Goal: Task Accomplishment & Management: Manage account settings

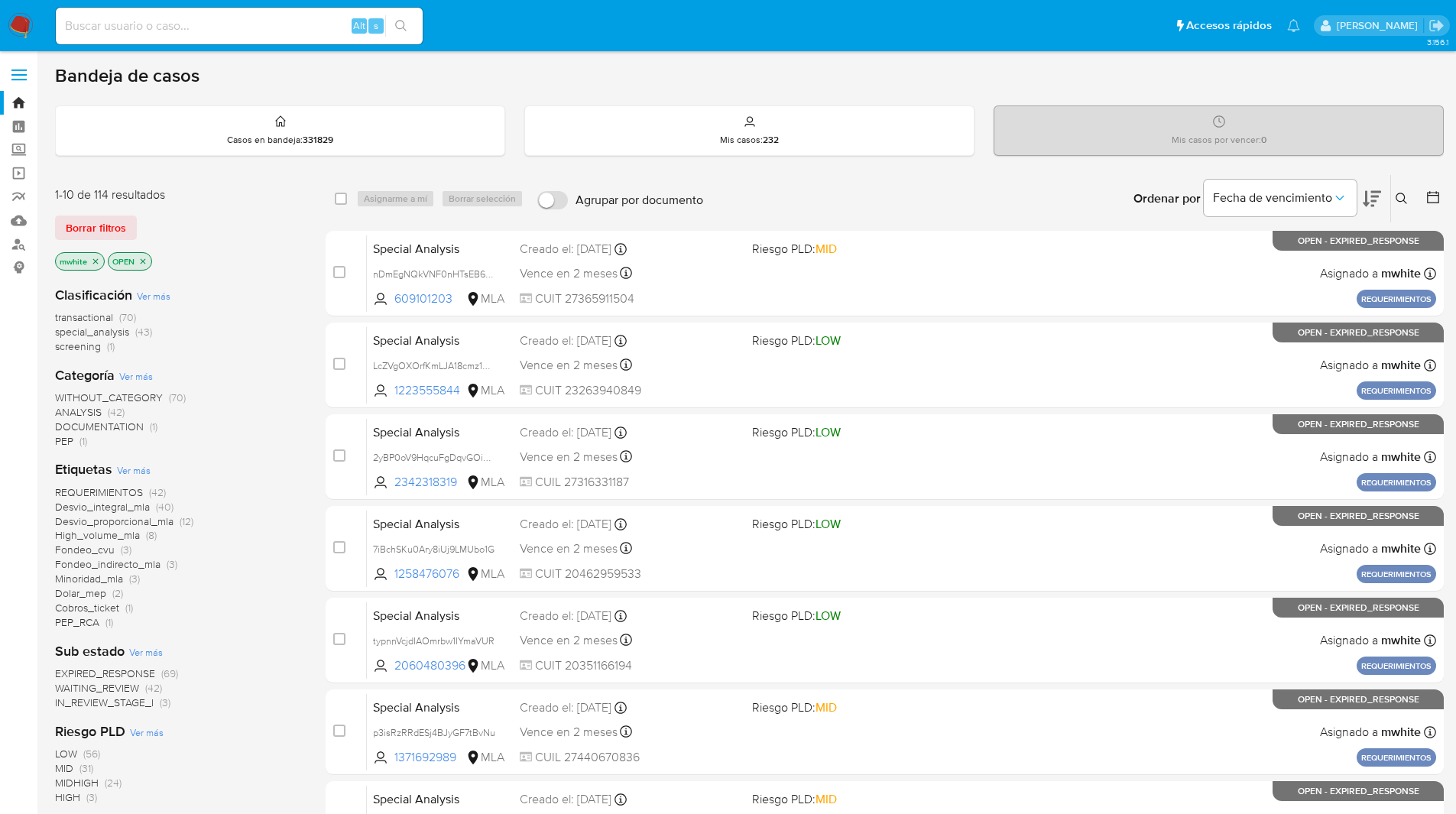
click at [1086, 60] on main "3.156.1" at bounding box center [728, 603] width 1456 height 1207
click at [248, 31] on input at bounding box center [239, 25] width 367 height 20
paste input "P8psWqDVMxHhfJ4WHItsdobm"
type input "P8psWqDVMxHhfJ4WHItsdobm"
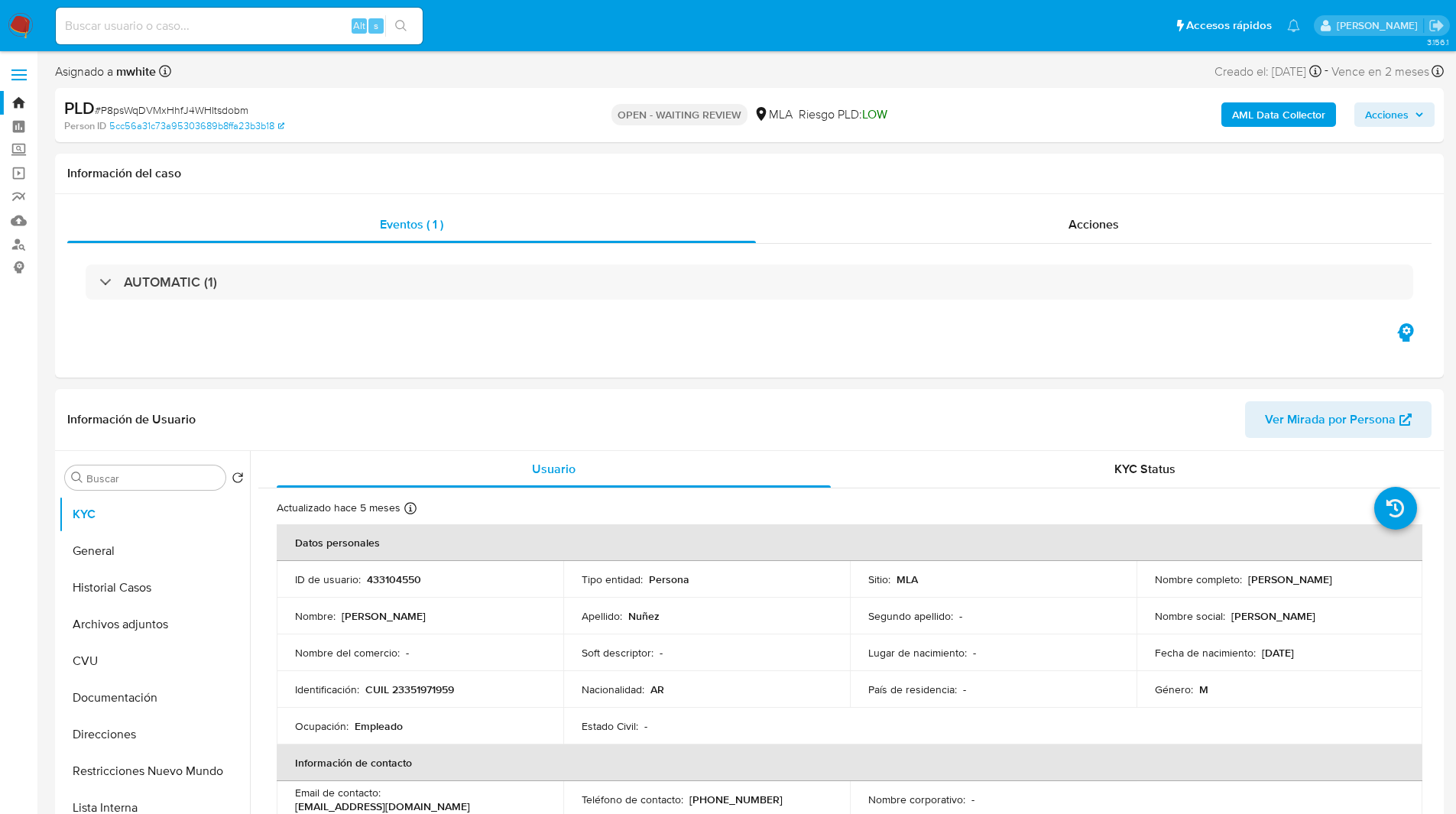
select select "10"
click at [422, 92] on div "PLD # P8psWqDVMxHhfJ4WHItsdobm Person ID 5cc56a31c73a95303689b8ffa23b3b18 OPEN …" at bounding box center [750, 115] width 1389 height 54
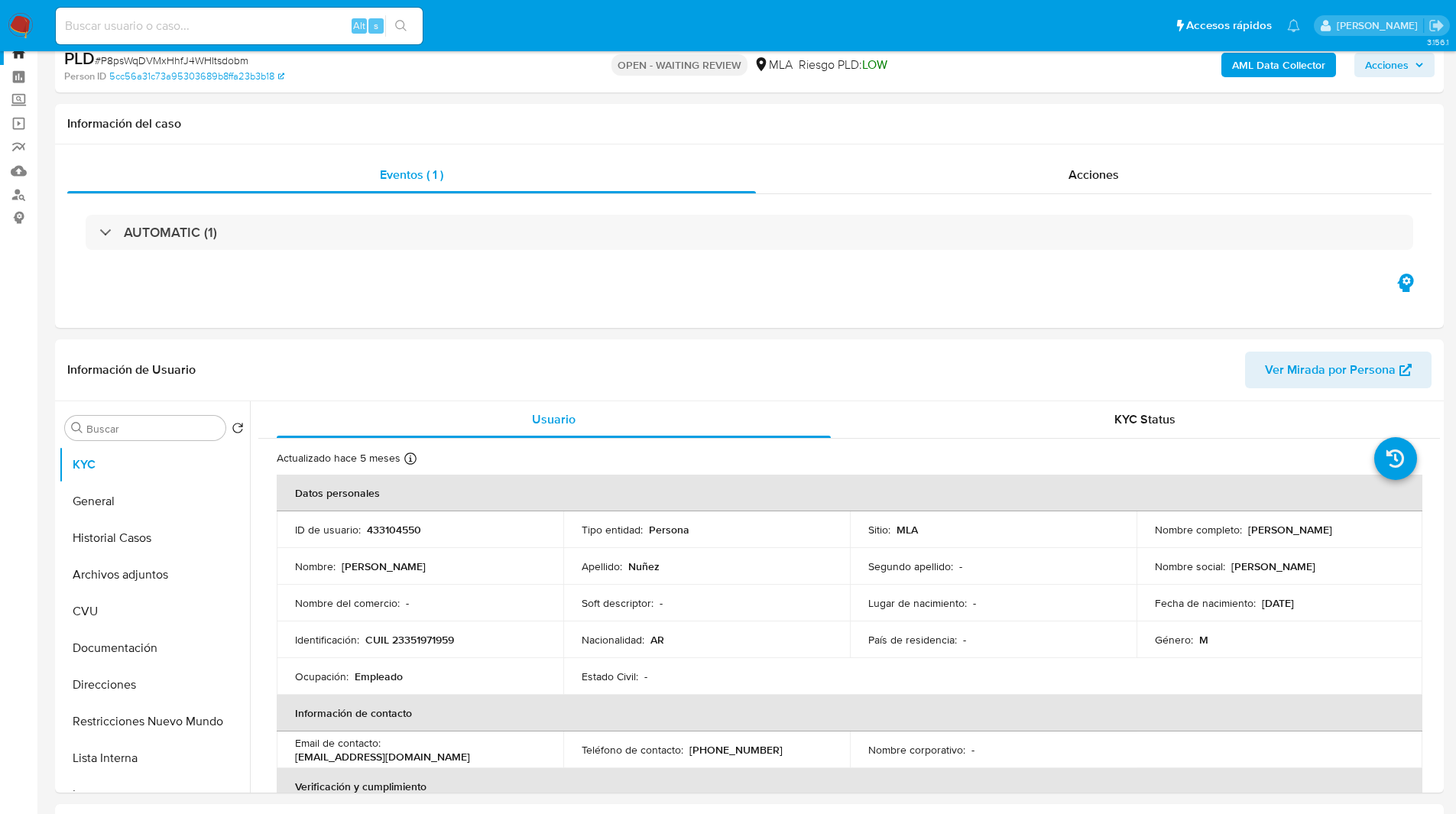
scroll to position [53, 0]
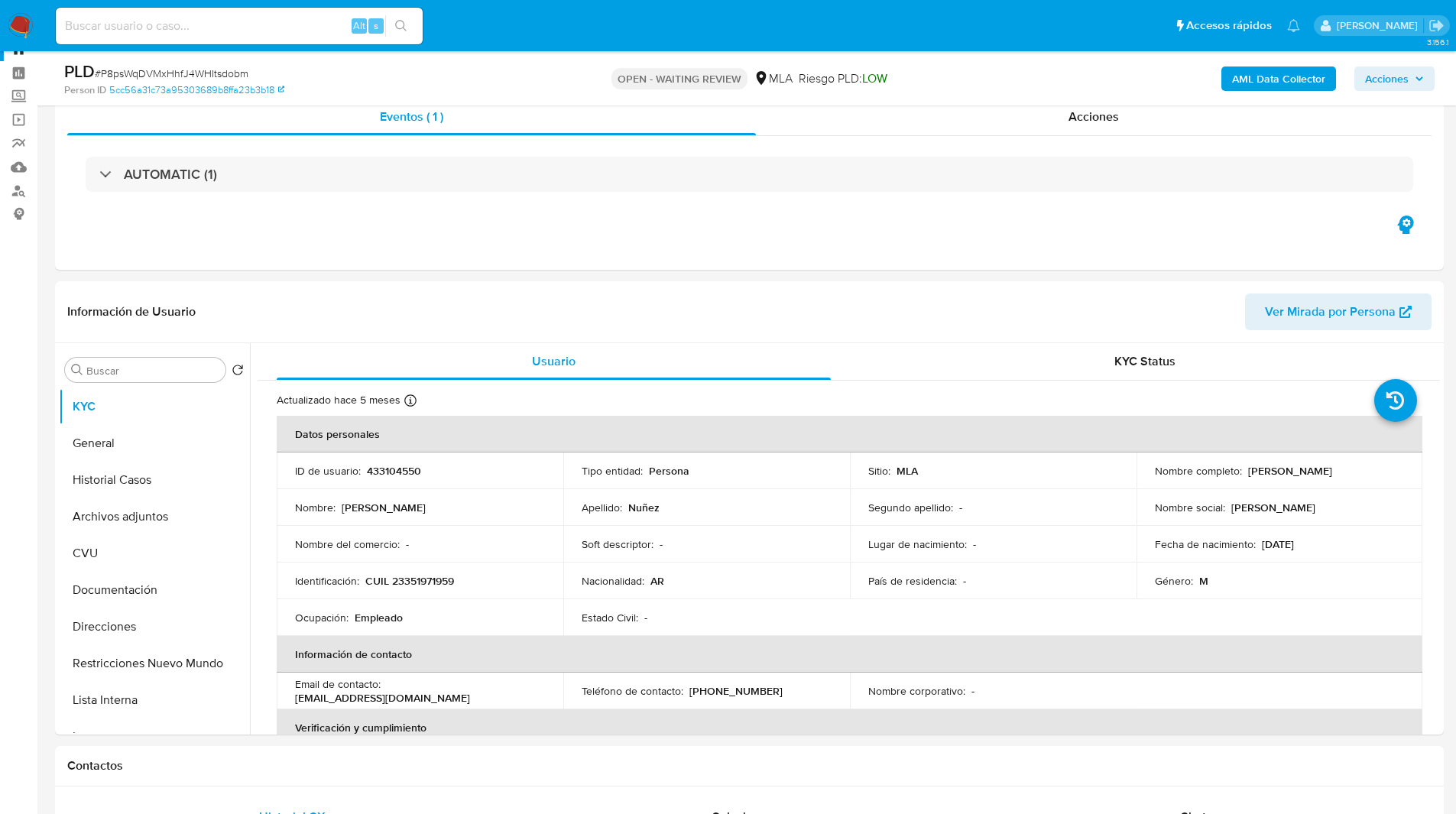
click at [472, 70] on div "PLD # P8psWqDVMxHhfJ4WHItsdobm" at bounding box center [290, 71] width 451 height 23
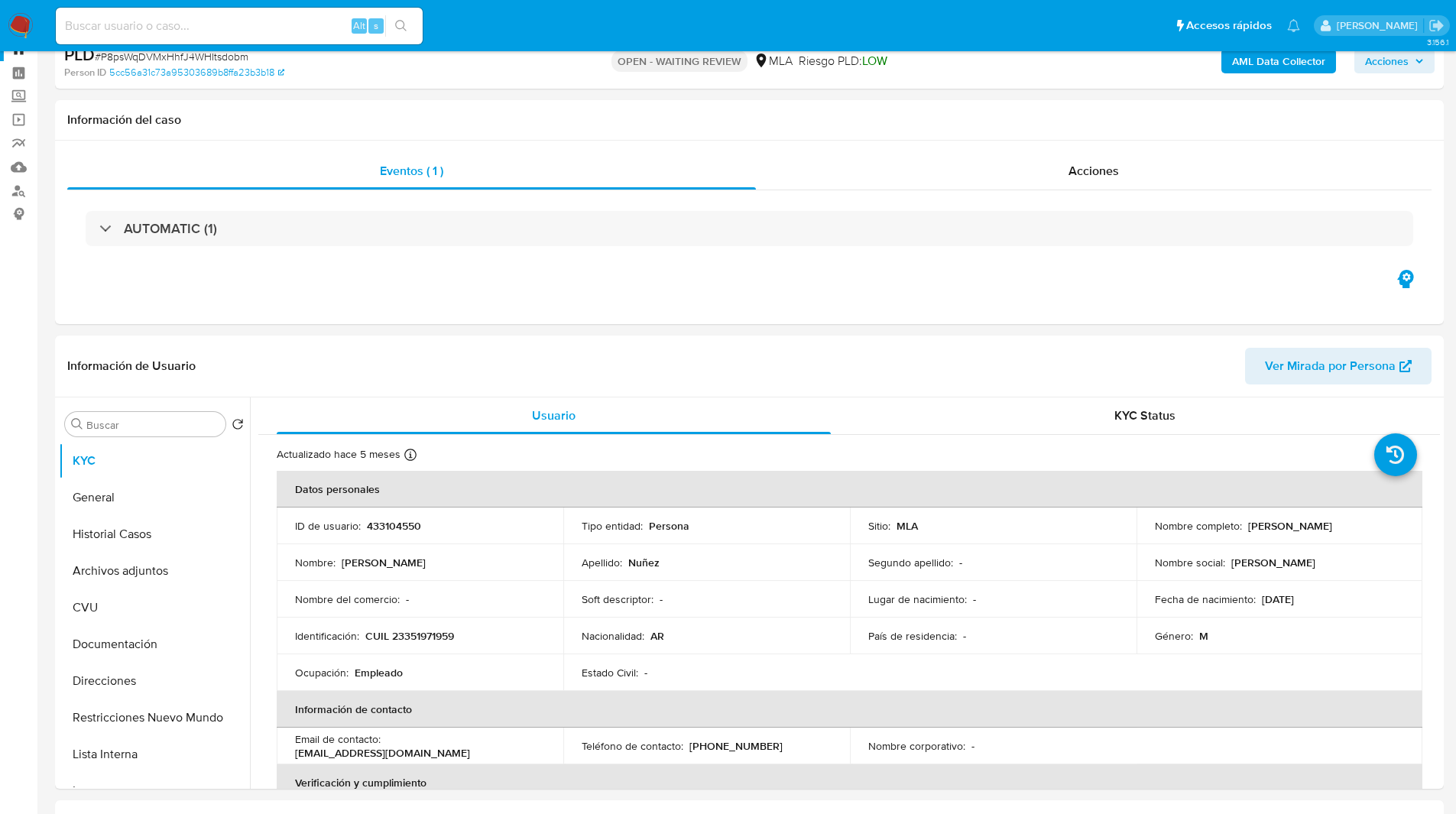
scroll to position [0, 0]
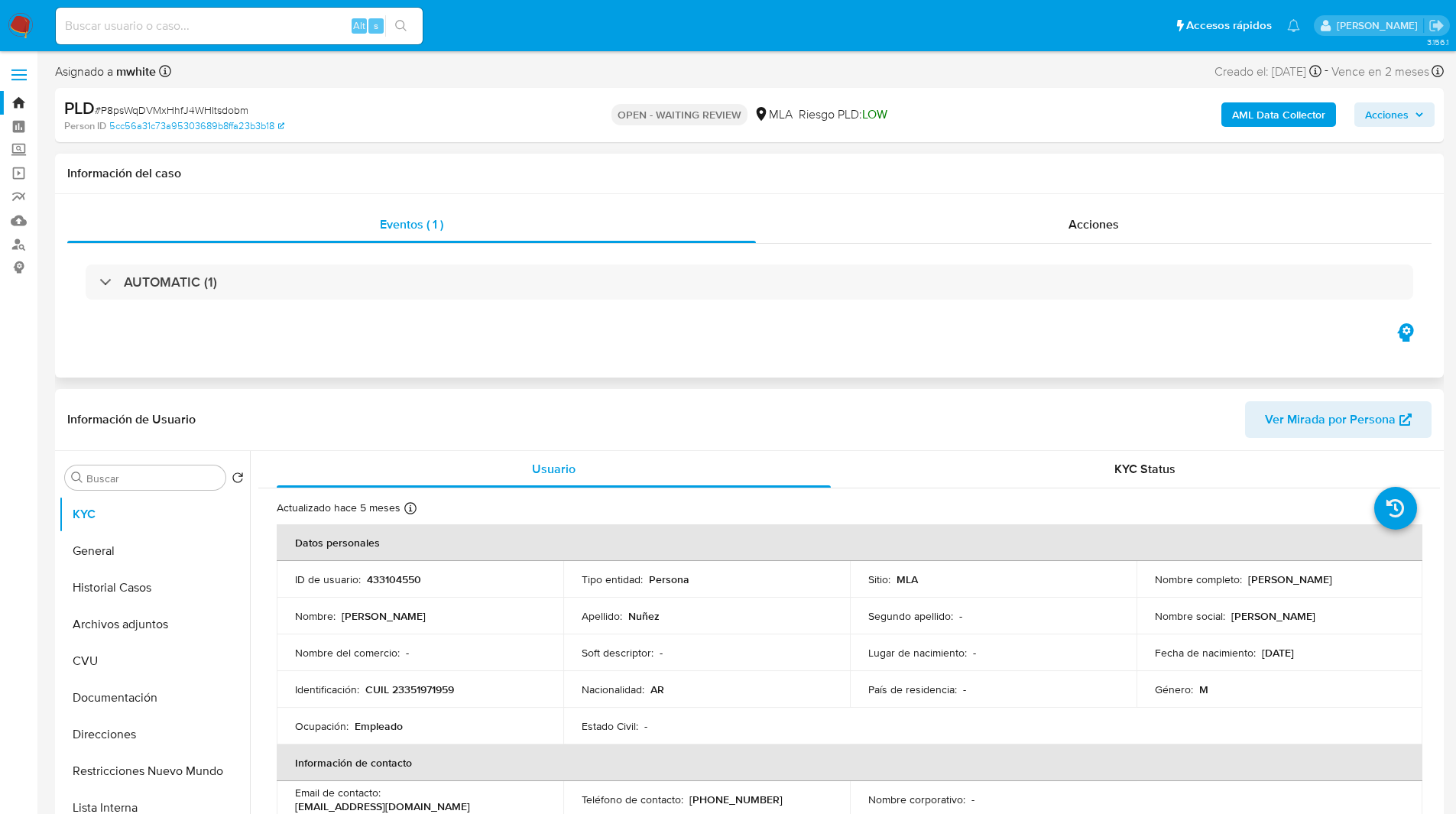
click at [571, 205] on div "Eventos ( 1 ) Acciones AUTOMATIC (1)" at bounding box center [750, 286] width 1389 height 183
click at [550, 184] on div "Información del caso" at bounding box center [750, 174] width 1389 height 41
click at [524, 187] on div "Información del caso" at bounding box center [750, 174] width 1389 height 41
click at [401, 577] on p "433104550" at bounding box center [394, 579] width 54 height 14
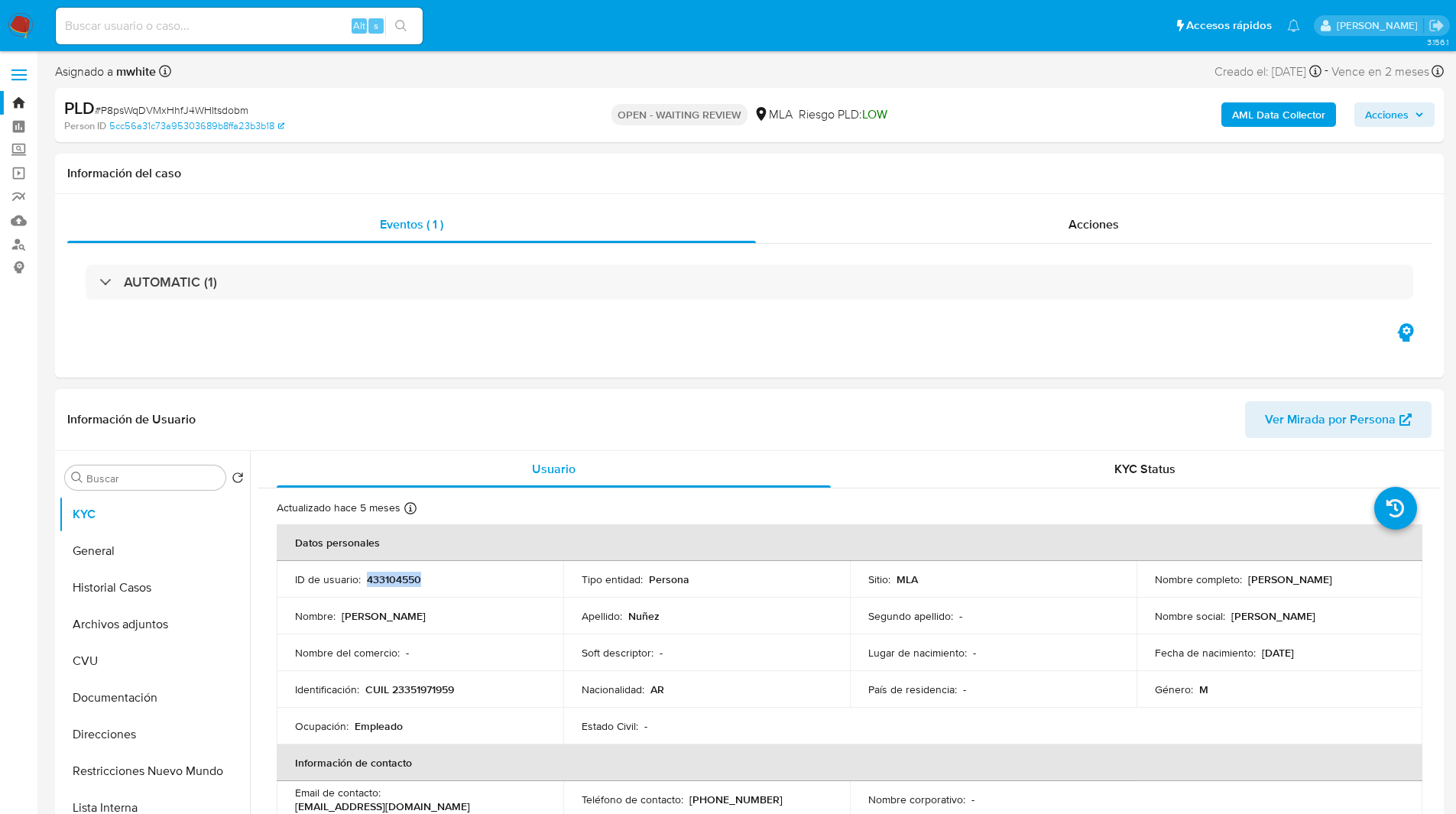
copy p "433104550"
click at [437, 685] on p "CUIL 23351971959" at bounding box center [409, 689] width 88 height 14
copy p "23351971959"
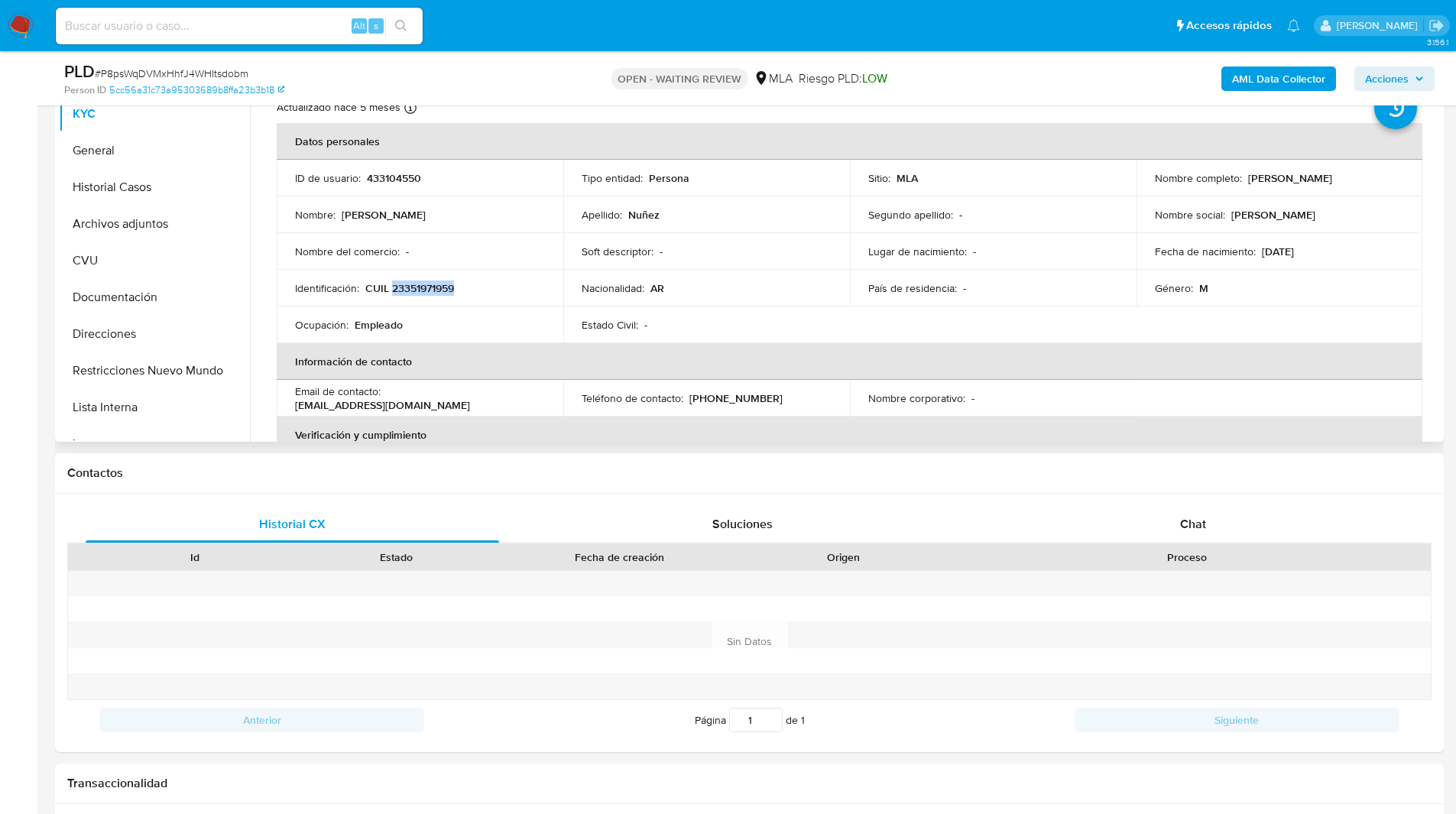
scroll to position [355, 0]
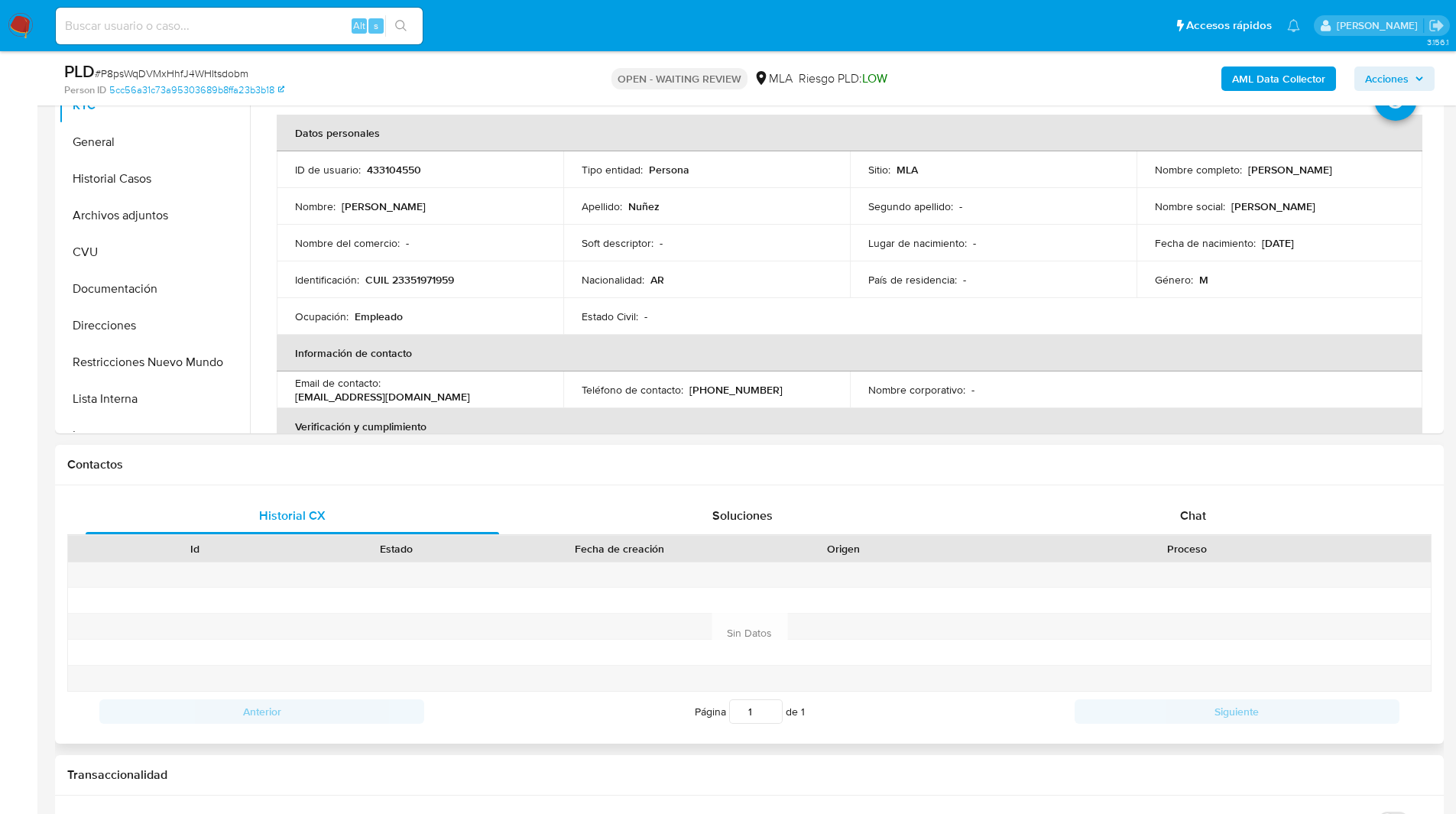
click at [1124, 471] on h1 "Contactos" at bounding box center [749, 464] width 1364 height 15
click at [1135, 500] on div "Chat" at bounding box center [1192, 515] width 413 height 36
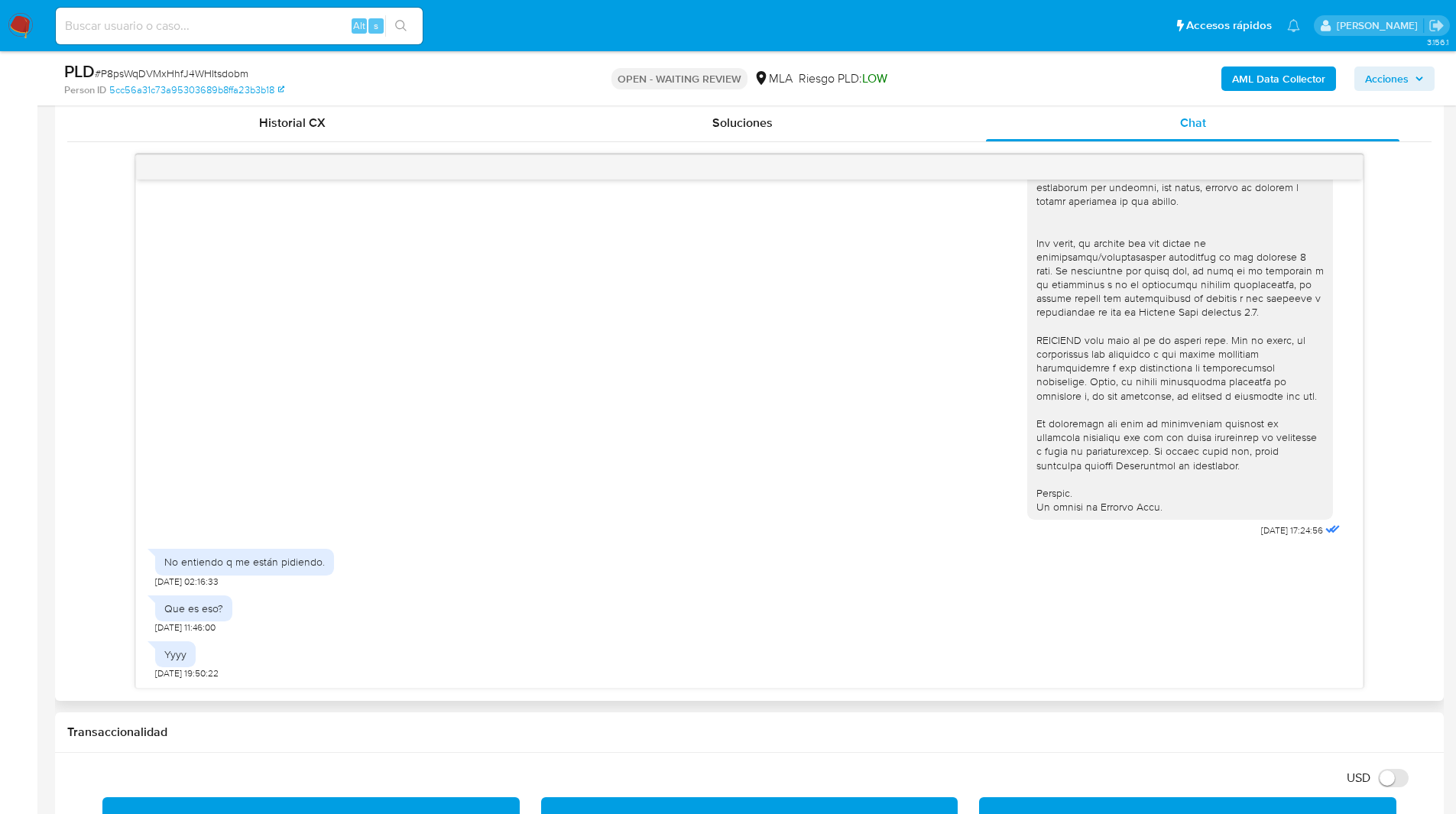
scroll to position [755, 0]
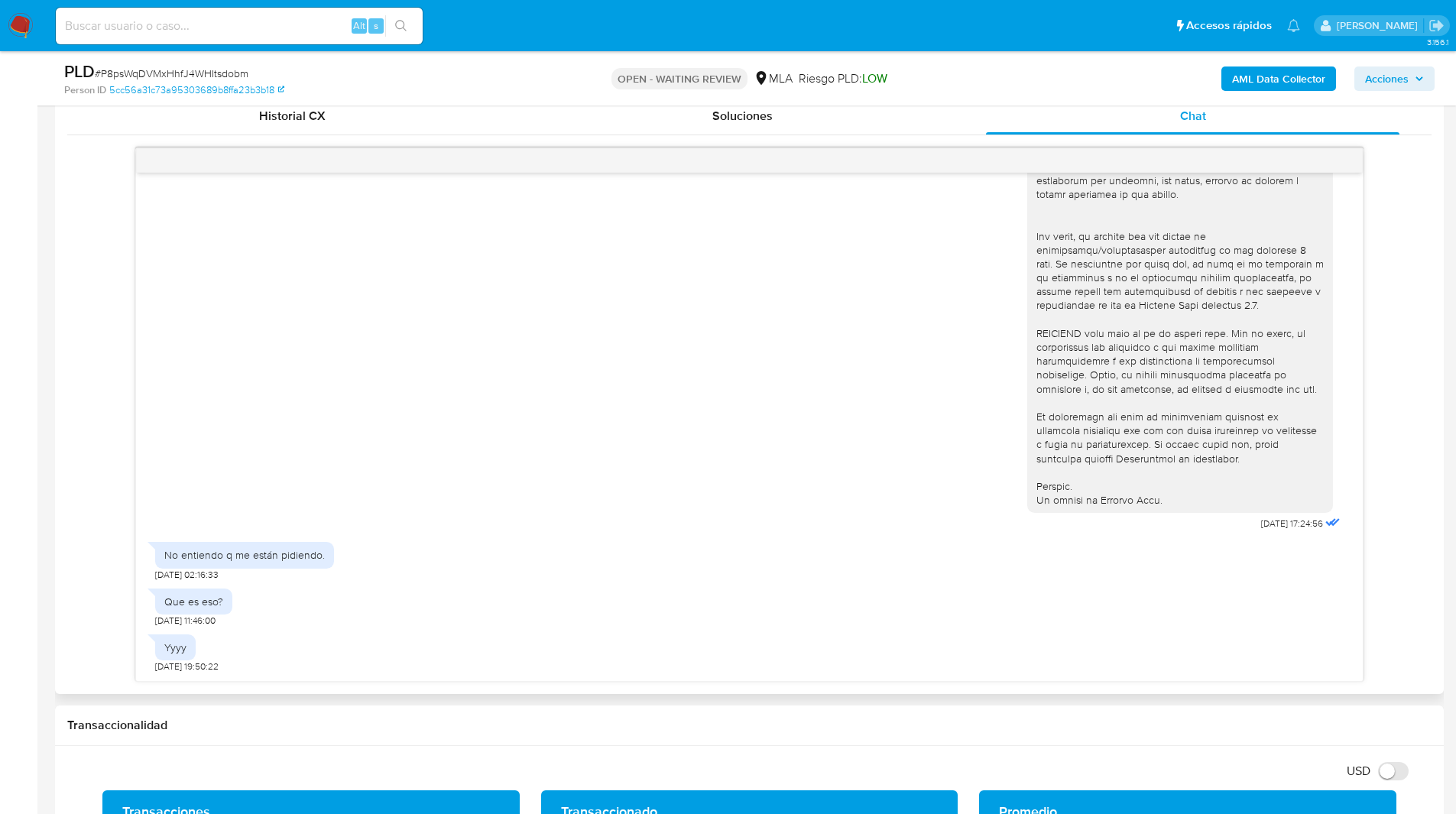
click at [335, 486] on div "18/08/2025 17:24:56" at bounding box center [750, 116] width 1189 height 837
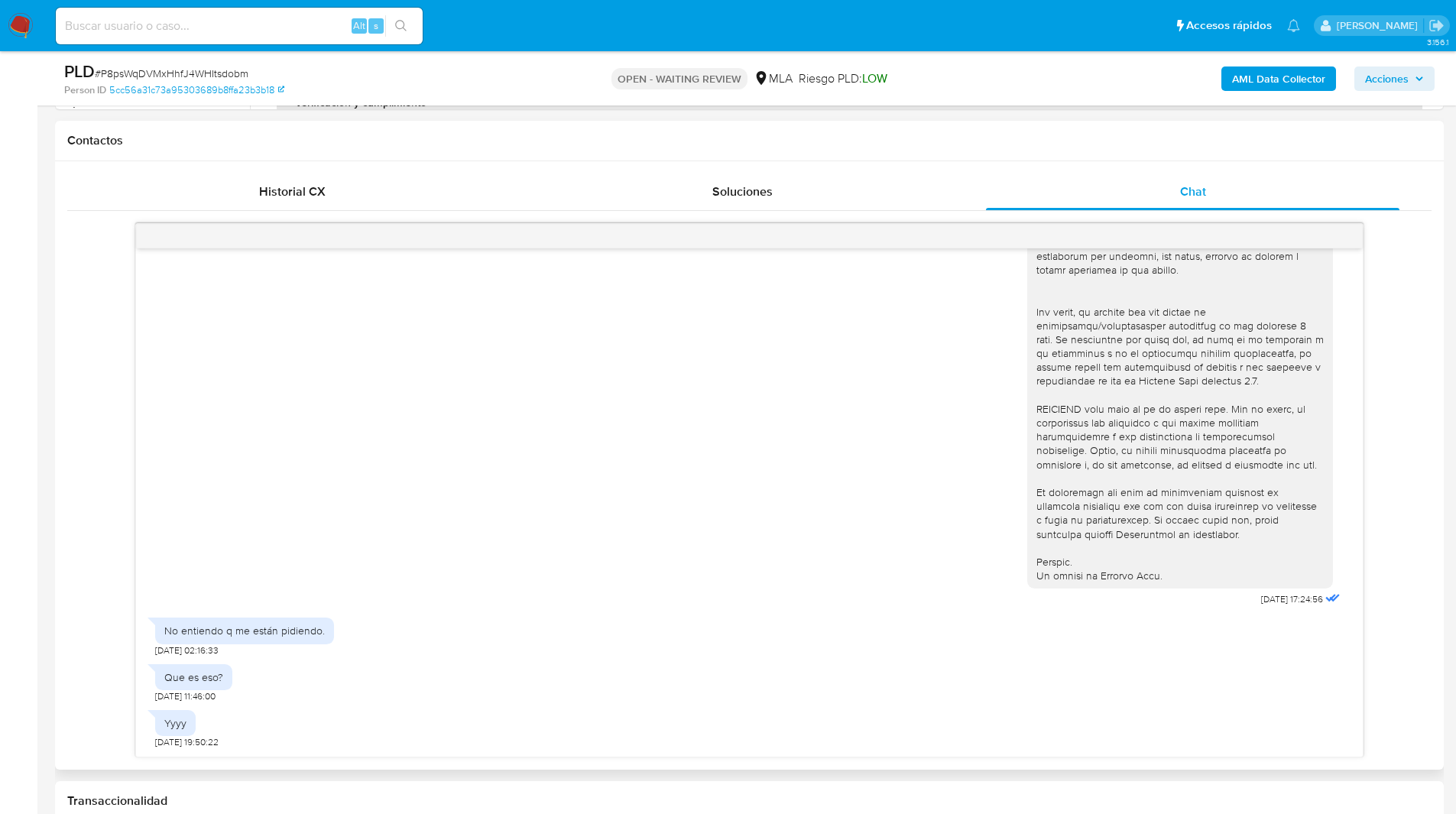
scroll to position [678, 0]
click at [880, 142] on h1 "Contactos" at bounding box center [749, 142] width 1364 height 15
click at [152, 69] on span "# P8psWqDVMxHhfJ4WHItsdobm" at bounding box center [171, 73] width 154 height 15
copy span "P8psWqDVMxHhfJ4WHItsdobm"
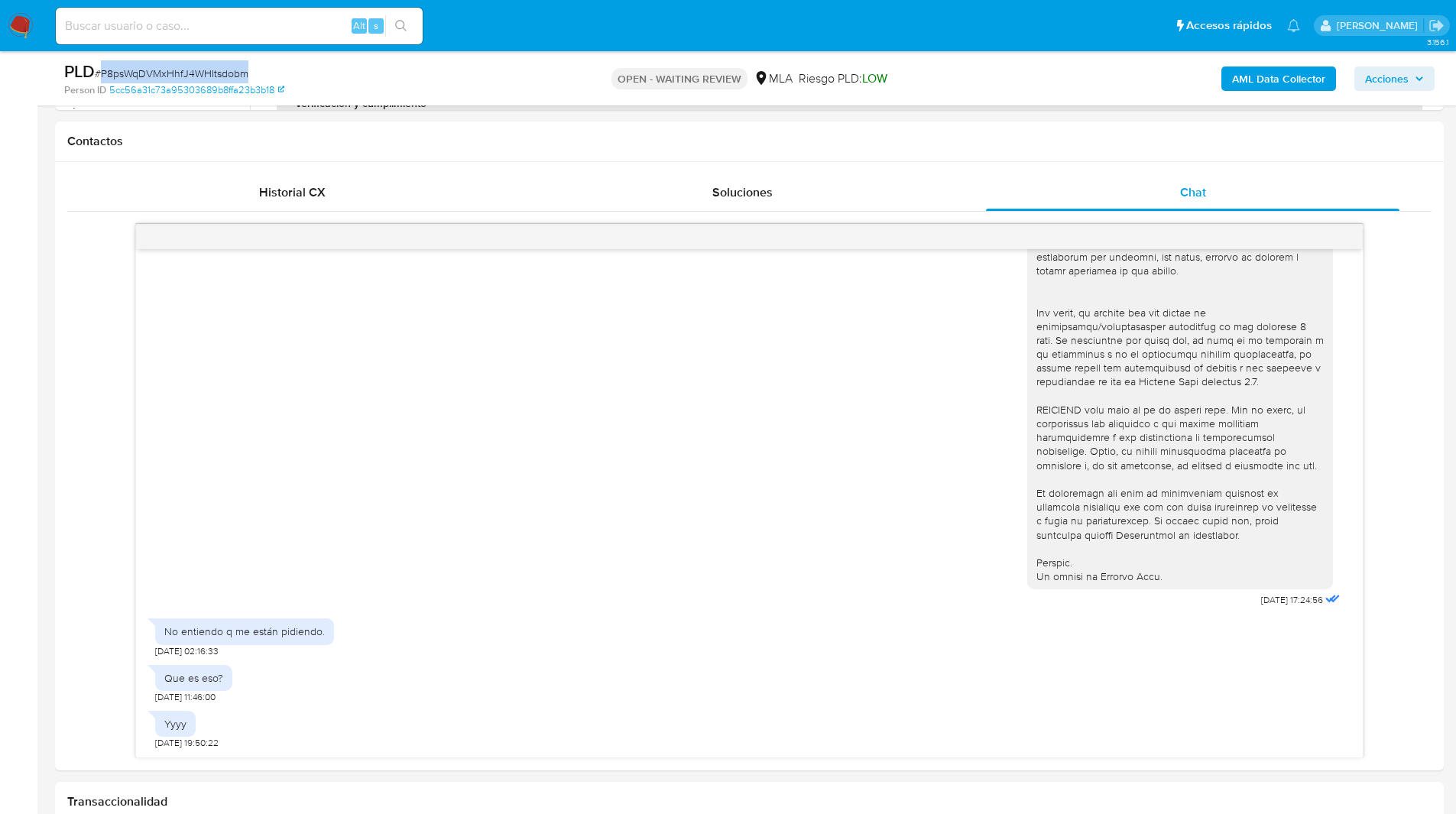
click at [20, 16] on img at bounding box center [20, 25] width 26 height 26
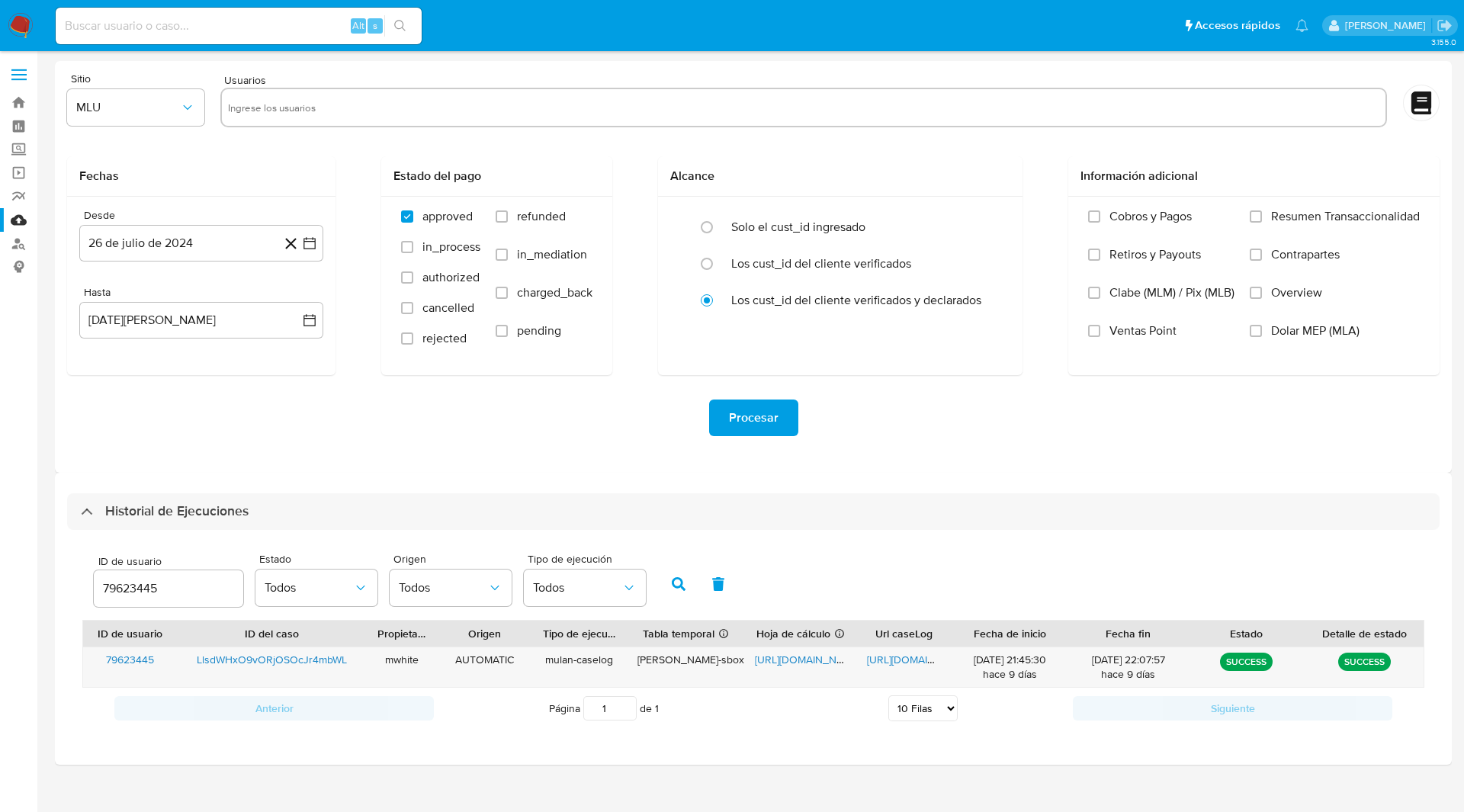
select select "10"
click at [126, 583] on input "79623445" at bounding box center [168, 588] width 149 height 19
click at [679, 586] on icon "button" at bounding box center [678, 584] width 14 height 14
click at [797, 653] on span "https://docs.google.com/spreadsheets/d/1YTX1dRAJr58HS7VBe1sBHkS4_s8U8Qsfd2t1fs0…" at bounding box center [807, 660] width 105 height 15
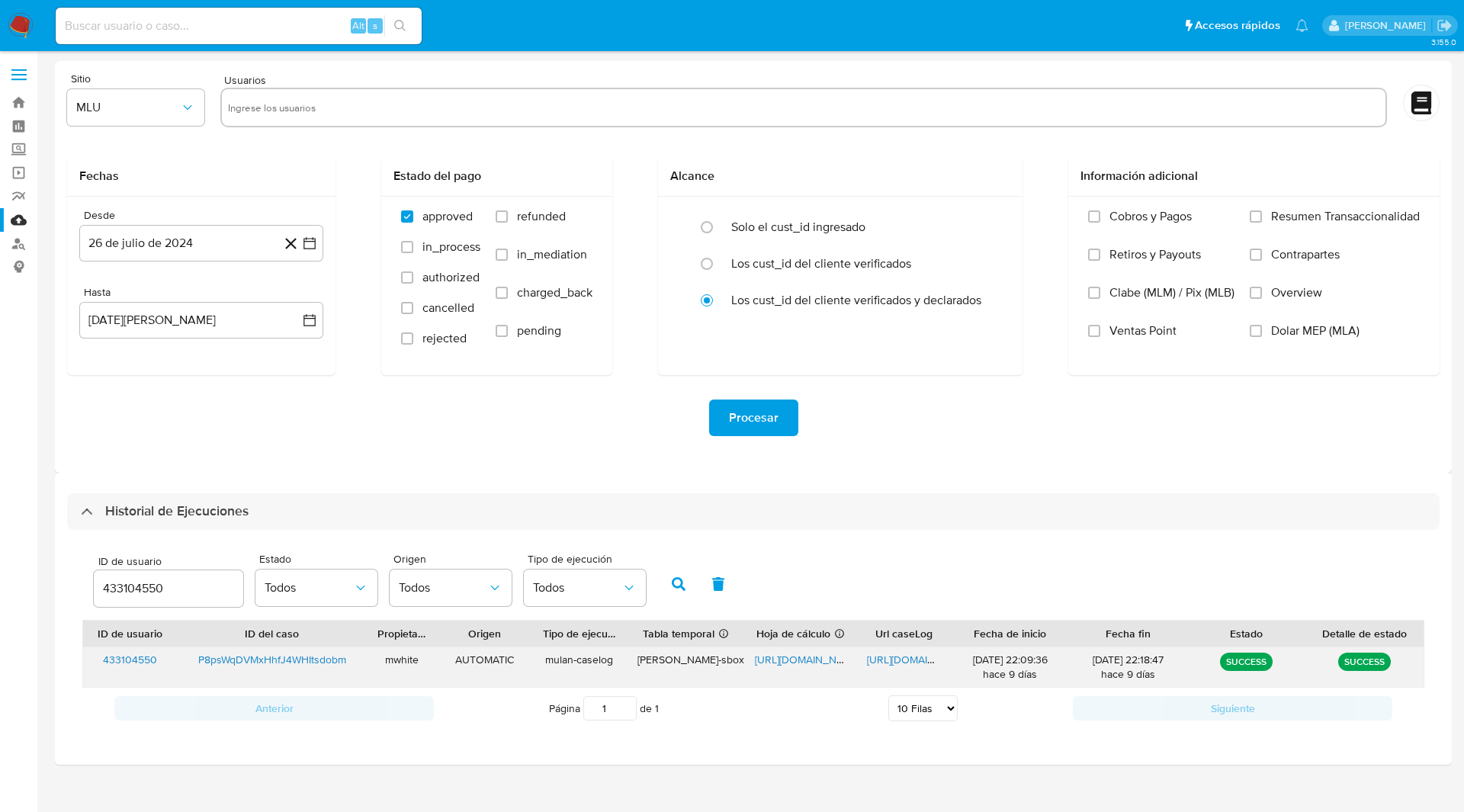
click at [890, 662] on span "https://docs.google.com/document/d/14fFRhIFtBN49aalK4QMLgLNxEpaZgqgeNOAZIC8hOQ4…" at bounding box center [920, 660] width 105 height 15
click at [149, 582] on input "433104550" at bounding box center [168, 588] width 149 height 19
type input "9540229"
click at [684, 584] on icon "button" at bounding box center [678, 584] width 14 height 14
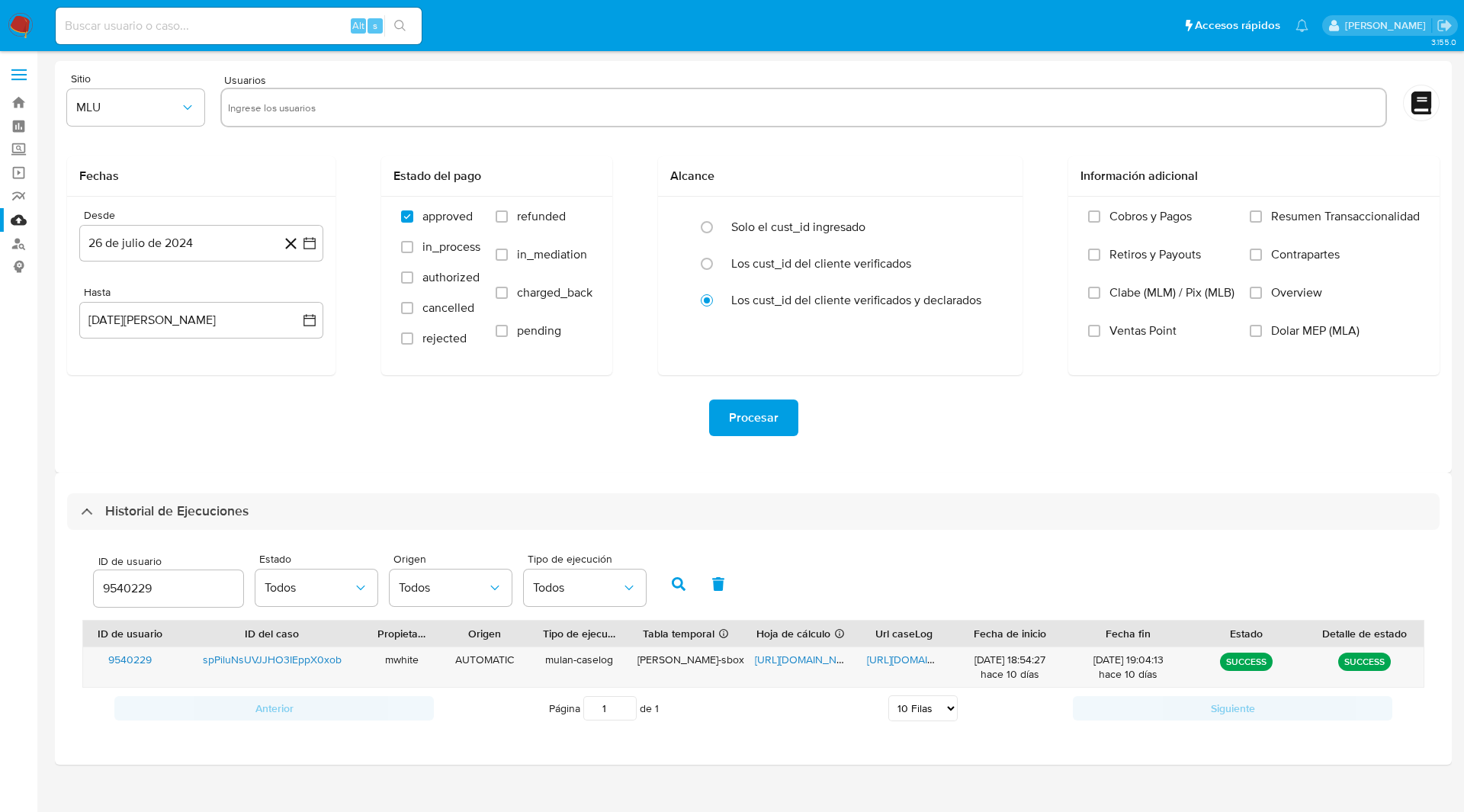
drag, startPoint x: 770, startPoint y: 29, endPoint x: 632, endPoint y: -36, distance: 152.5
click at [632, 0] on html "Pausado Ver notificaciones Alt s Accesos rápidos Presiona las siguientes teclas…" at bounding box center [732, 406] width 1464 height 812
click at [119, 593] on input "9540229" at bounding box center [168, 588] width 149 height 19
click at [678, 579] on icon "button" at bounding box center [678, 584] width 14 height 14
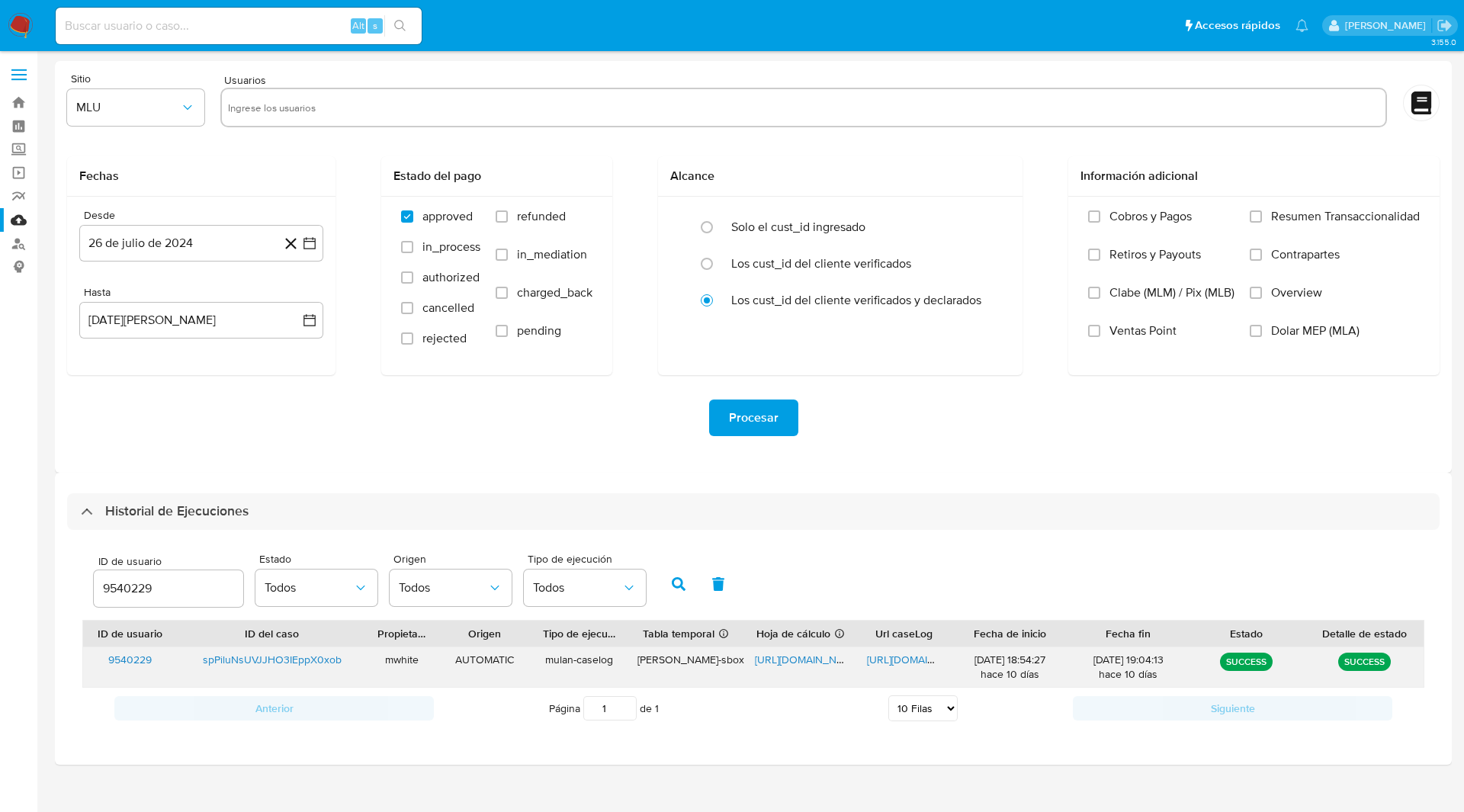
click at [824, 660] on span "https://docs.google.com/spreadsheets/d/1o2nd3WcDTHZo3Ai9Xi3CJWhYv11_jjhko3-F-lc…" at bounding box center [807, 660] width 105 height 15
click at [890, 663] on span "https://docs.google.com/document/d/1JWgglB-jhXYbs_Konjyv9JYaHSaUxgXPoH79egz830g…" at bounding box center [920, 660] width 105 height 15
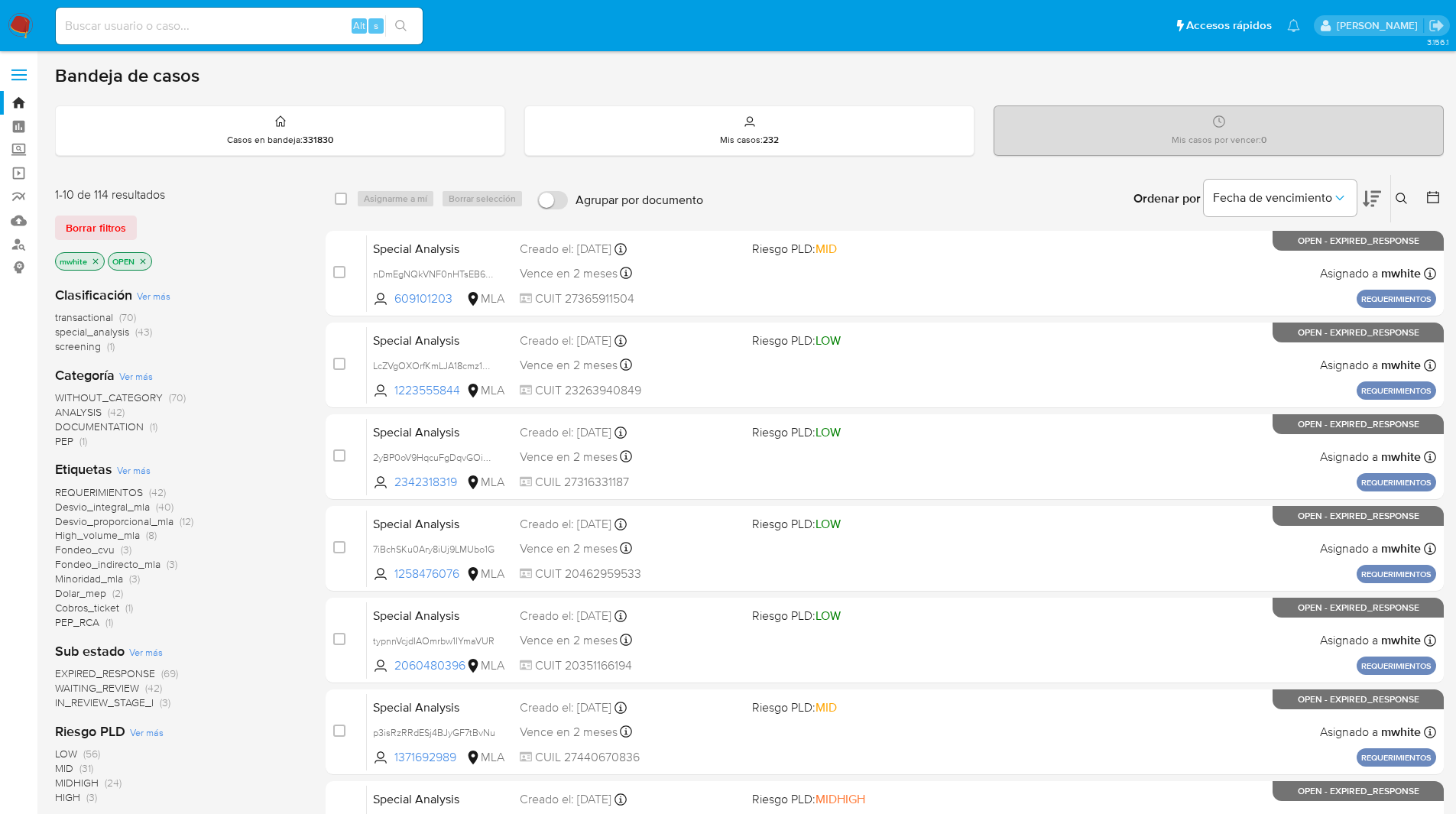
click at [1399, 196] on icon at bounding box center [1402, 199] width 12 height 12
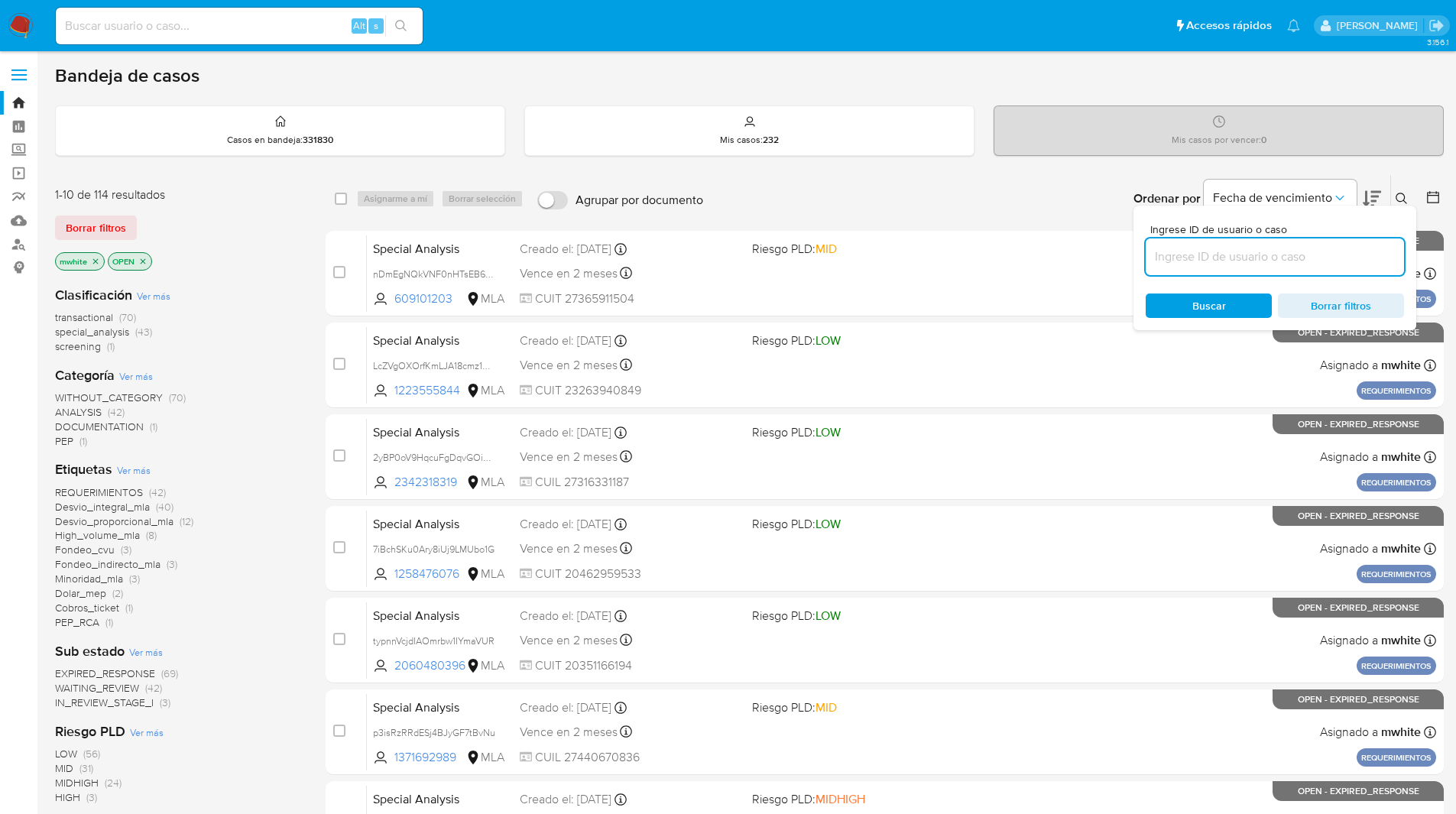
click at [1195, 255] on input at bounding box center [1275, 256] width 258 height 20
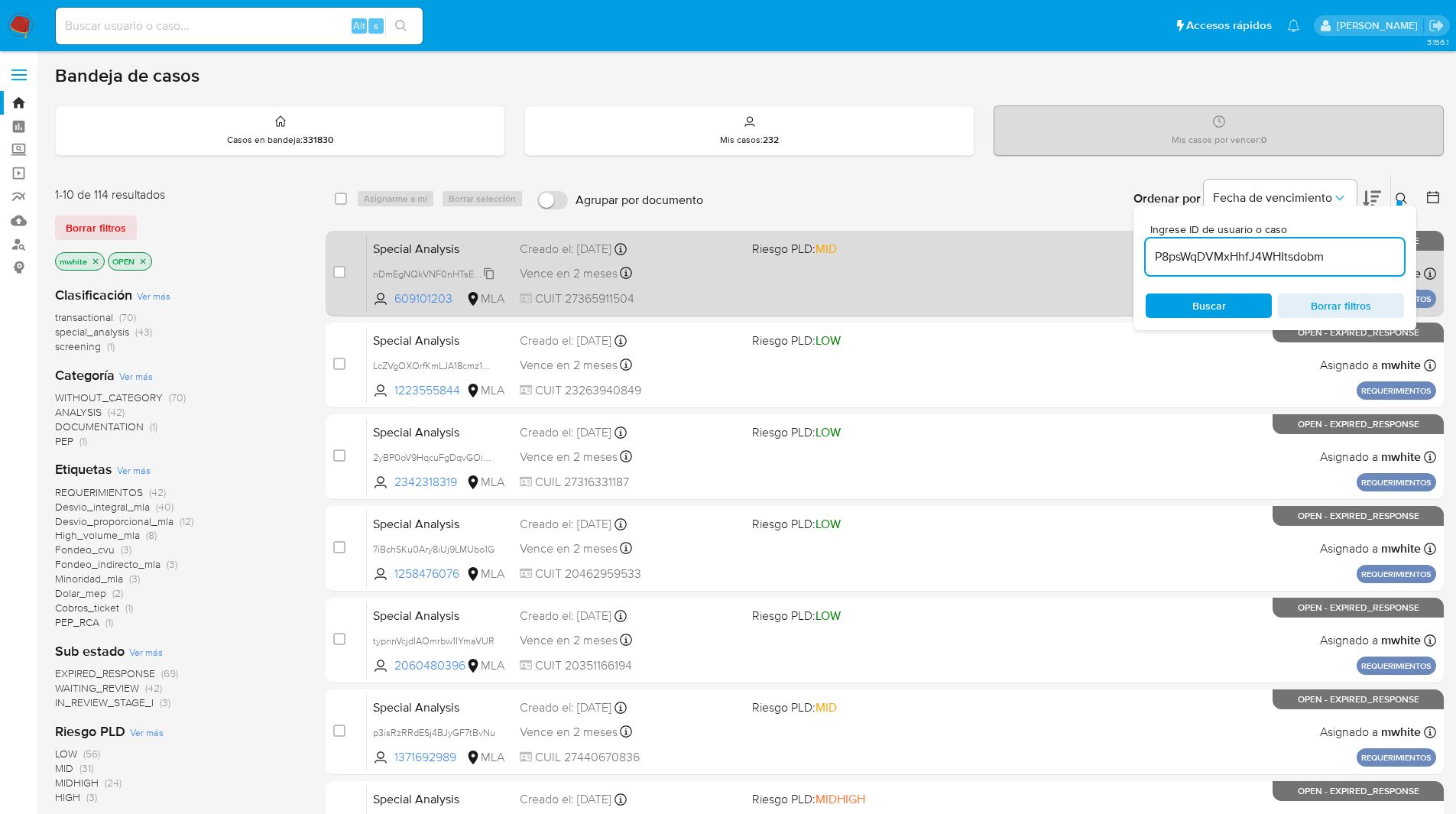
type input "P8psWqDVMxHhfJ4WHItsdobm"
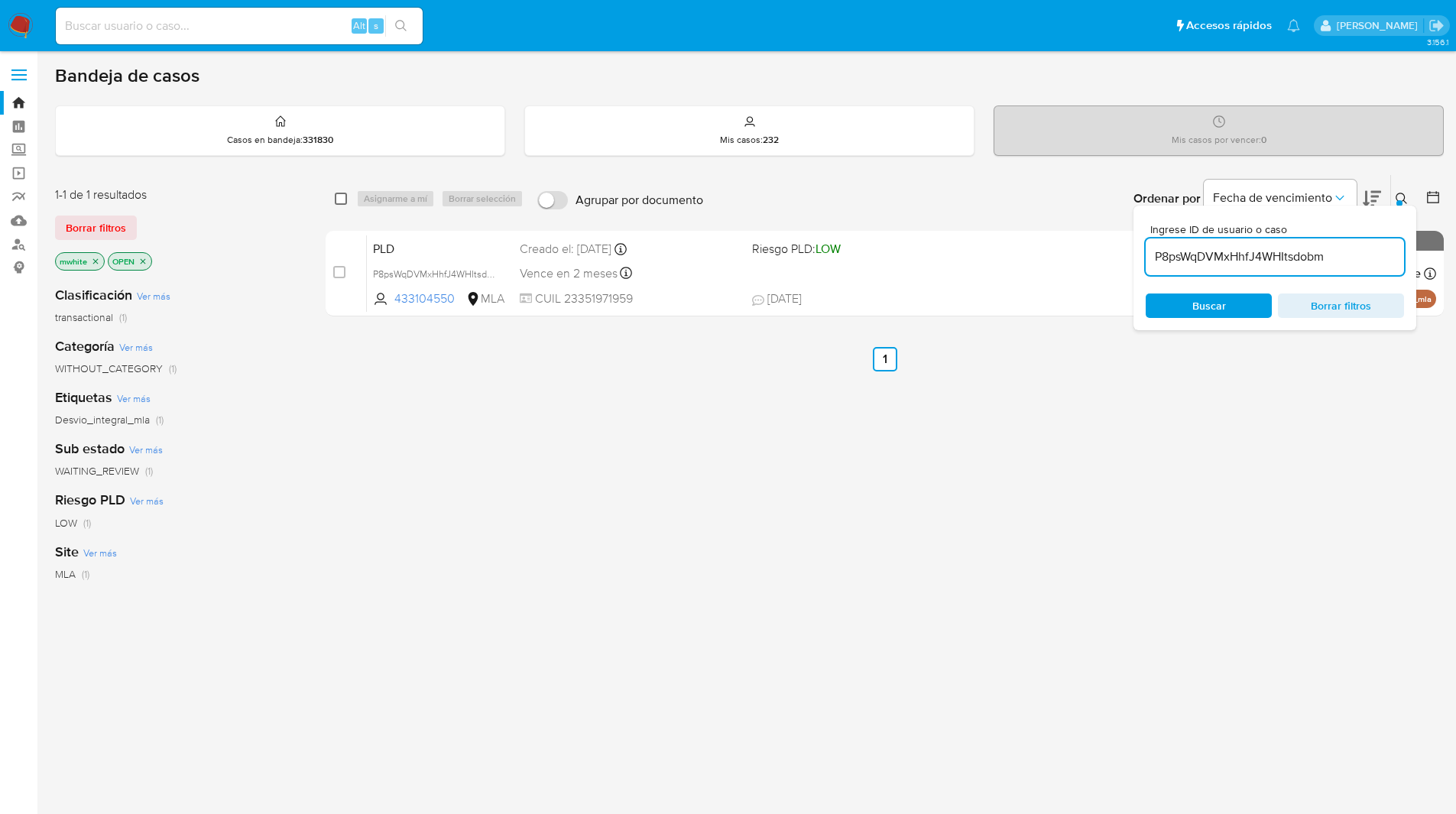
click at [340, 198] on input "checkbox" at bounding box center [340, 199] width 12 height 12
checkbox input "true"
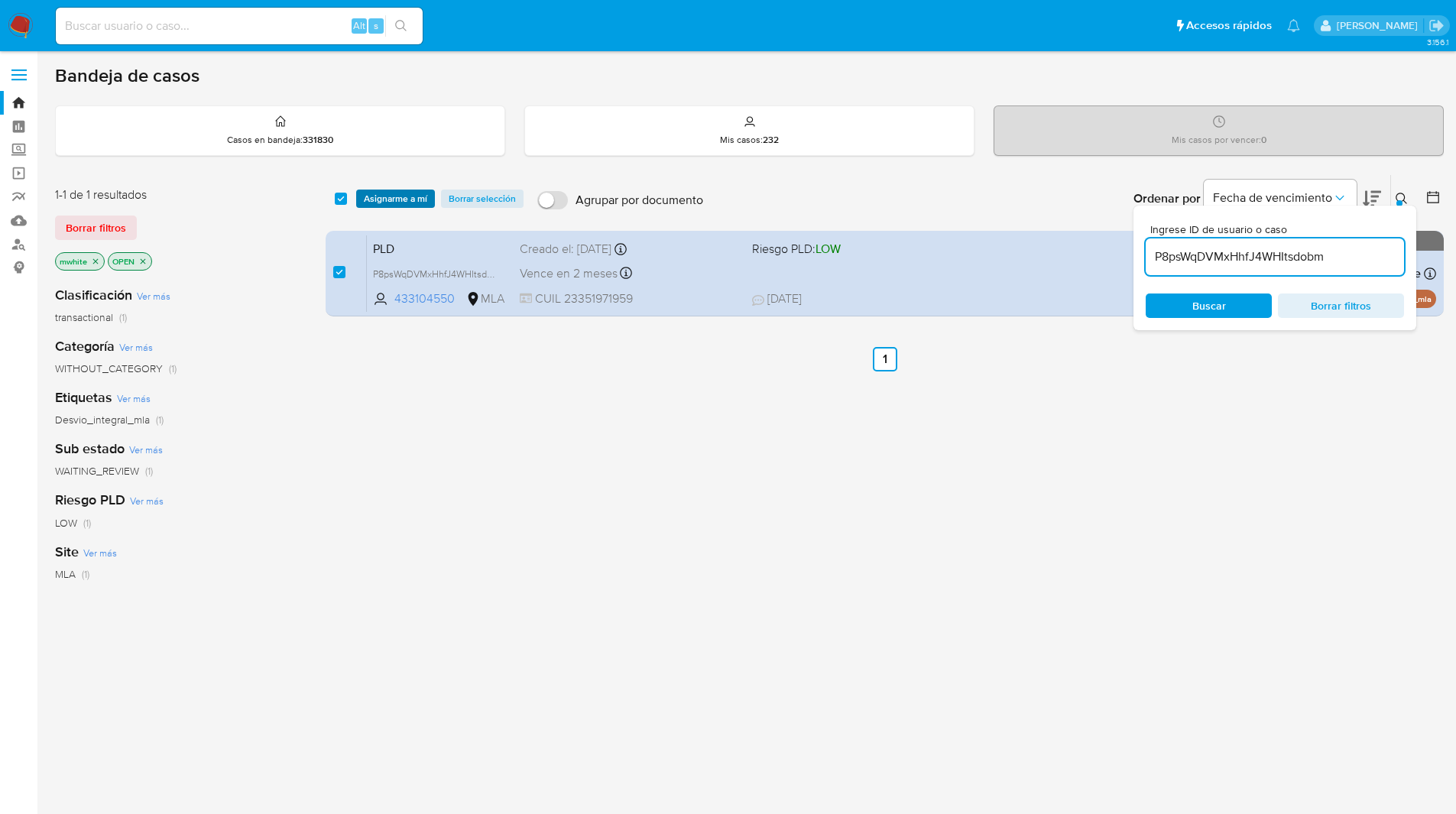
click at [374, 193] on span "Asignarme a mí" at bounding box center [396, 199] width 64 height 15
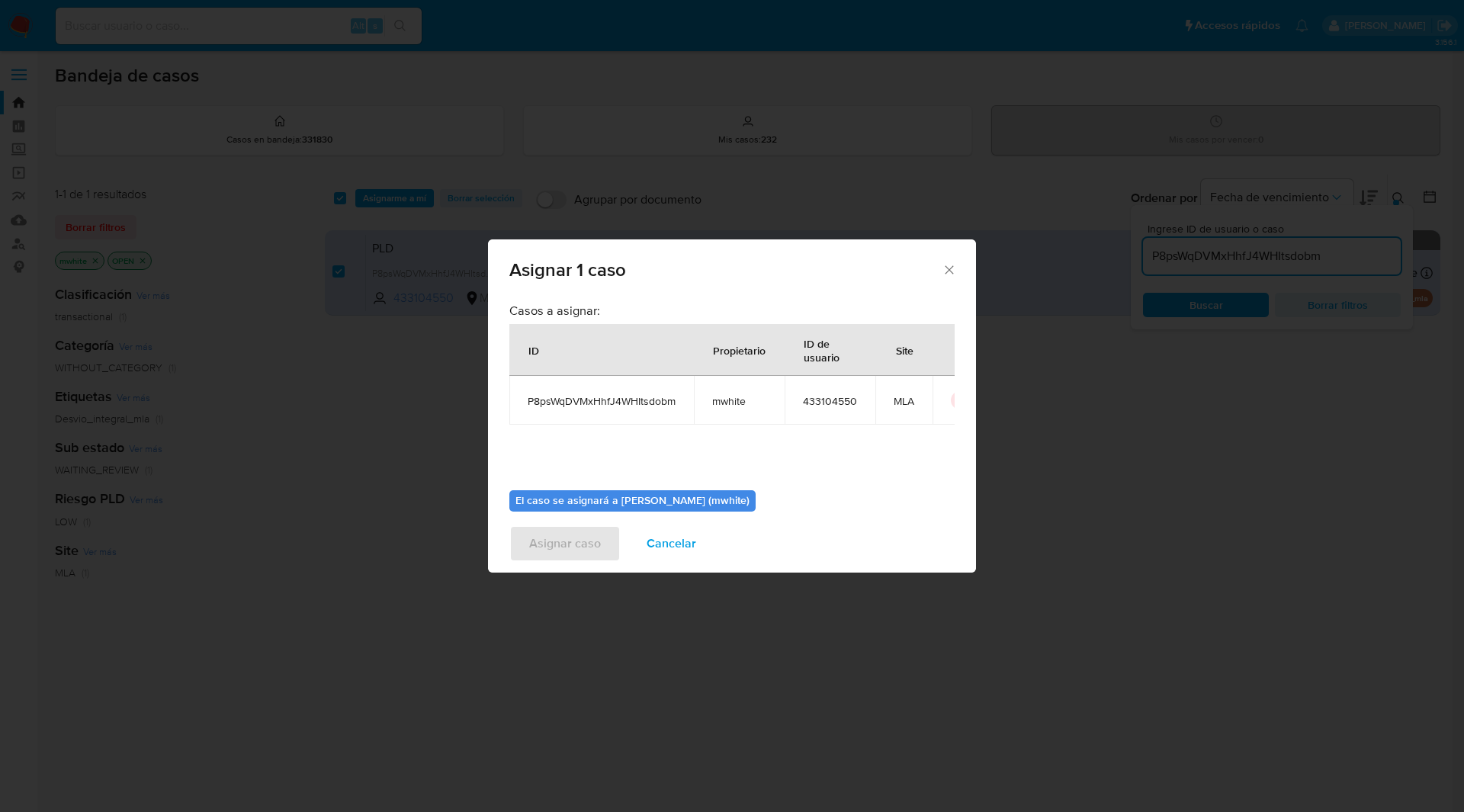
click at [710, 401] on td "mwhite" at bounding box center [738, 400] width 91 height 49
click at [725, 401] on span "mwhite" at bounding box center [739, 400] width 54 height 14
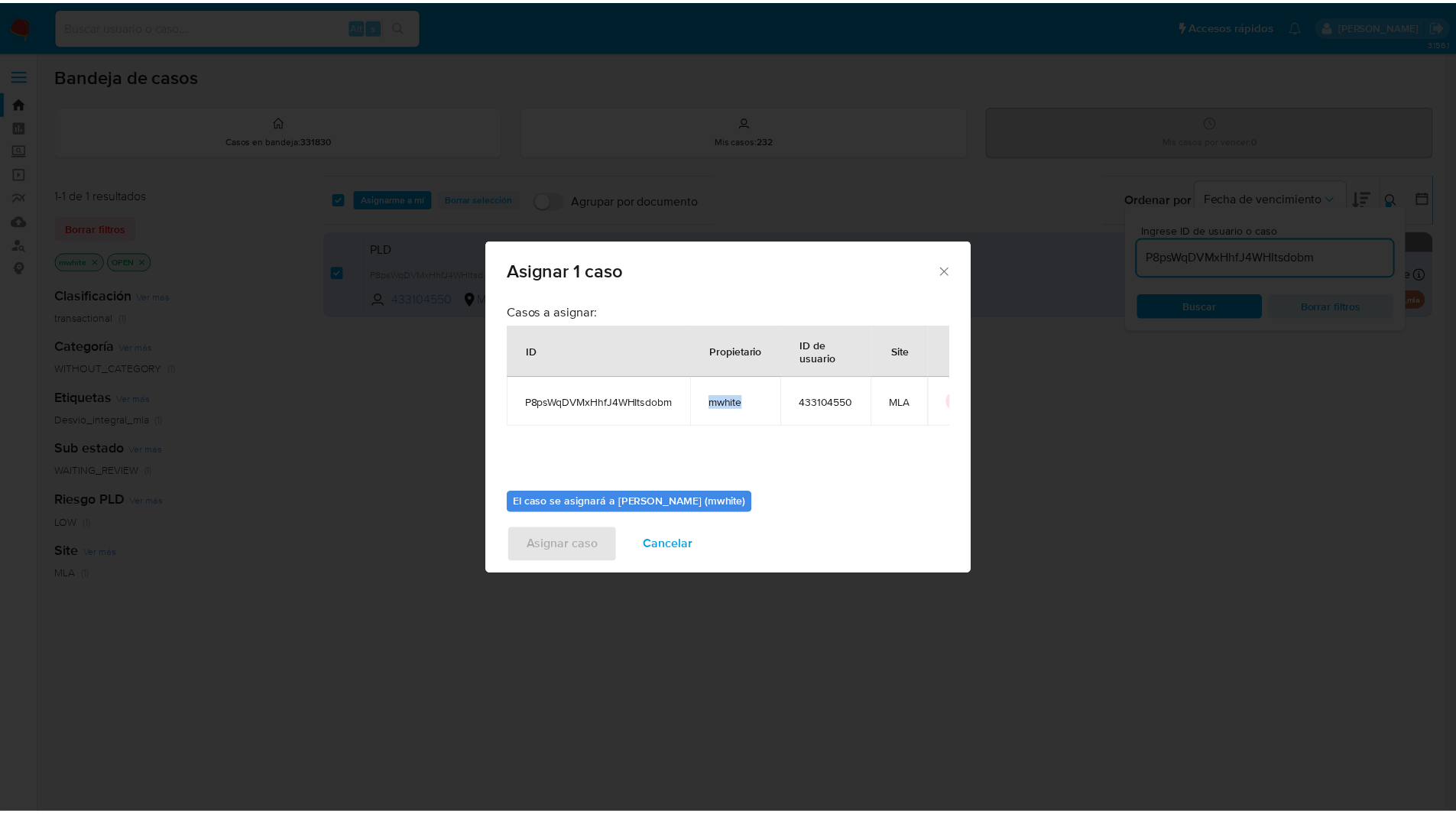
scroll to position [80, 0]
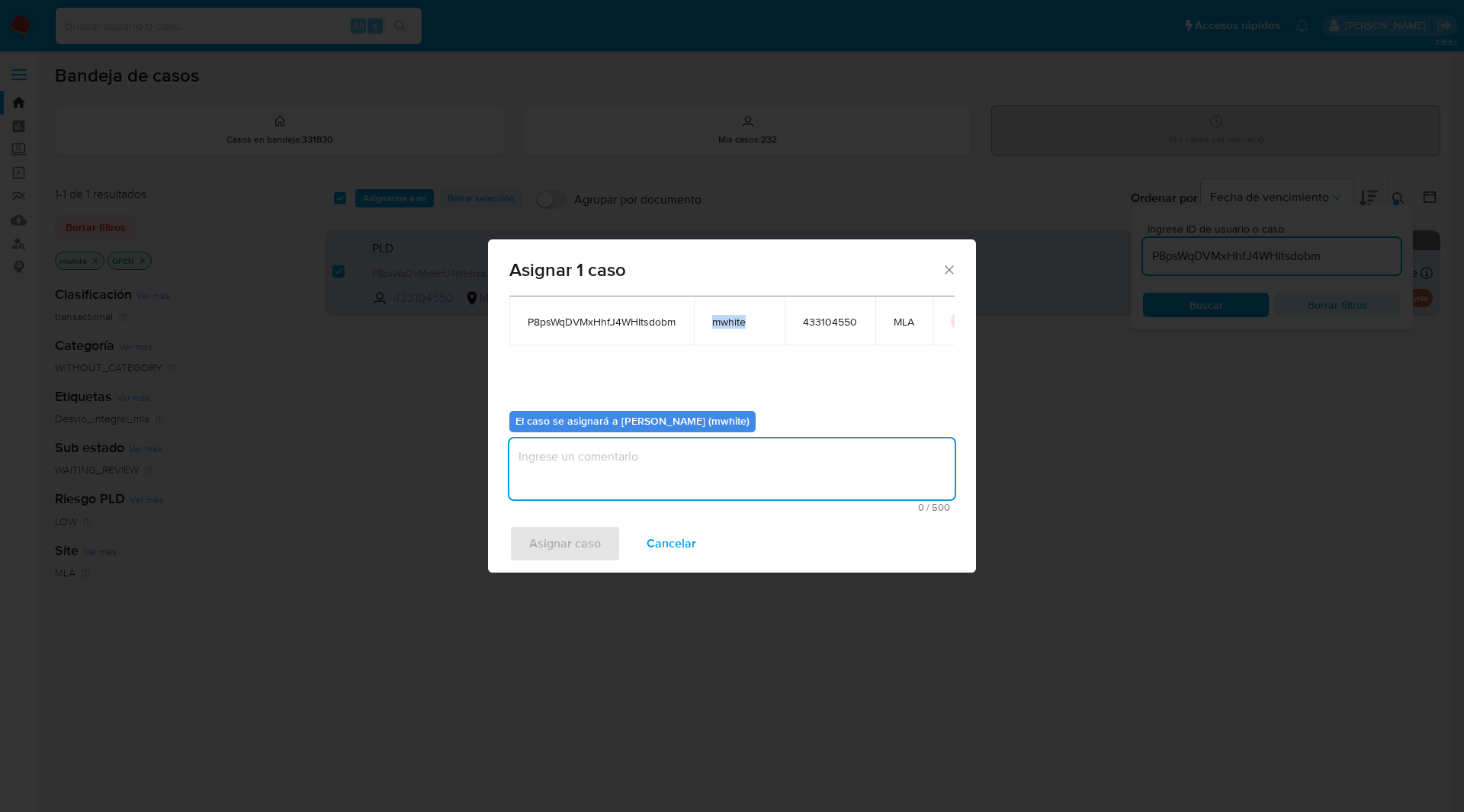
click at [589, 451] on textarea "assign-modal" at bounding box center [732, 469] width 445 height 61
paste textarea "mwhite"
type textarea "mwhite"
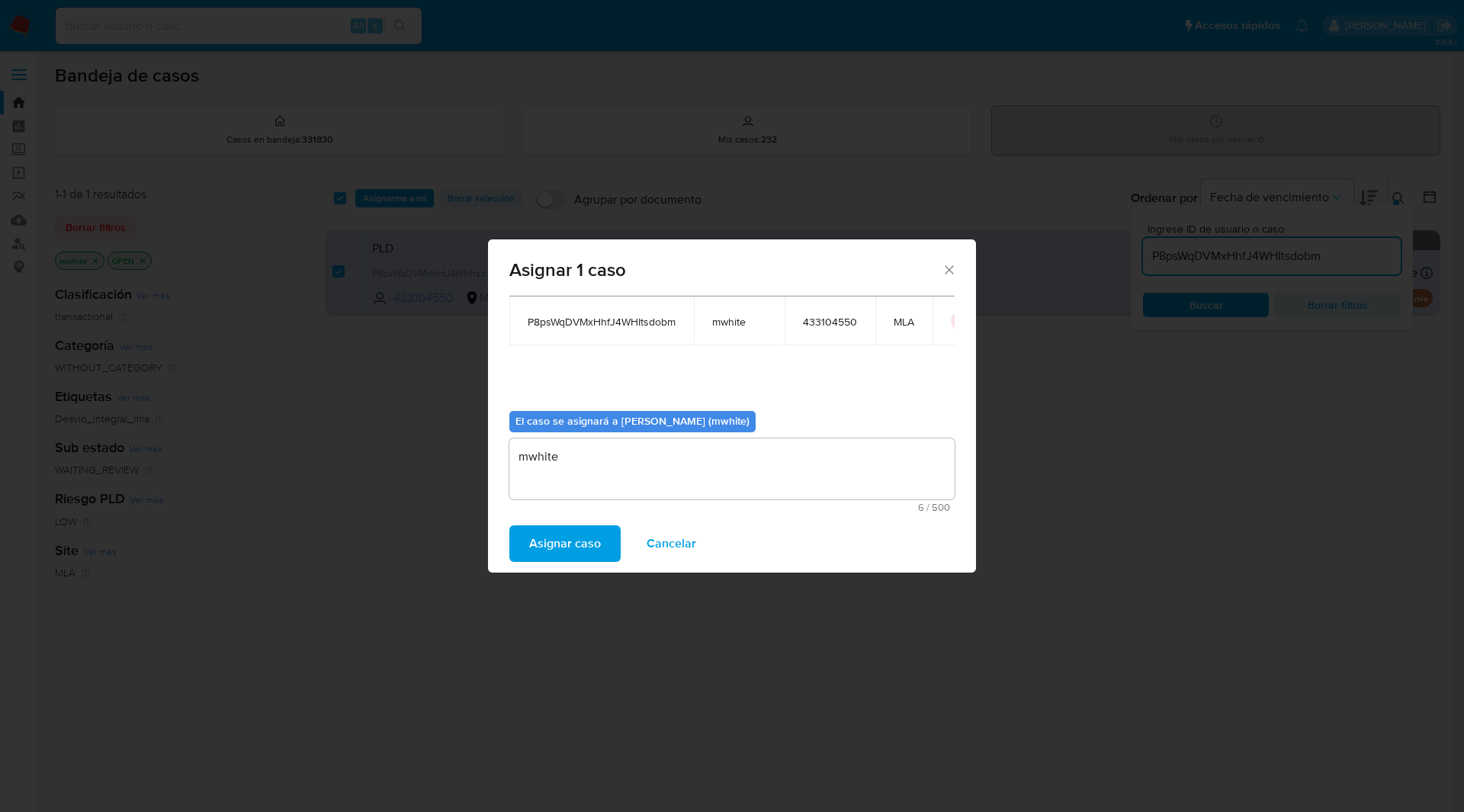
click at [547, 533] on span "Asignar caso" at bounding box center [565, 544] width 72 height 34
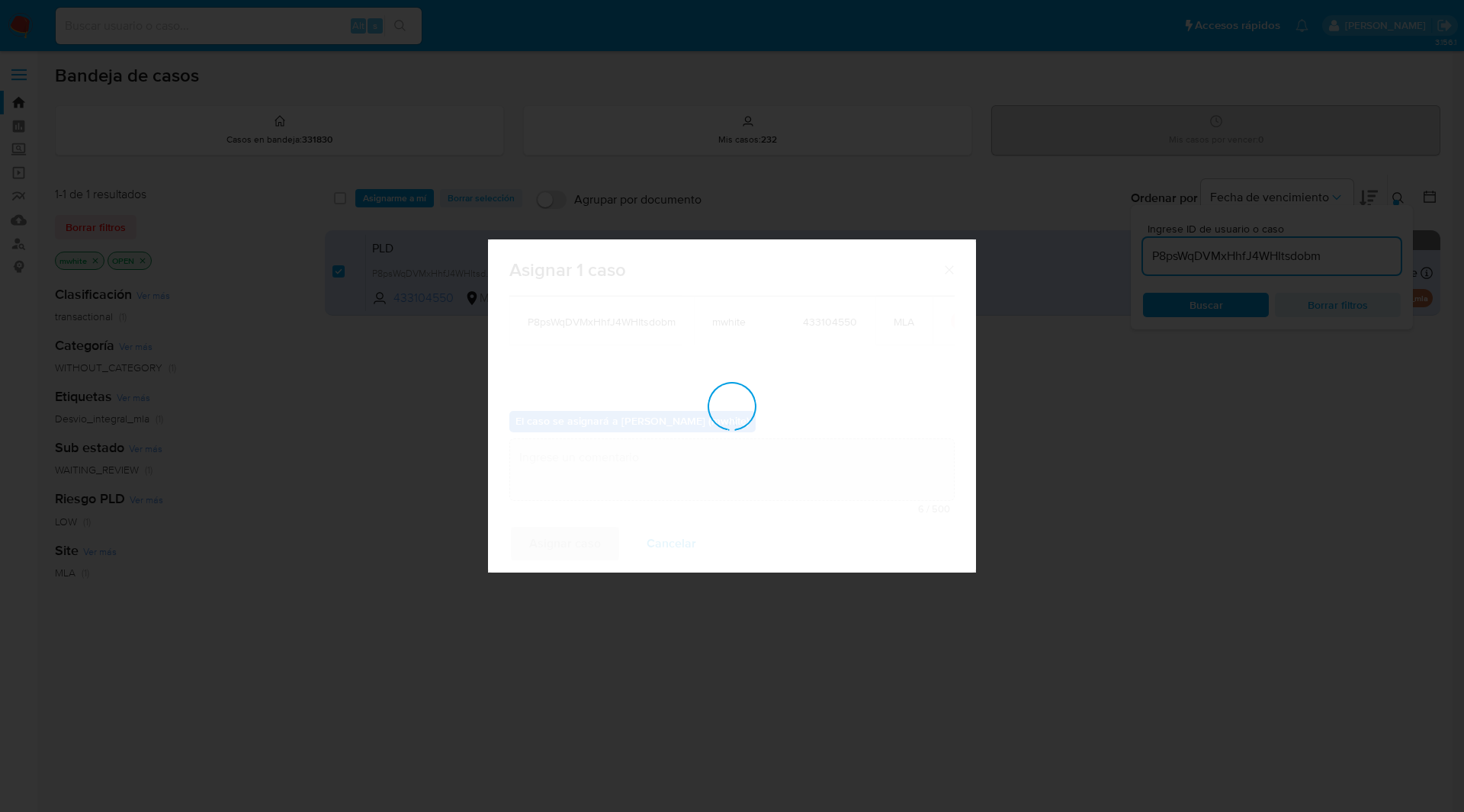
checkbox input "false"
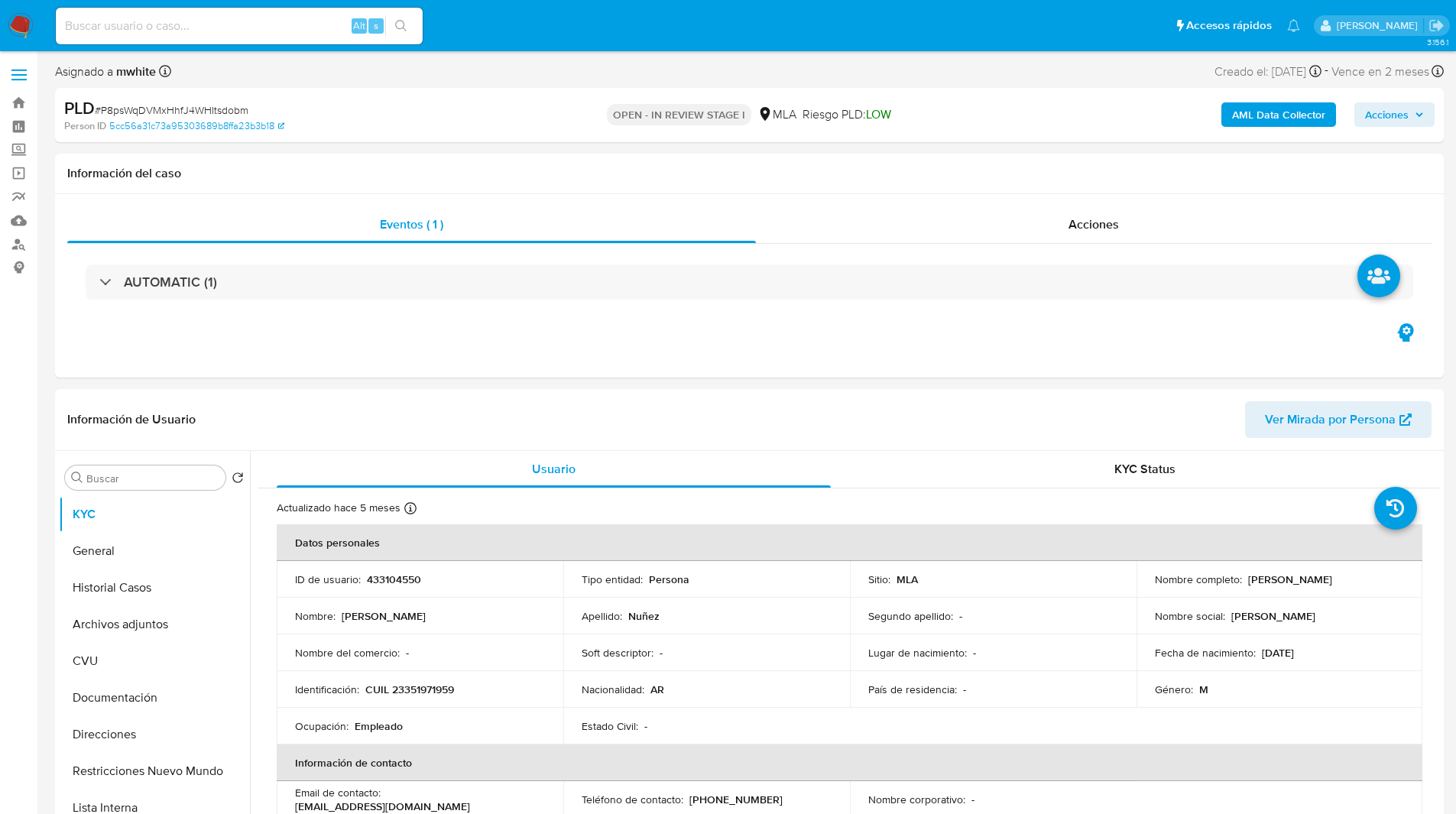
select select "10"
click at [500, 12] on ul "Pausado Ver notificaciones Alt s Accesos rápidos Presiona las siguientes teclas…" at bounding box center [678, 25] width 1260 height 38
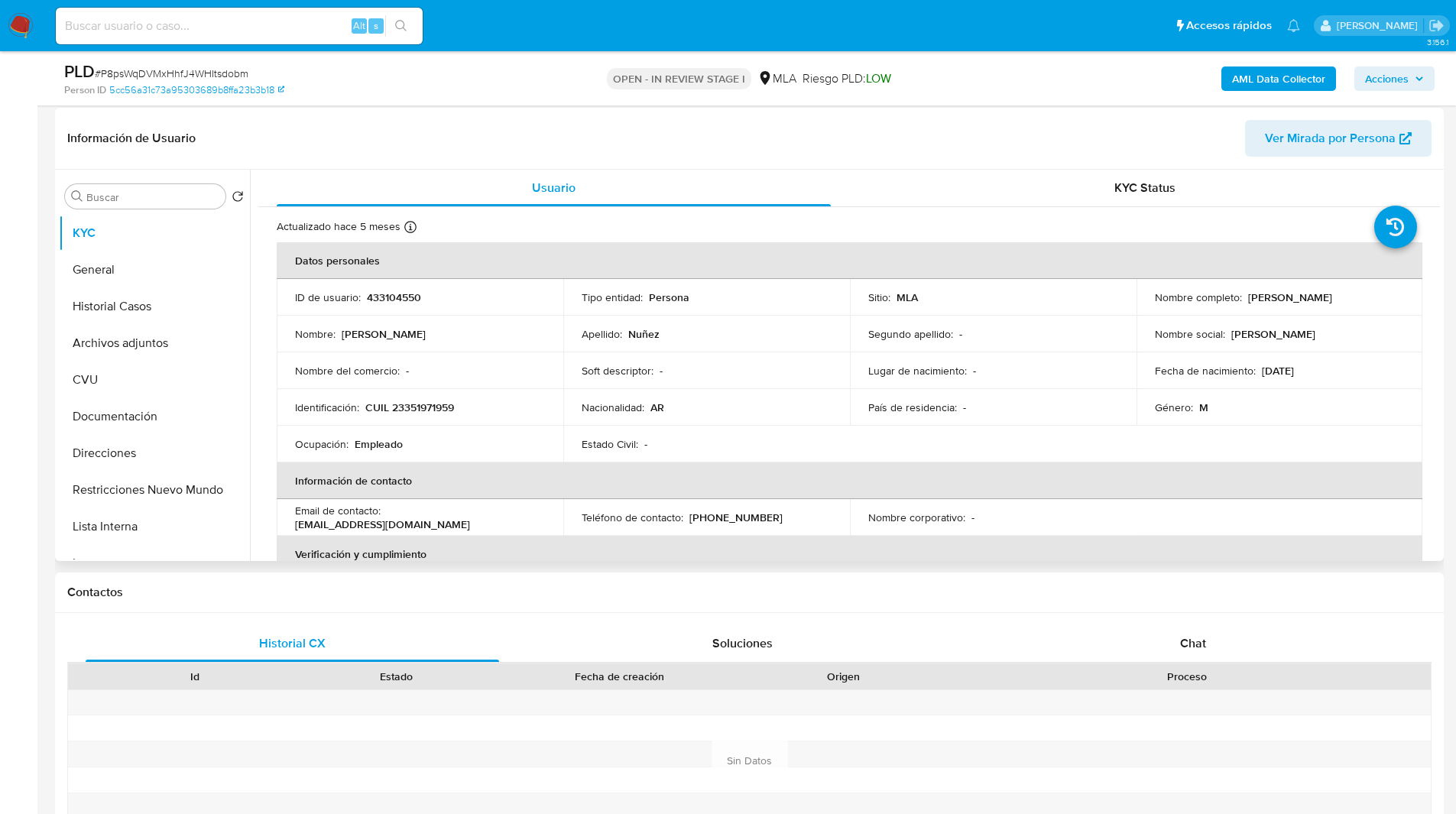
scroll to position [227, 0]
click at [1187, 629] on div "Chat" at bounding box center [1192, 643] width 413 height 36
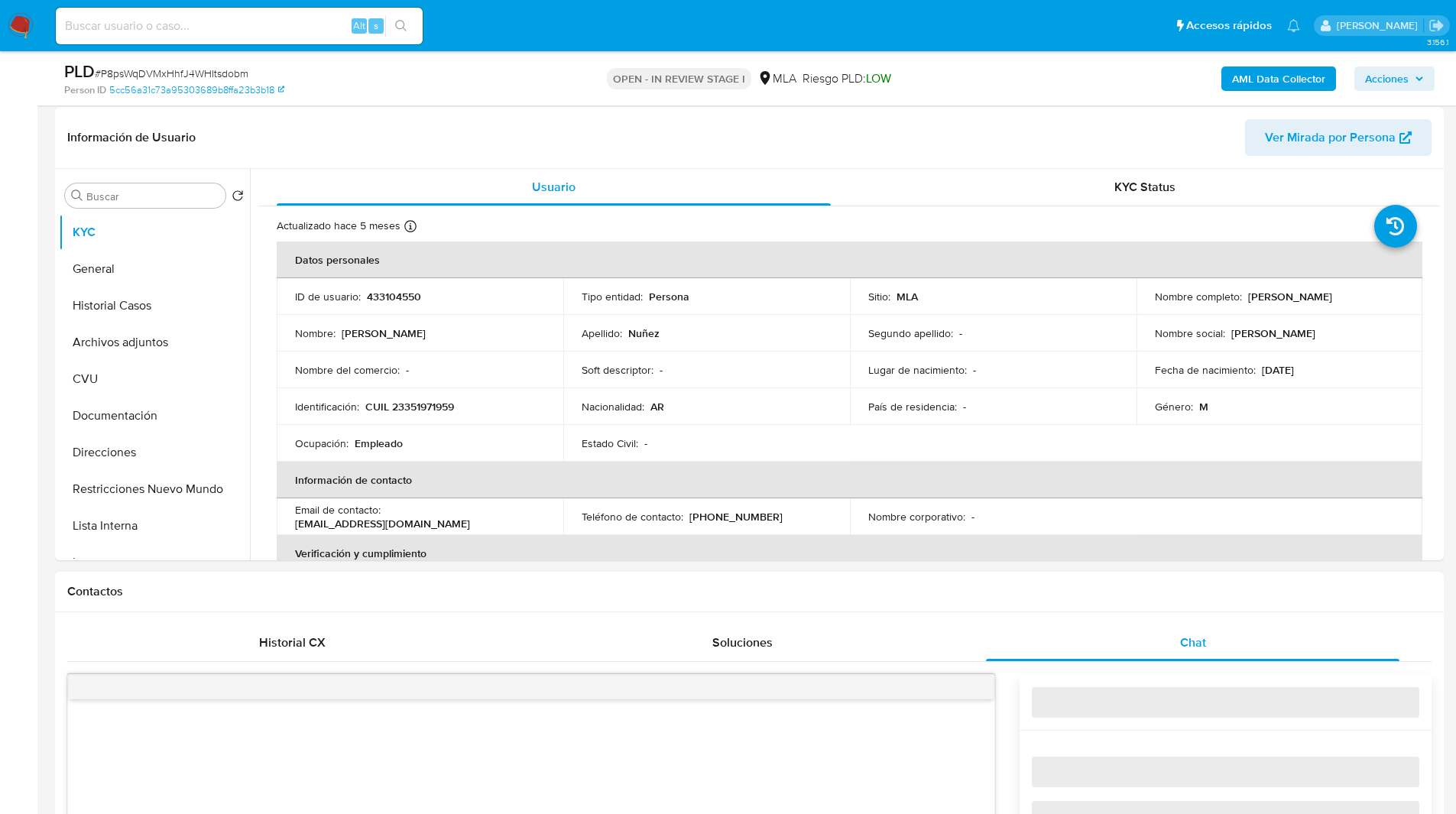
click at [1069, 577] on div "Contactos" at bounding box center [750, 592] width 1389 height 41
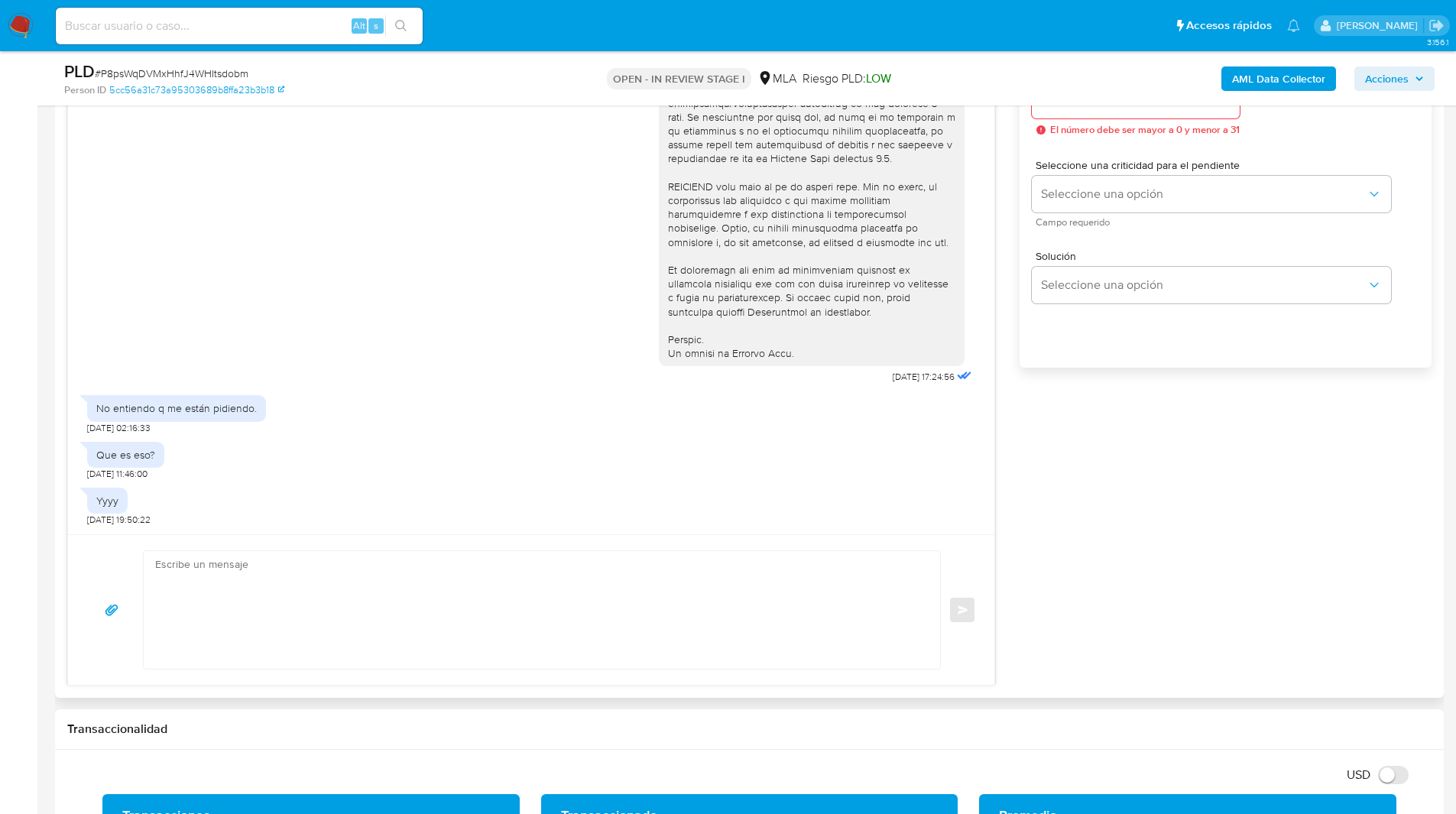
scroll to position [901, 0]
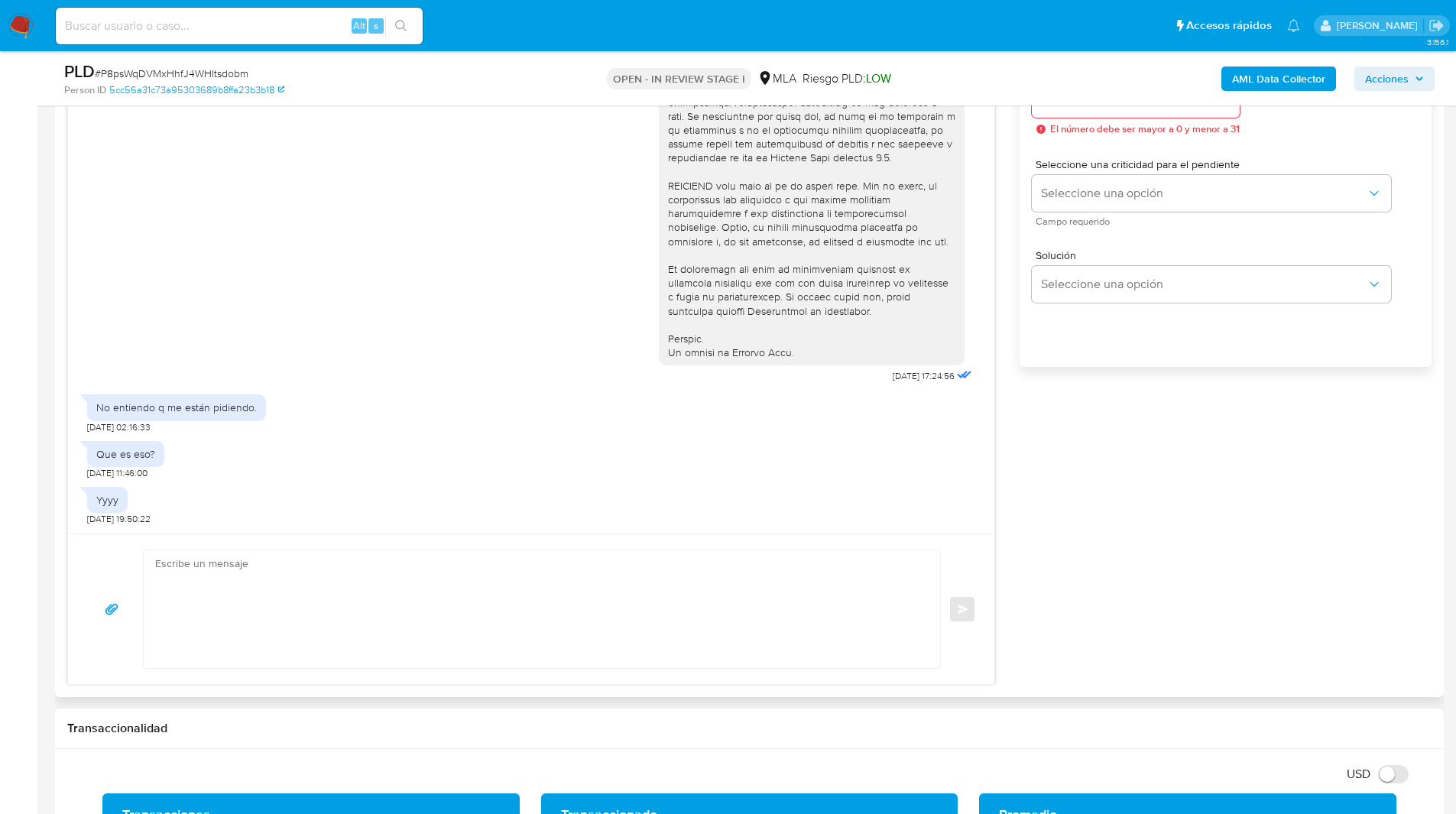
click at [385, 676] on div "Enviar" at bounding box center [531, 608] width 926 height 150
click at [376, 630] on textarea at bounding box center [538, 609] width 766 height 118
paste textarea "Hola, Esperamos que te encuentres muy bien. Te consultamos si tuviste oportunid…"
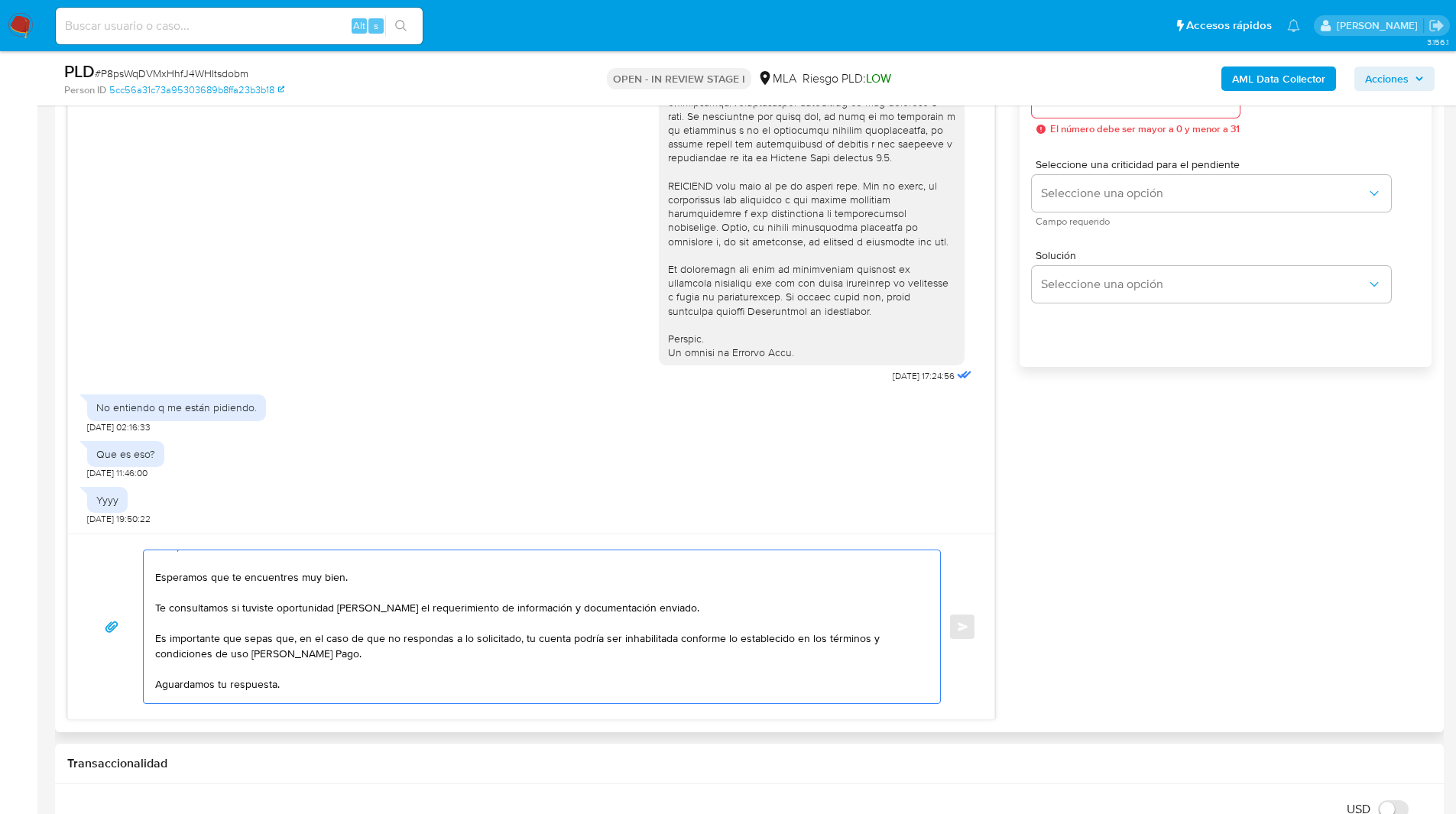
scroll to position [3, 0]
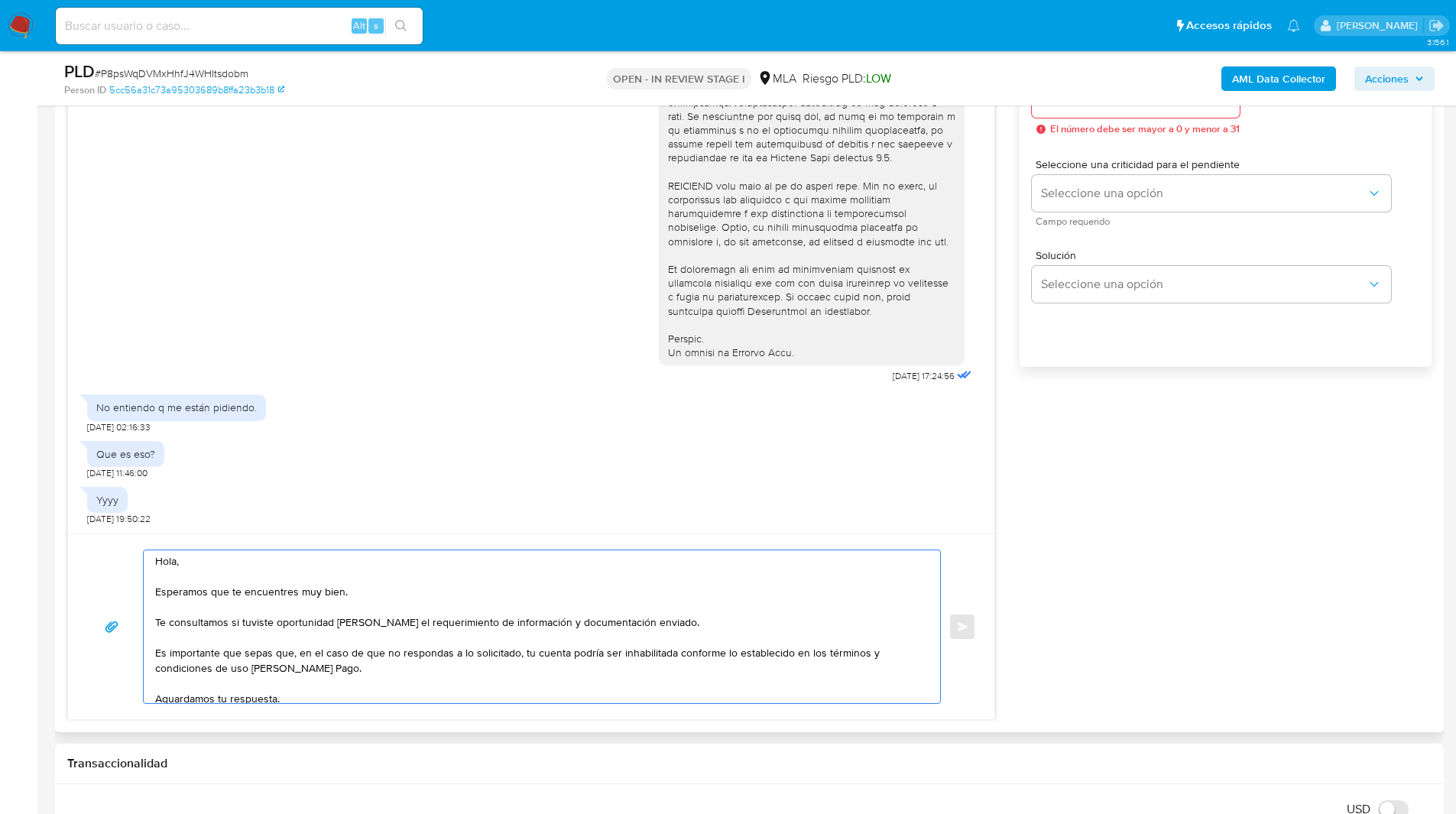
drag, startPoint x: 173, startPoint y: 567, endPoint x: 756, endPoint y: 628, distance: 586.2
click at [756, 628] on textarea "Hola, Esperamos que te encuentres muy bien. Te consultamos si tuviste oportunid…" at bounding box center [538, 626] width 766 height 153
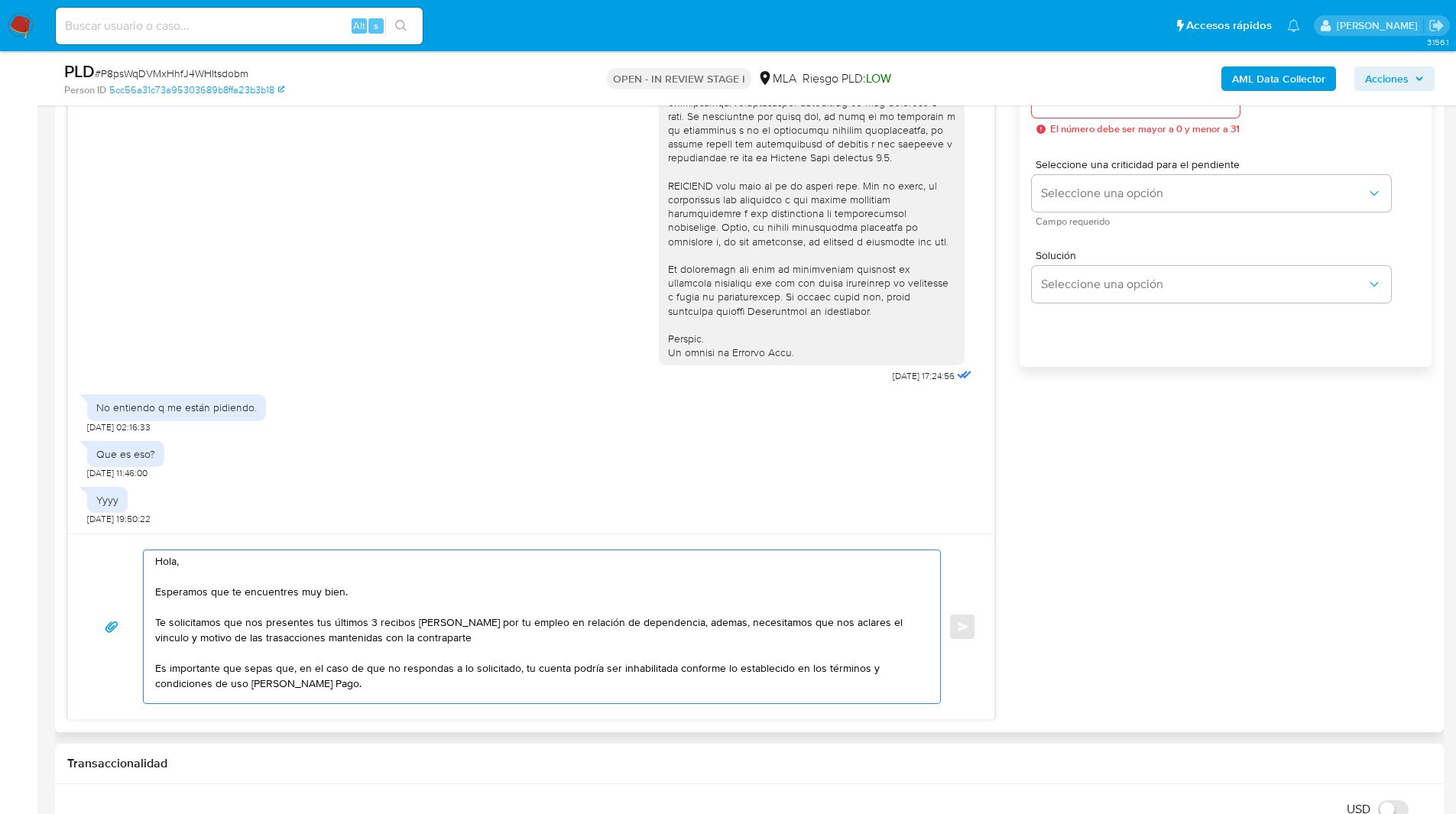
paste textarea "Natalia Veronica Llañes Jordan - CUIL 27365136012"
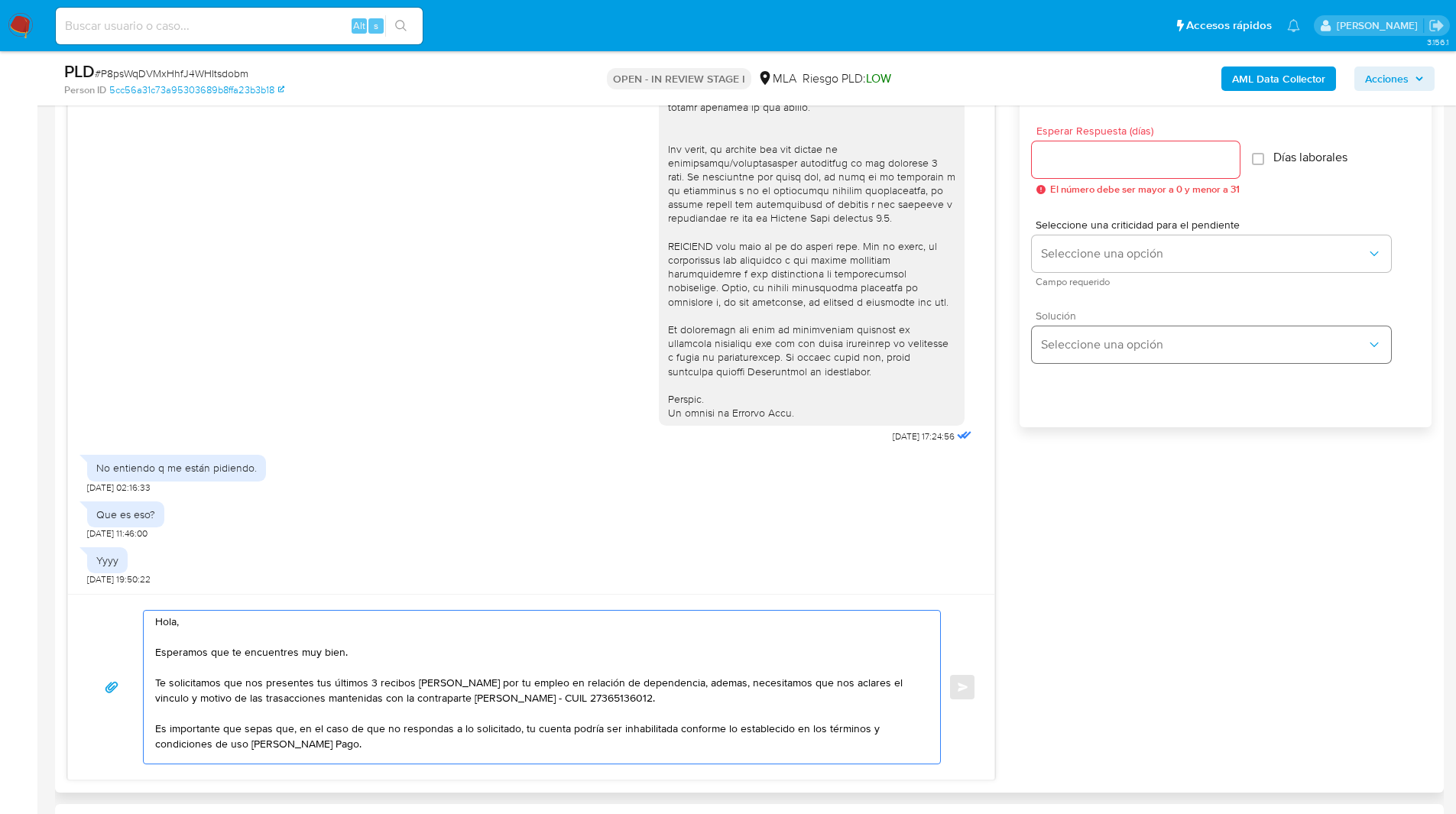
scroll to position [790, 0]
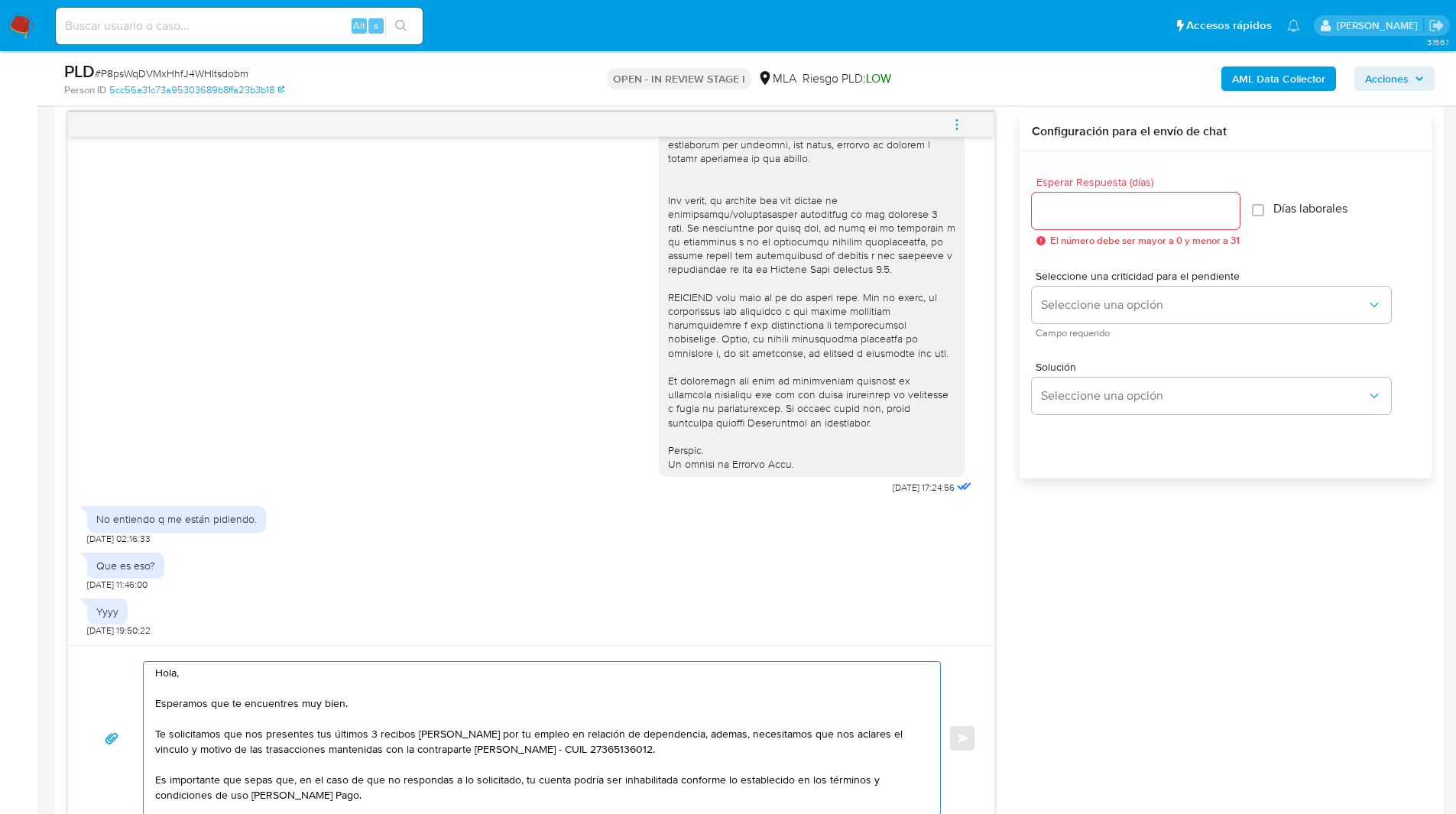
type textarea "Hola, Esperamos que te encuentres muy bien. Te solicitamos que nos presentes tu…"
click at [1082, 209] on input "Esperar Respuesta (días)" at bounding box center [1136, 211] width 208 height 20
type input "1"
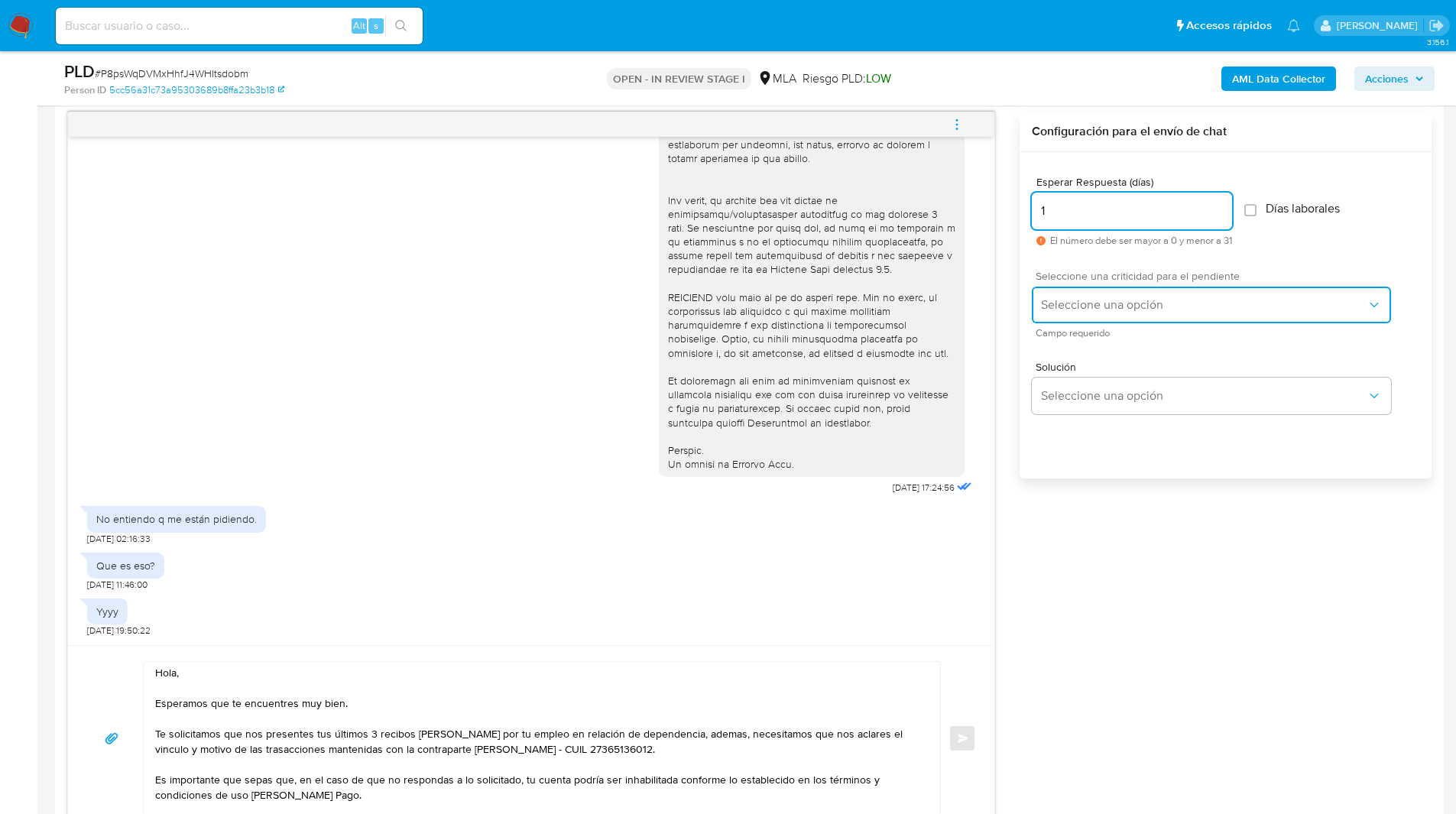
click at [1088, 305] on span "Seleccione una opción" at bounding box center [1204, 305] width 326 height 15
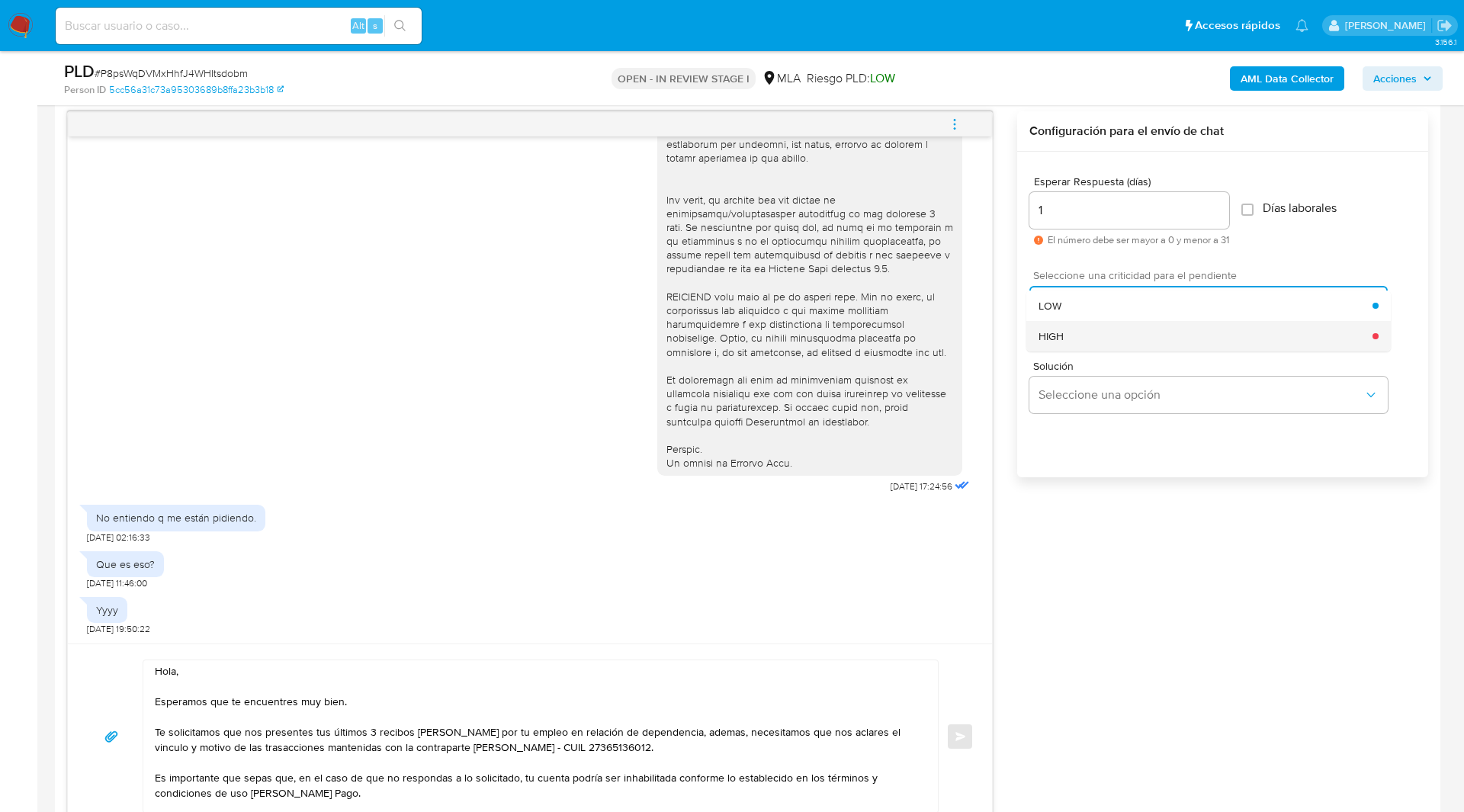
click at [1077, 336] on div "HIGH" at bounding box center [1205, 336] width 334 height 30
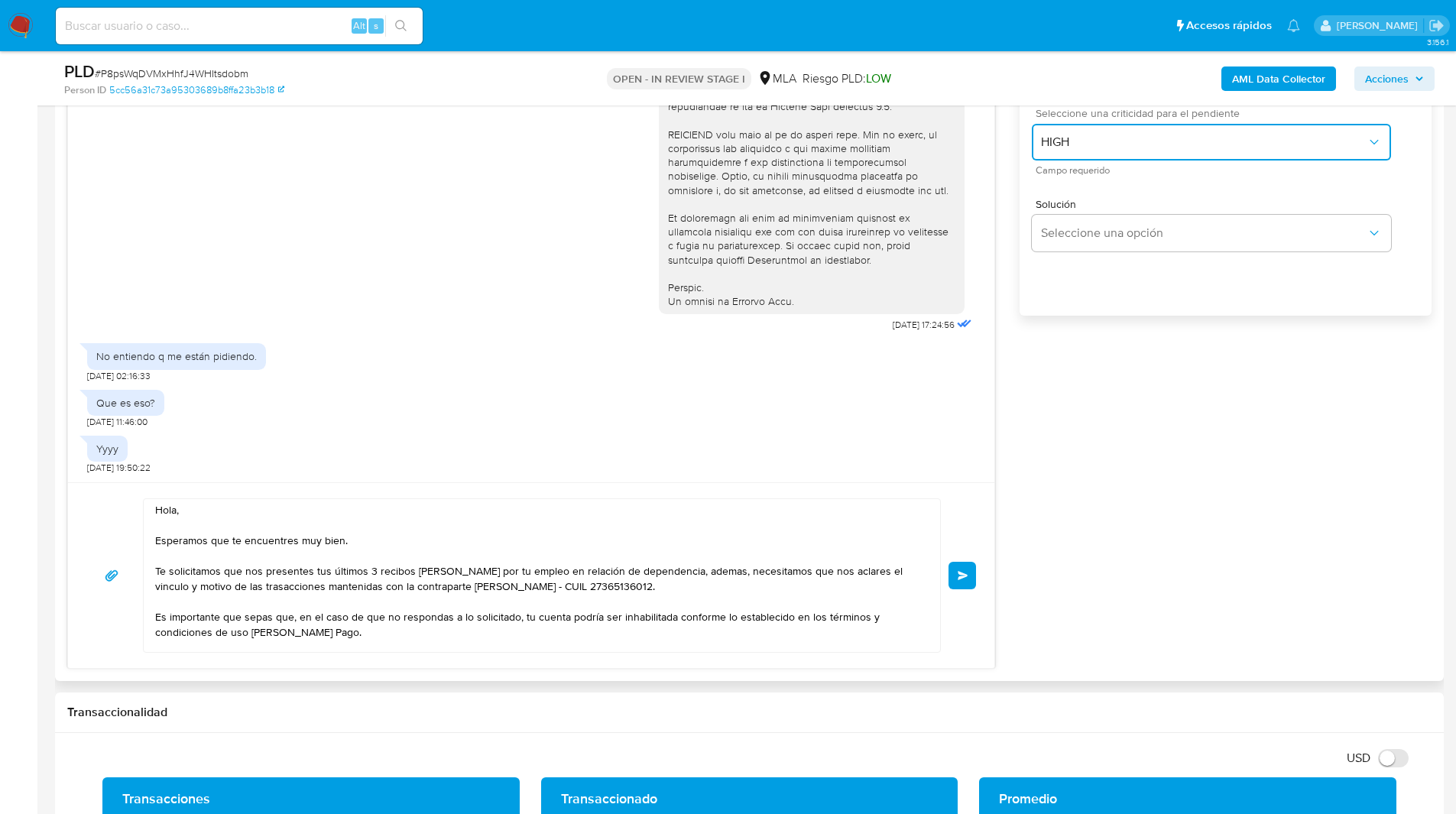
scroll to position [954, 0]
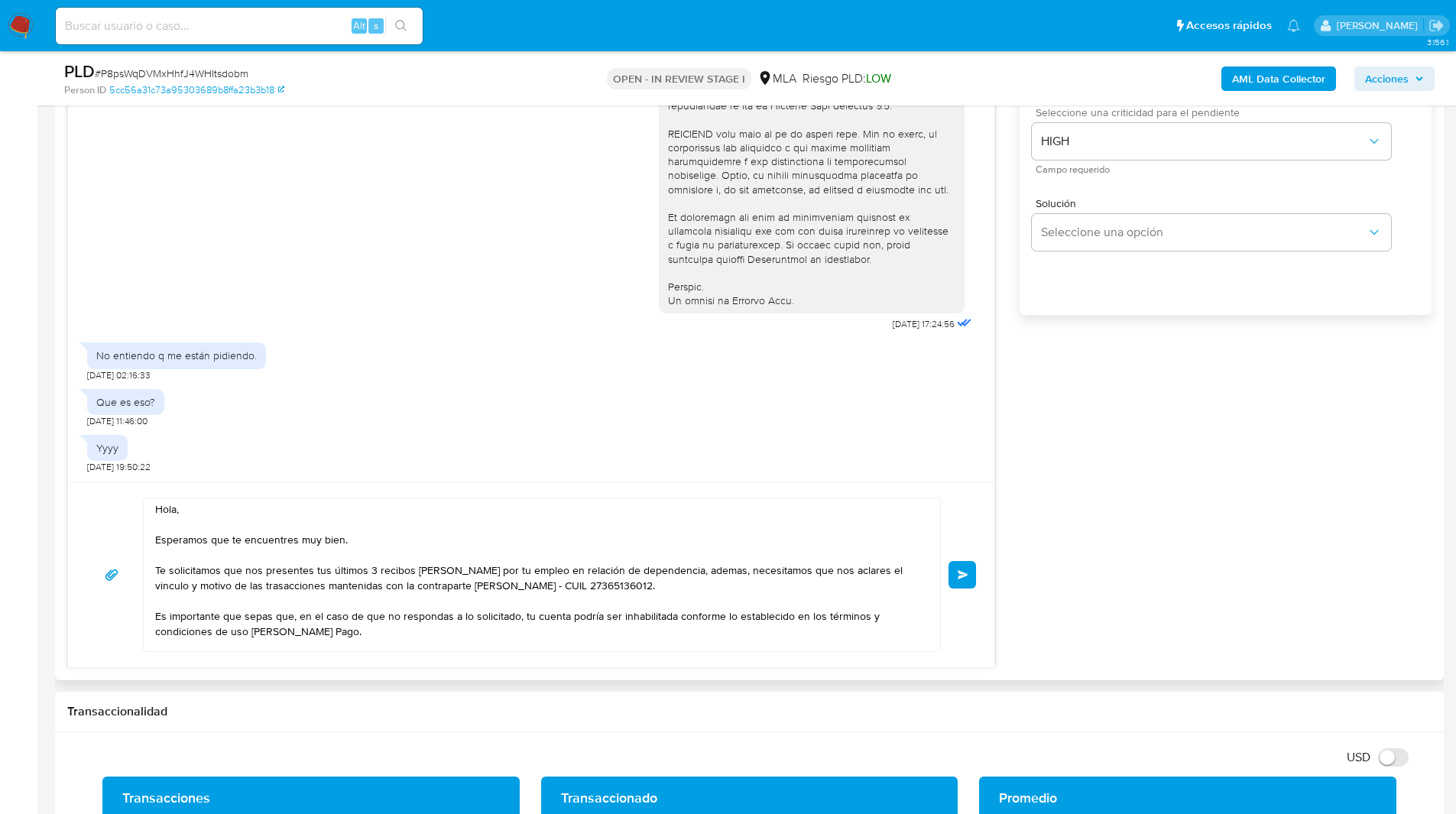
click at [967, 579] on button "Enviar" at bounding box center [962, 575] width 27 height 27
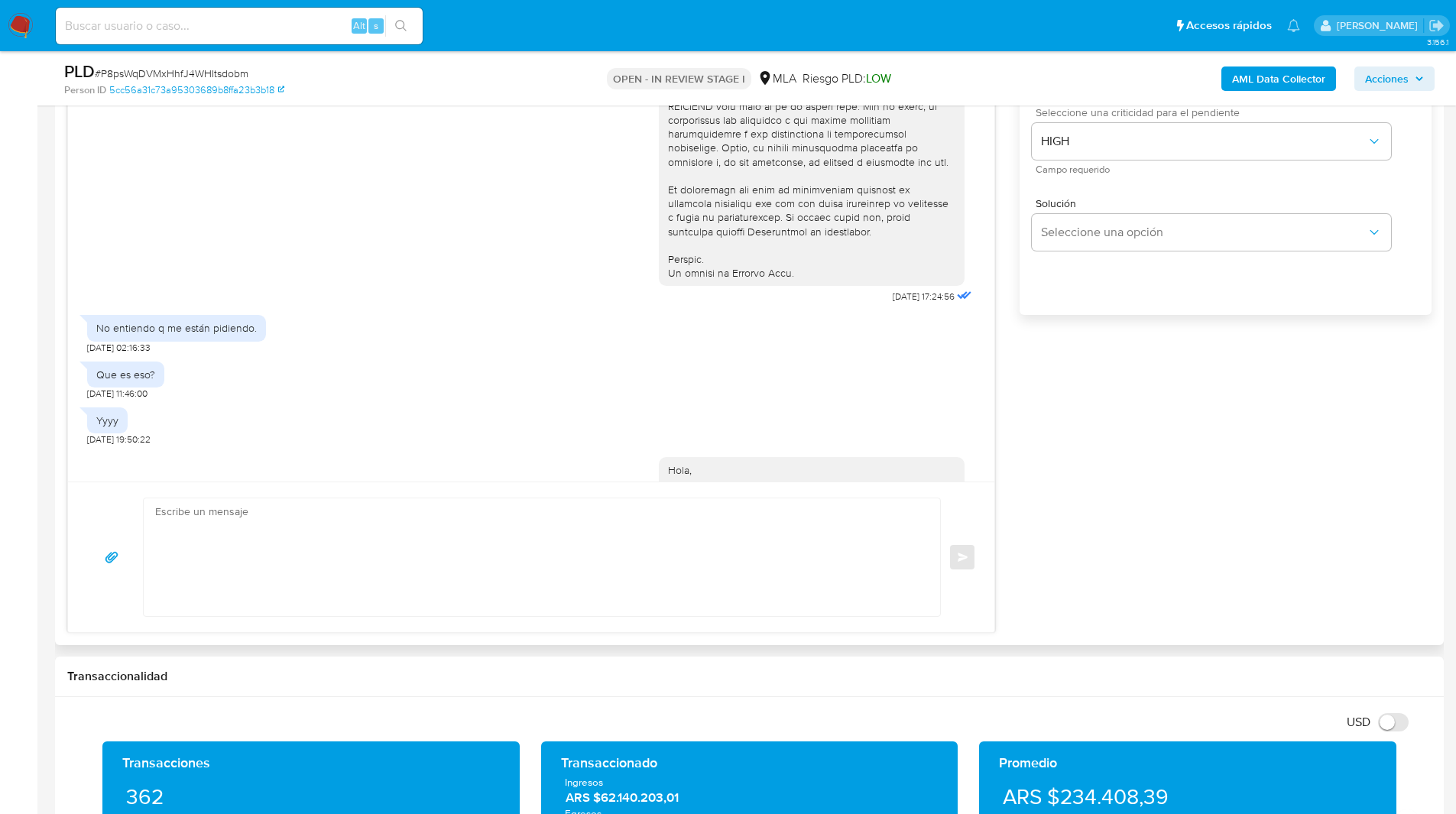
scroll to position [818, 0]
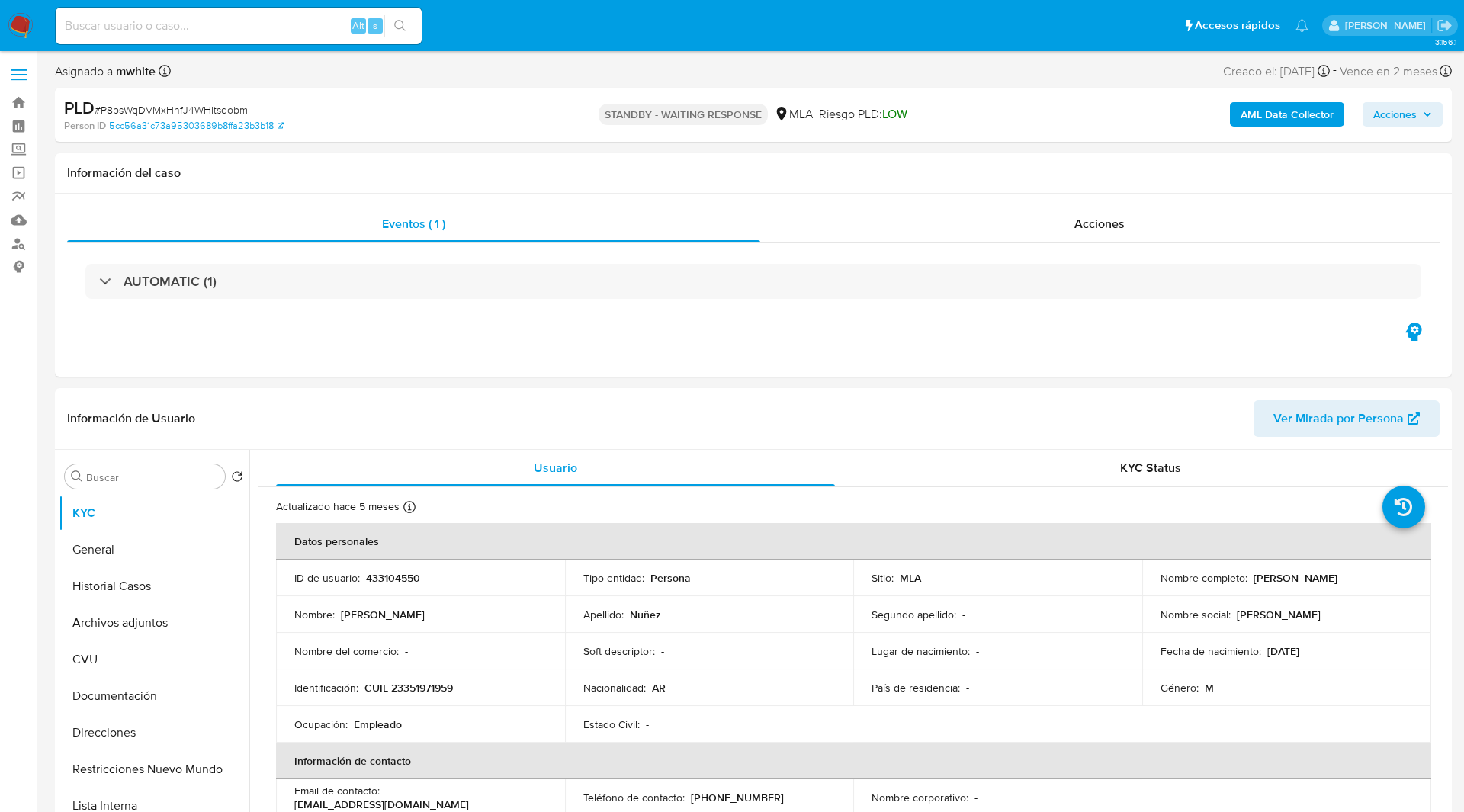
select select "10"
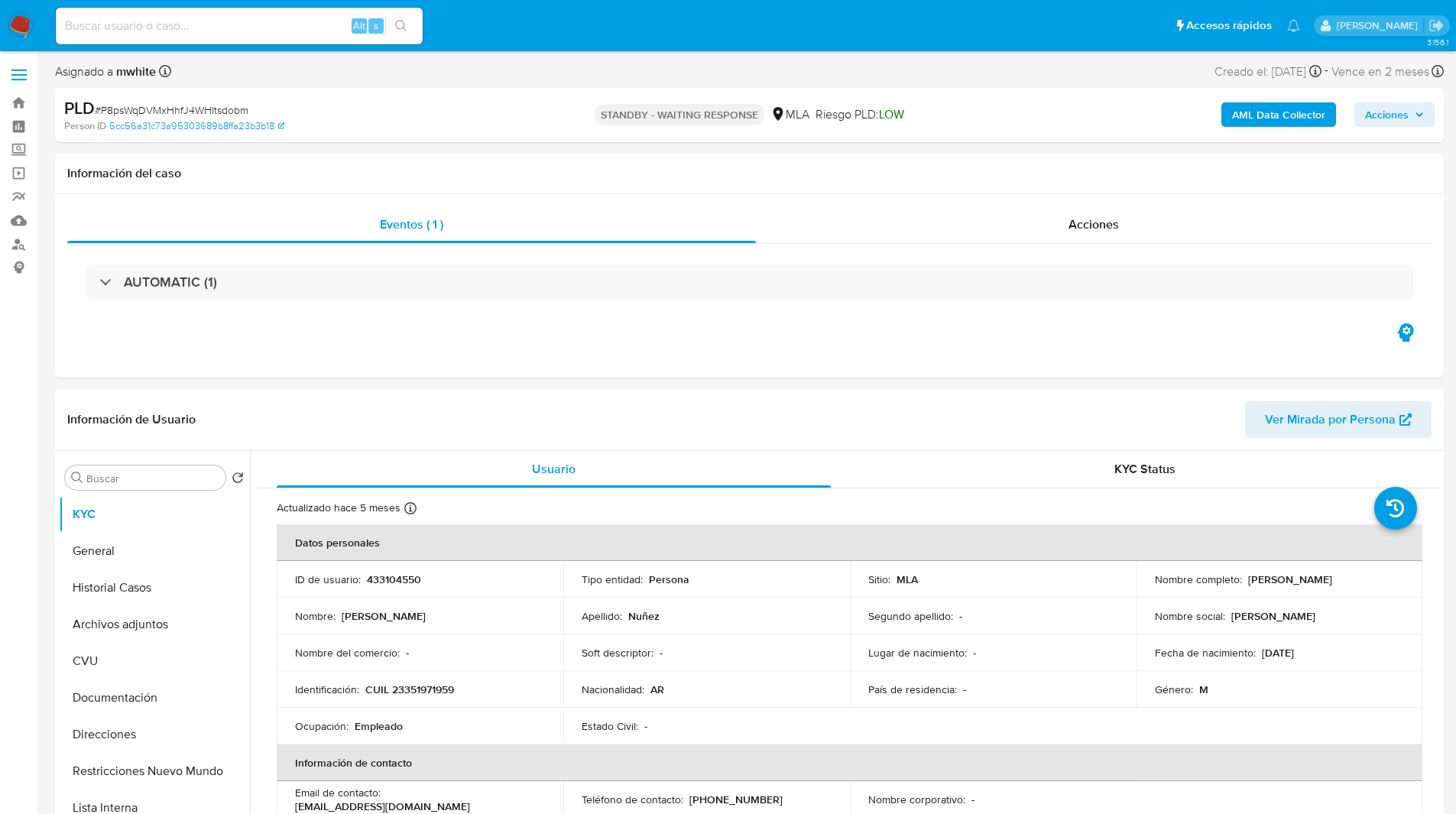
click at [239, 20] on input at bounding box center [239, 25] width 367 height 20
paste input "spPiluNsUVJJHO3IEppX0xob"
type input "spPiluNsUVJJHO3IEppX0xob"
select select "10"
click at [533, 28] on ul "Pausado Ver notificaciones spPiluNsUVJJHO3IEppX0xob Alt s Accesos rápidos Presi…" at bounding box center [678, 25] width 1260 height 38
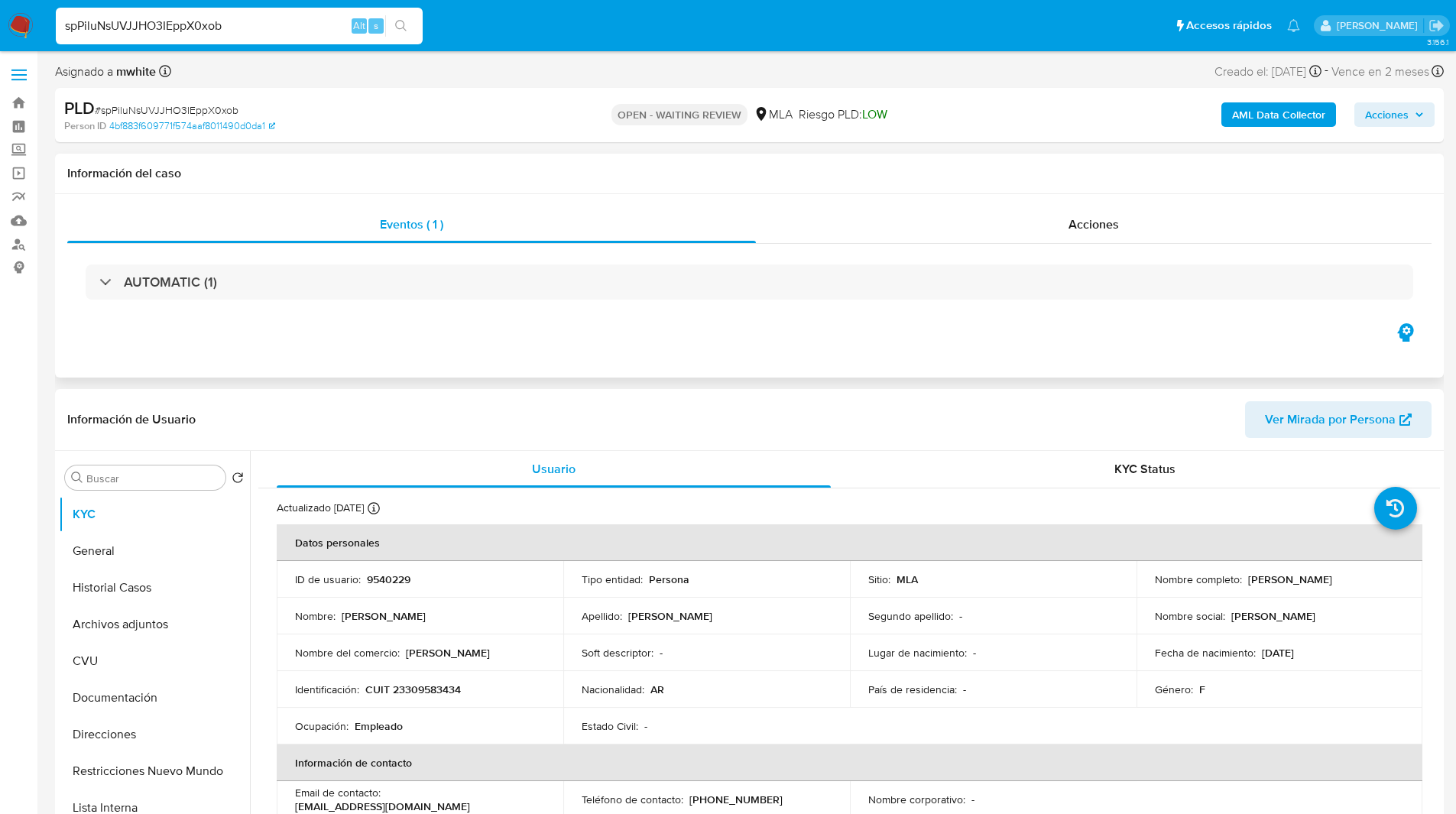
click at [1025, 340] on div "Eventos ( 1 ) Acciones AUTOMATIC (1)" at bounding box center [750, 286] width 1389 height 183
click at [784, 45] on nav "Pausado Ver notificaciones spPiluNsUVJJHO3IEppX0xob Alt s Accesos rápidos Presi…" at bounding box center [728, 25] width 1456 height 51
click at [427, 684] on p "CUIT 23309583434" at bounding box center [413, 689] width 96 height 14
copy p "23309583434"
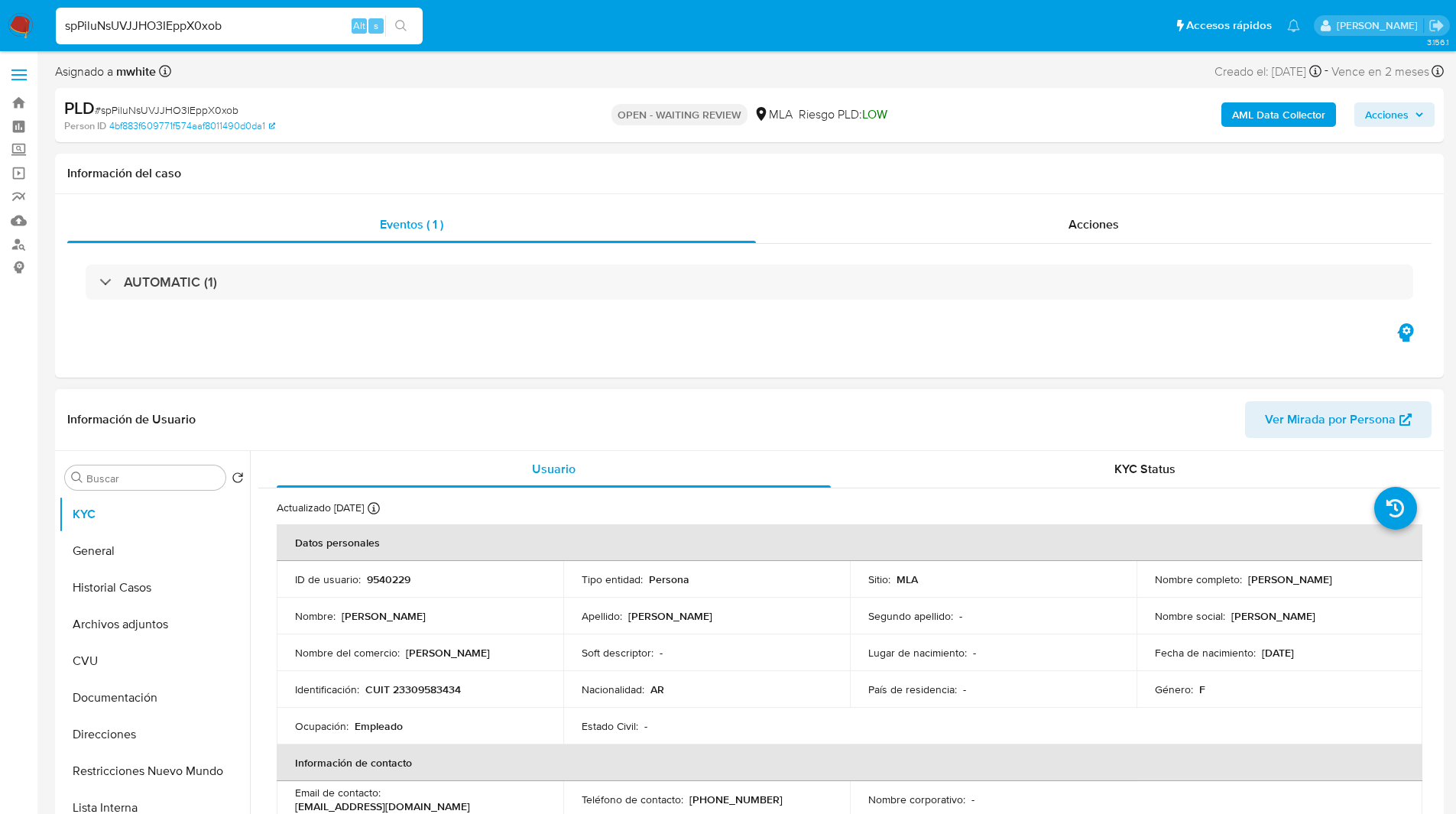
click at [393, 581] on p "9540229" at bounding box center [388, 579] width 43 height 14
copy p "9540229"
click at [1119, 83] on div "Asignado a mwhite Asignado el: 18/08/2025 14:12:26 Creado el: 12/08/2025 Creado…" at bounding box center [750, 75] width 1389 height 27
click at [440, 686] on p "CUIT 23309583434" at bounding box center [413, 689] width 96 height 14
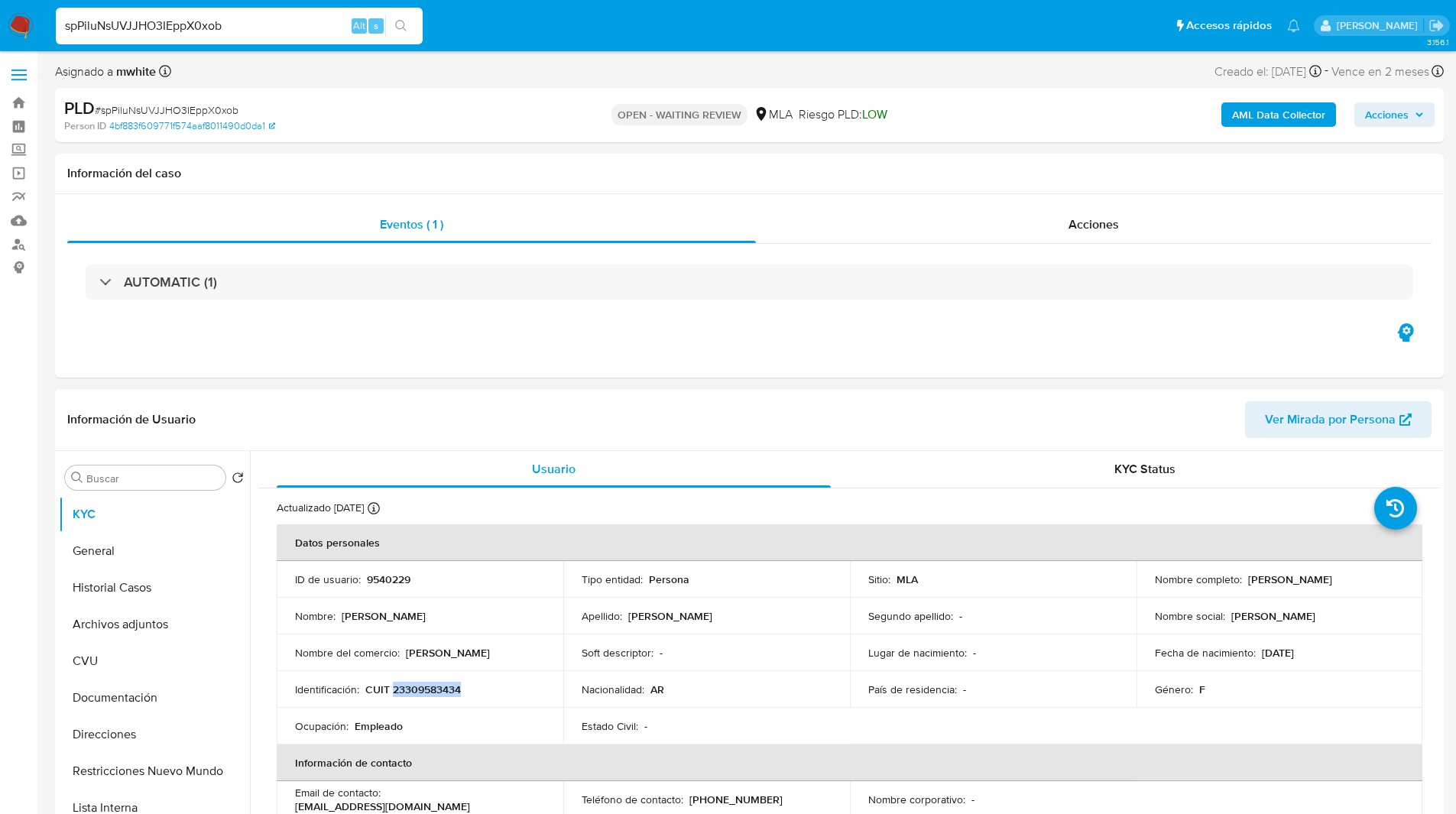
click at [440, 686] on p "CUIT 23309583434" at bounding box center [413, 689] width 96 height 14
copy p "23309583434"
click at [422, 164] on div "Información del caso" at bounding box center [750, 174] width 1389 height 41
click at [435, 166] on h1 "Información del caso" at bounding box center [749, 173] width 1364 height 15
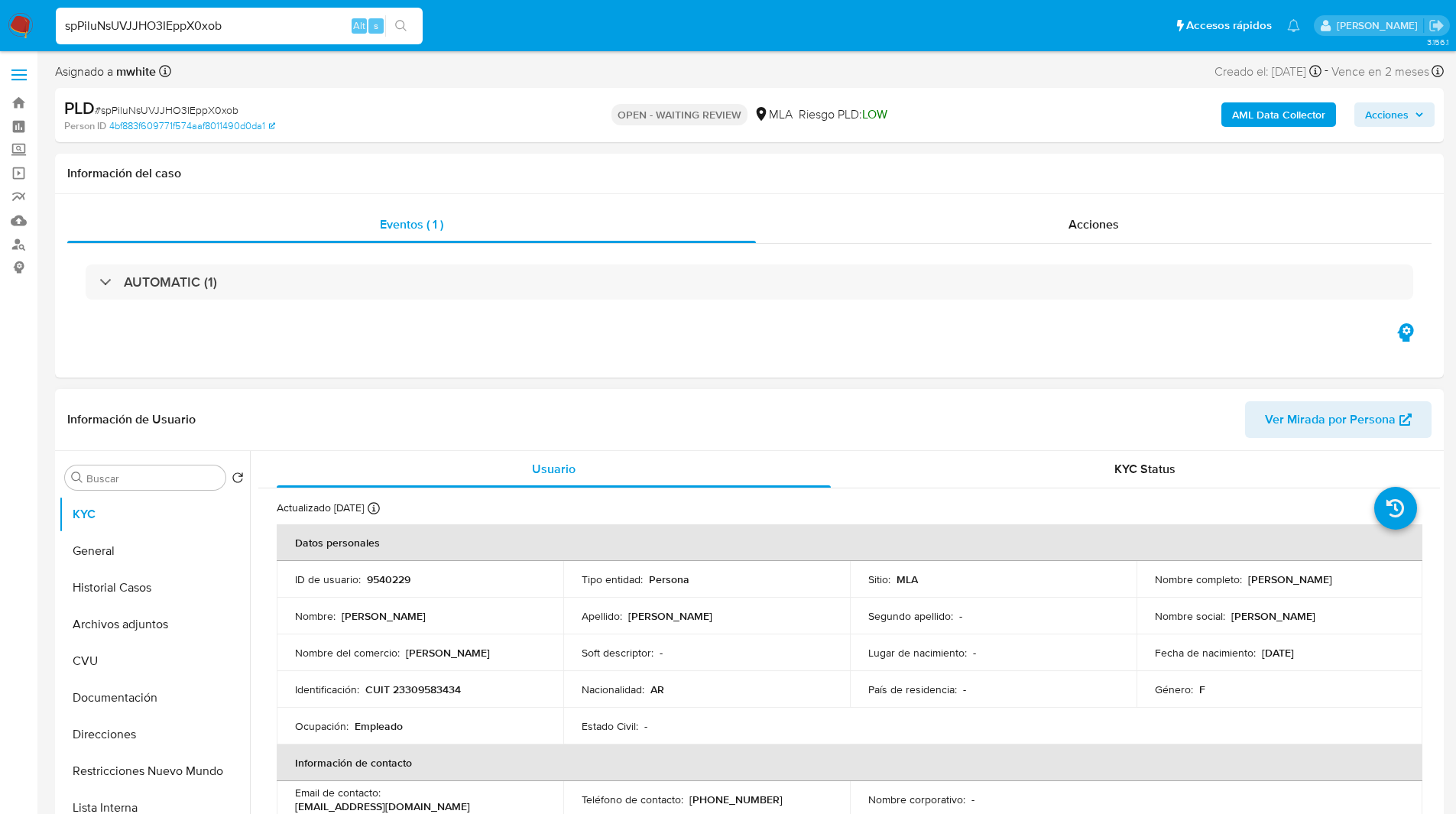
click at [426, 693] on p "CUIT 23309583434" at bounding box center [413, 689] width 96 height 14
copy p "23309583434"
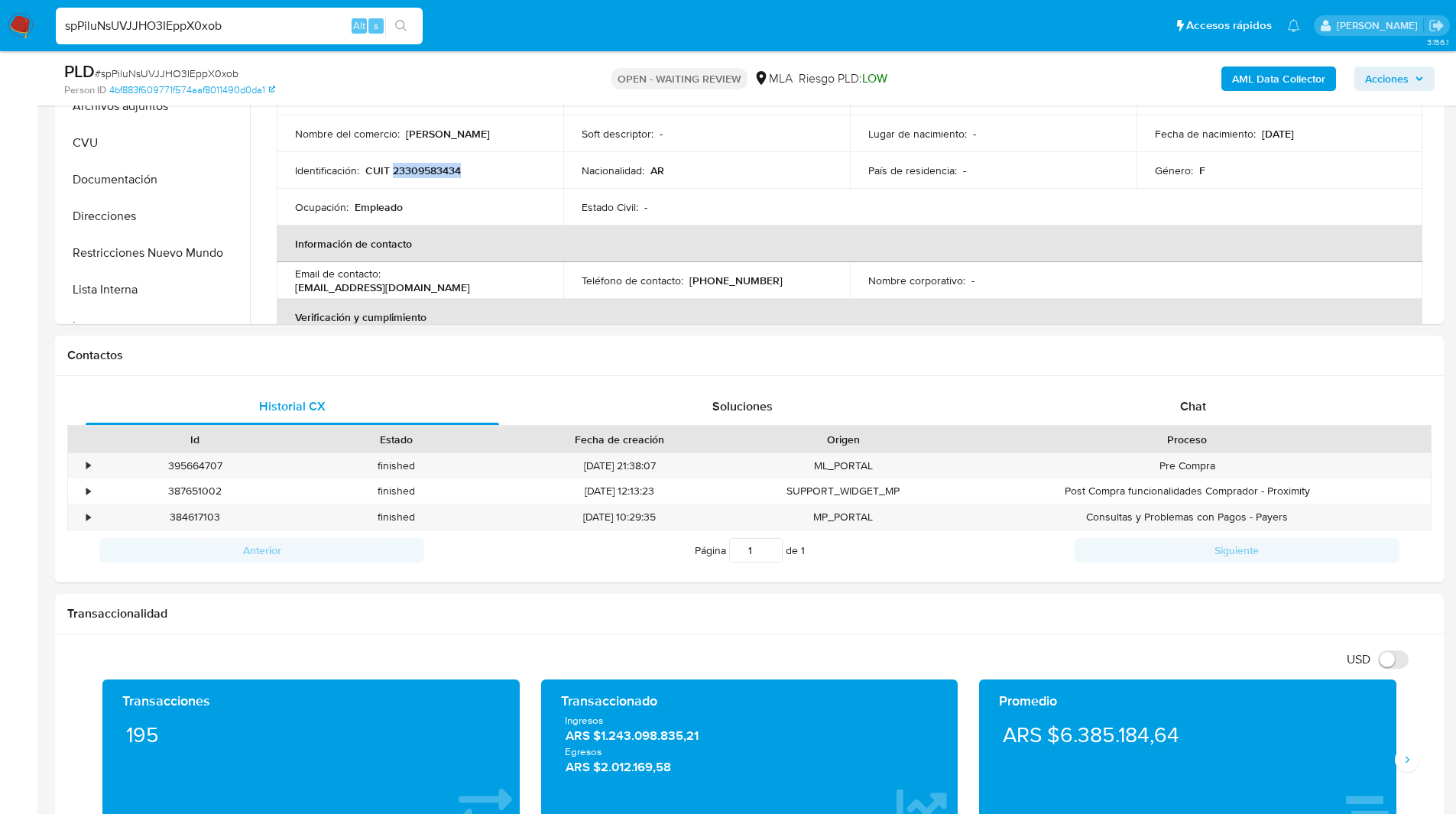
scroll to position [524, 0]
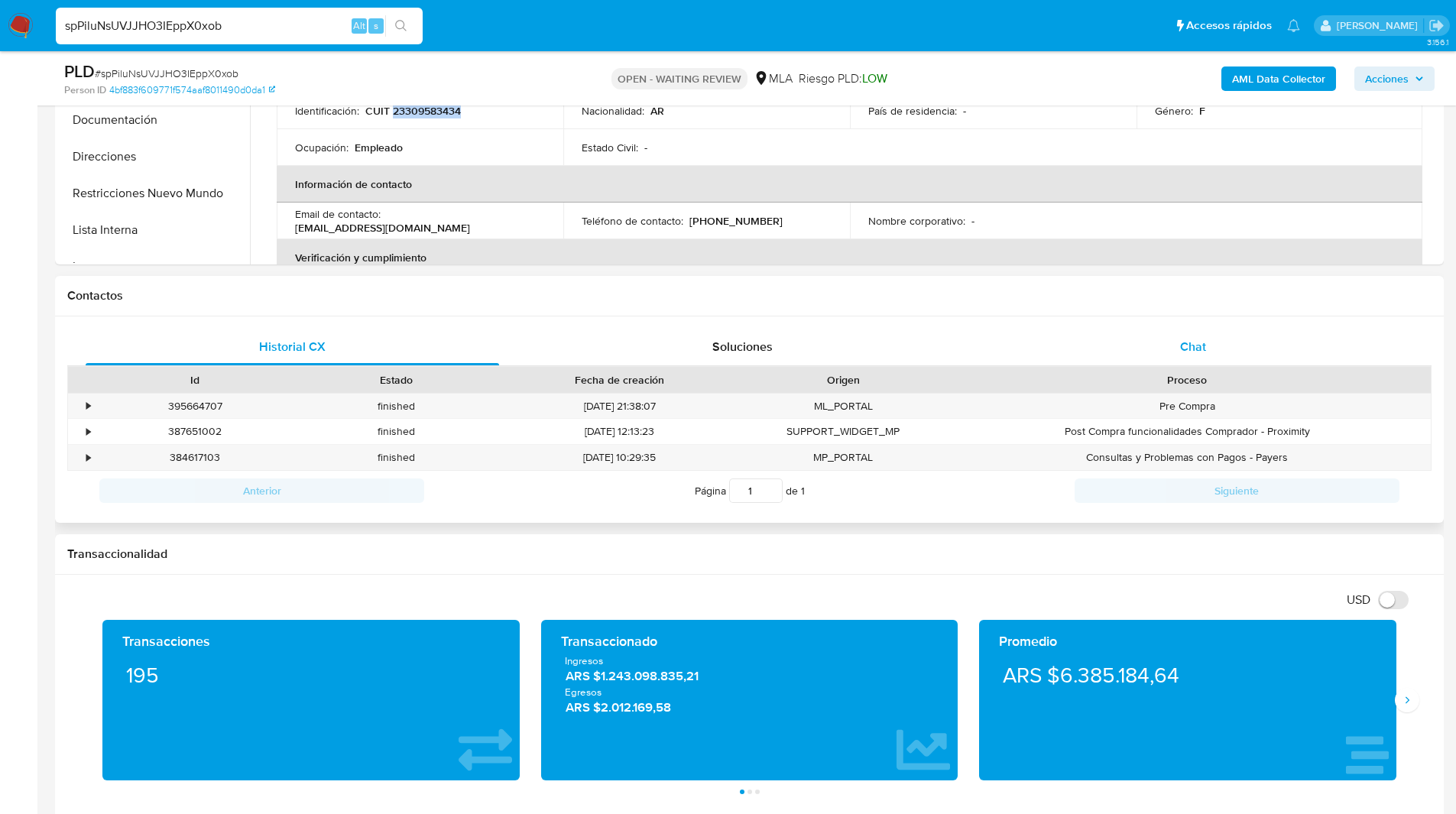
click at [1173, 344] on div "Chat" at bounding box center [1192, 346] width 413 height 36
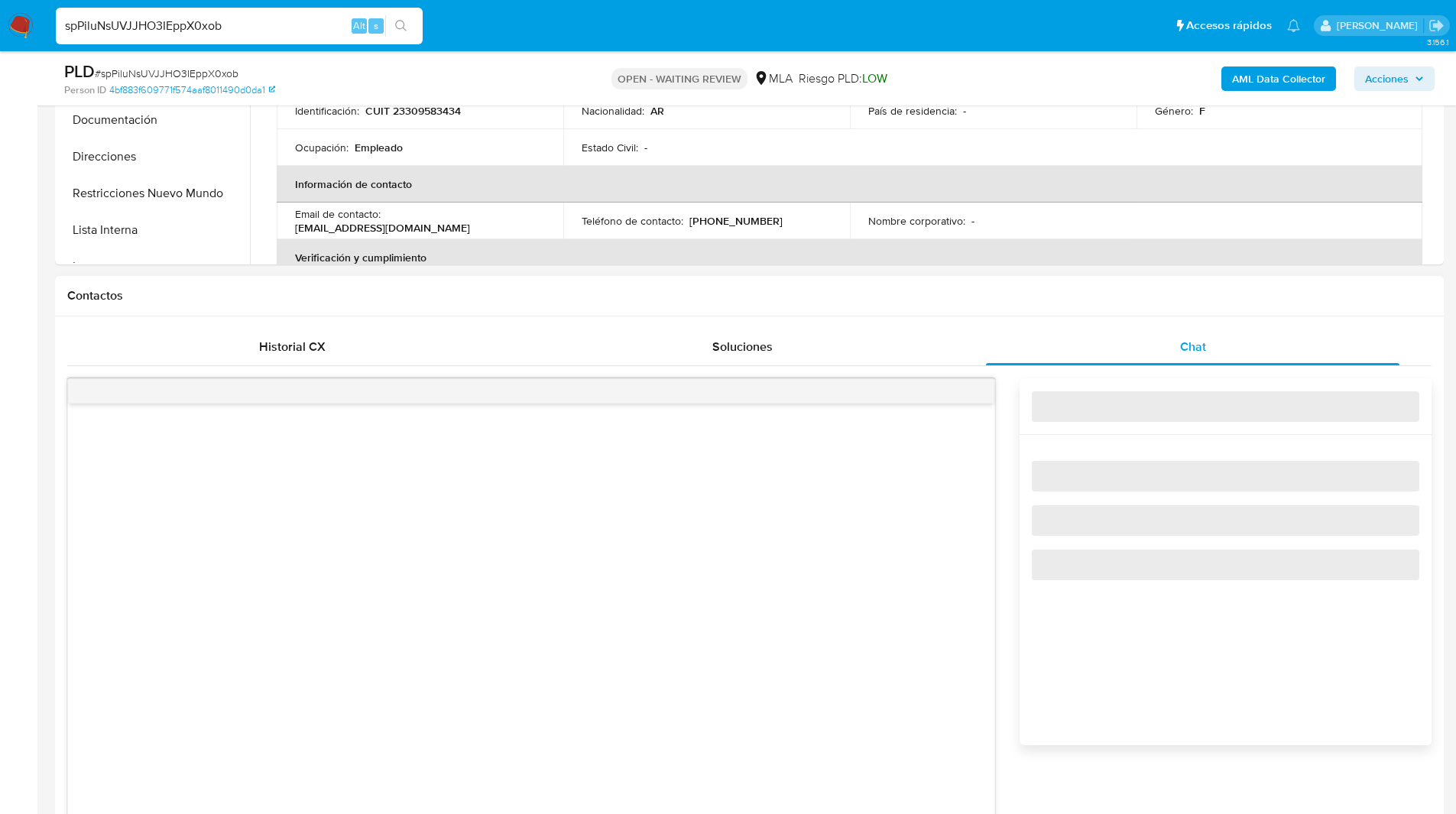
click at [1046, 284] on div "Contactos" at bounding box center [750, 296] width 1389 height 41
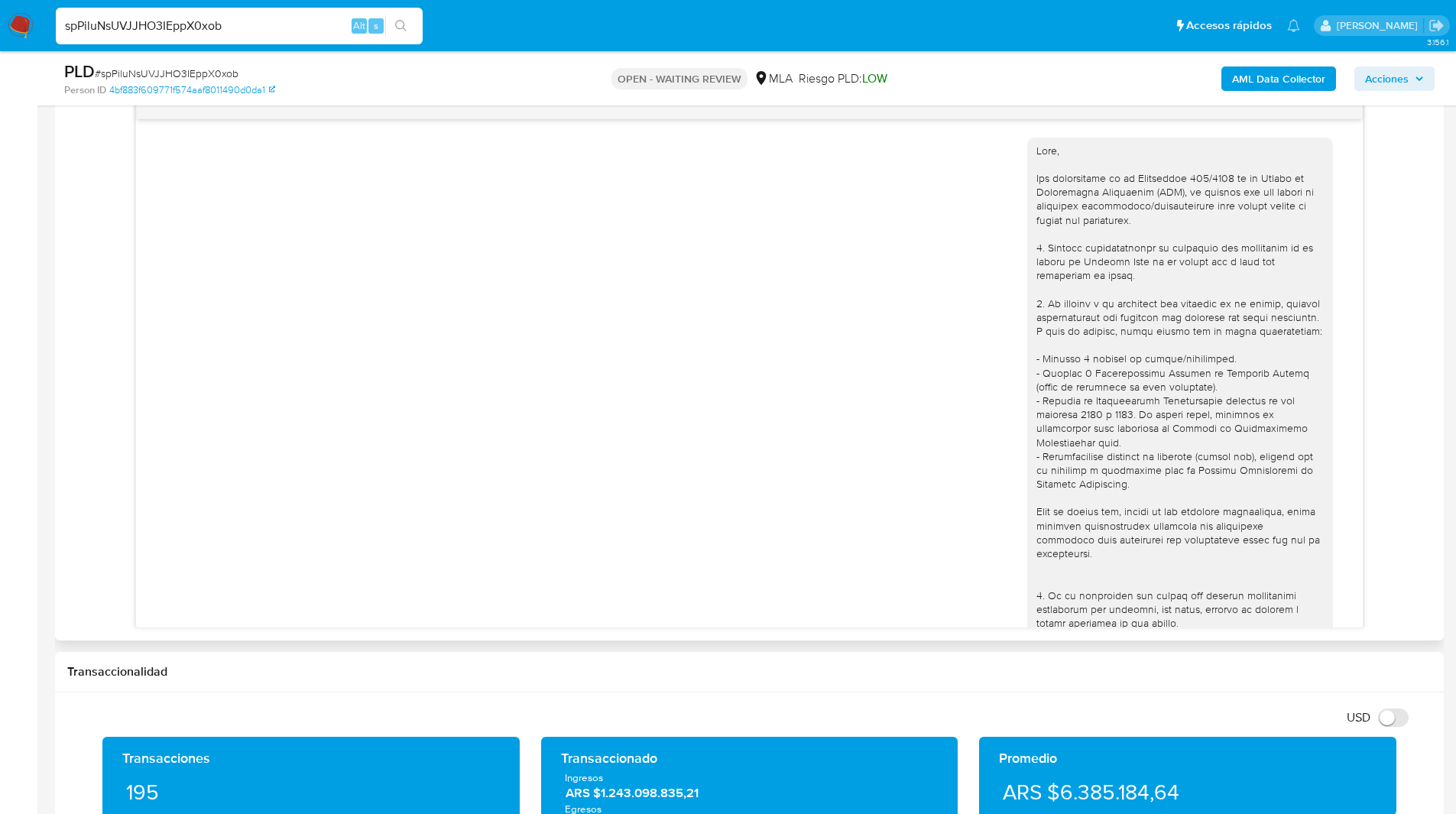
scroll to position [502, 0]
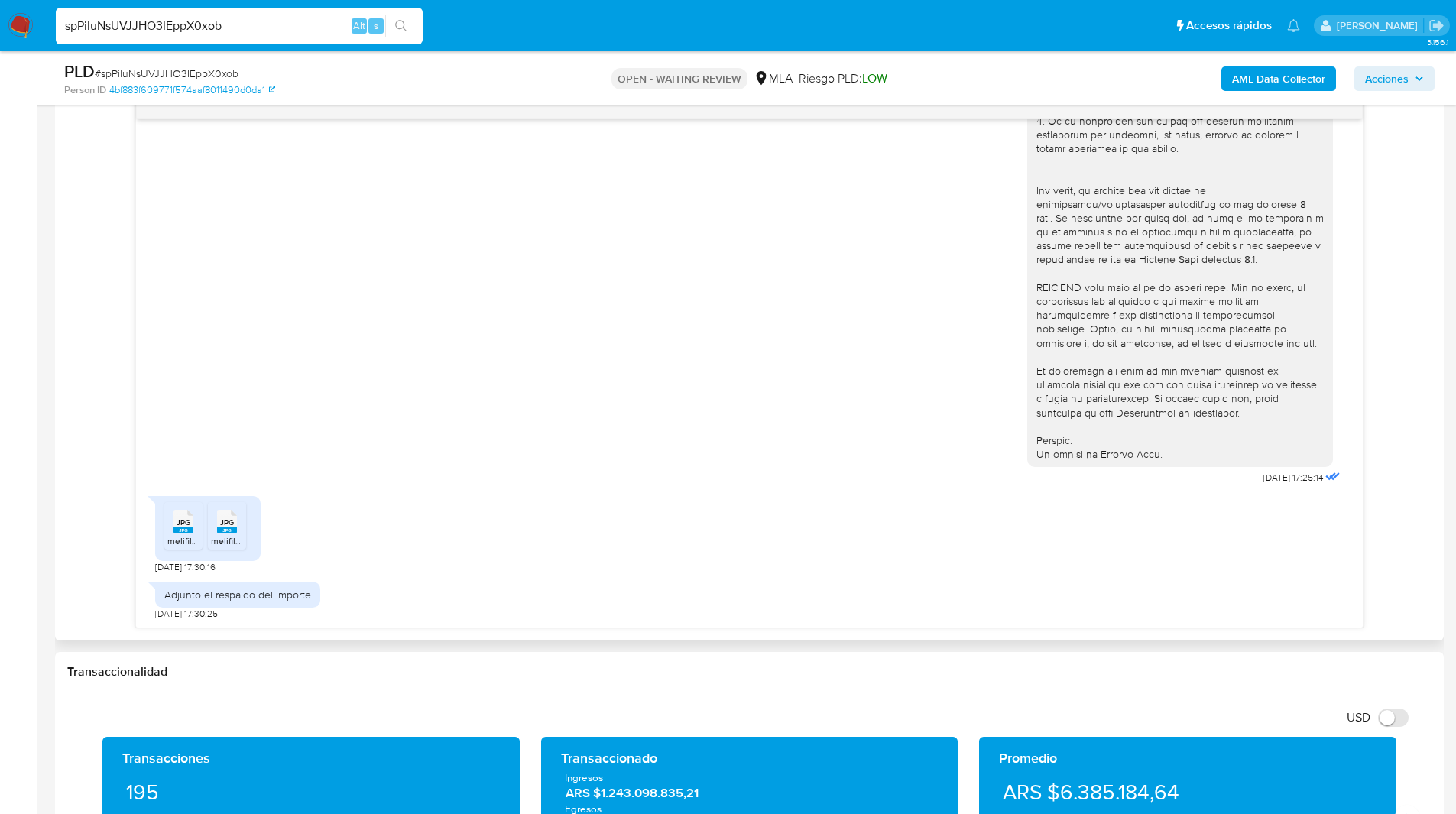
click at [175, 529] on rect at bounding box center [183, 530] width 20 height 7
click at [231, 530] on rect at bounding box center [227, 530] width 20 height 7
click at [98, 497] on div "18/08/2025 17:25:14 JPG JPG melifile7172593130066045403.jpg JPG JPG melifile792…" at bounding box center [749, 361] width 1364 height 534
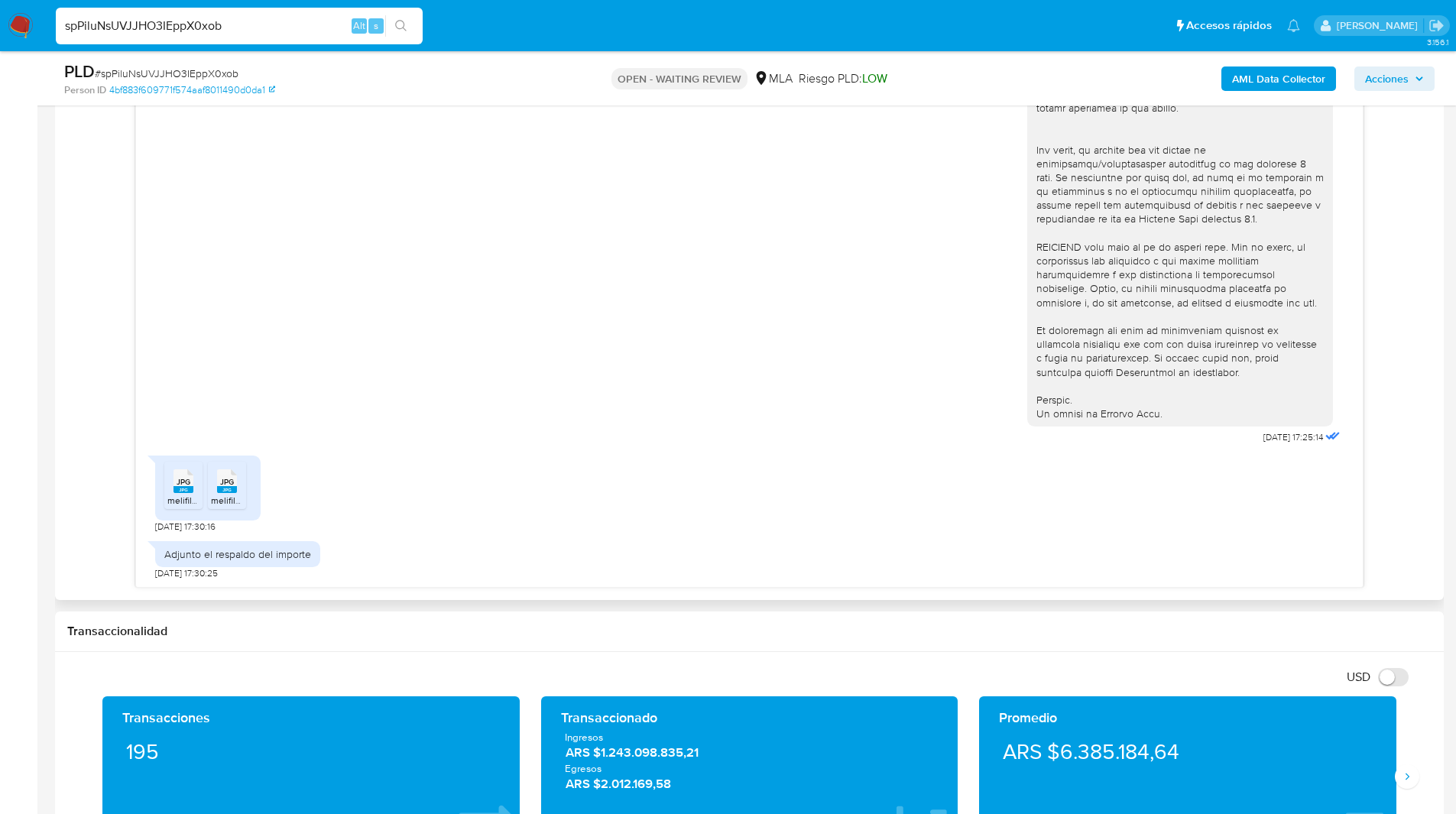
scroll to position [0, 0]
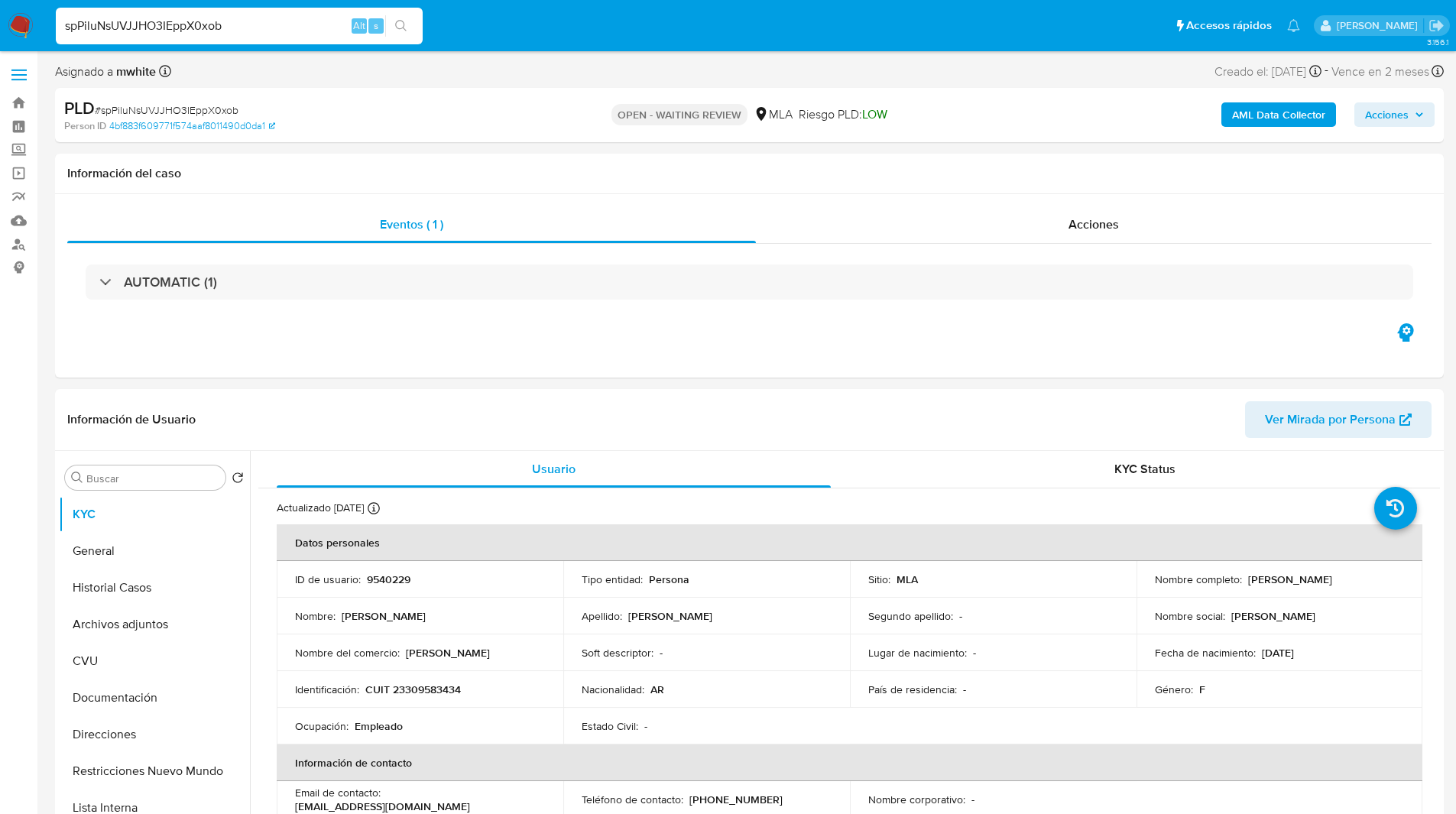
click at [547, 47] on nav "Pausado Ver notificaciones spPiluNsUVJJHO3IEppX0xob Alt s Accesos rápidos Presi…" at bounding box center [728, 25] width 1456 height 51
click at [554, 81] on div "Asignado a mwhite Asignado el: 18/08/2025 14:12:26 Creado el: 12/08/2025 Creado…" at bounding box center [750, 75] width 1389 height 27
click at [893, 362] on div "Eventos ( 1 ) Acciones AUTOMATIC (1)" at bounding box center [750, 286] width 1389 height 183
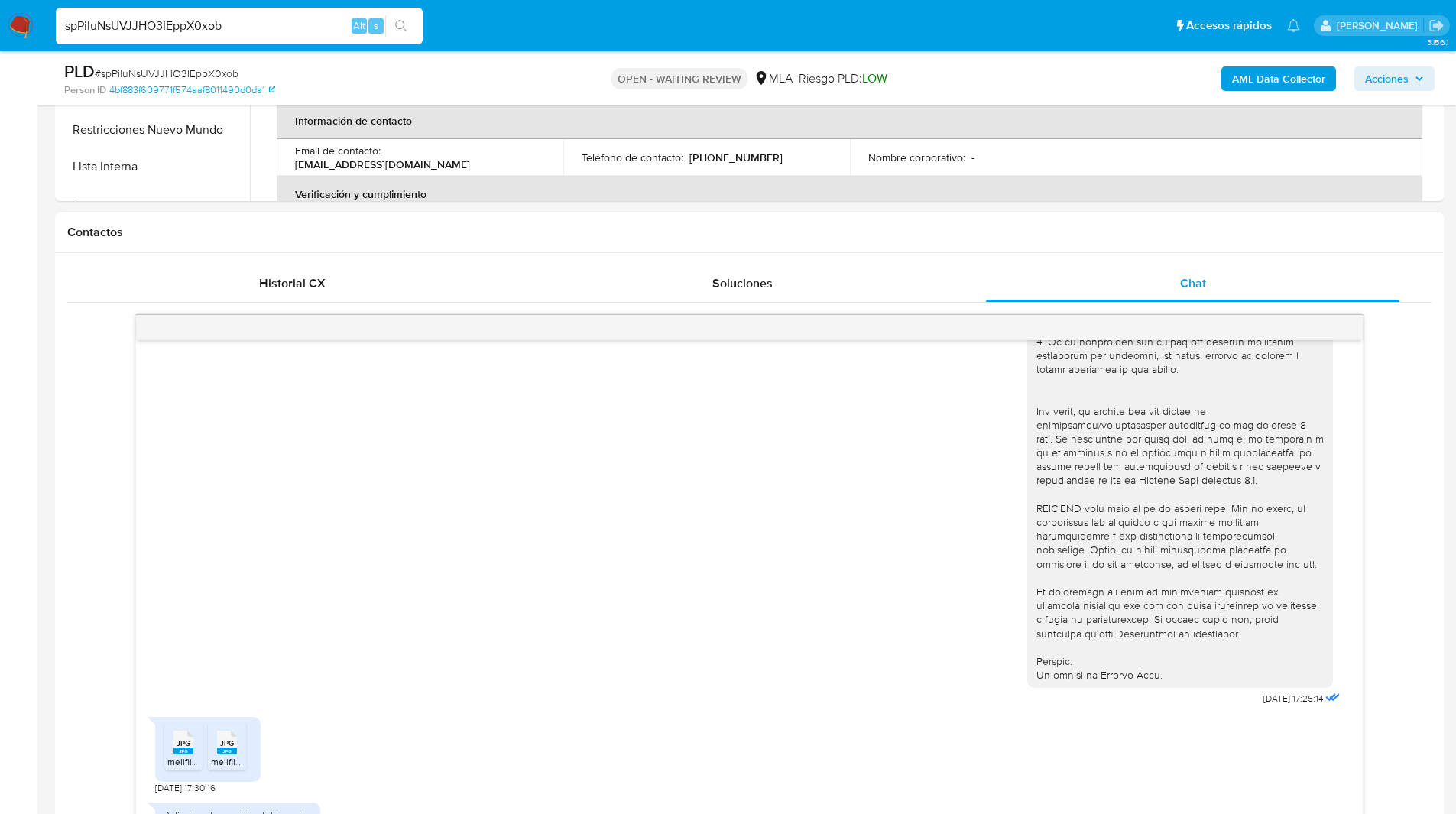
scroll to position [587, 0]
click at [945, 232] on h1 "Contactos" at bounding box center [749, 232] width 1364 height 15
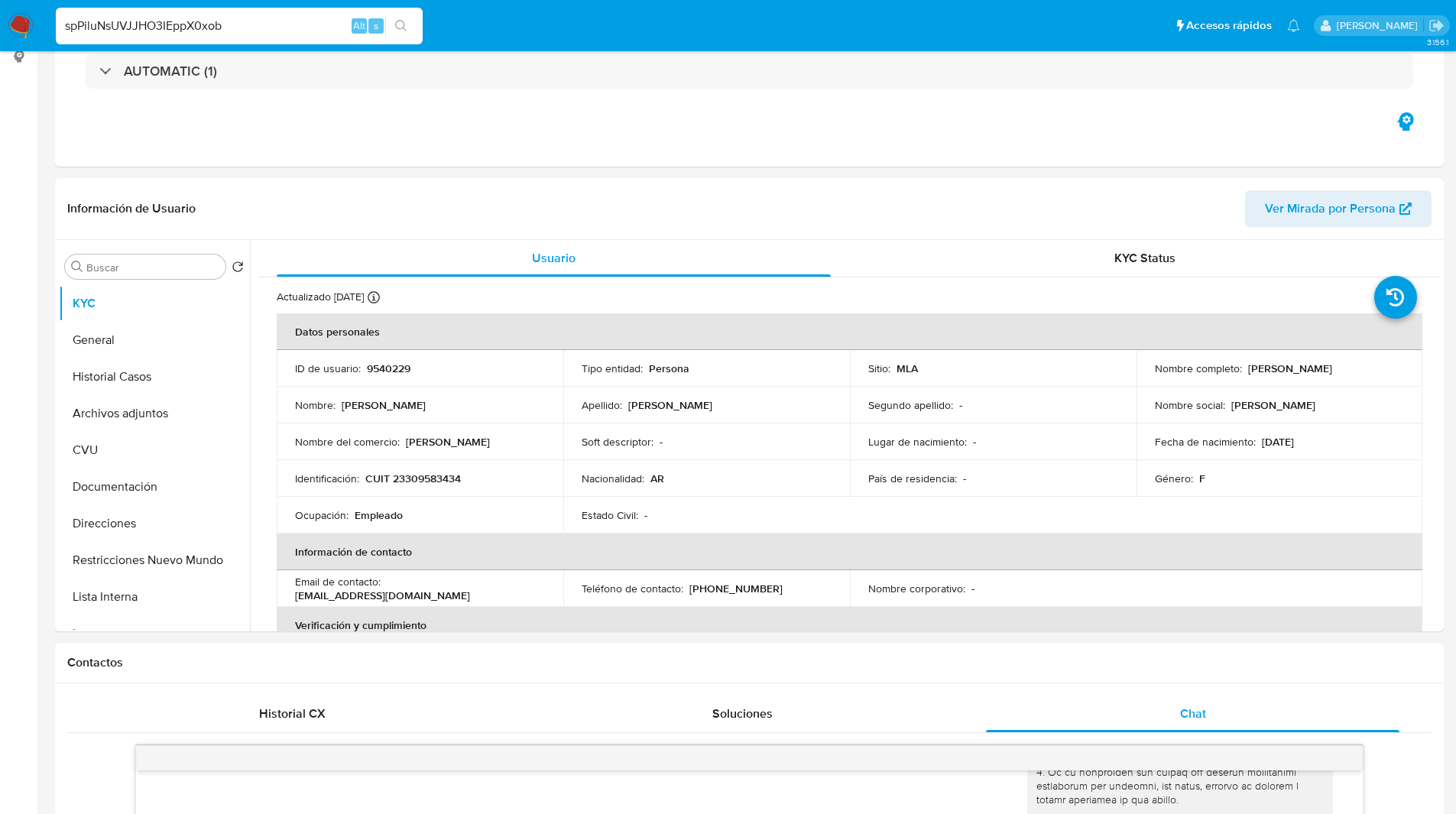
scroll to position [0, 0]
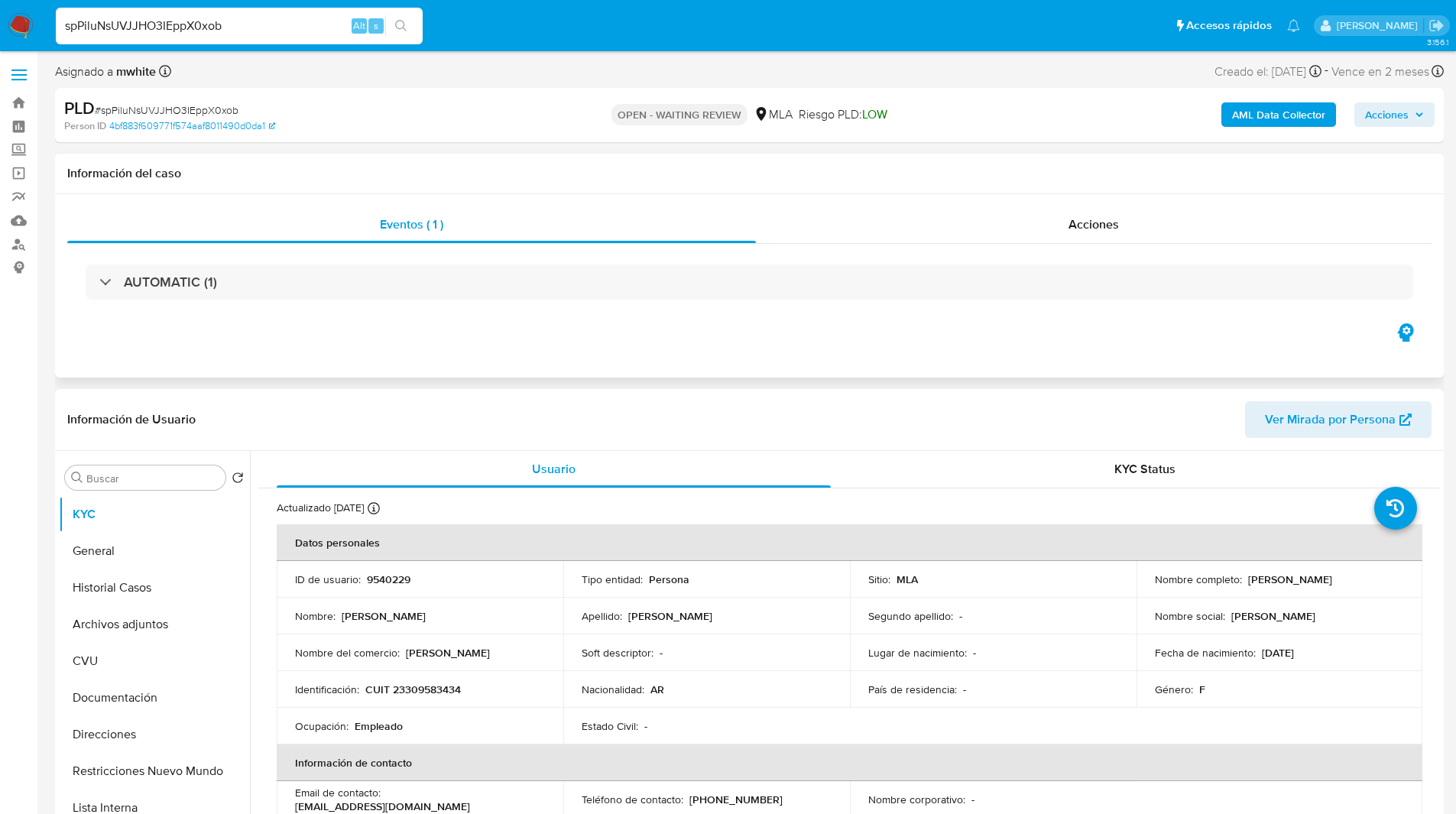
click at [788, 317] on div "AUTOMATIC (1)" at bounding box center [749, 282] width 1364 height 76
click at [1081, 328] on div "Eventos ( 1 ) Acciones AUTOMATIC (1)" at bounding box center [750, 286] width 1389 height 183
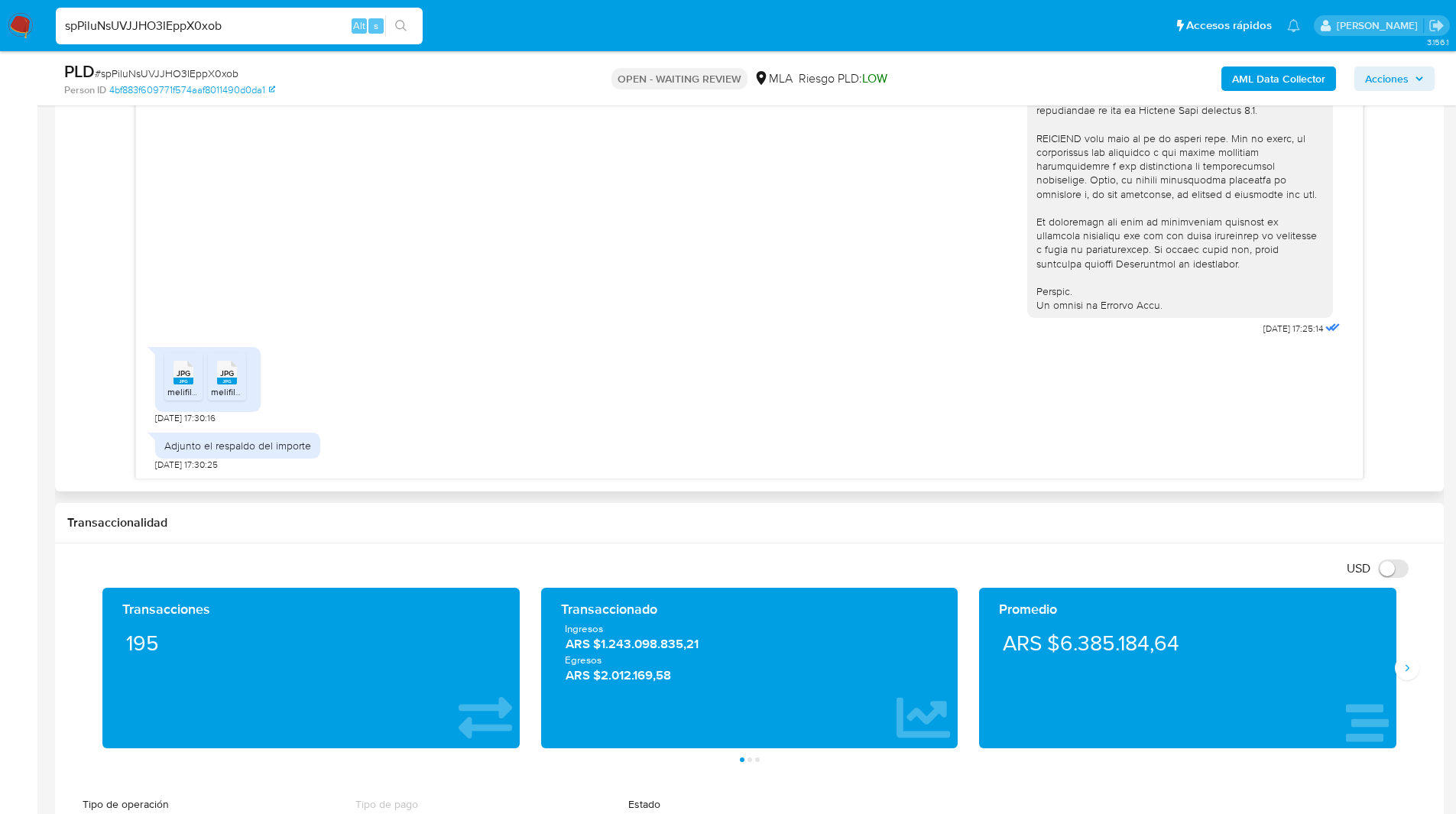
scroll to position [992, 0]
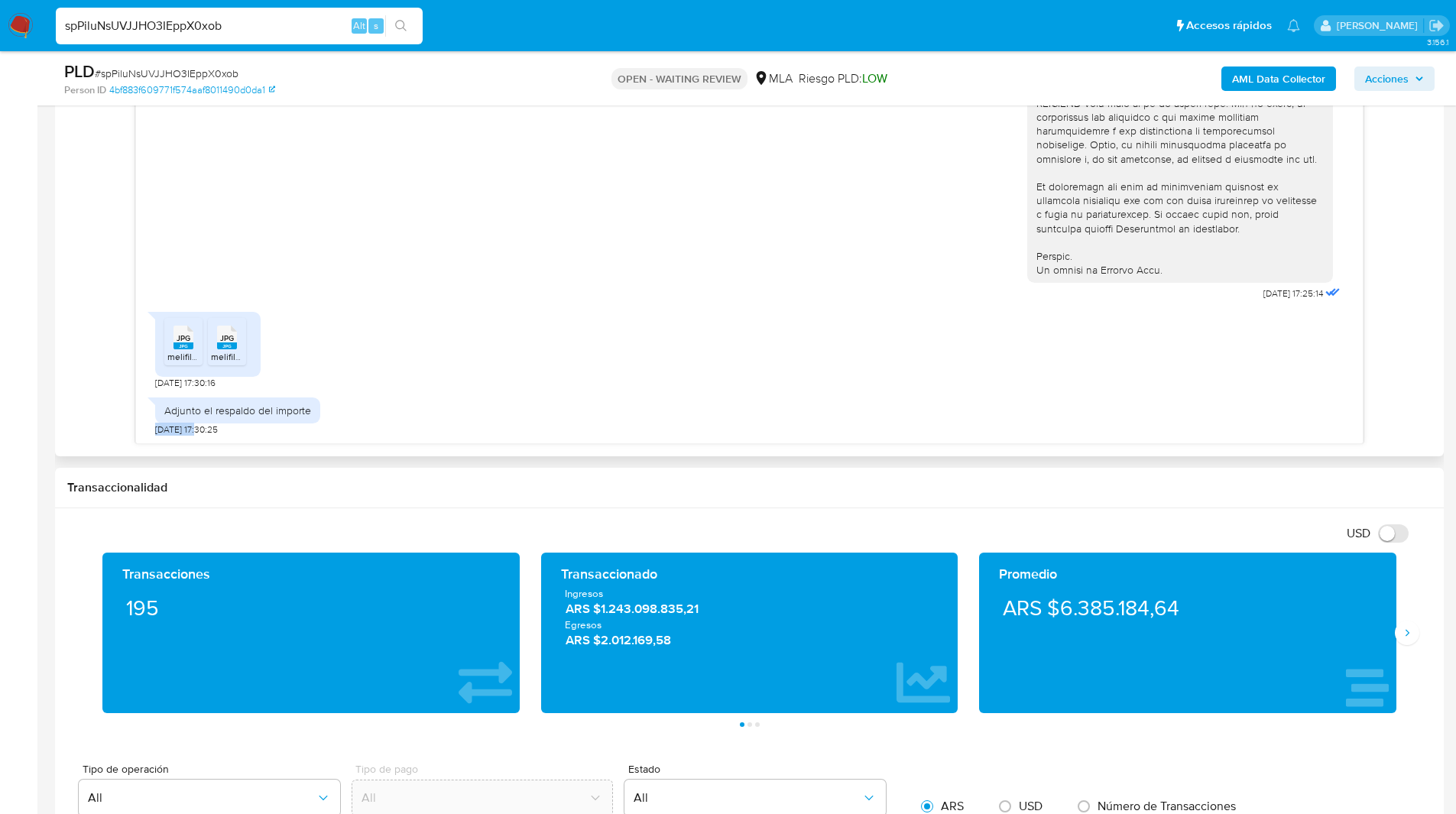
drag, startPoint x: 201, startPoint y: 429, endPoint x: 148, endPoint y: 429, distance: 53.0
click at [148, 429] on div "18/08/2025 17:25:14 JPG JPG melifile7172593130066045403.jpg JPG JPG melifile792…" at bounding box center [749, 188] width 1227 height 508
copy span "18/08/2025"
click at [947, 50] on nav "Pausado Ver notificaciones spPiluNsUVJJHO3IEppX0xob Alt s Accesos rápidos Presi…" at bounding box center [728, 25] width 1456 height 51
click at [186, 27] on input "spPiluNsUVJJHO3IEppX0xob" at bounding box center [239, 25] width 367 height 20
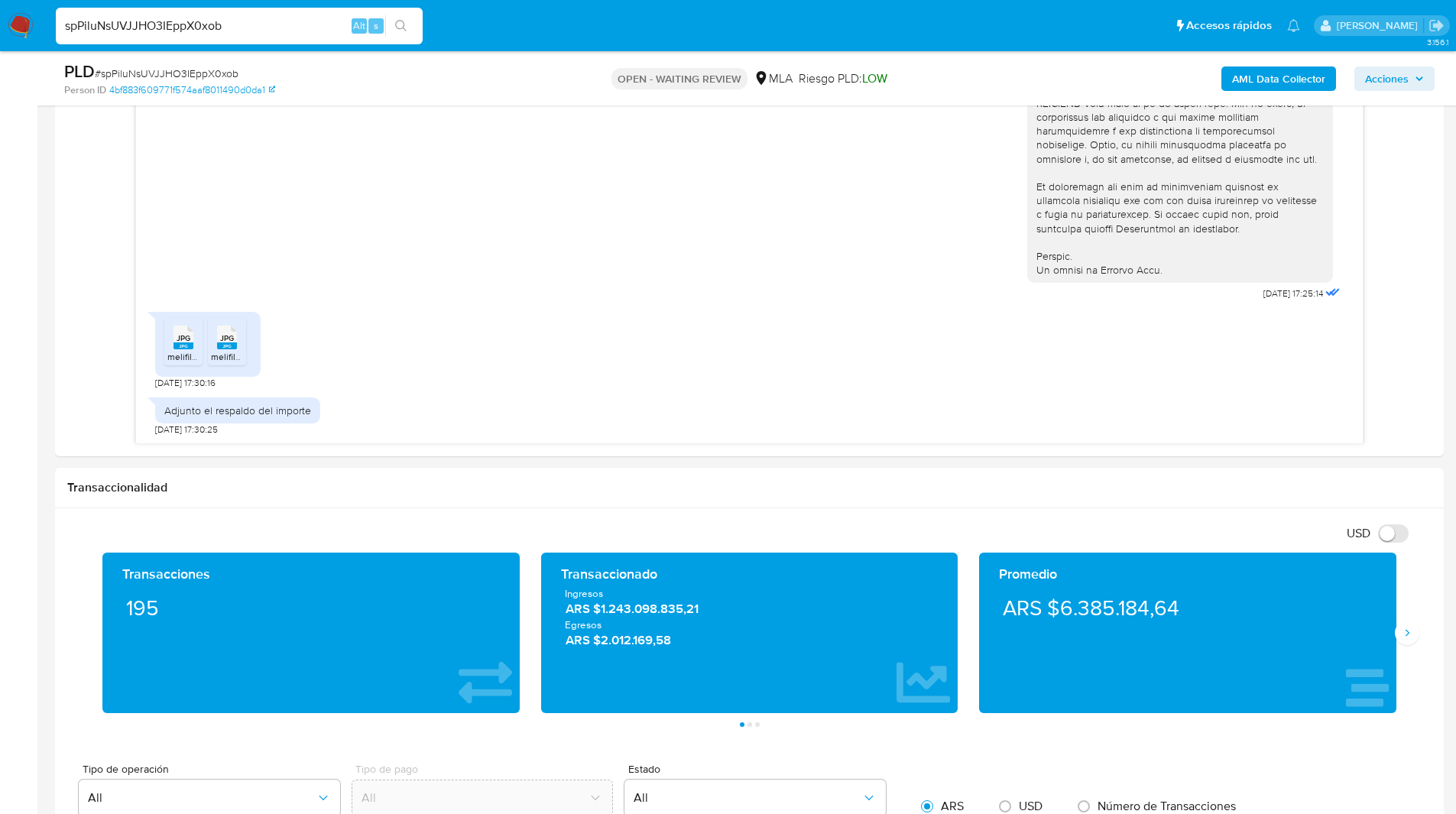
click at [186, 27] on input "spPiluNsUVJJHO3IEppX0xob" at bounding box center [239, 25] width 367 height 20
click at [8, 25] on img at bounding box center [20, 25] width 26 height 26
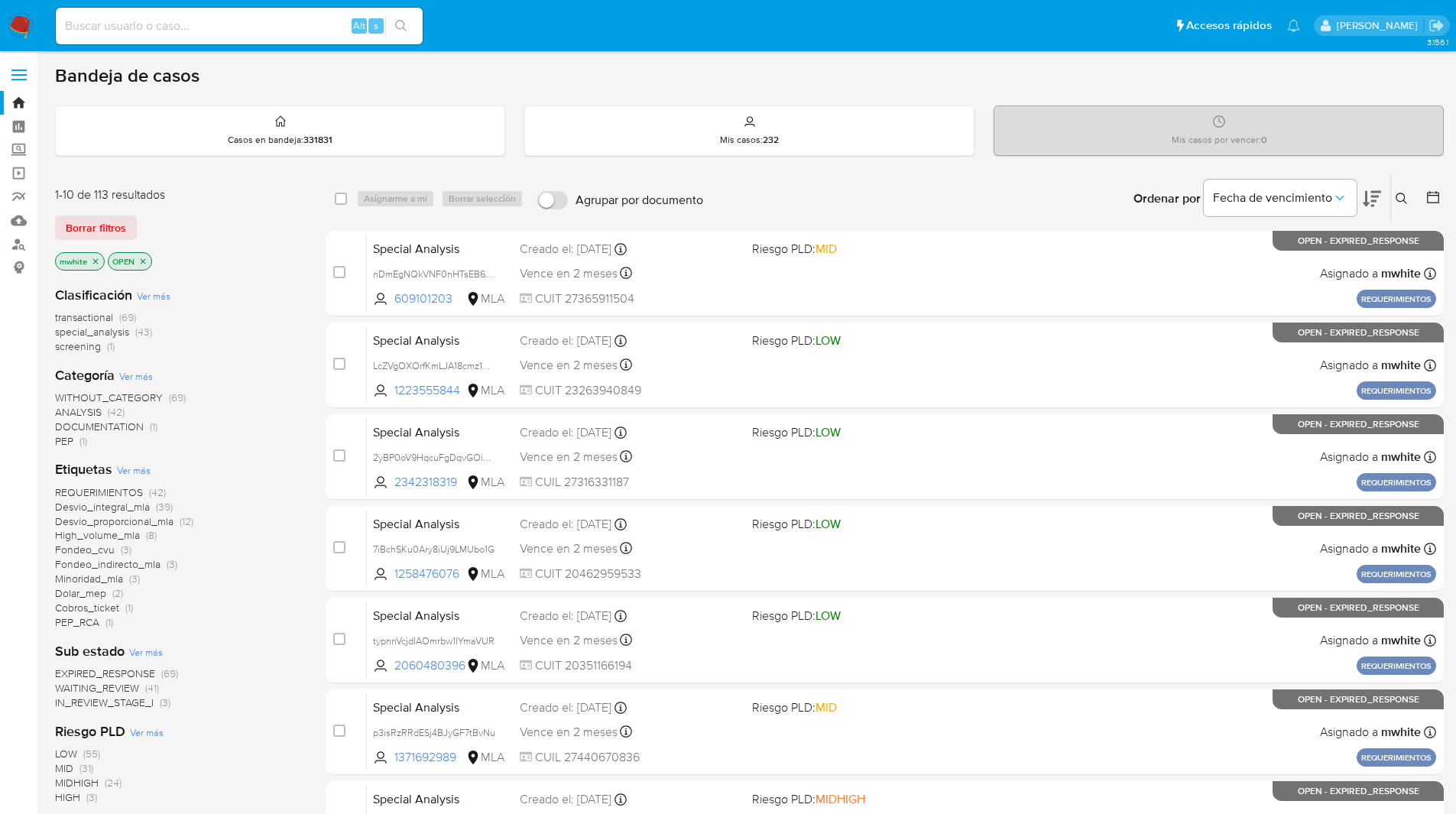
click at [1404, 197] on icon at bounding box center [1402, 199] width 12 height 12
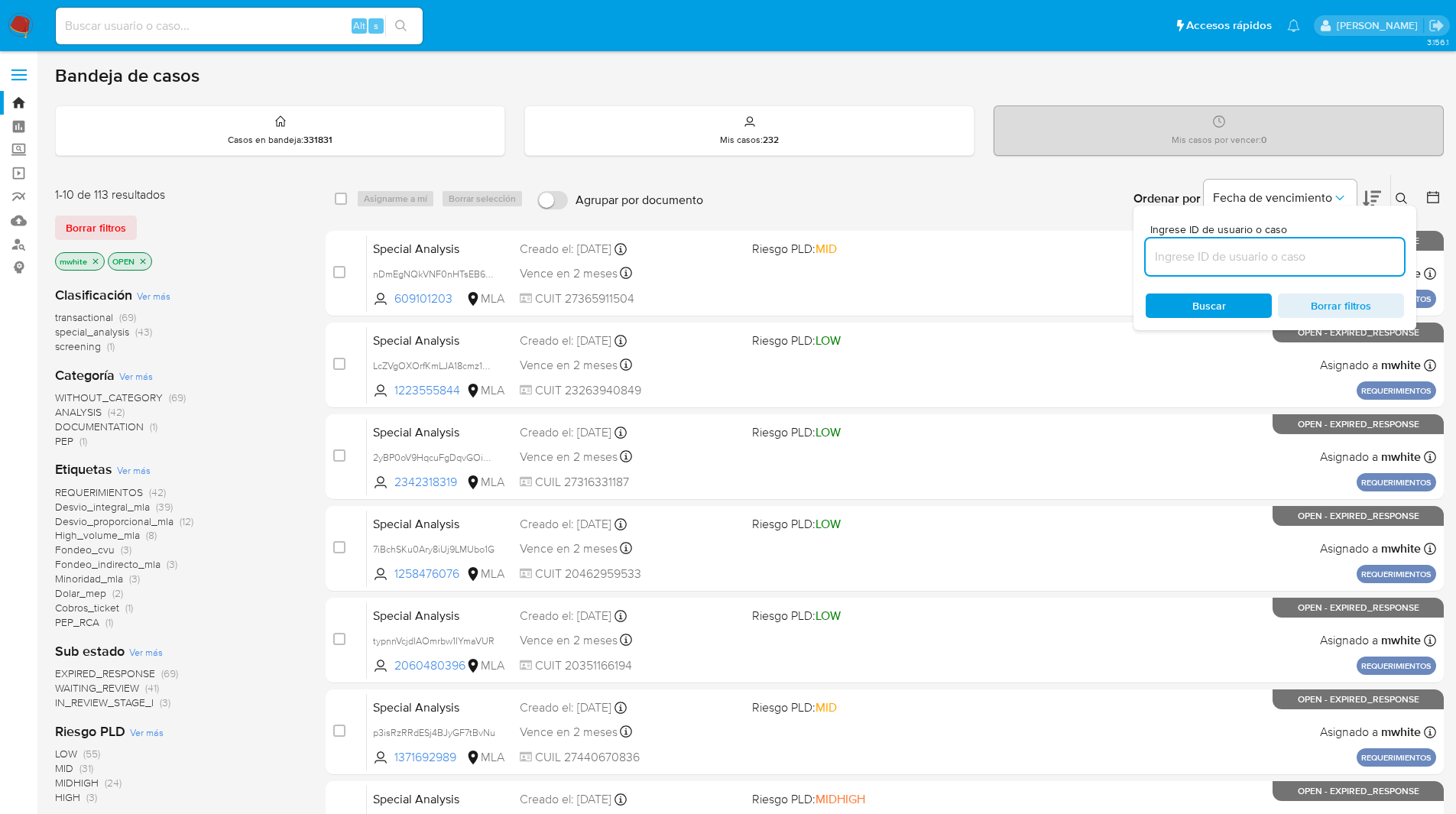
click at [1223, 256] on input at bounding box center [1275, 256] width 258 height 20
type input "spPiluNsUVJJHO3IEppX0xob"
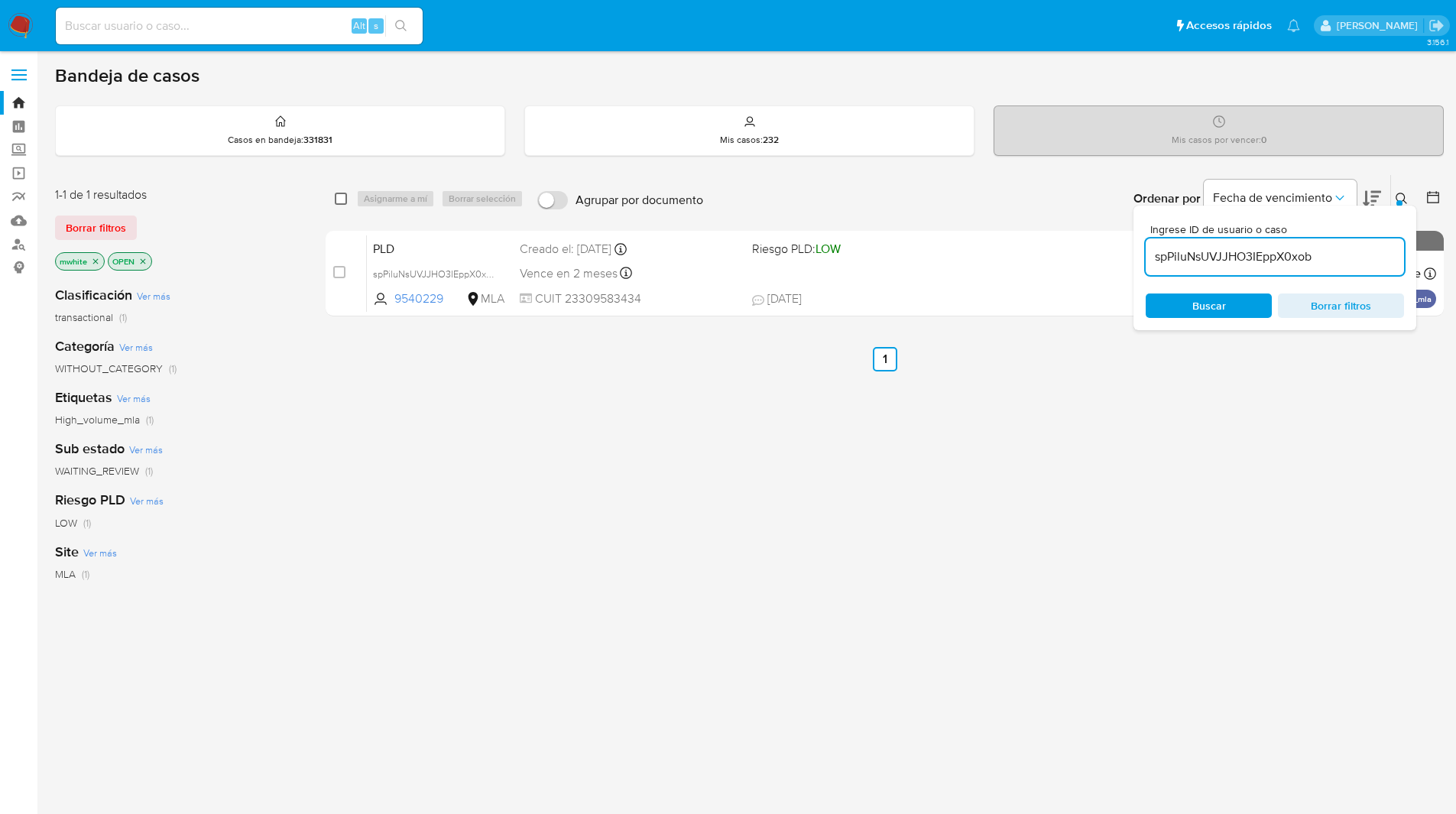
click at [334, 197] on input "checkbox" at bounding box center [340, 199] width 12 height 12
checkbox input "true"
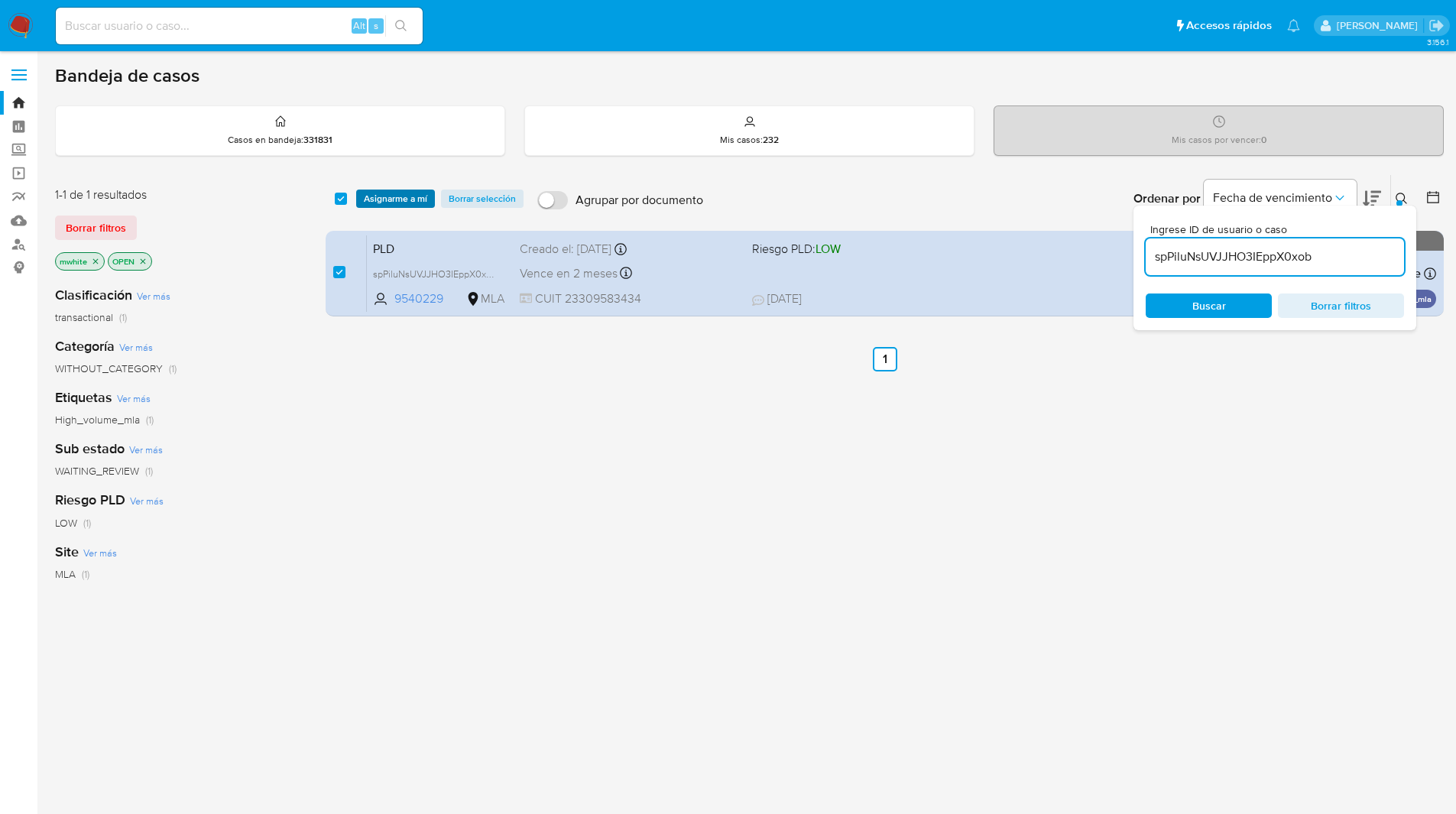
click at [406, 196] on span "Asignarme a mí" at bounding box center [396, 199] width 64 height 15
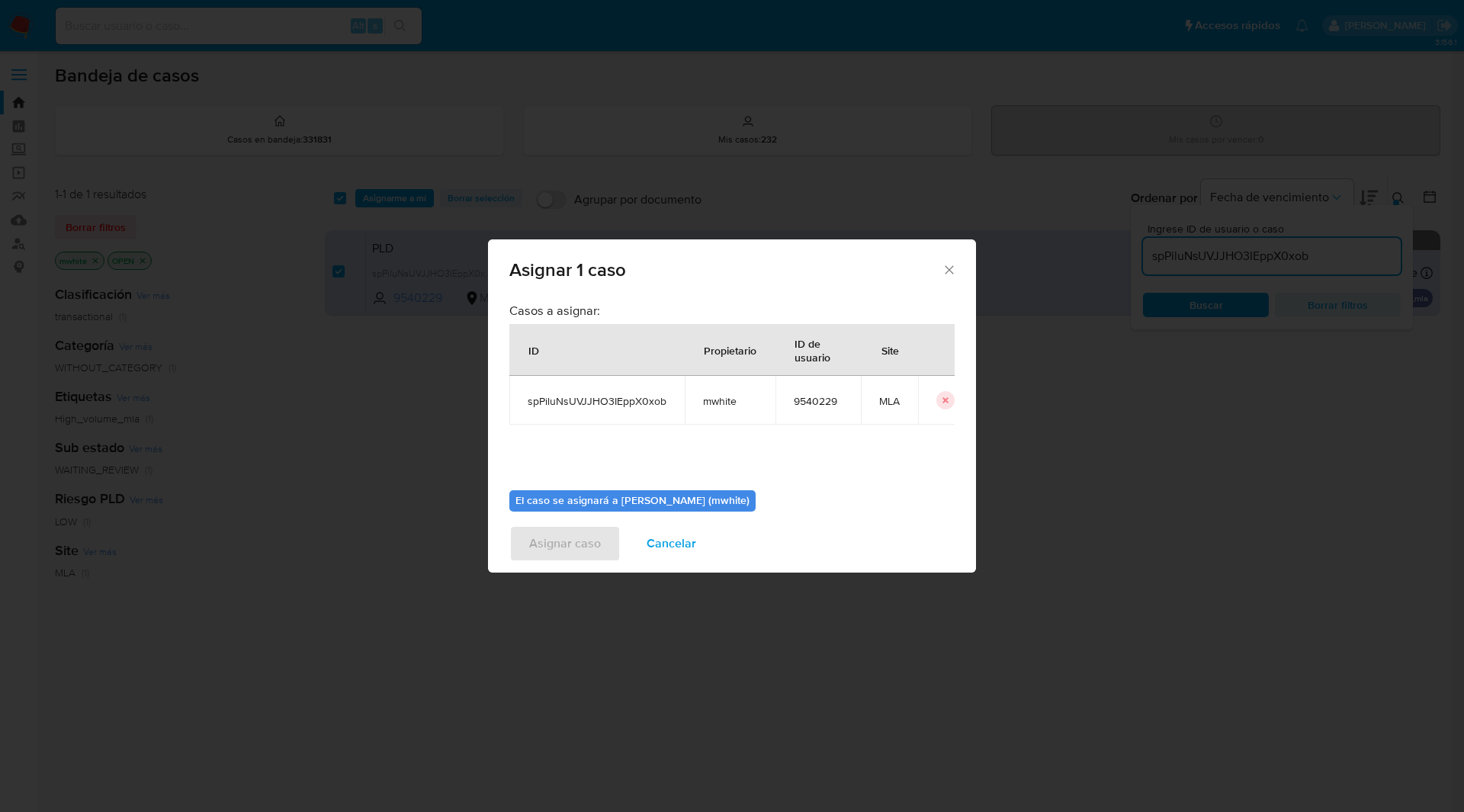
click at [715, 400] on span "mwhite" at bounding box center [730, 400] width 54 height 14
copy span "mwhite"
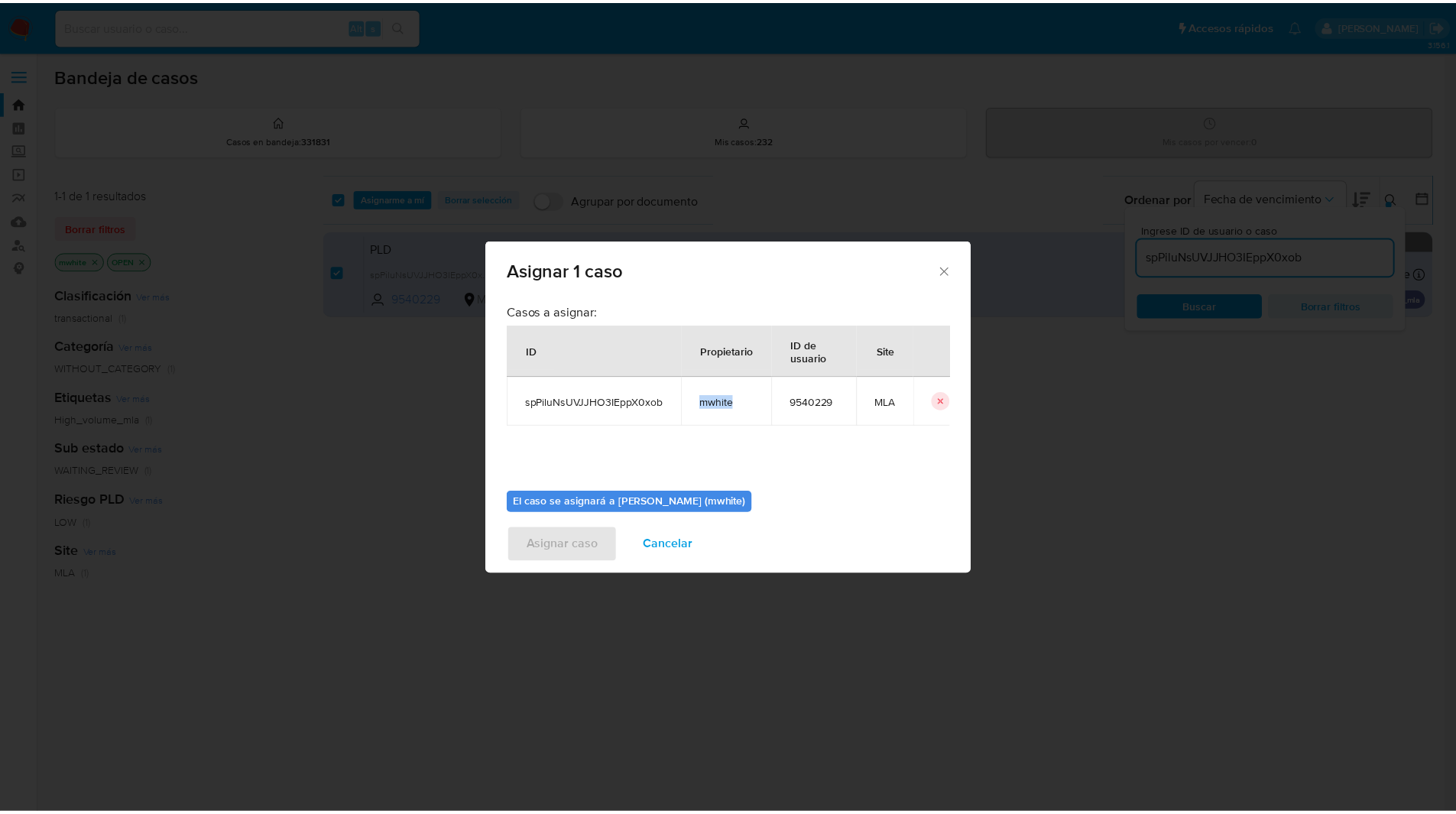
scroll to position [80, 0]
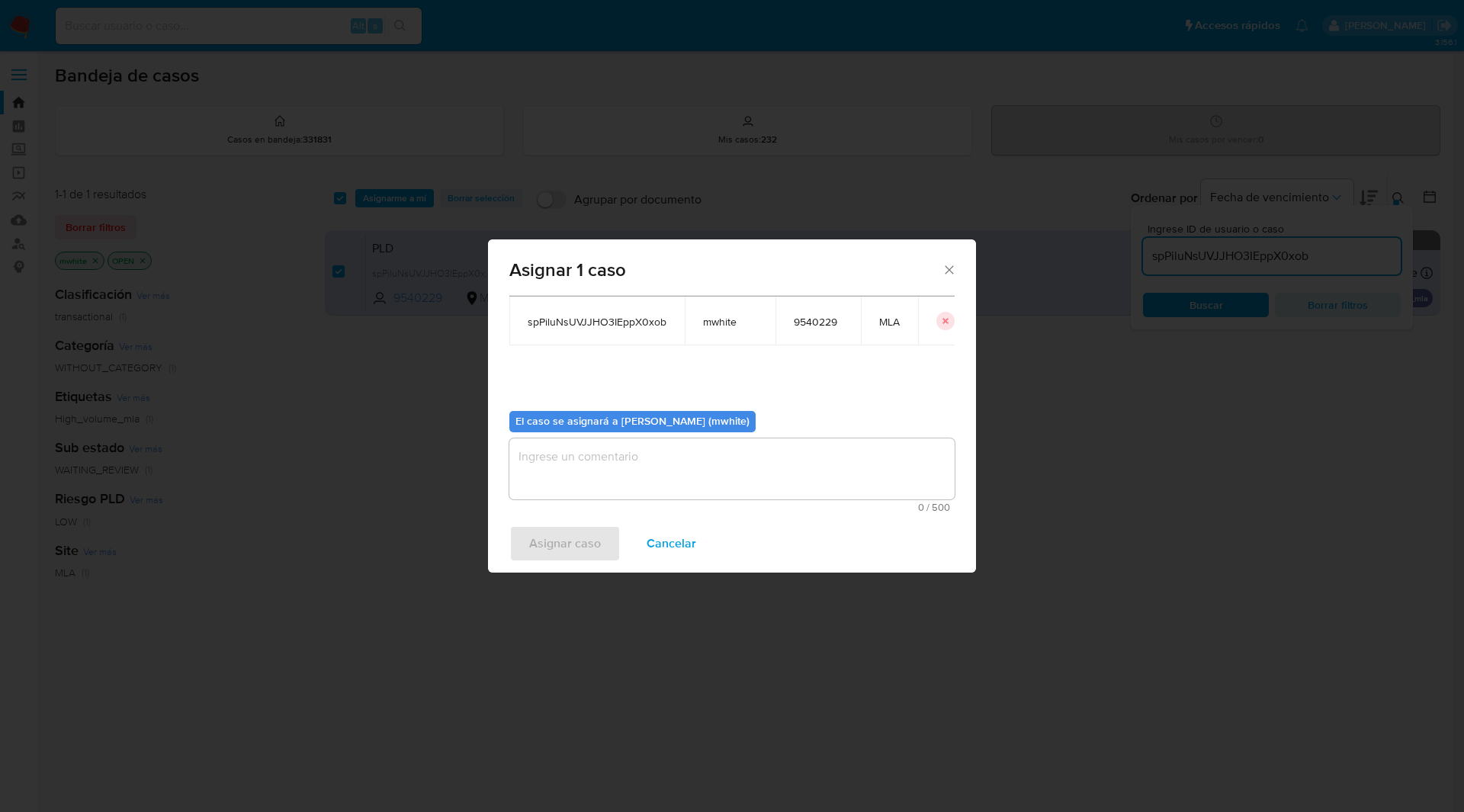
click at [590, 453] on textarea "assign-modal" at bounding box center [732, 469] width 445 height 61
paste textarea "mwhite"
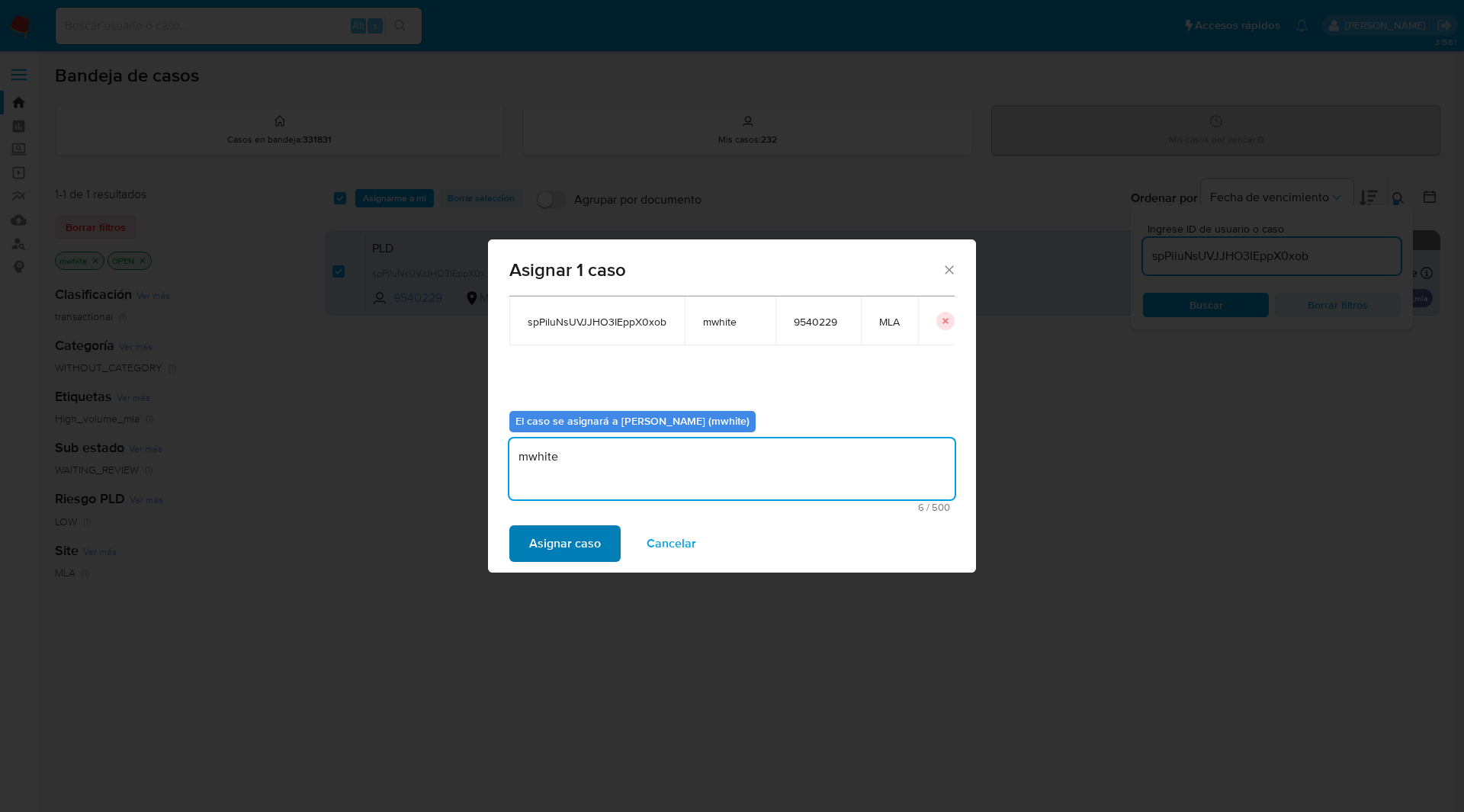
type textarea "mwhite"
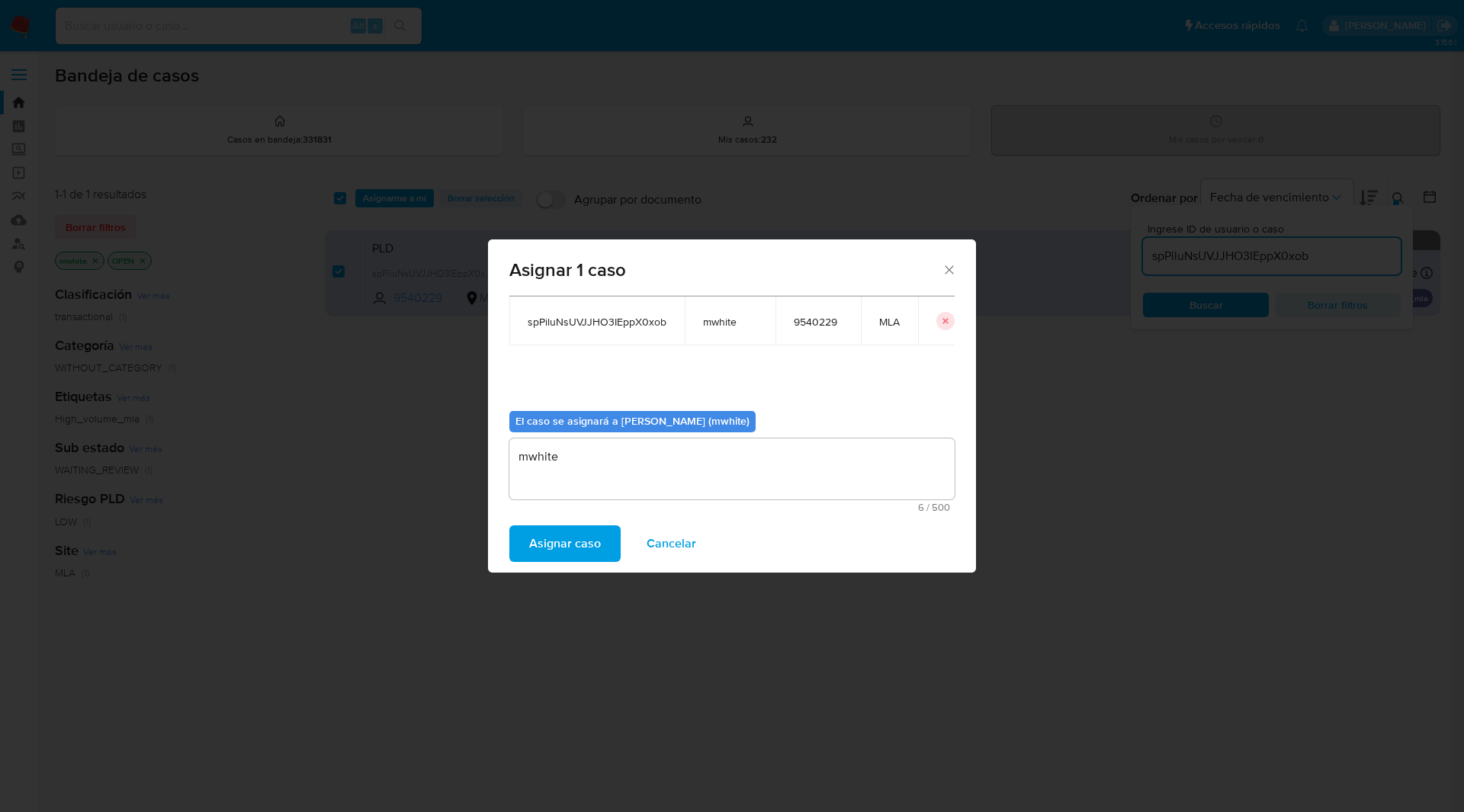
click at [558, 527] on span "Asignar caso" at bounding box center [565, 544] width 72 height 34
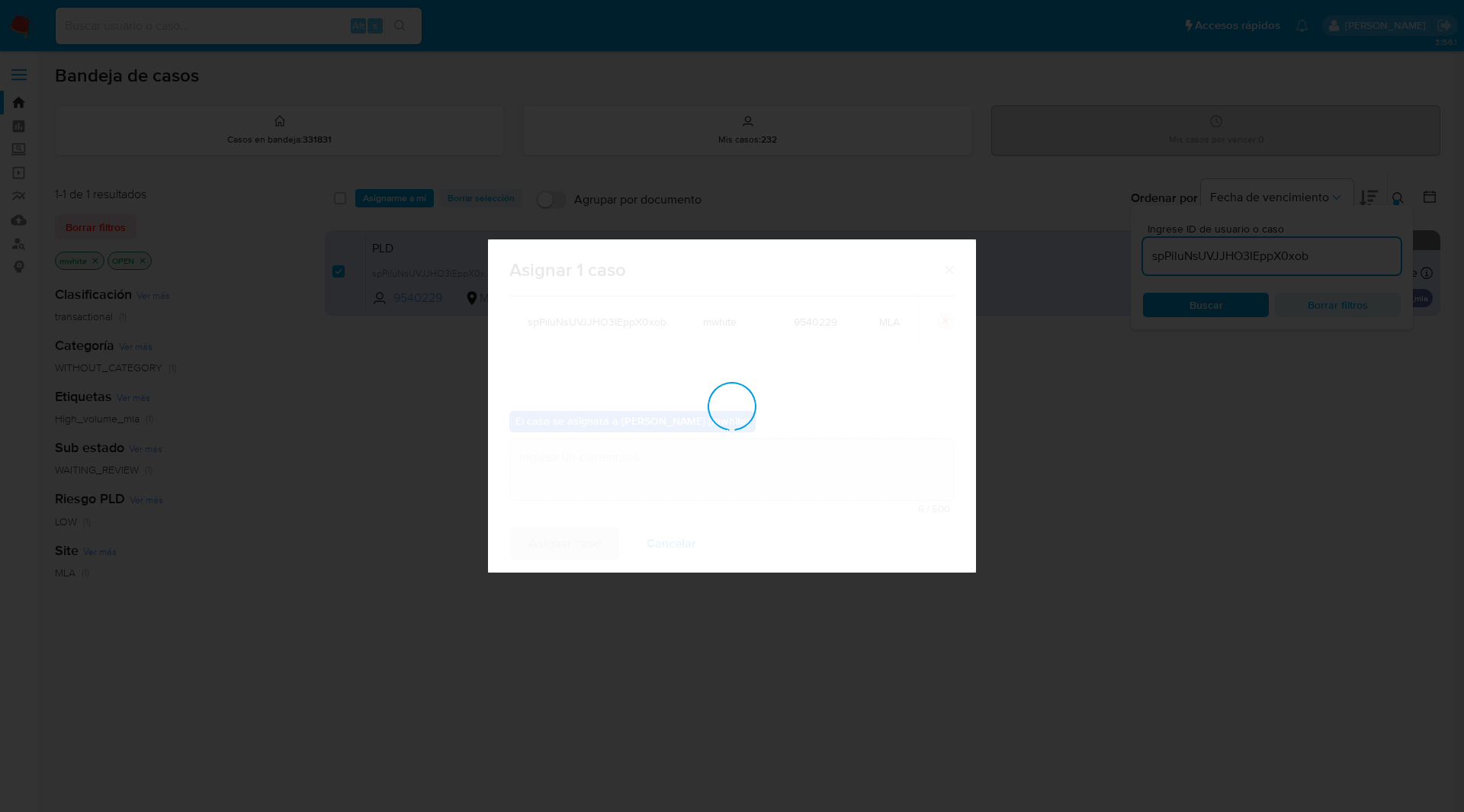
checkbox input "false"
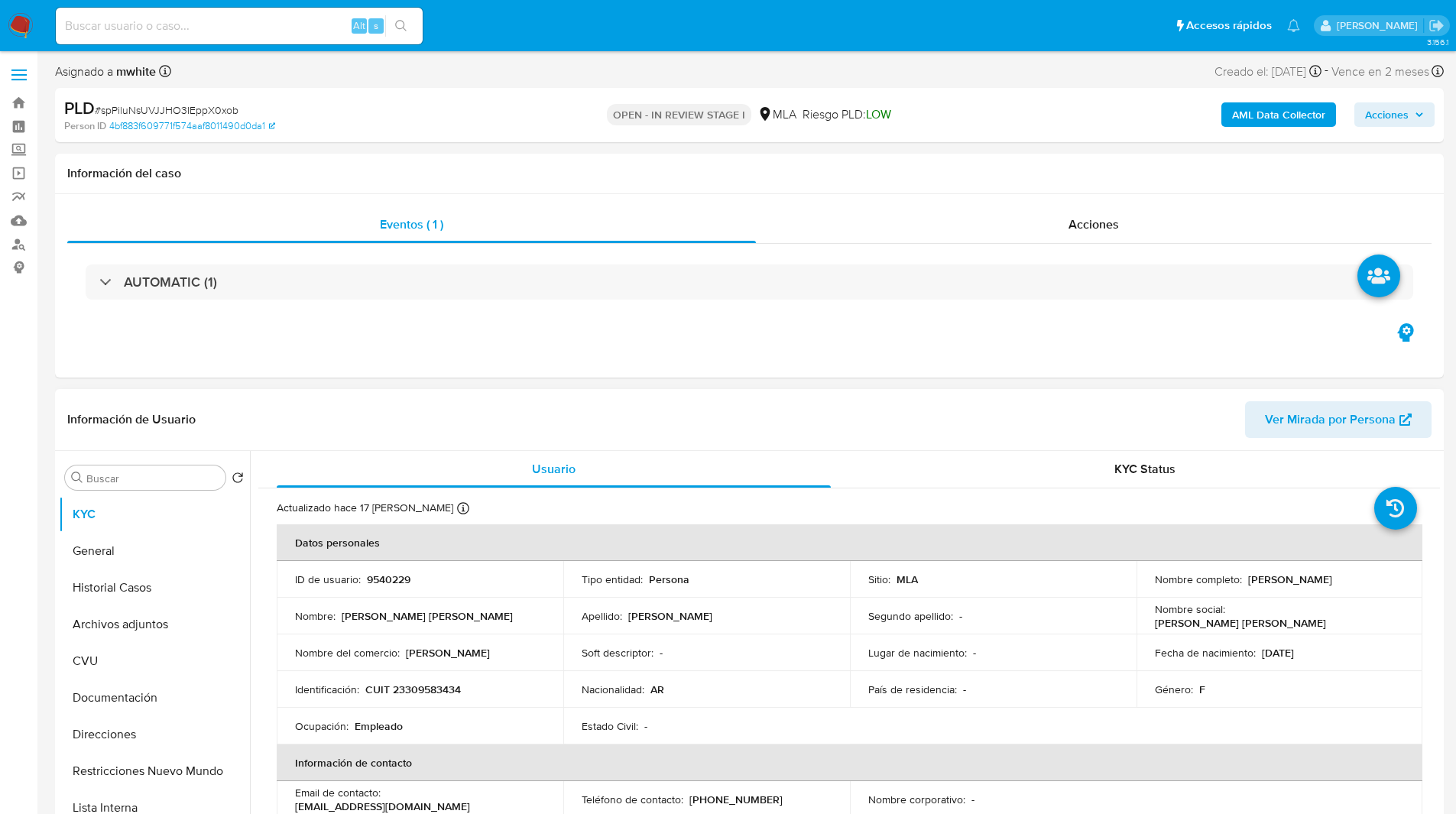
select select "10"
click at [981, 343] on div "Eventos ( 1 ) Acciones AUTOMATIC (1)" at bounding box center [750, 286] width 1389 height 183
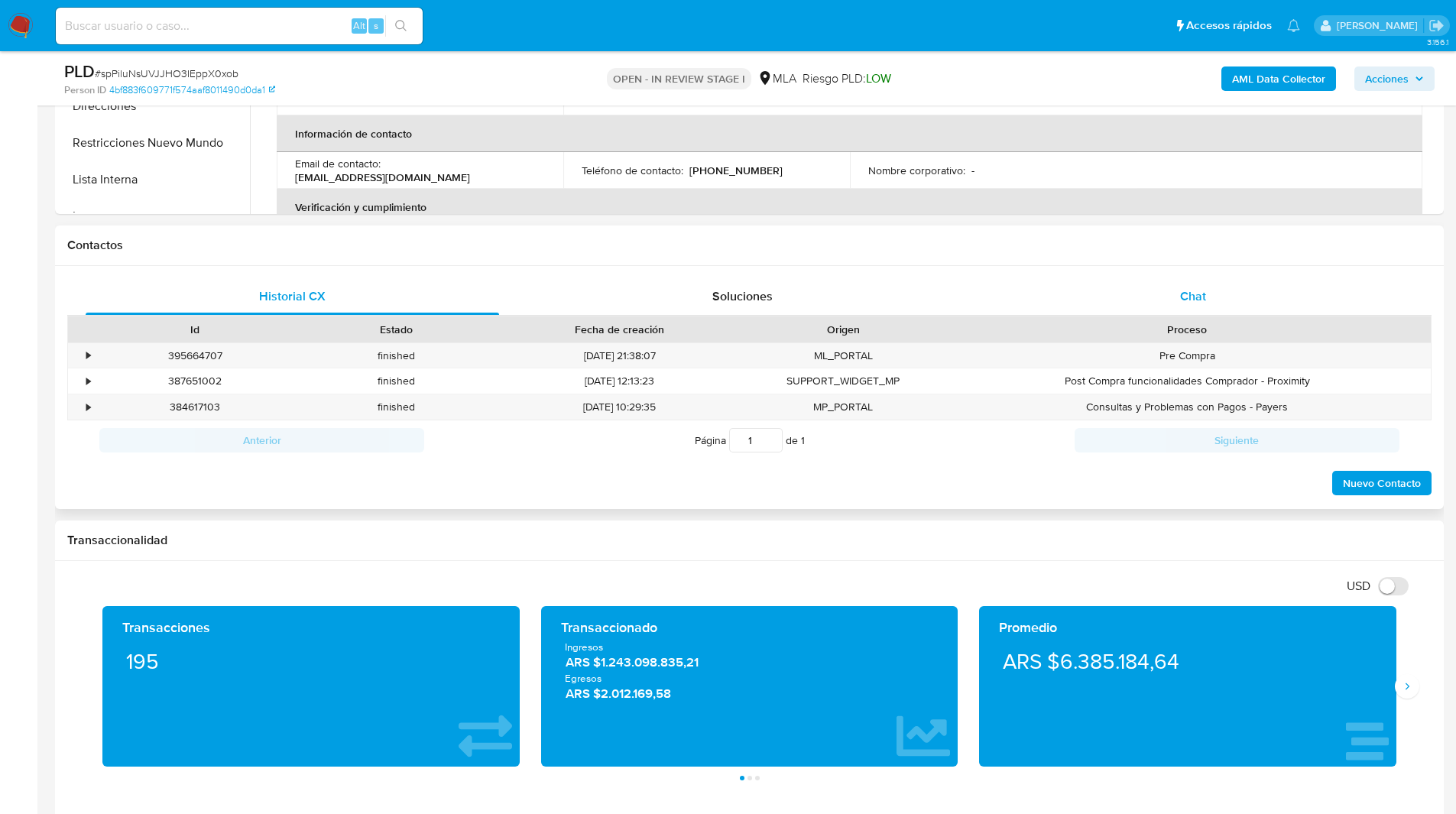
scroll to position [575, 0]
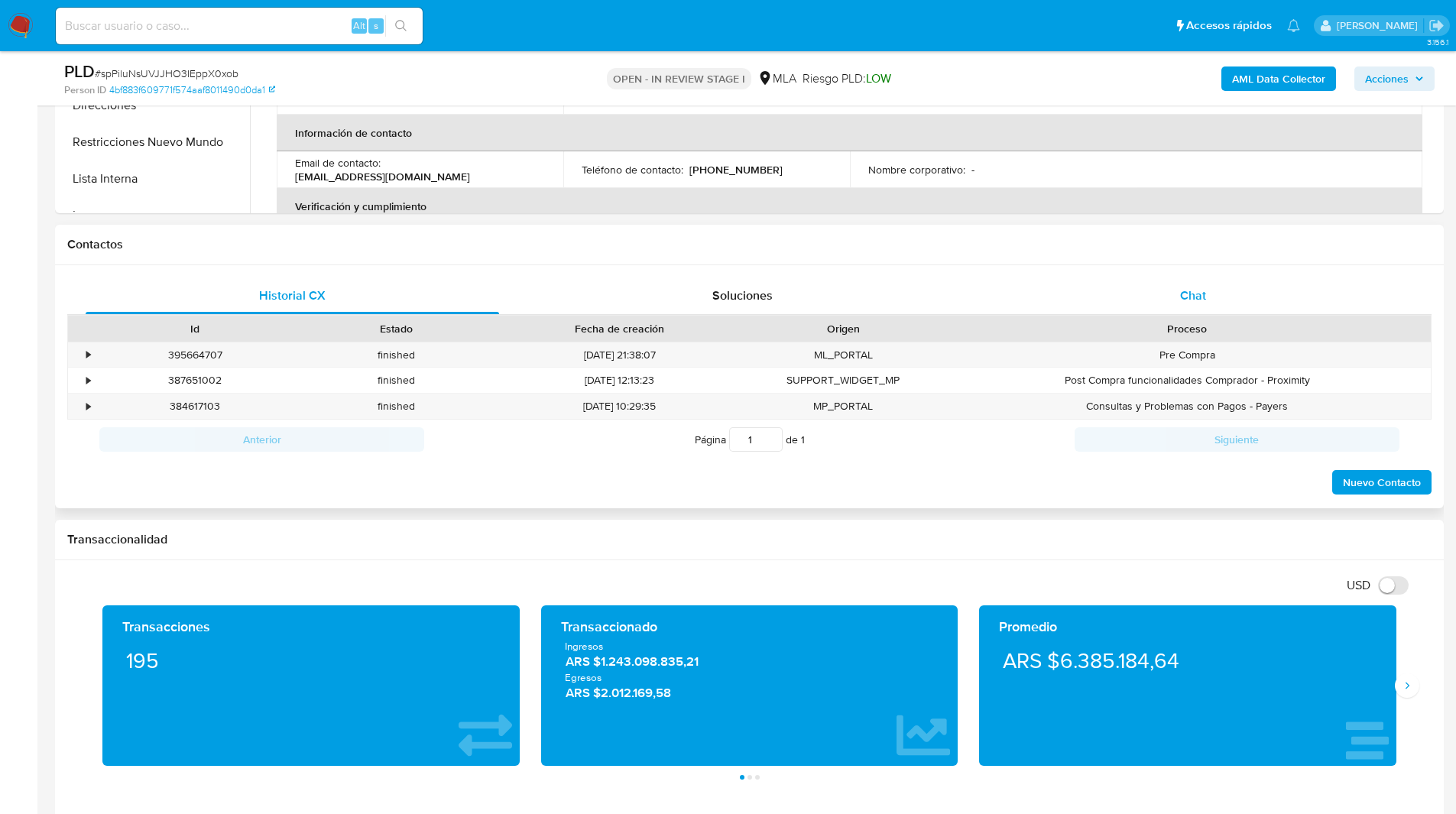
click at [1175, 289] on div "Chat" at bounding box center [1192, 295] width 413 height 36
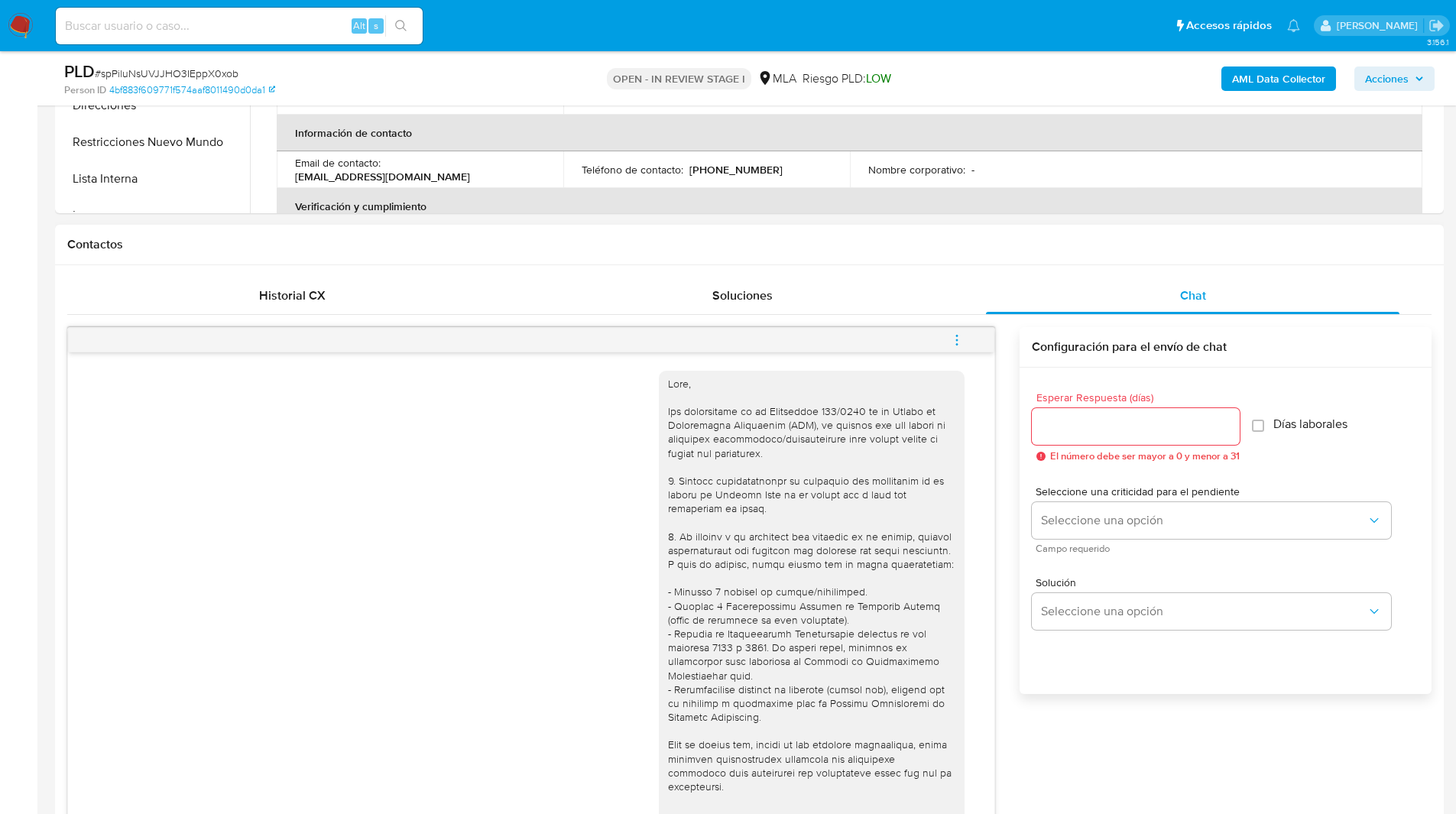
scroll to position [502, 0]
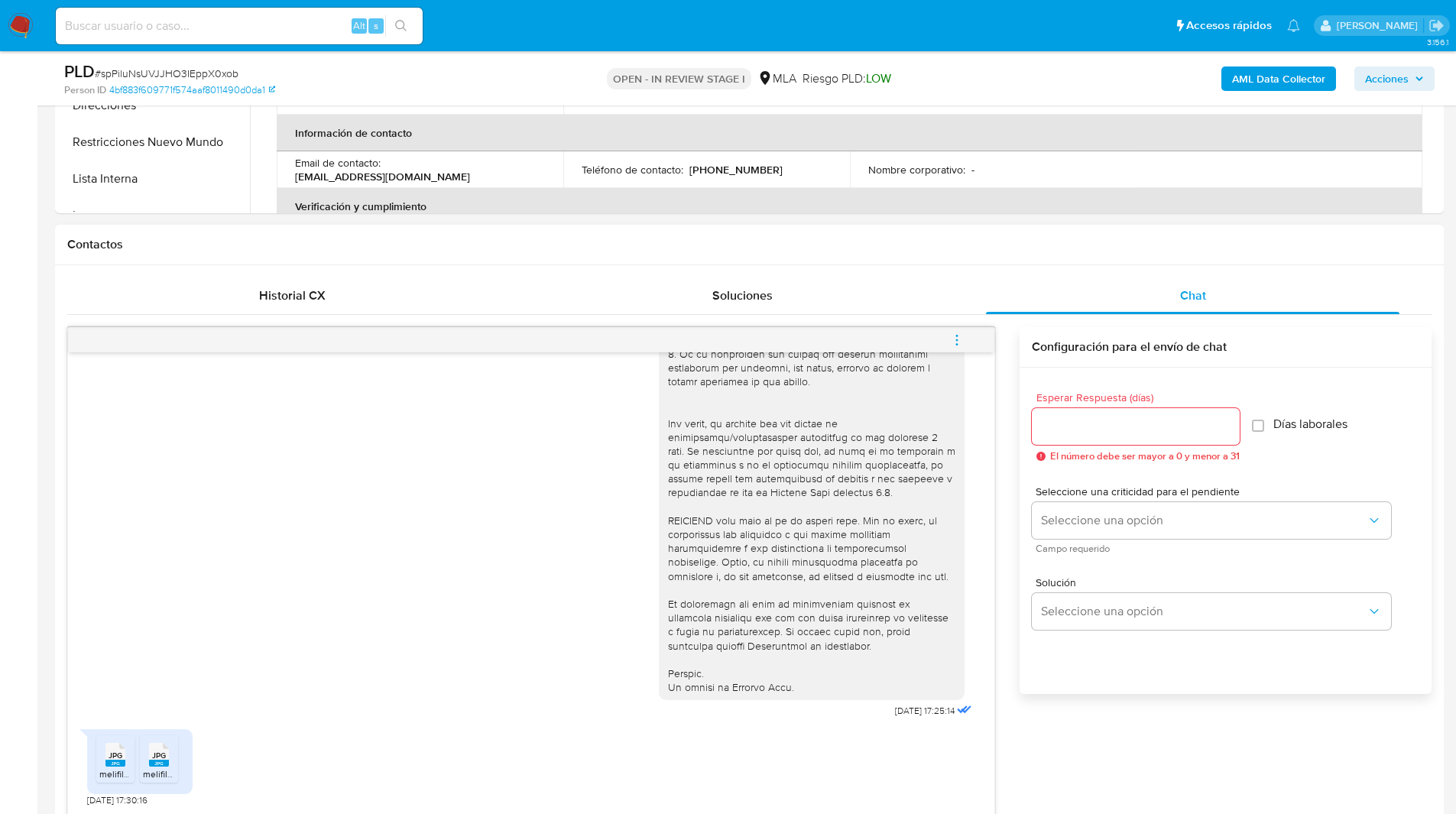
click at [1027, 248] on h1 "Contactos" at bounding box center [749, 244] width 1364 height 15
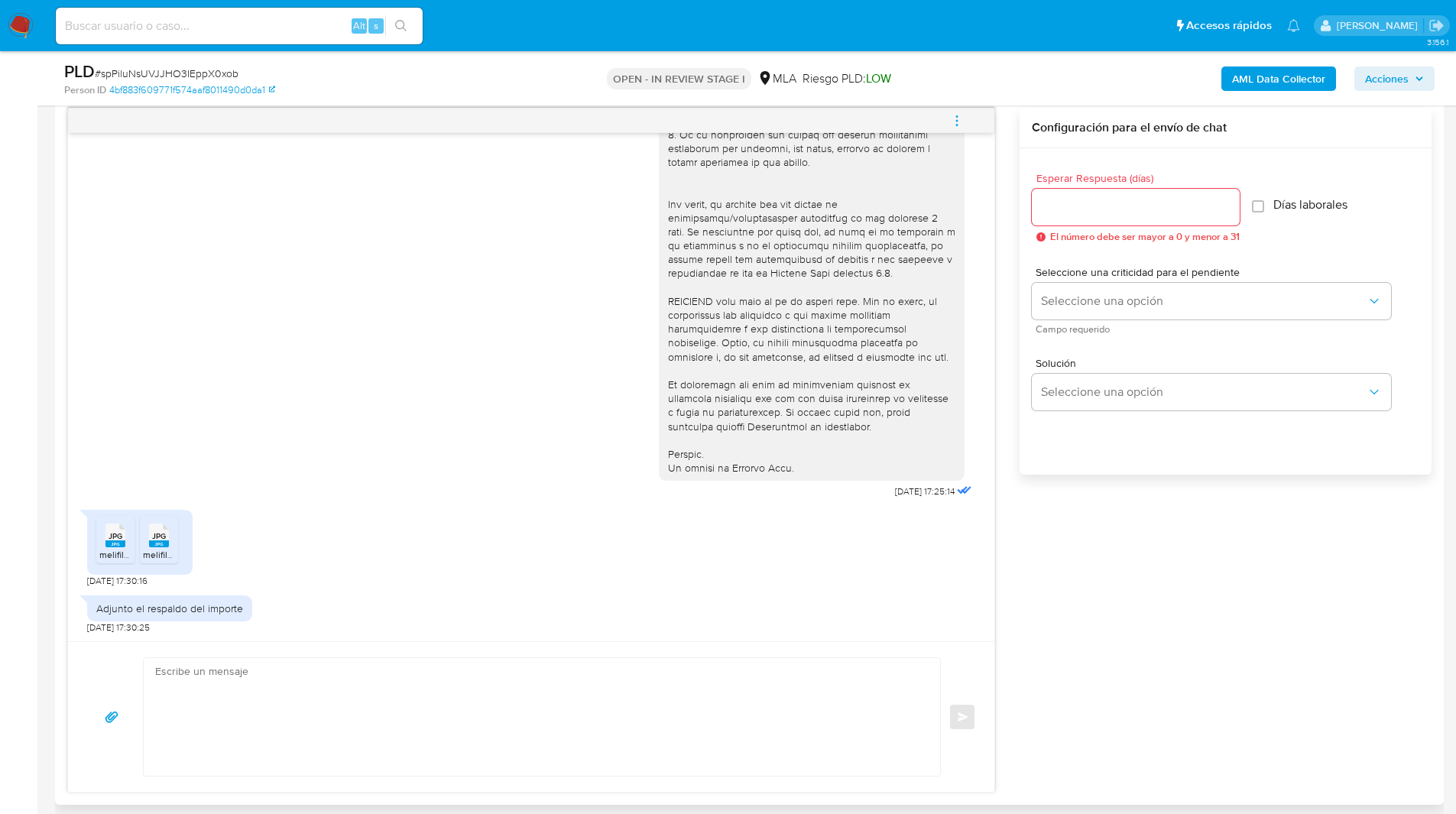
scroll to position [794, 0]
click at [954, 115] on icon "menu-action" at bounding box center [957, 121] width 14 height 14
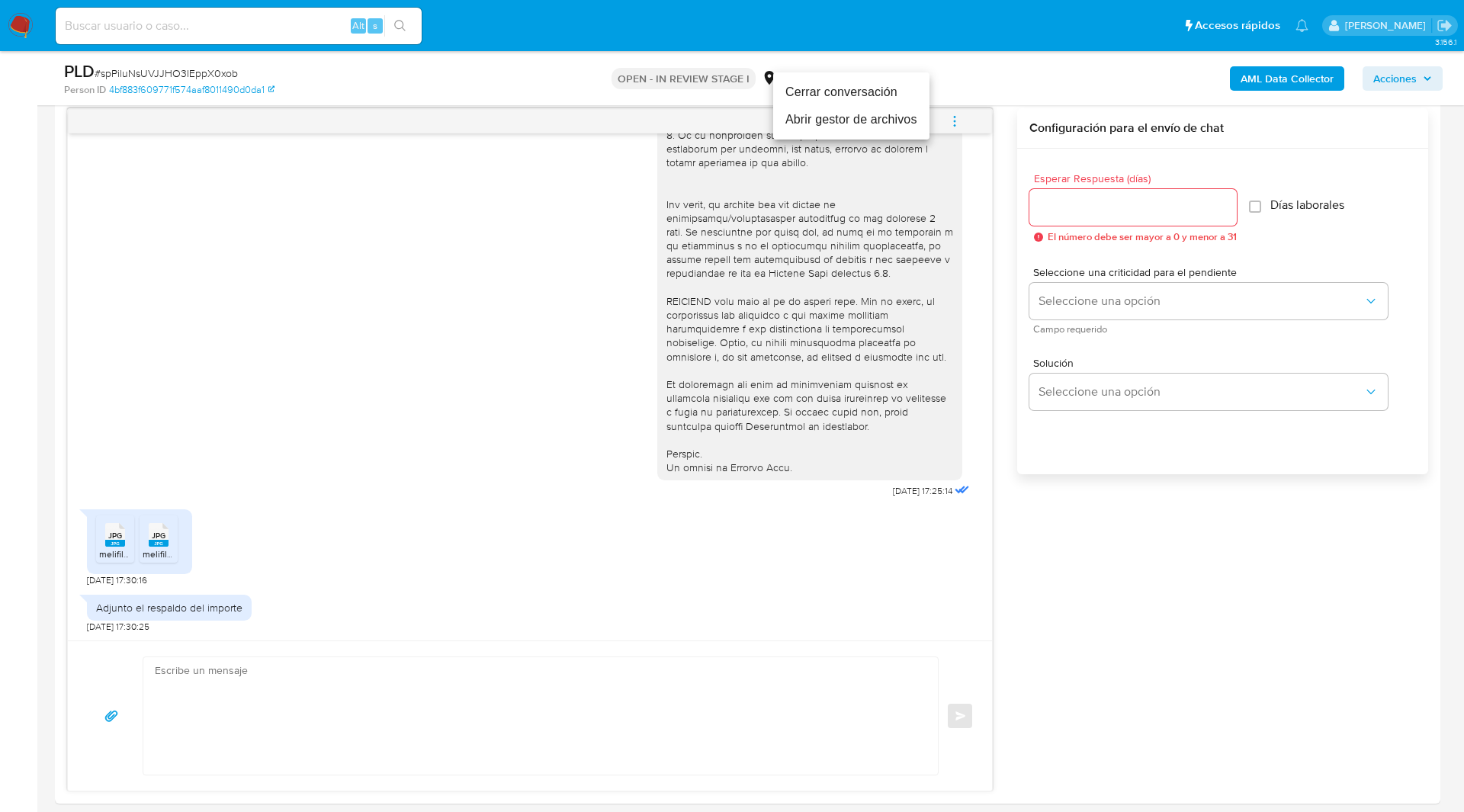
click at [870, 90] on li "Cerrar conversación" at bounding box center [851, 92] width 157 height 27
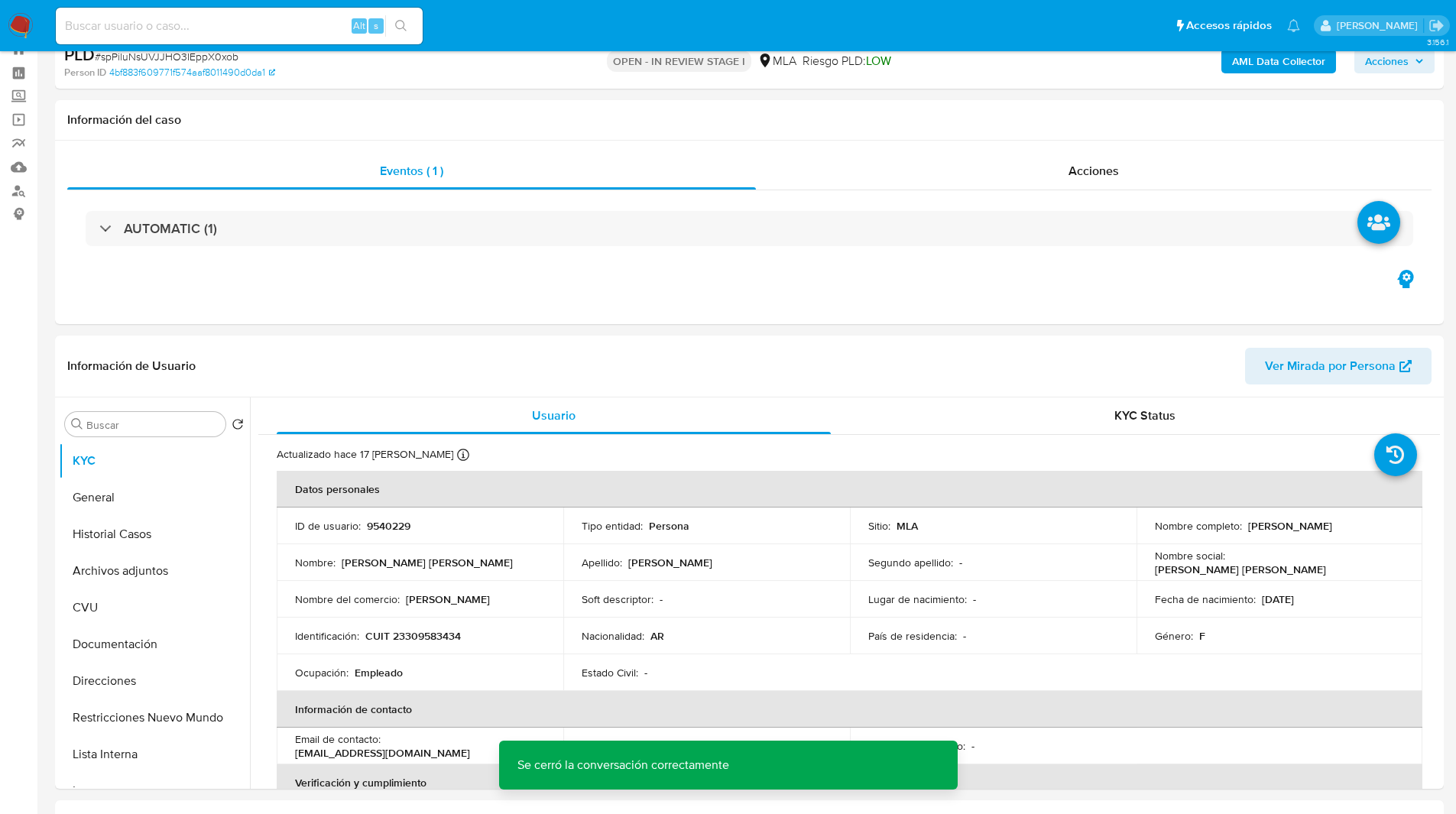
scroll to position [0, 0]
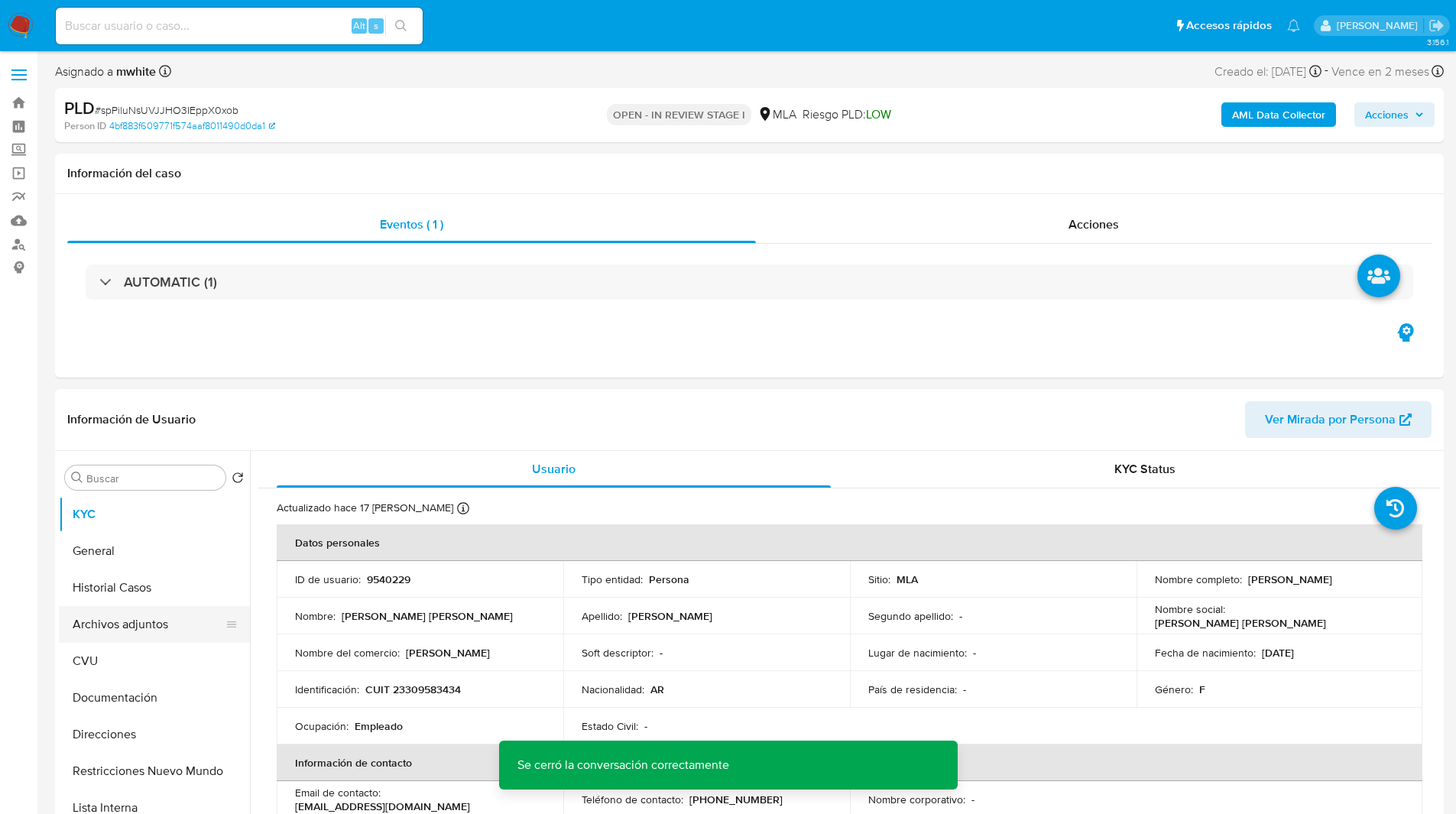
click at [157, 619] on button "Archivos adjuntos" at bounding box center [148, 624] width 179 height 36
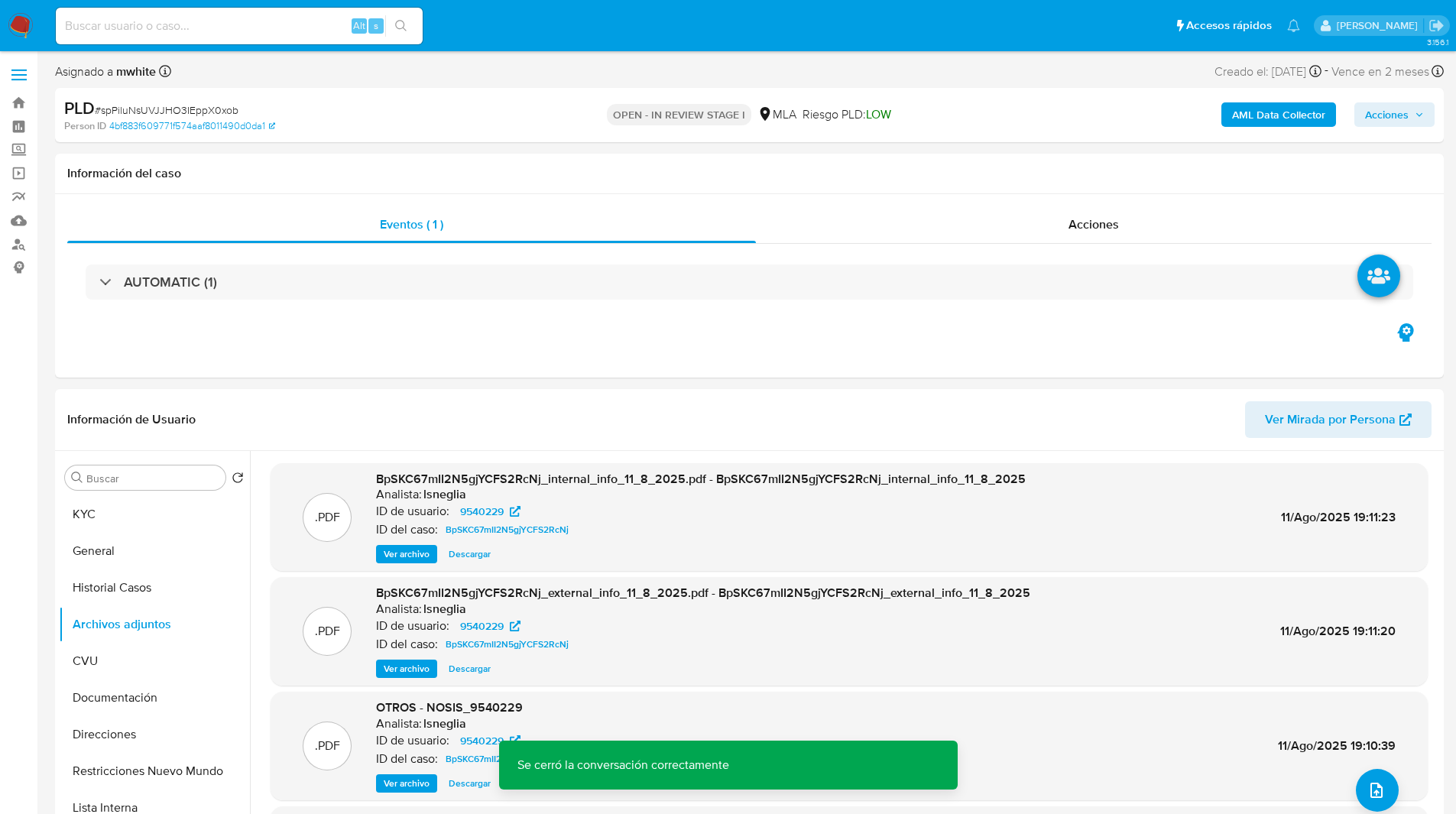
click at [1267, 120] on b "AML Data Collector" at bounding box center [1279, 115] width 93 height 25
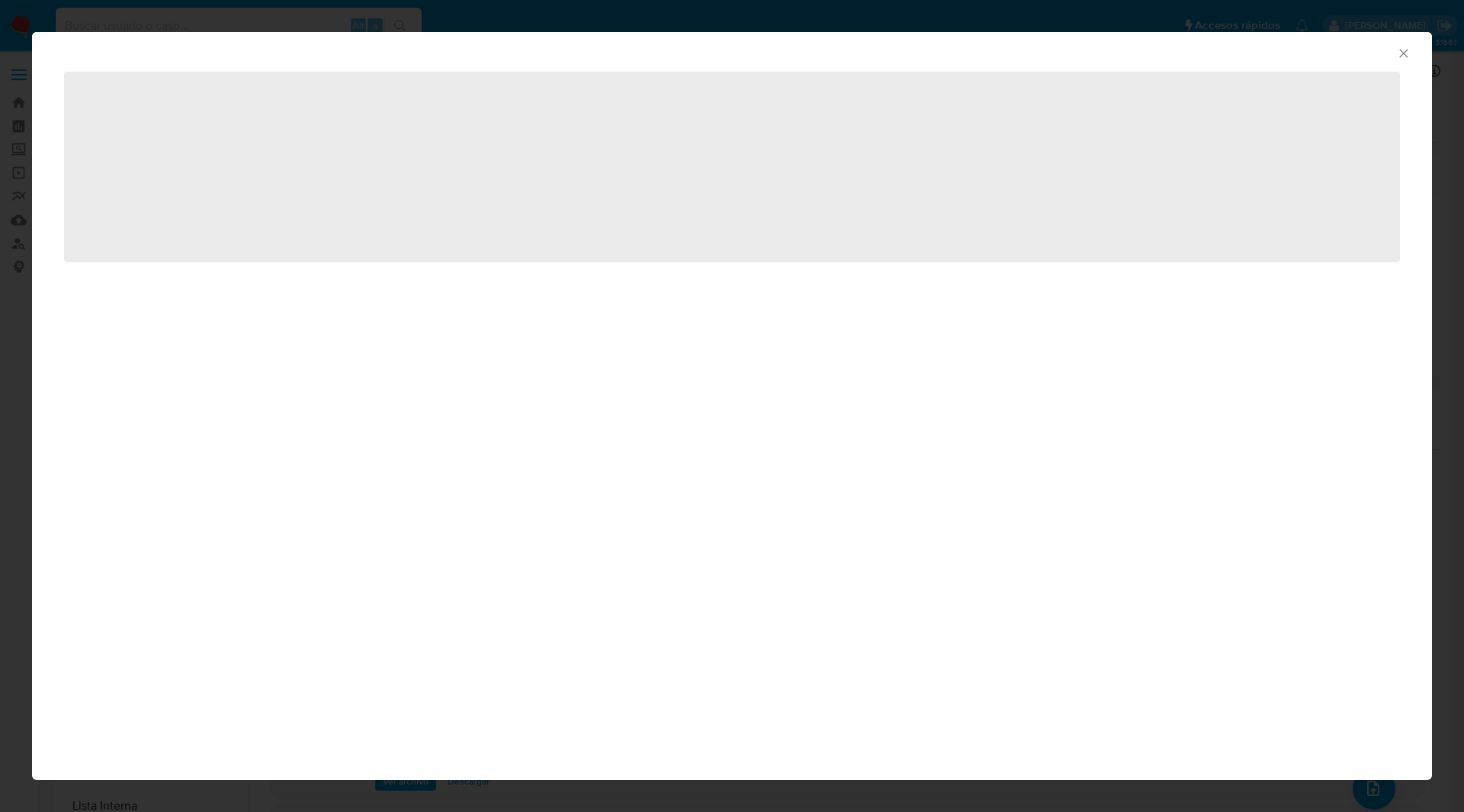
click at [1402, 55] on icon "Cerrar ventana" at bounding box center [1403, 53] width 8 height 8
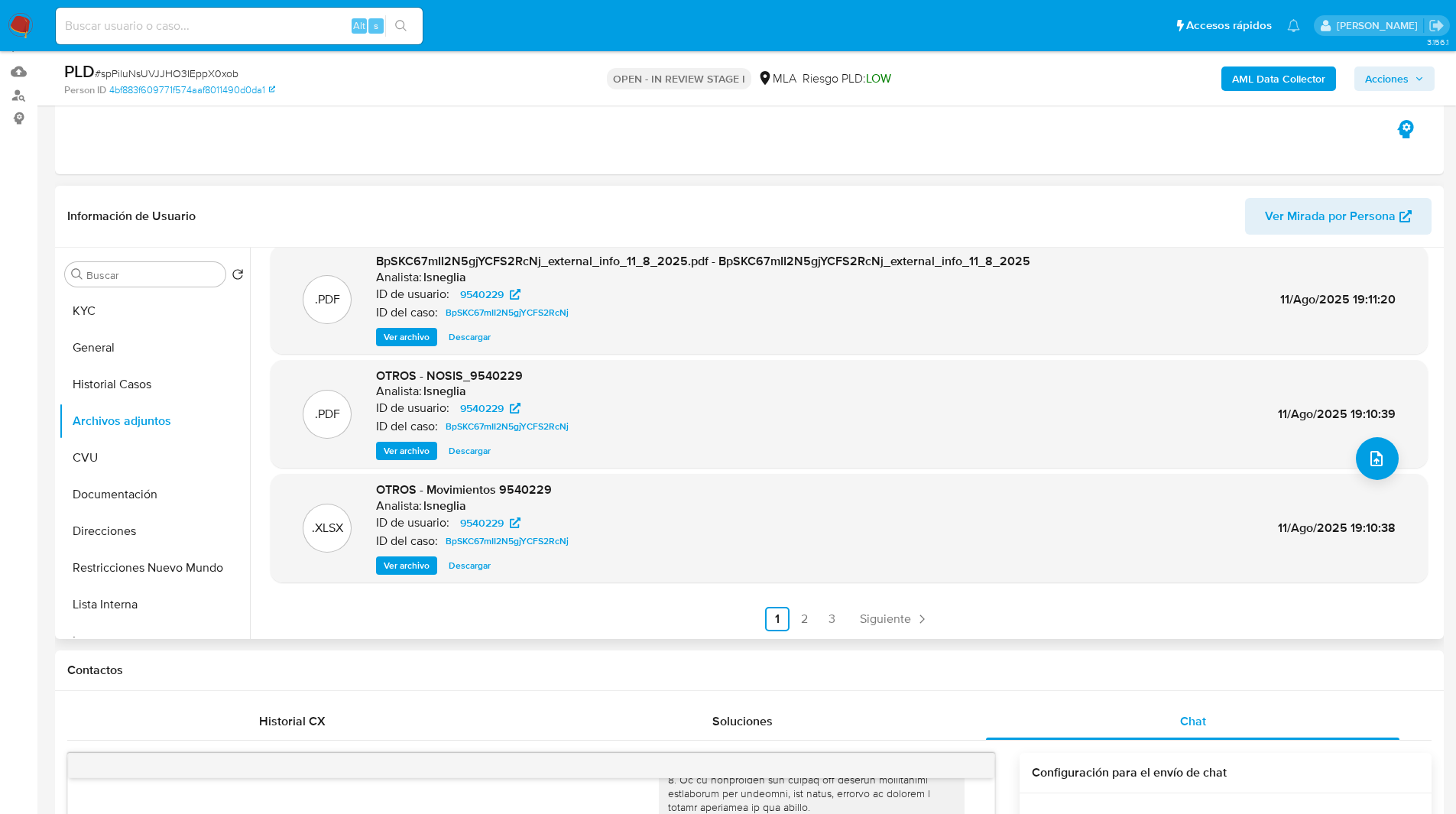
scroll to position [149, 0]
click at [809, 615] on link "2" at bounding box center [805, 618] width 25 height 25
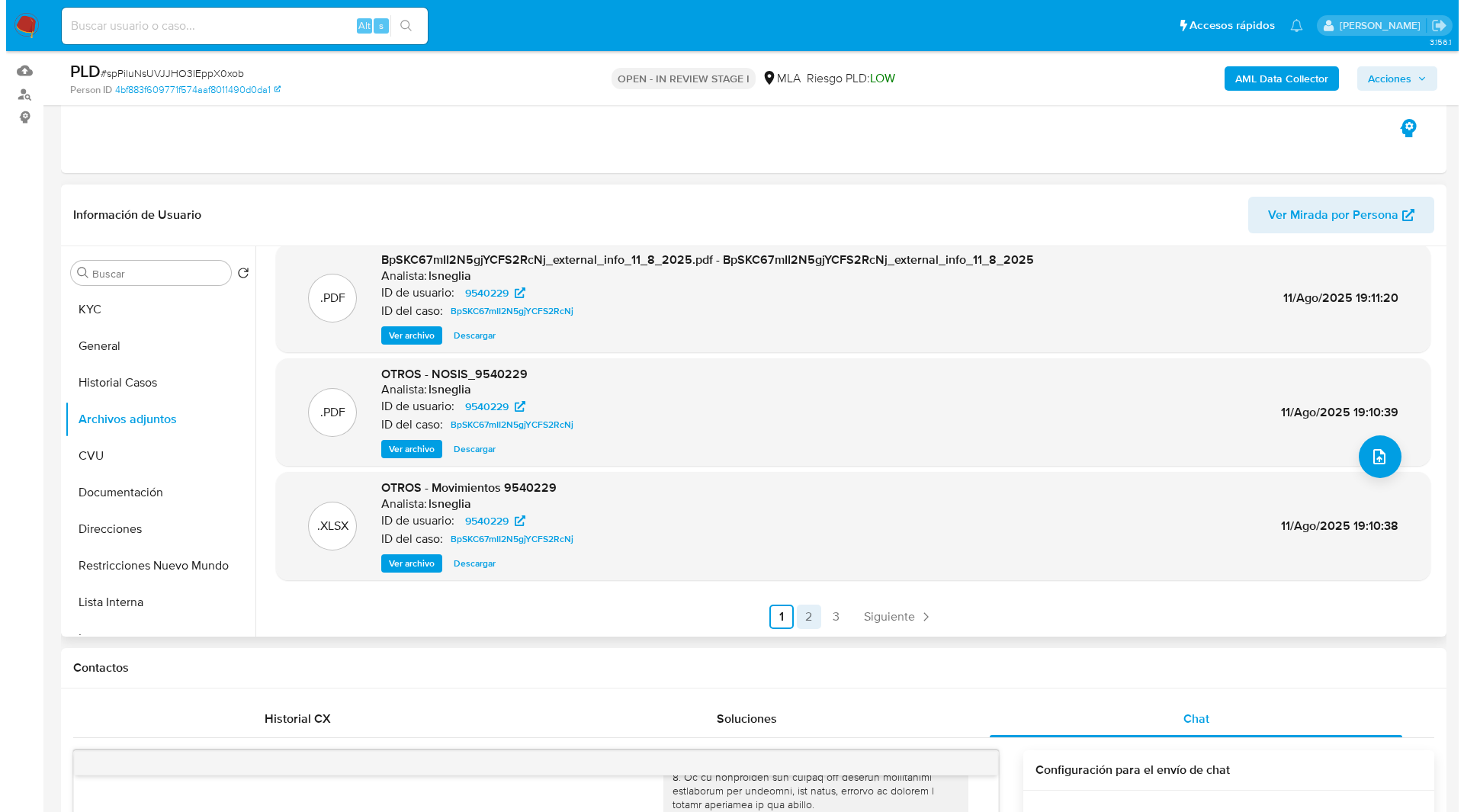
scroll to position [0, 0]
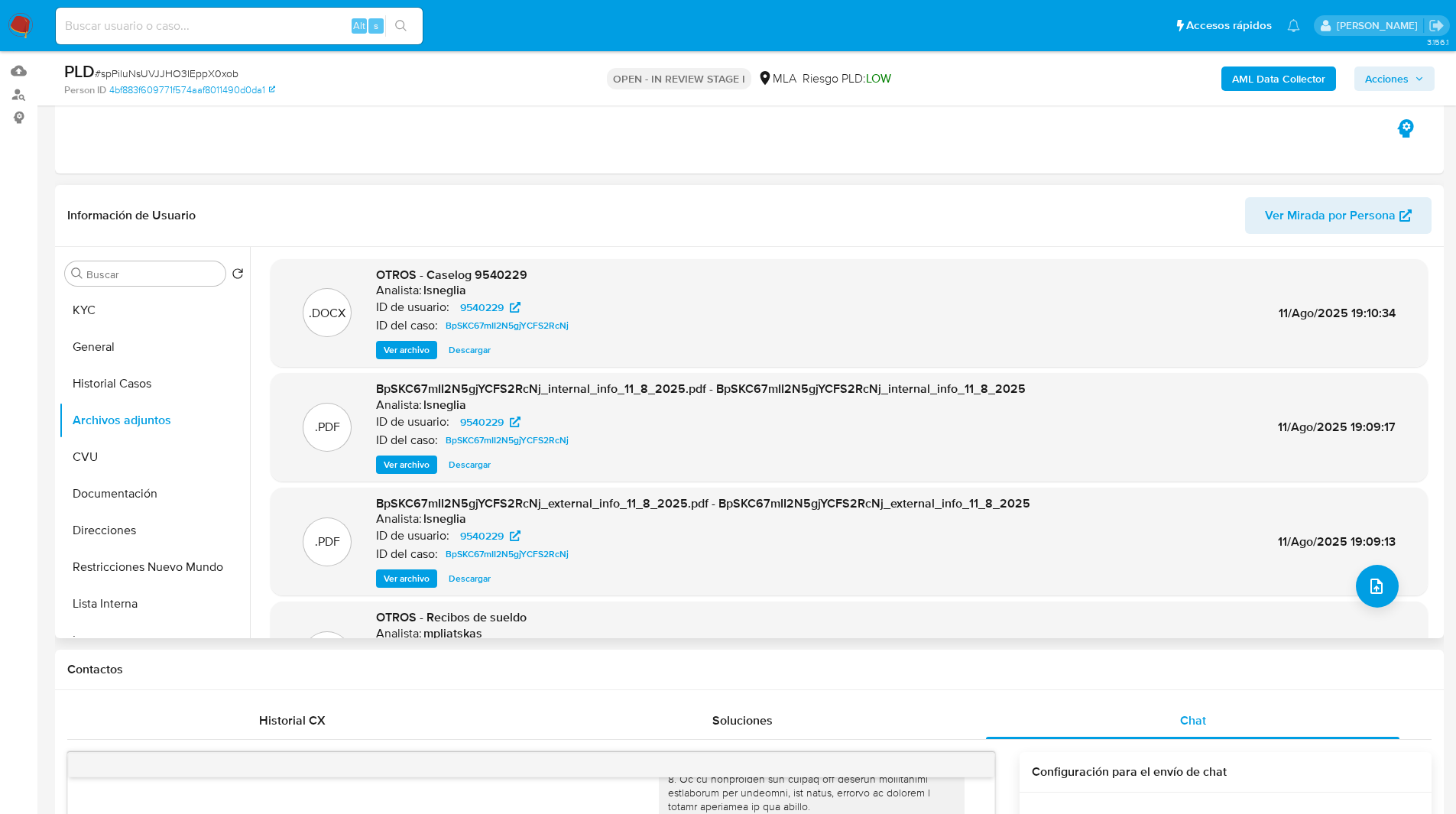
click at [420, 345] on span "Ver archivo" at bounding box center [407, 350] width 46 height 15
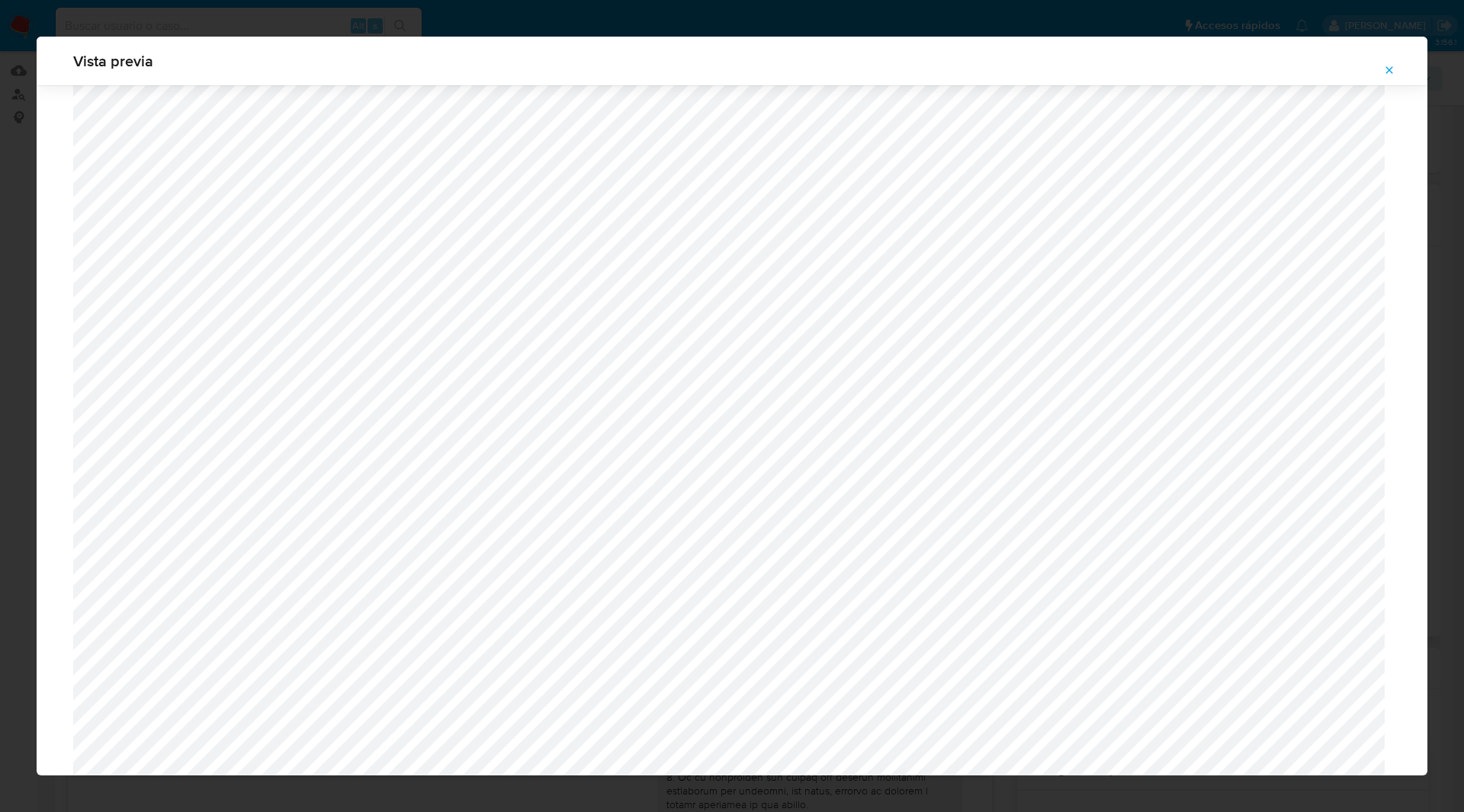
scroll to position [606, 0]
click at [1389, 67] on icon "Attachment preview" at bounding box center [1389, 70] width 12 height 12
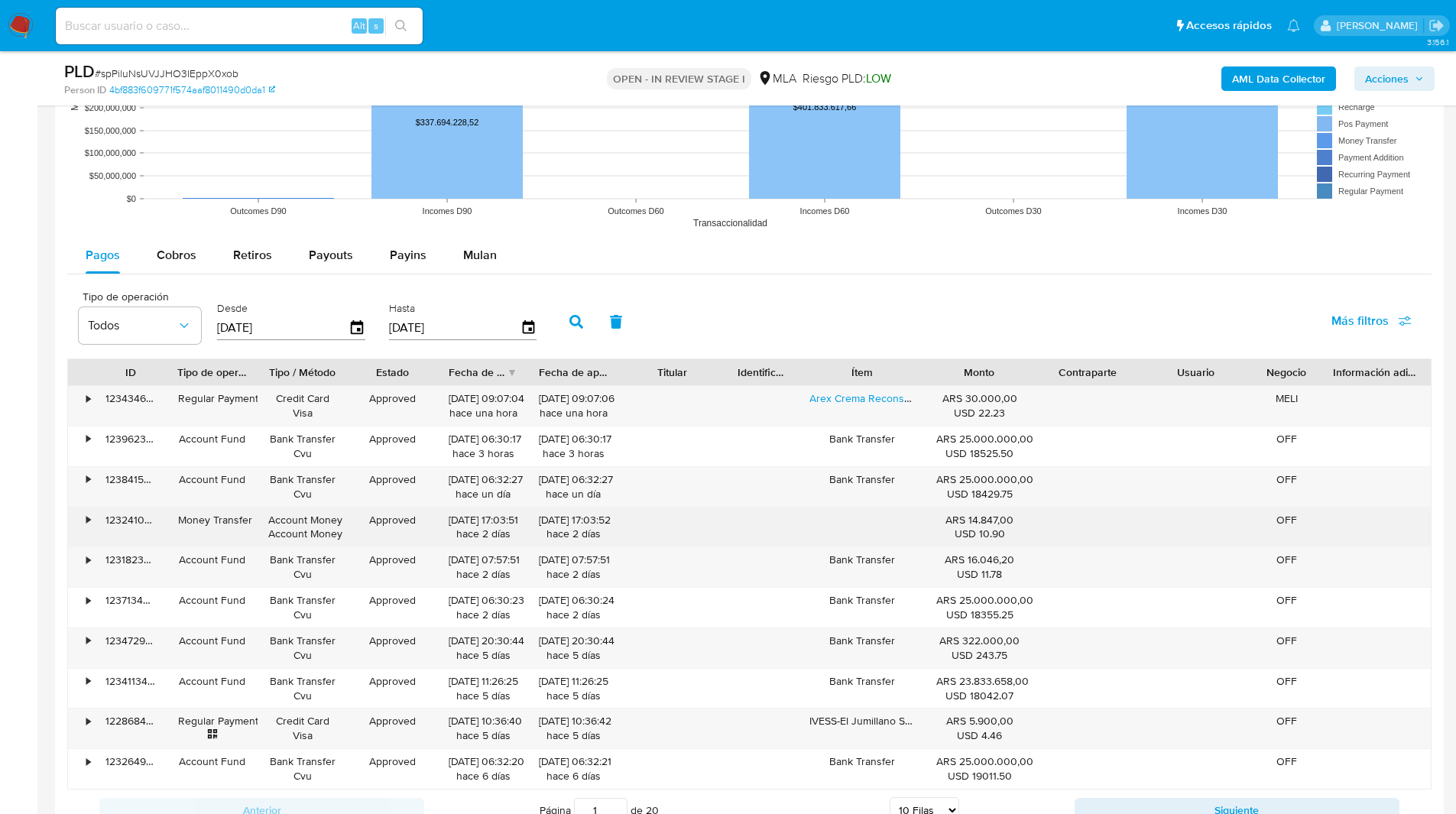
scroll to position [2033, 0]
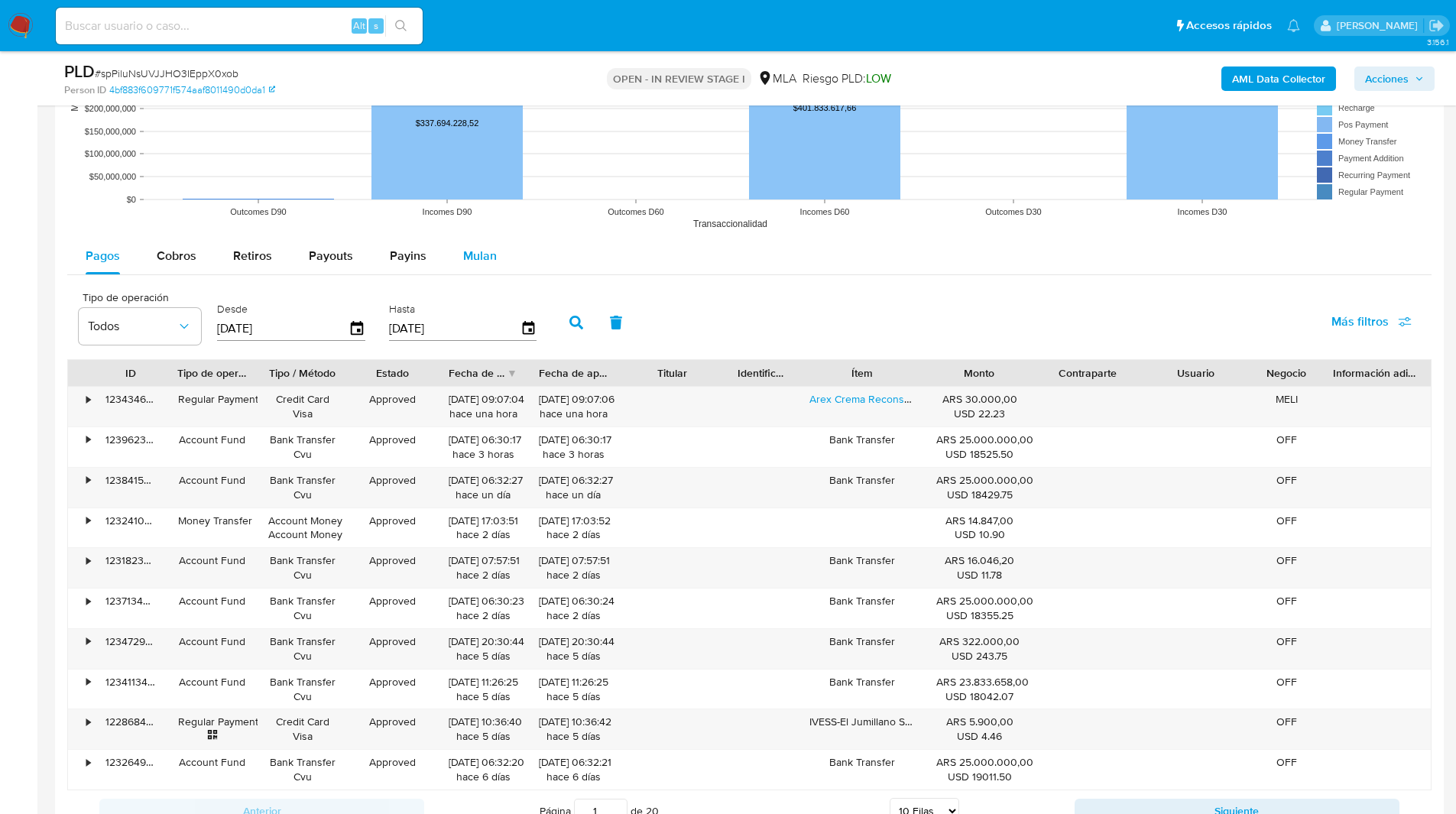
click at [481, 242] on div "Mulan" at bounding box center [481, 255] width 34 height 36
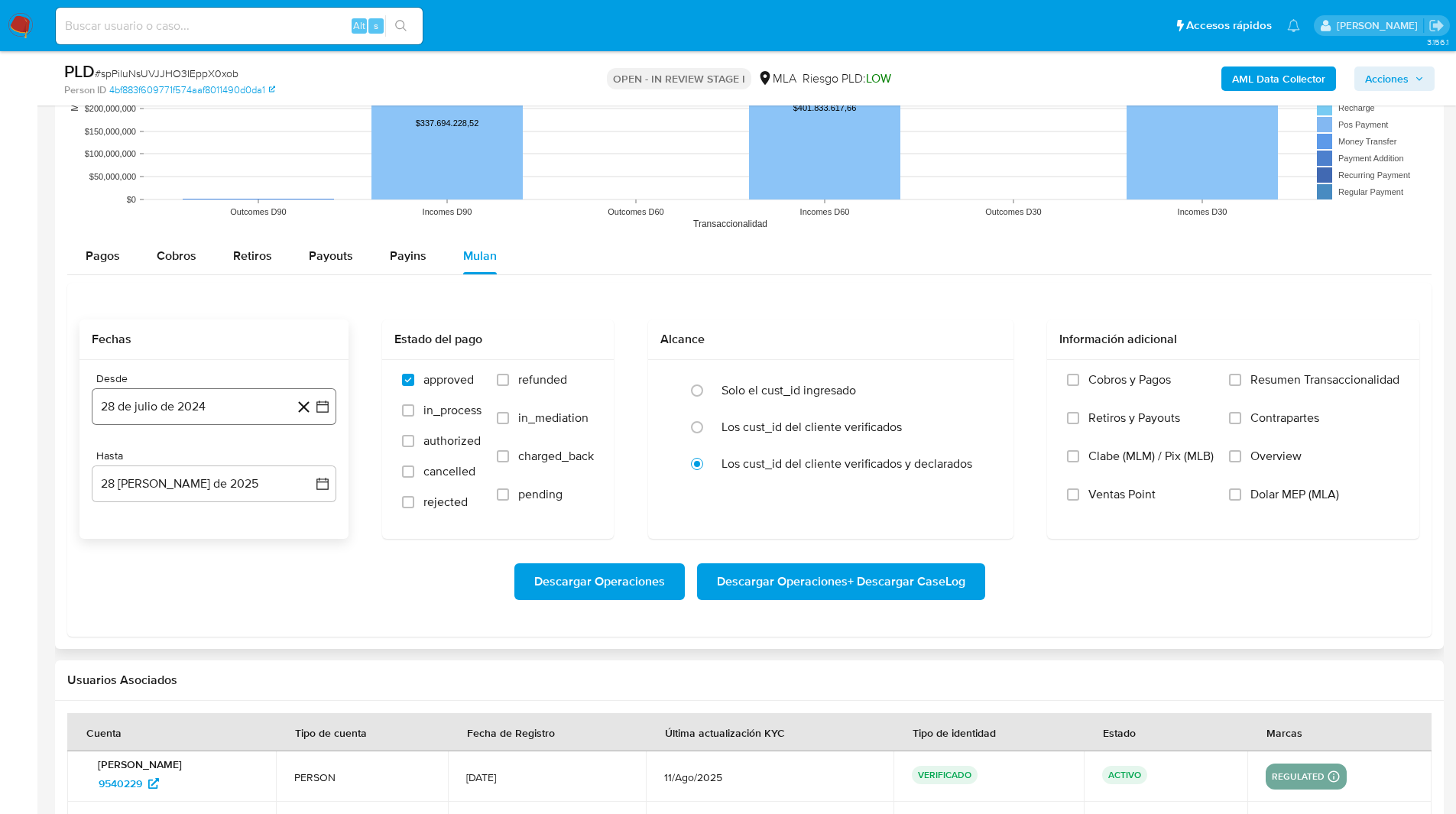
click at [224, 421] on button "28 de julio de 2024" at bounding box center [214, 406] width 245 height 36
click at [226, 450] on div "julio 2024 julio 2024 lun lunes mar martes mié miércoles jue jueves vie viernes…" at bounding box center [214, 550] width 245 height 242
click at [211, 455] on span "julio 2024" at bounding box center [207, 462] width 58 height 15
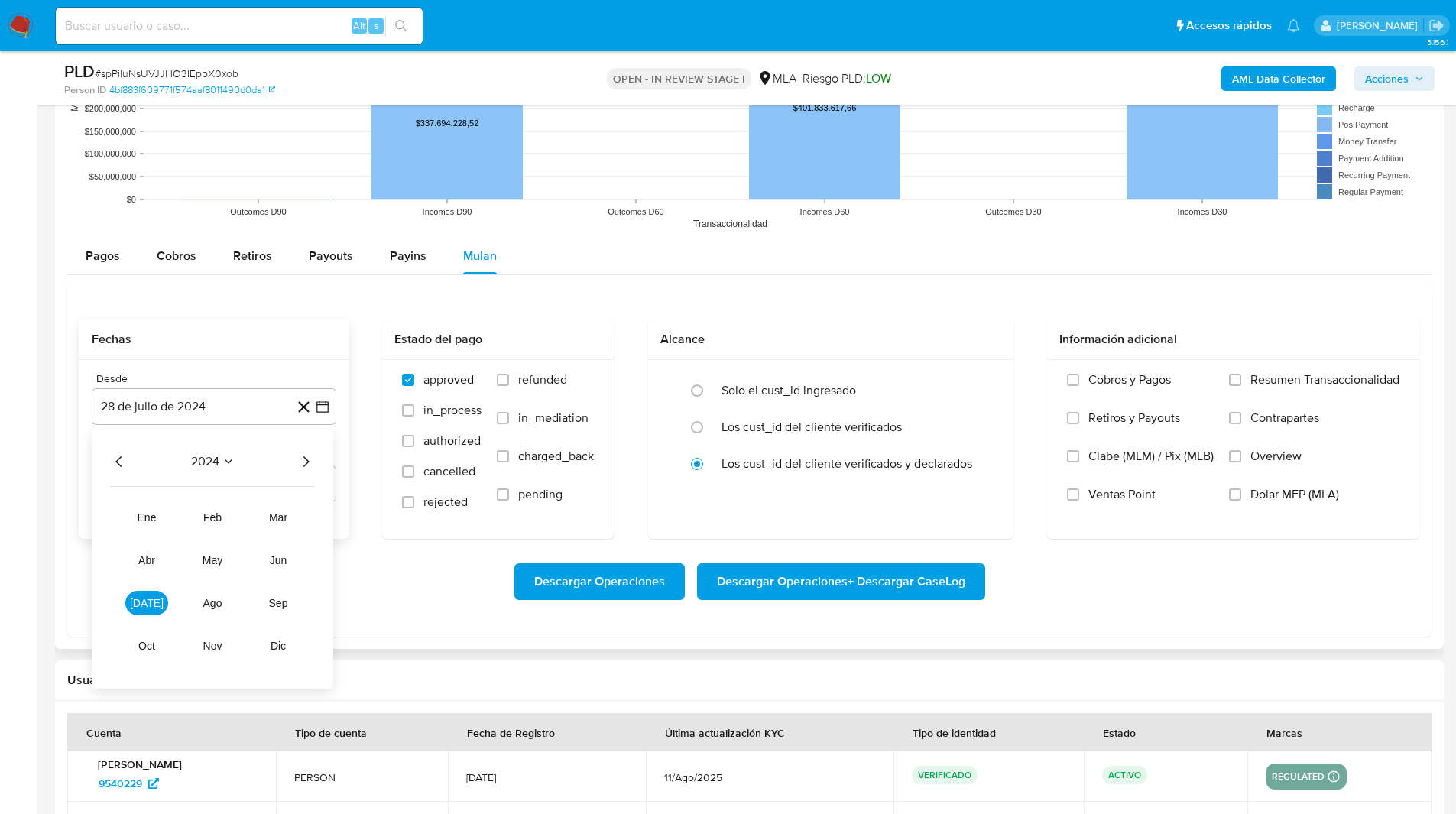
click at [303, 455] on icon "Año siguiente" at bounding box center [306, 462] width 19 height 19
click at [149, 610] on button "[DATE]" at bounding box center [147, 603] width 42 height 25
click at [153, 519] on button "1" at bounding box center [153, 518] width 25 height 25
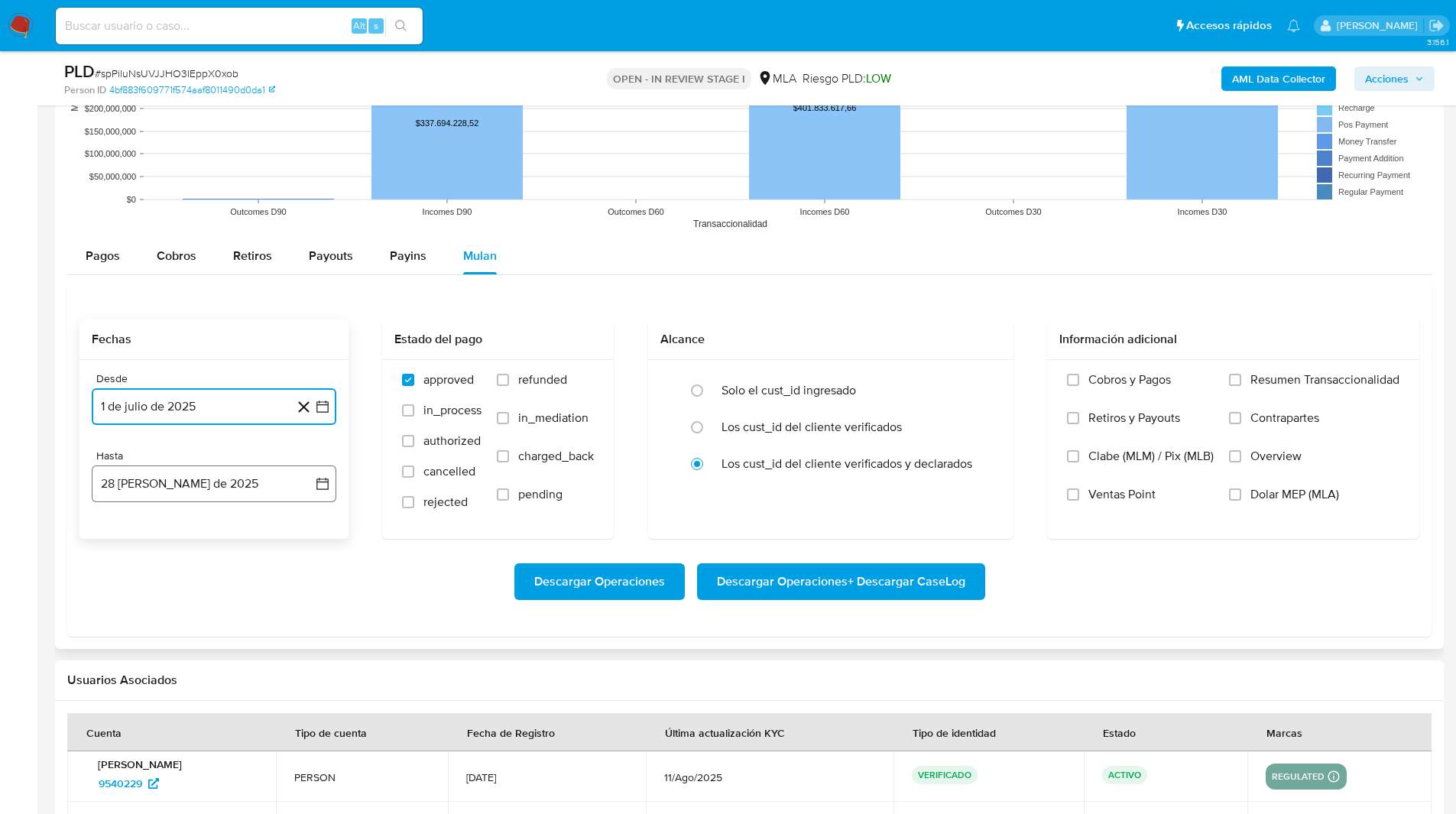
click at [228, 483] on button "28 [PERSON_NAME] de 2025" at bounding box center [214, 483] width 245 height 36
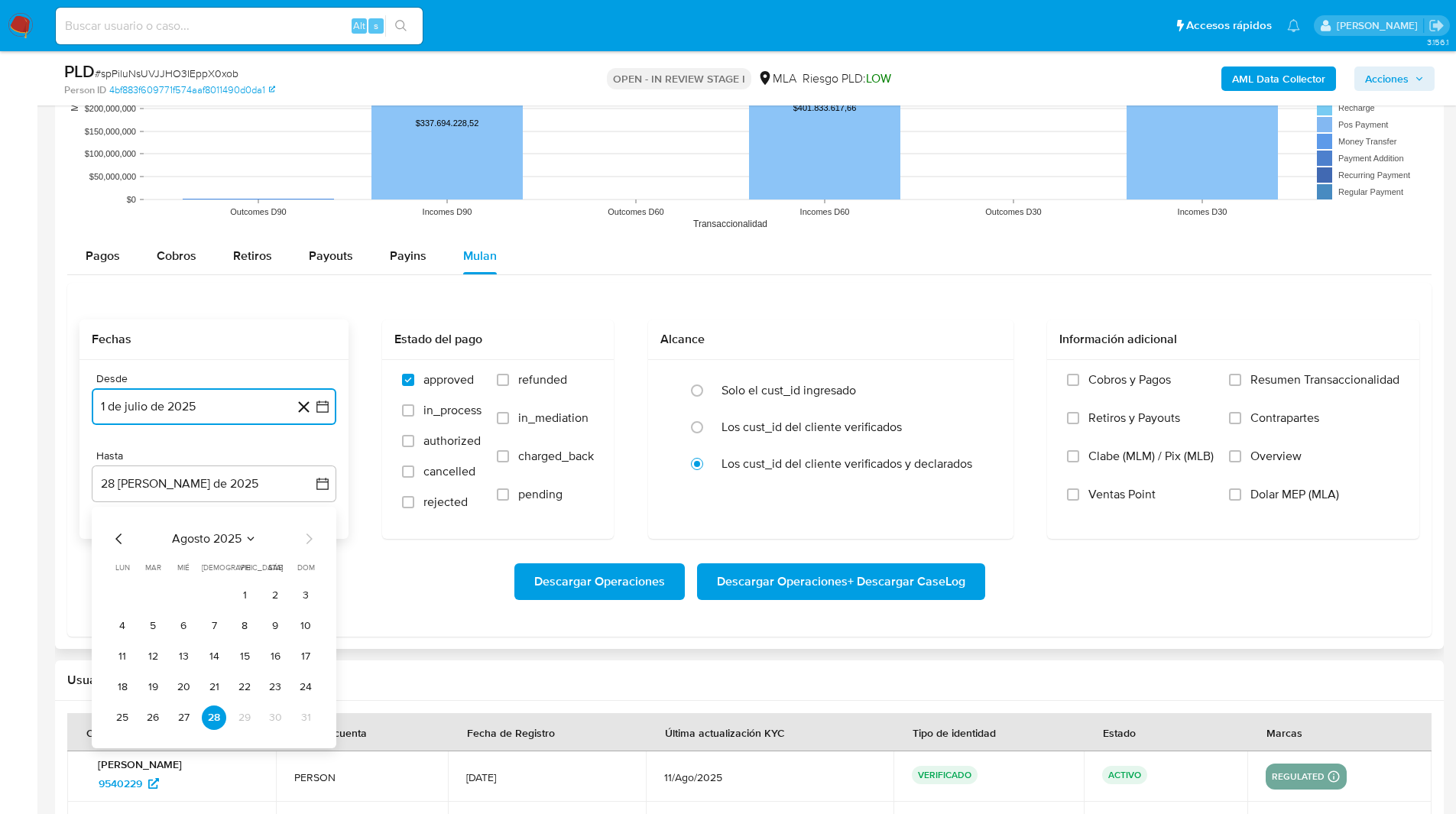
click at [117, 539] on icon "Mes anterior" at bounding box center [118, 538] width 6 height 11
click at [211, 710] on button "31" at bounding box center [214, 717] width 25 height 25
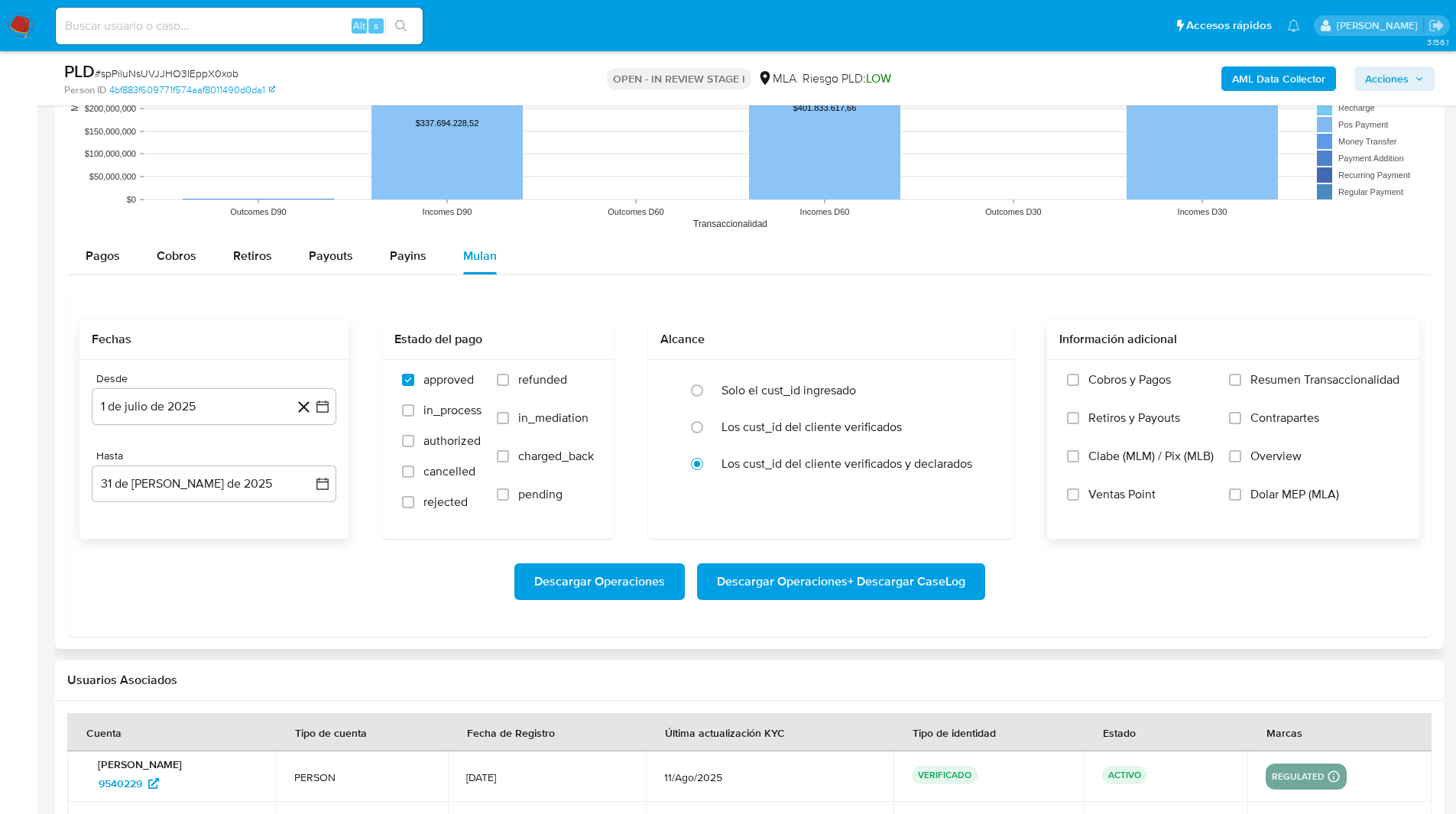
click at [1289, 487] on span "Dolar MEP (MLA)" at bounding box center [1295, 495] width 88 height 15
click at [1241, 488] on input "Dolar MEP (MLA)" at bounding box center [1235, 494] width 12 height 12
click at [940, 579] on span "Descargar Operaciones + Descargar CaseLog" at bounding box center [841, 581] width 249 height 34
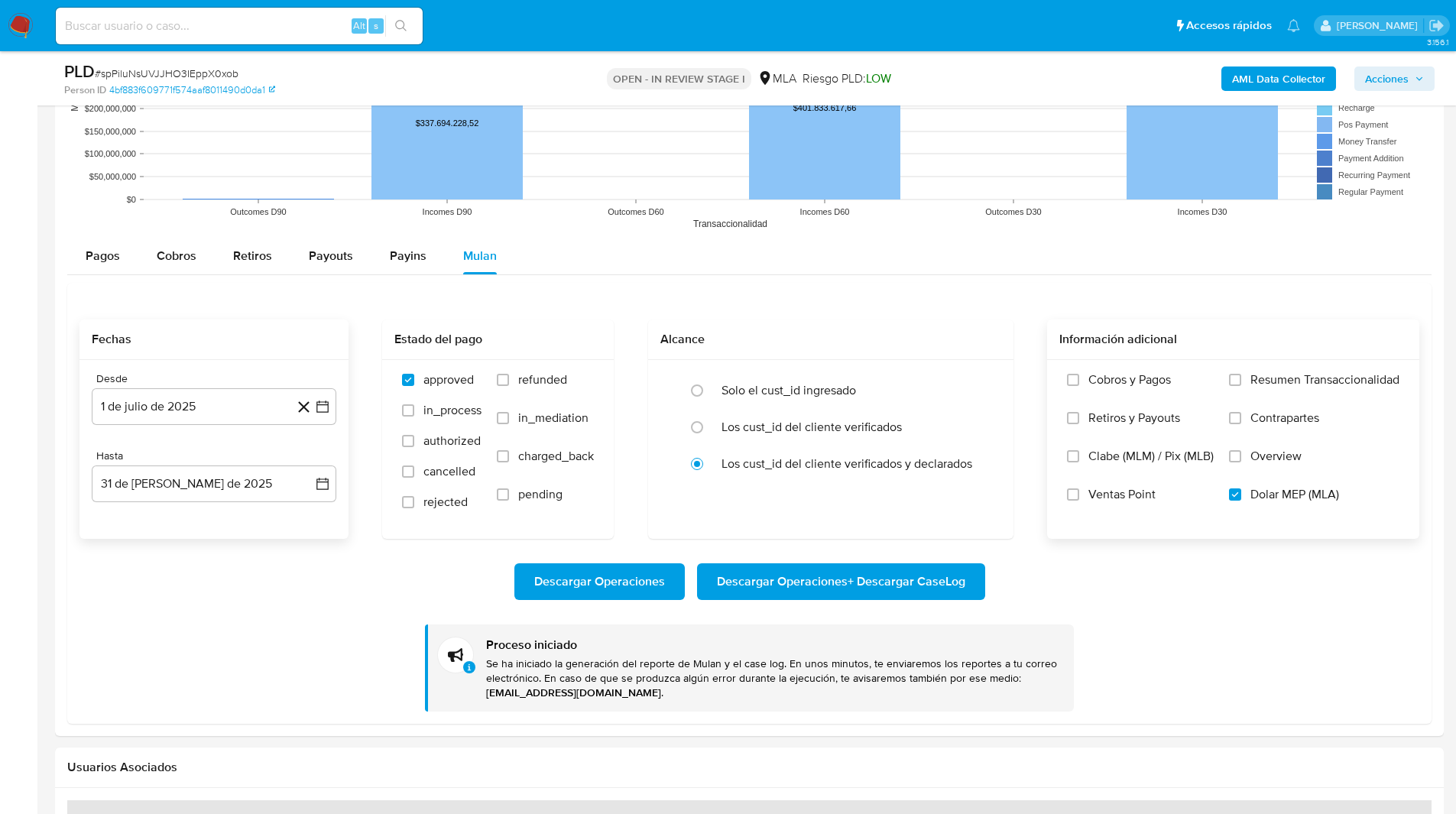
click at [947, 57] on div "PLD # spPiluNsUVJJHO3IEppX0xob Person ID 4bf883f609771f574aaf8011490d0da1 OPEN …" at bounding box center [750, 78] width 1389 height 54
click at [263, 36] on div "Alt s" at bounding box center [239, 25] width 367 height 36
click at [264, 27] on input at bounding box center [239, 25] width 367 height 20
paste input "Jx06iIPgn7ZzG29MemrkMDX2"
type input "Jx06iIPgn7ZzG29MemrkMDX2"
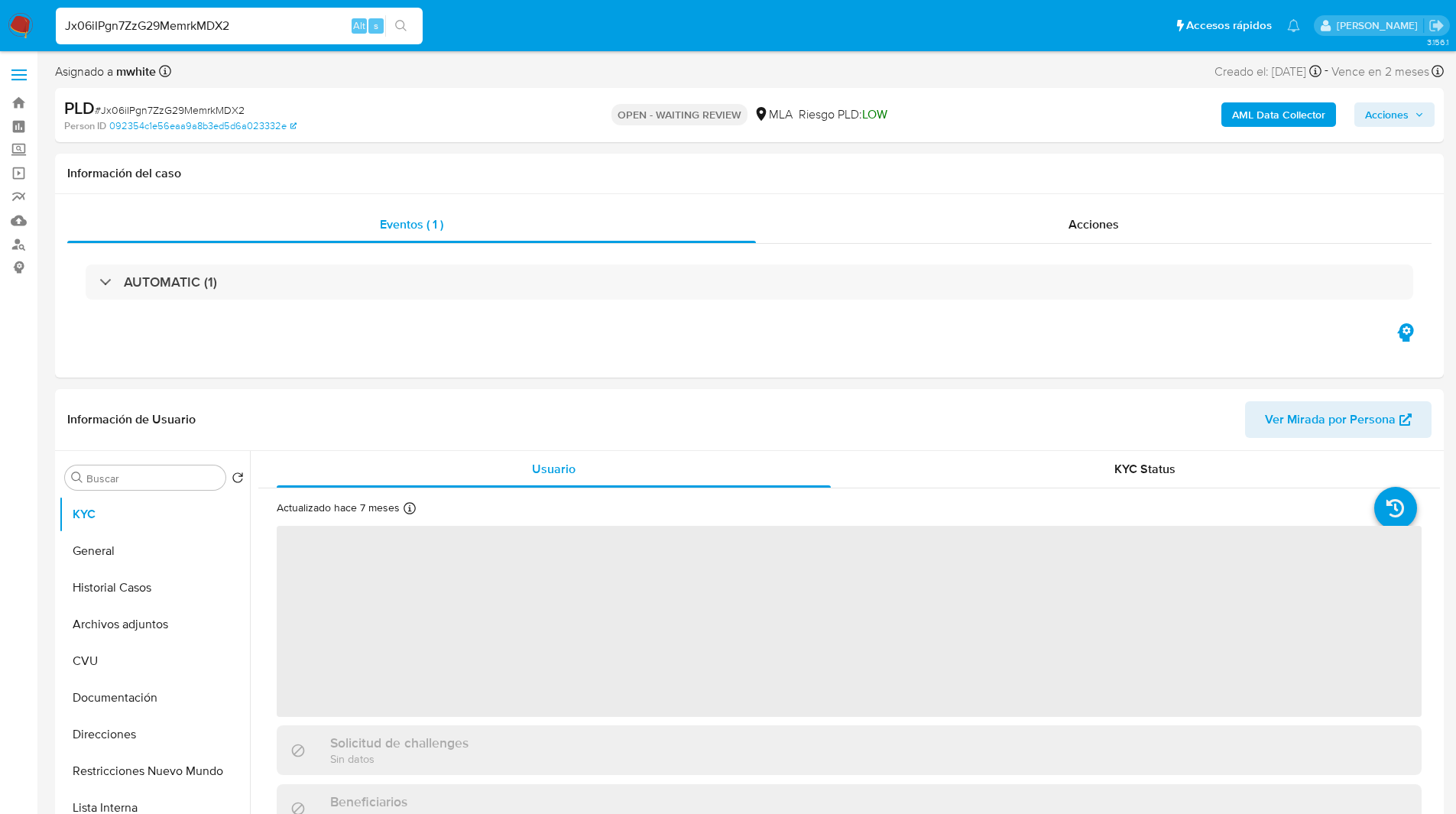
select select "10"
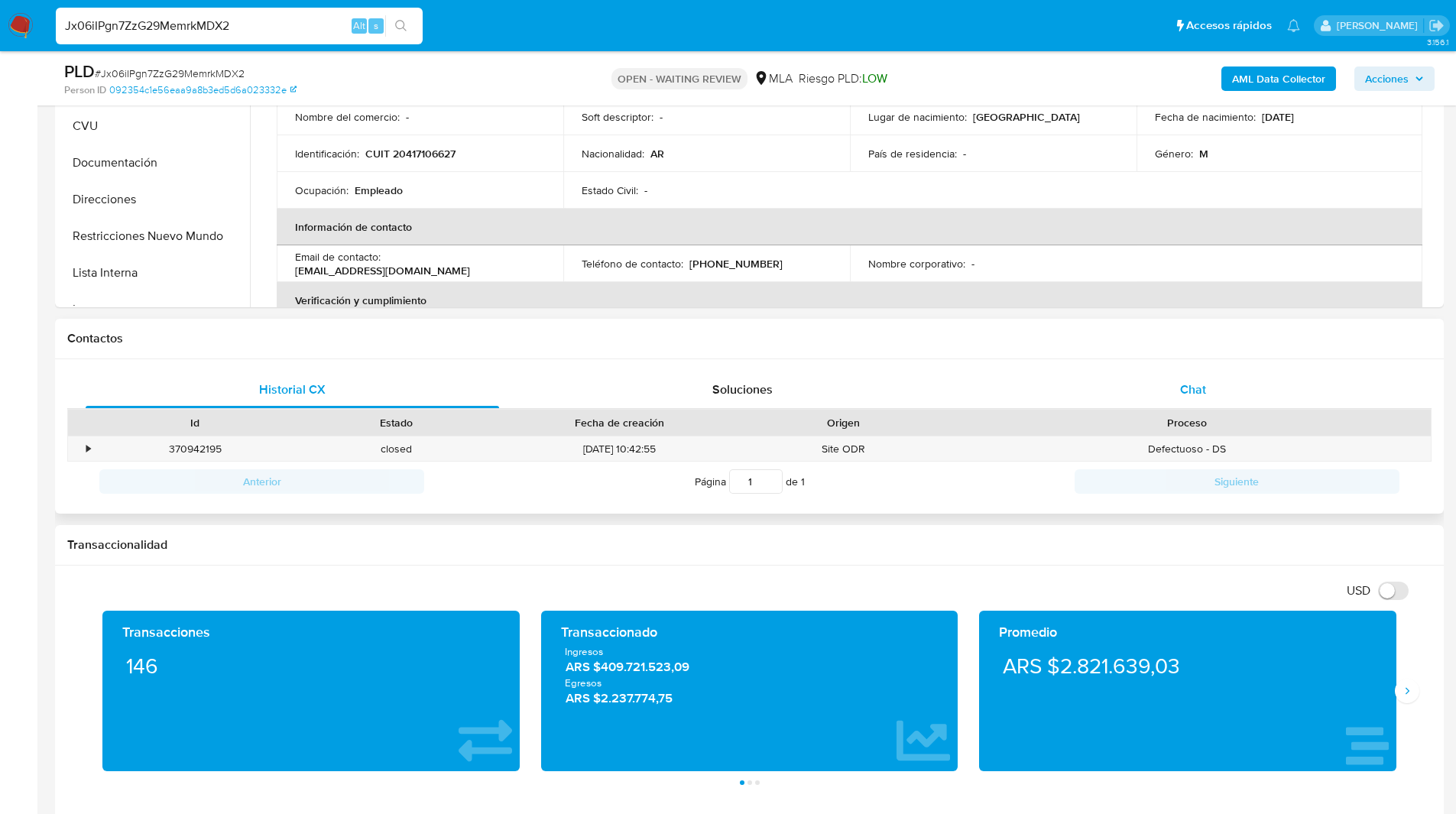
scroll to position [490, 0]
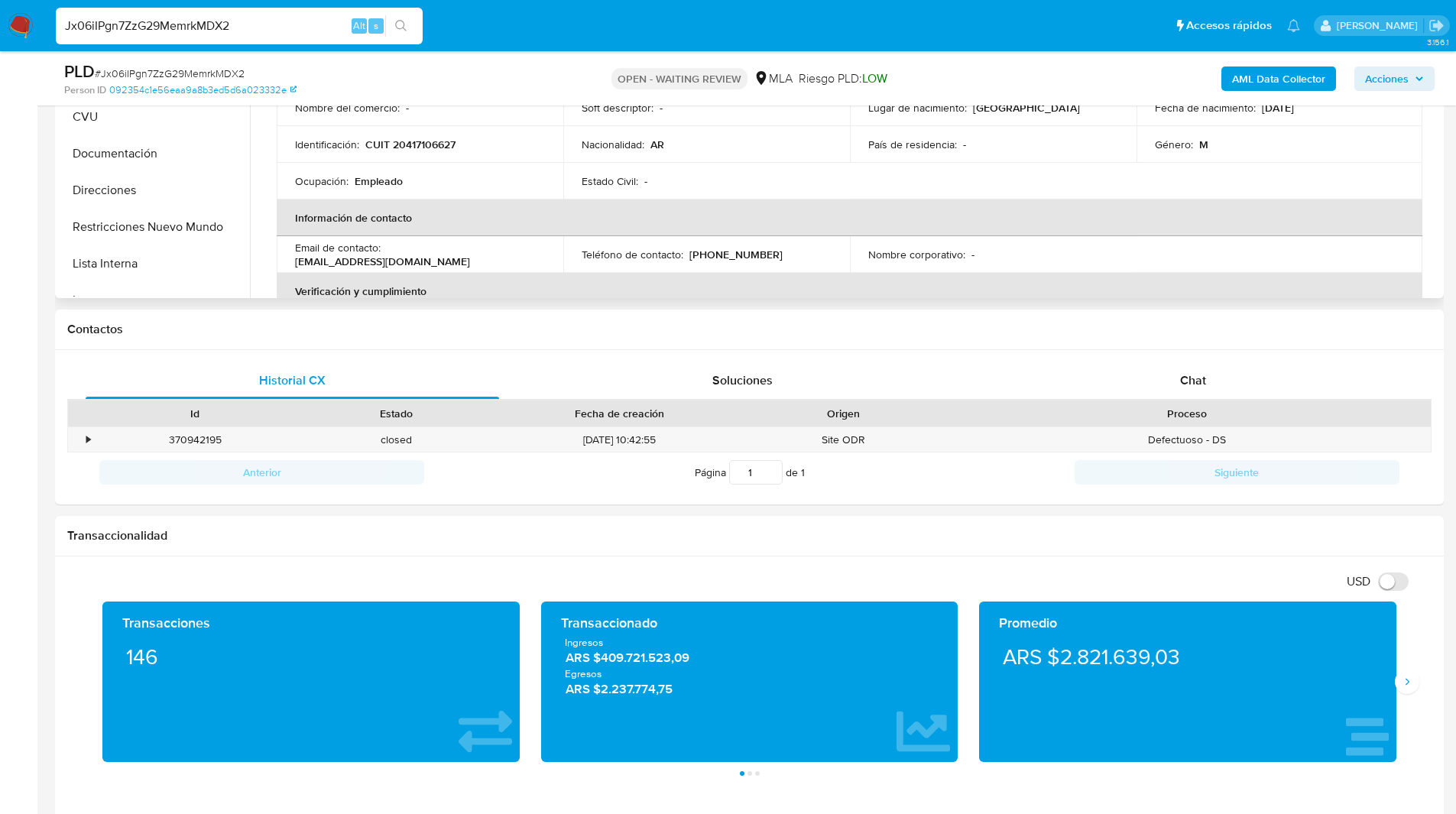
click at [429, 149] on p "CUIT 20417106627" at bounding box center [410, 144] width 90 height 14
copy p "20417106627"
click at [1144, 366] on div "Chat" at bounding box center [1192, 380] width 413 height 36
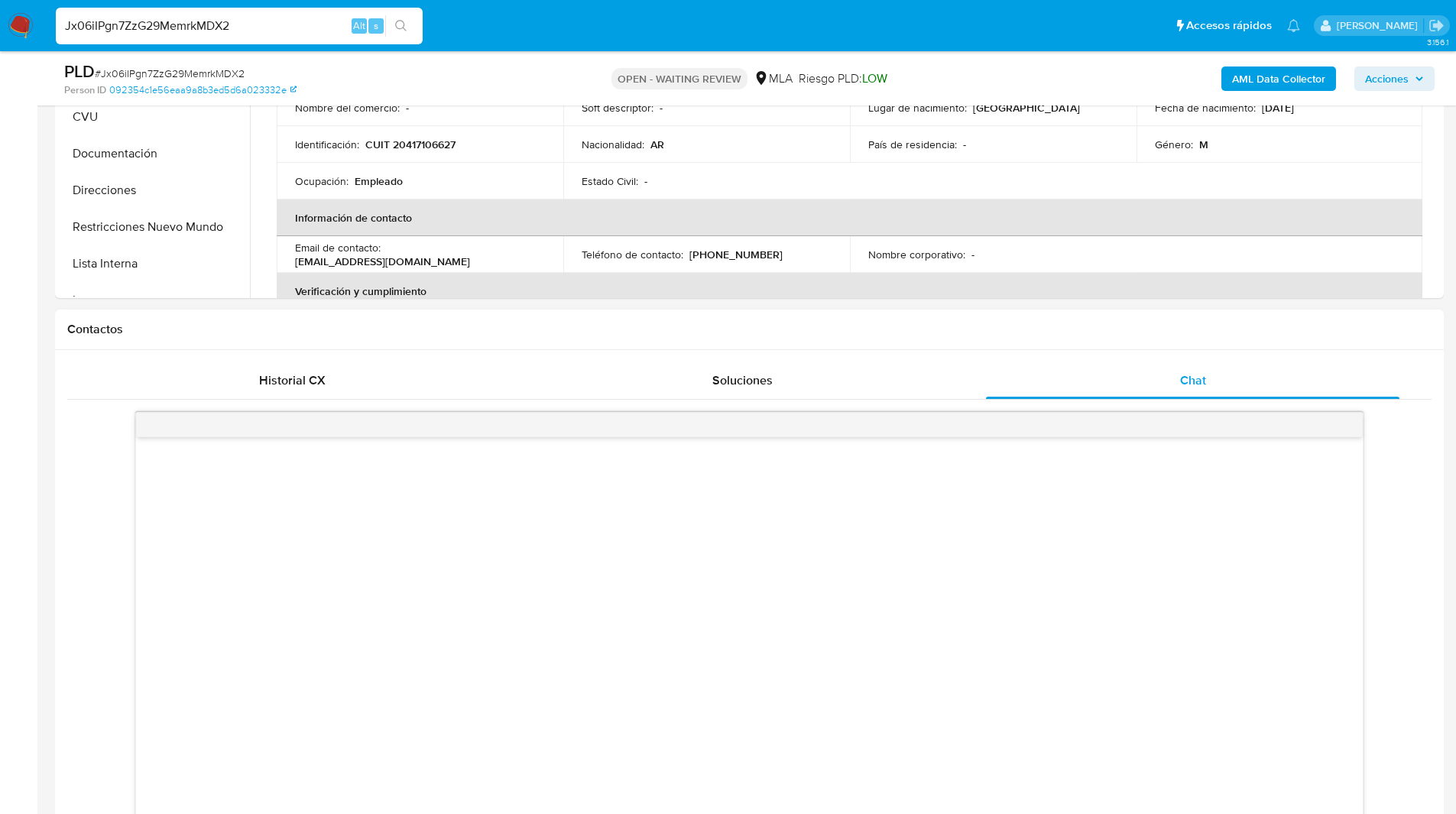
click at [992, 323] on h1 "Contactos" at bounding box center [749, 329] width 1364 height 15
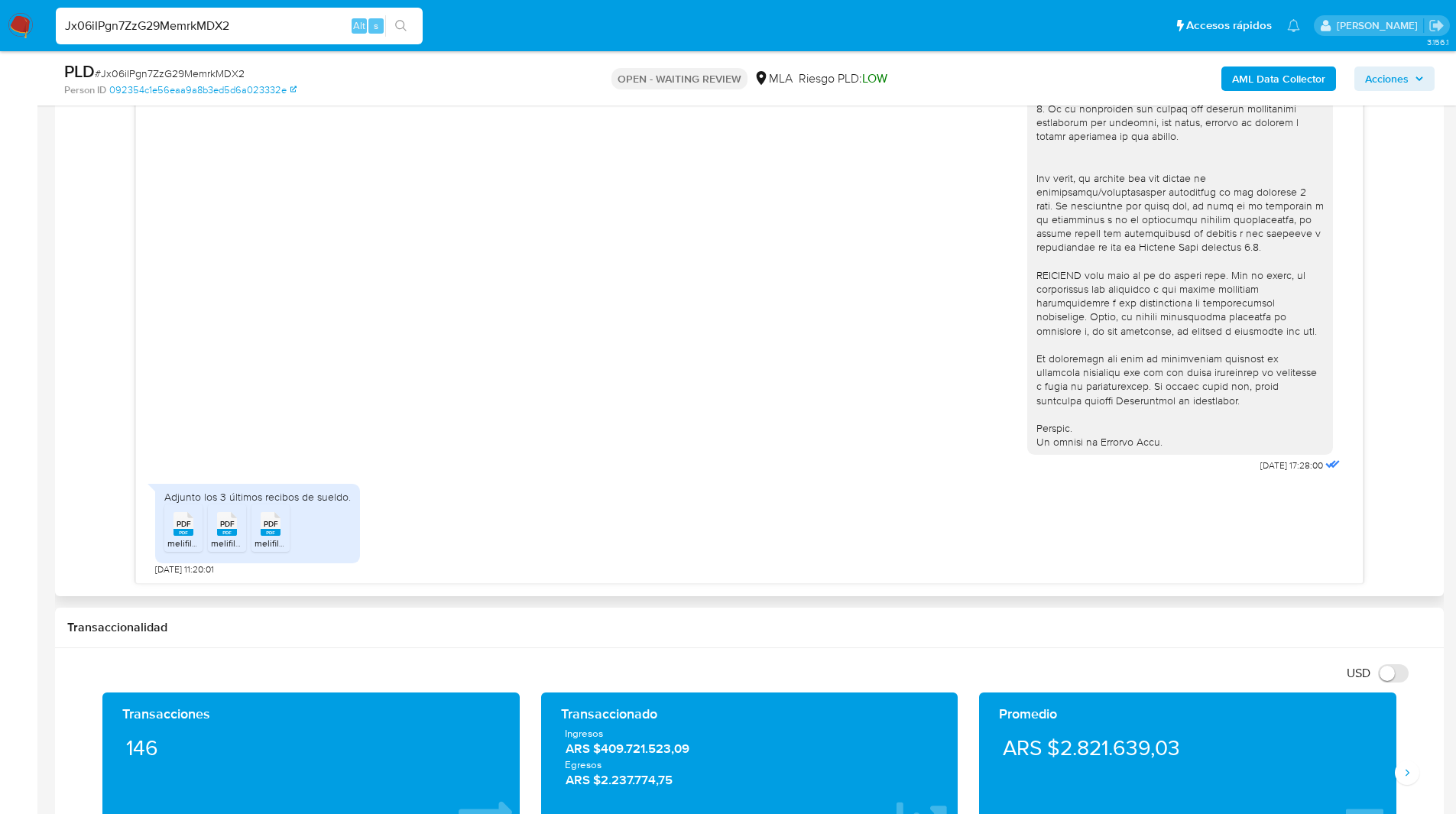
scroll to position [858, 0]
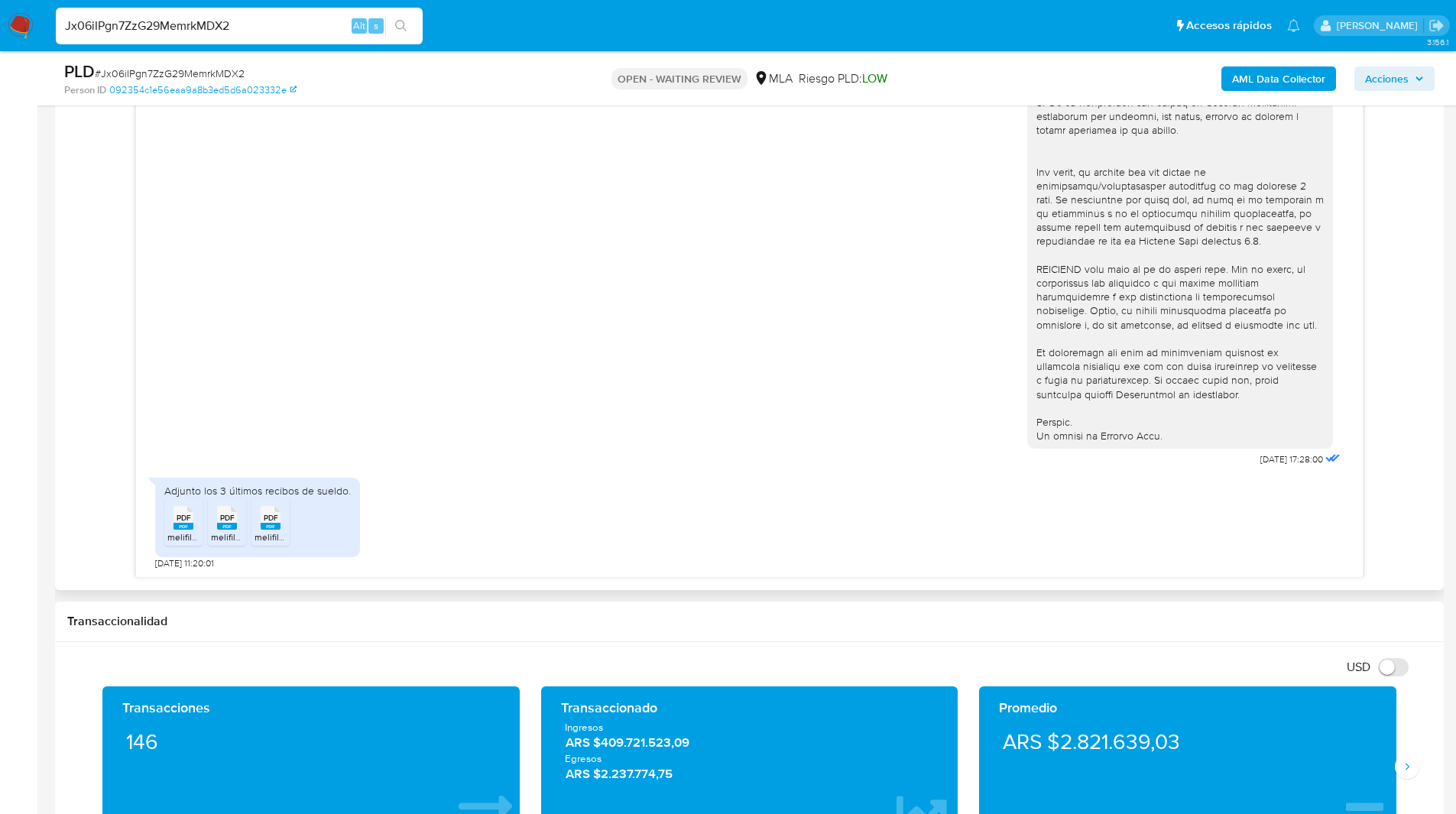
click at [180, 523] on span "PDF" at bounding box center [183, 518] width 14 height 10
click at [222, 526] on rect at bounding box center [227, 526] width 20 height 7
click at [282, 531] on span "melifile6754586103656072305.pdf" at bounding box center [326, 536] width 143 height 13
click at [391, 395] on div "[DATE] 17:28:00" at bounding box center [750, 53] width 1189 height 837
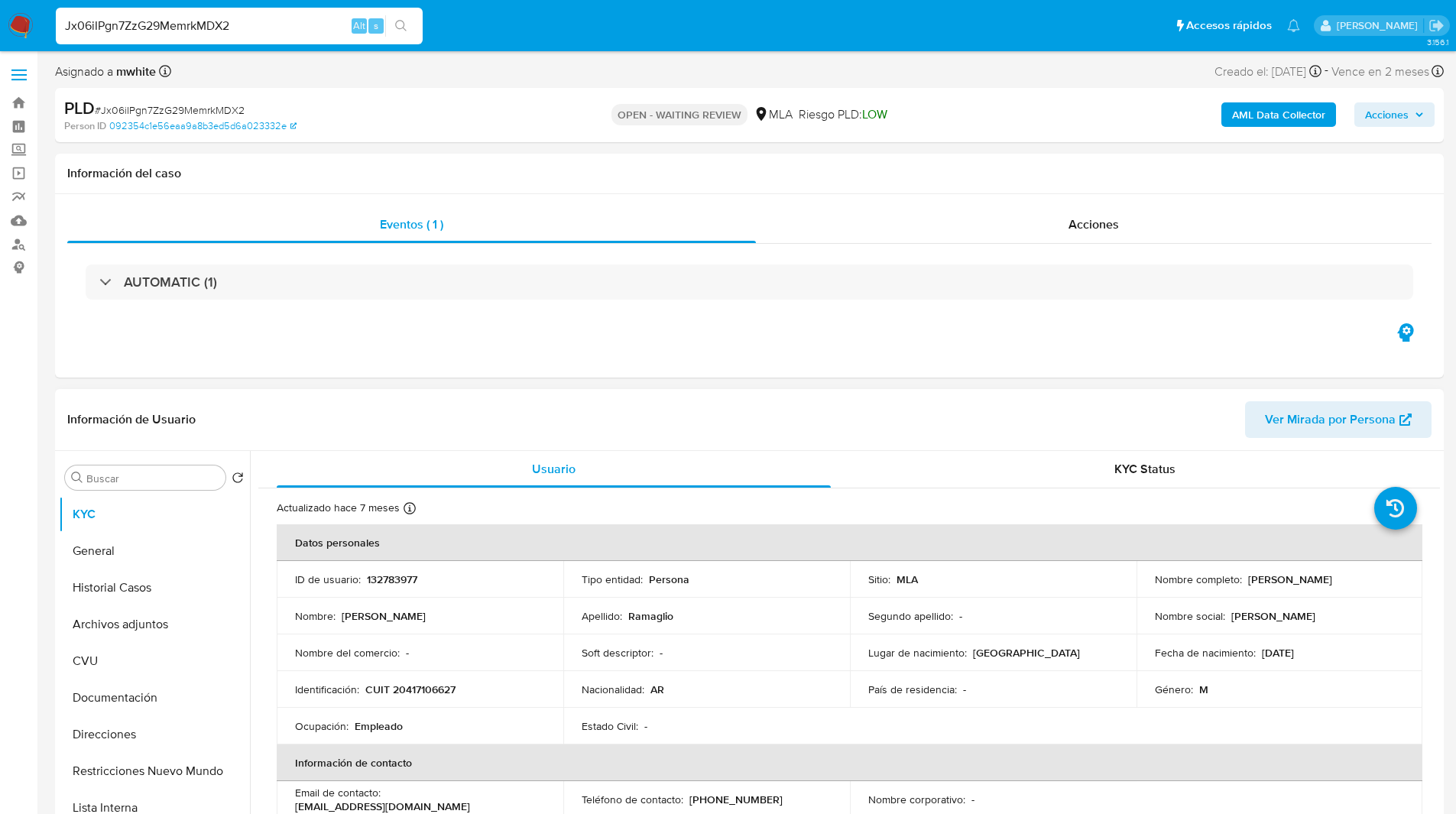
click at [429, 685] on p "CUIT 20417106627" at bounding box center [410, 689] width 90 height 14
copy p "20417106627"
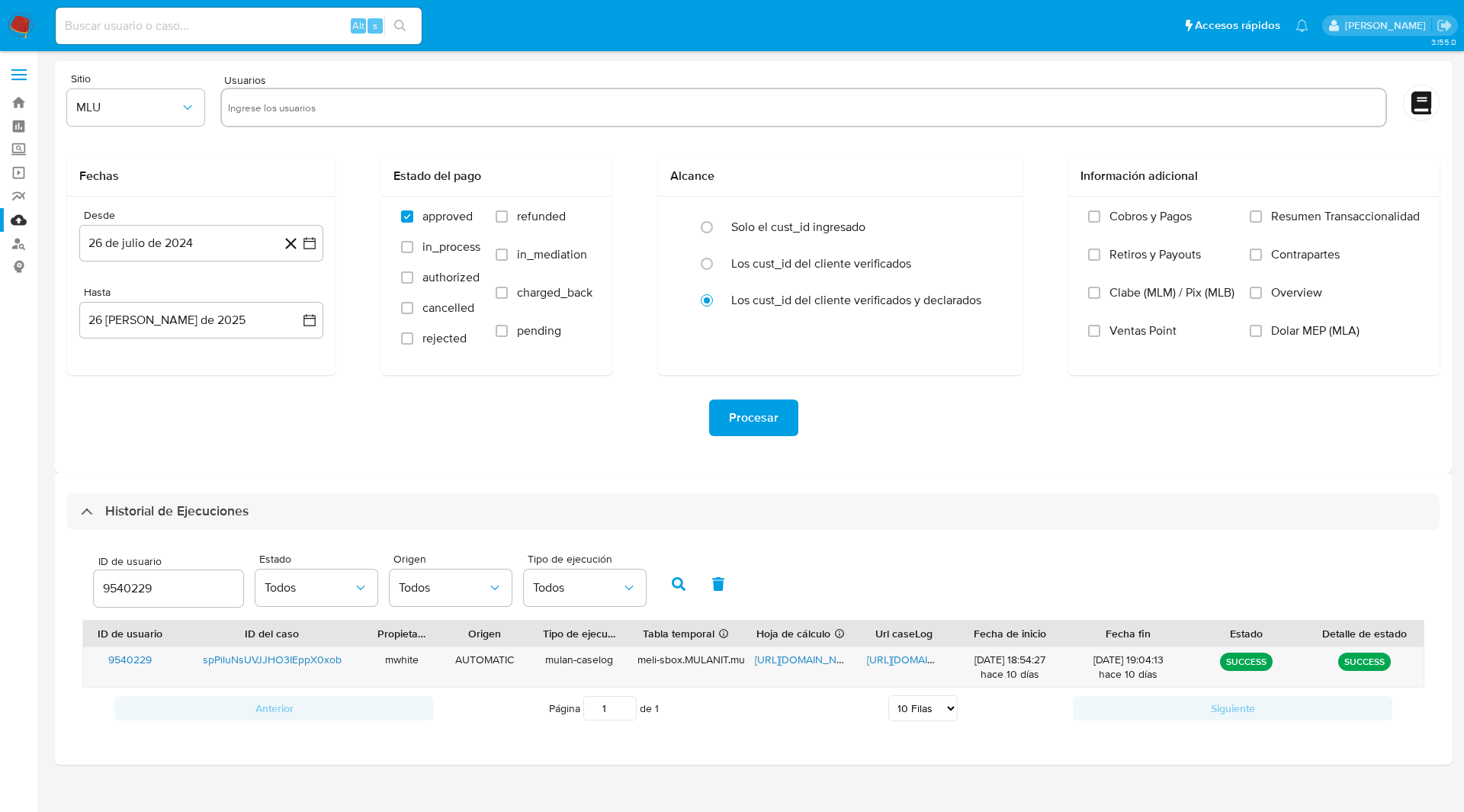
select select "10"
click at [138, 590] on input "9540229" at bounding box center [168, 588] width 149 height 19
type input "132783977"
click at [681, 588] on icon "button" at bounding box center [678, 584] width 14 height 14
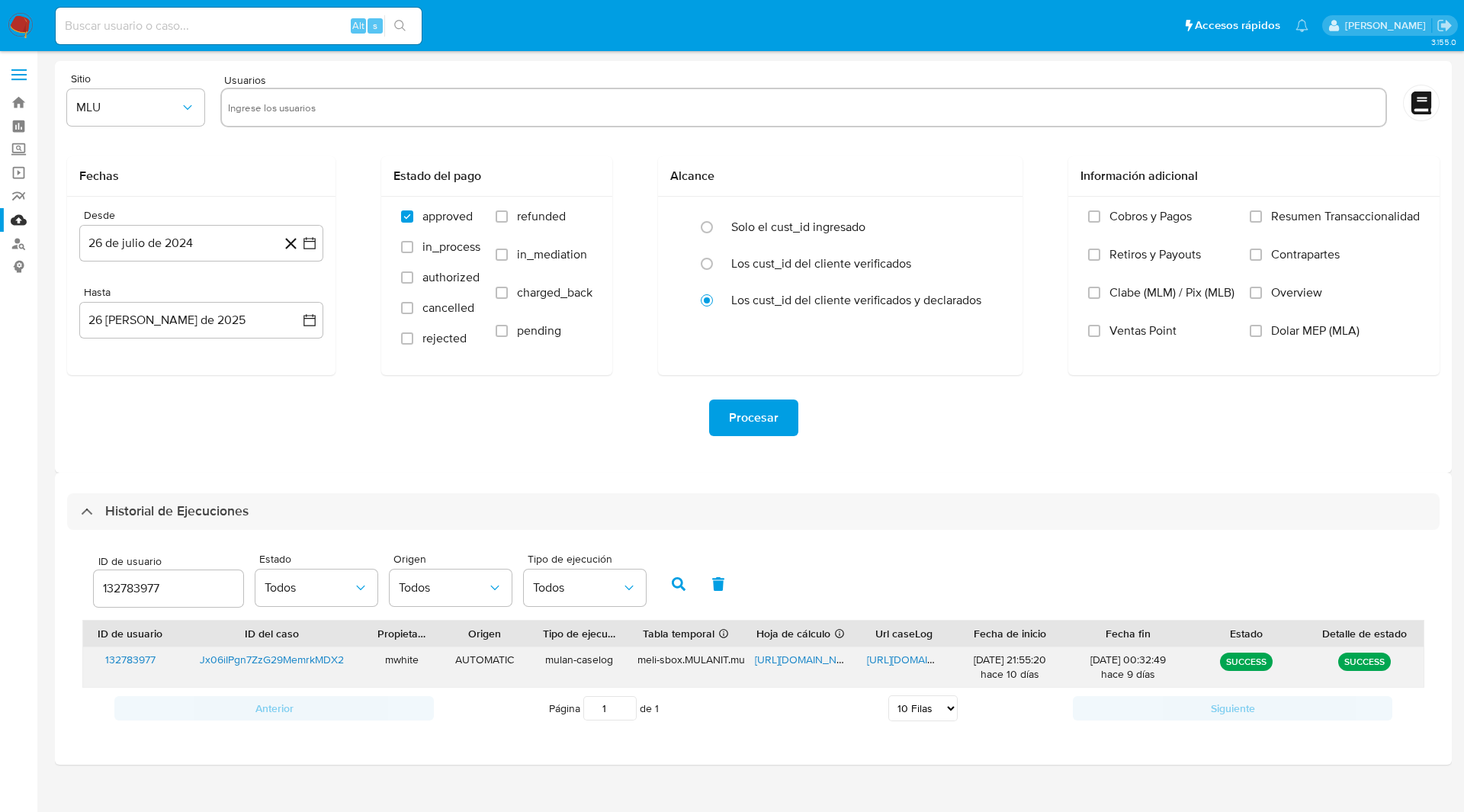
click at [799, 659] on span "[URL][DOMAIN_NAME]" at bounding box center [807, 660] width 105 height 15
click at [912, 656] on span "[URL][DOMAIN_NAME]" at bounding box center [920, 660] width 105 height 15
click at [765, 54] on main "3.155.0" at bounding box center [732, 406] width 1464 height 812
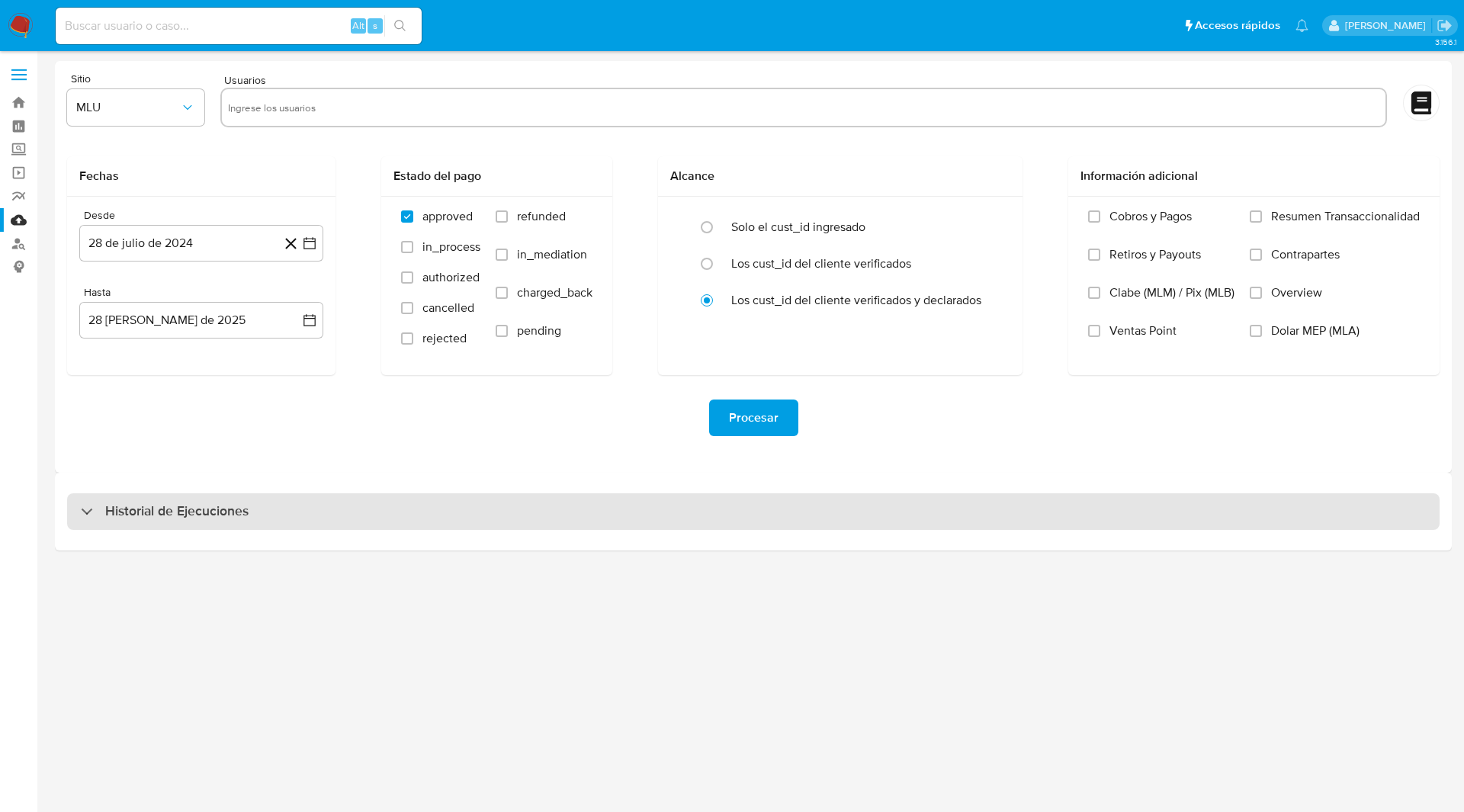
click at [166, 511] on h3 "Historial de Ejecuciones" at bounding box center [176, 511] width 143 height 19
select select "10"
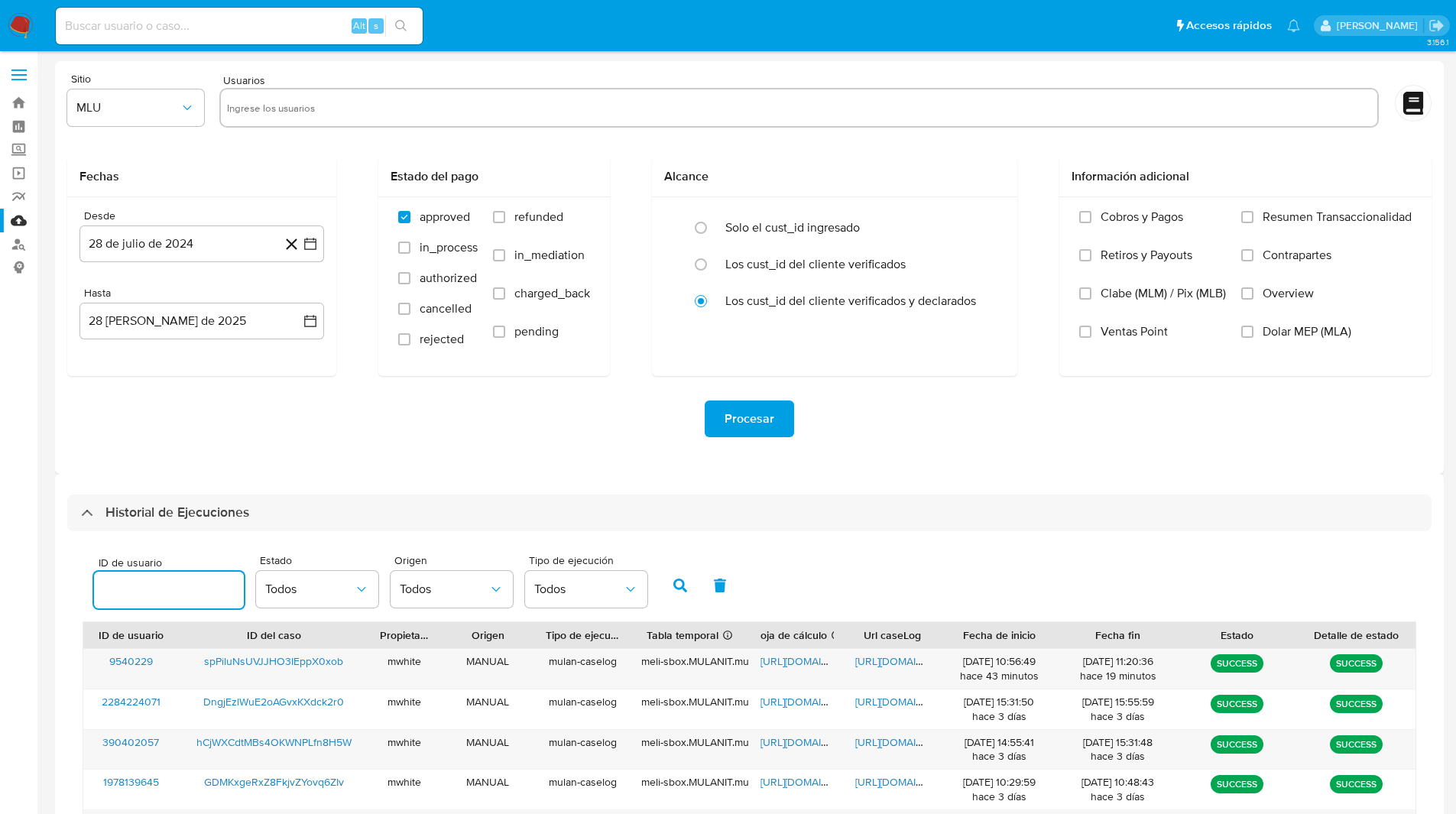
click at [138, 590] on input "number" at bounding box center [169, 589] width 149 height 20
click at [690, 581] on button "button" at bounding box center [680, 585] width 40 height 36
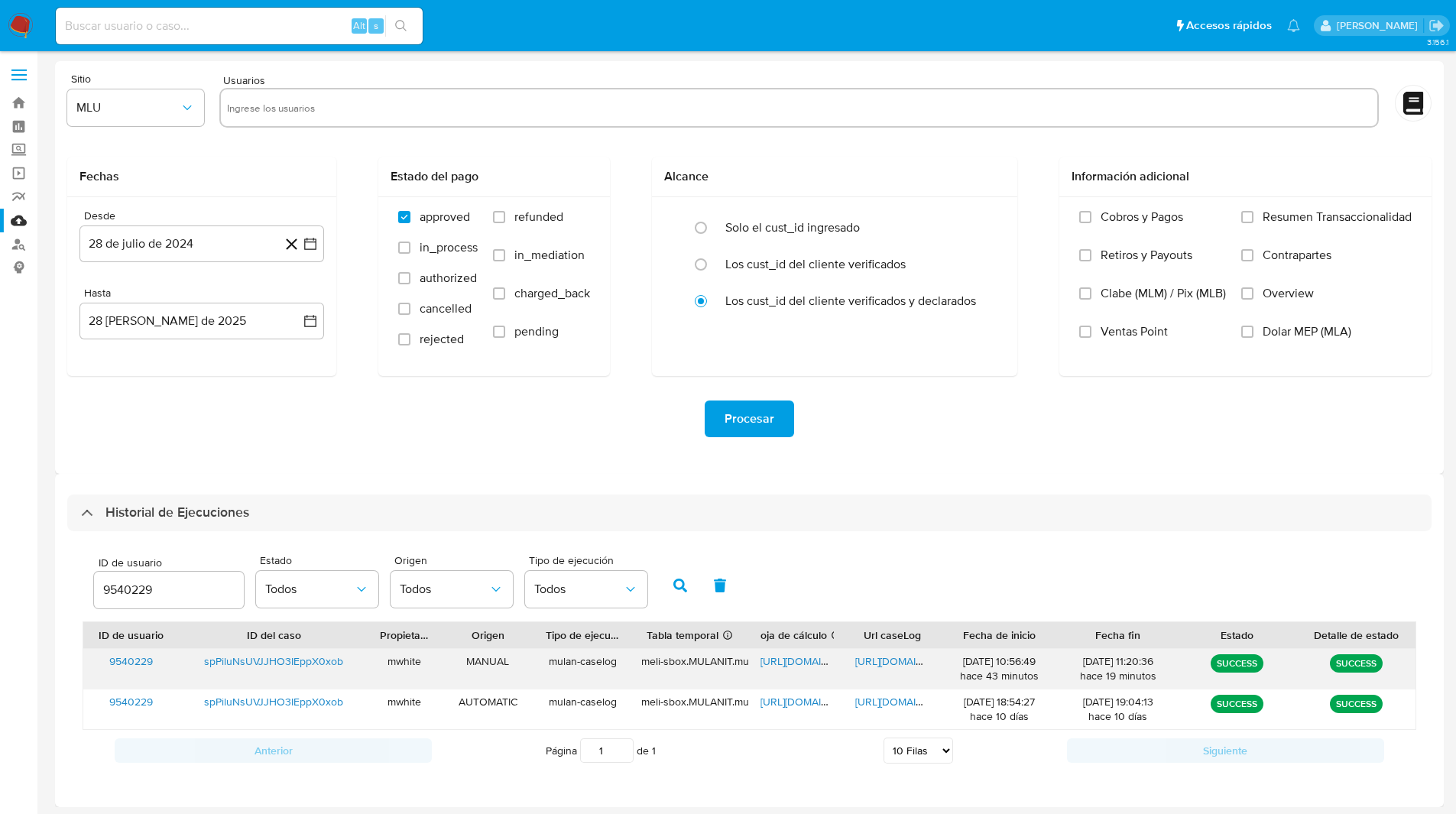
click at [878, 664] on span "[URL][DOMAIN_NAME]" at bounding box center [908, 661] width 105 height 15
click at [141, 585] on input "9540229" at bounding box center [169, 589] width 149 height 20
click at [681, 582] on icon "button" at bounding box center [680, 586] width 14 height 14
click at [880, 35] on ul "Pausado Ver notificaciones Alt s Accesos rápidos Presiona las siguientes teclas…" at bounding box center [678, 25] width 1260 height 38
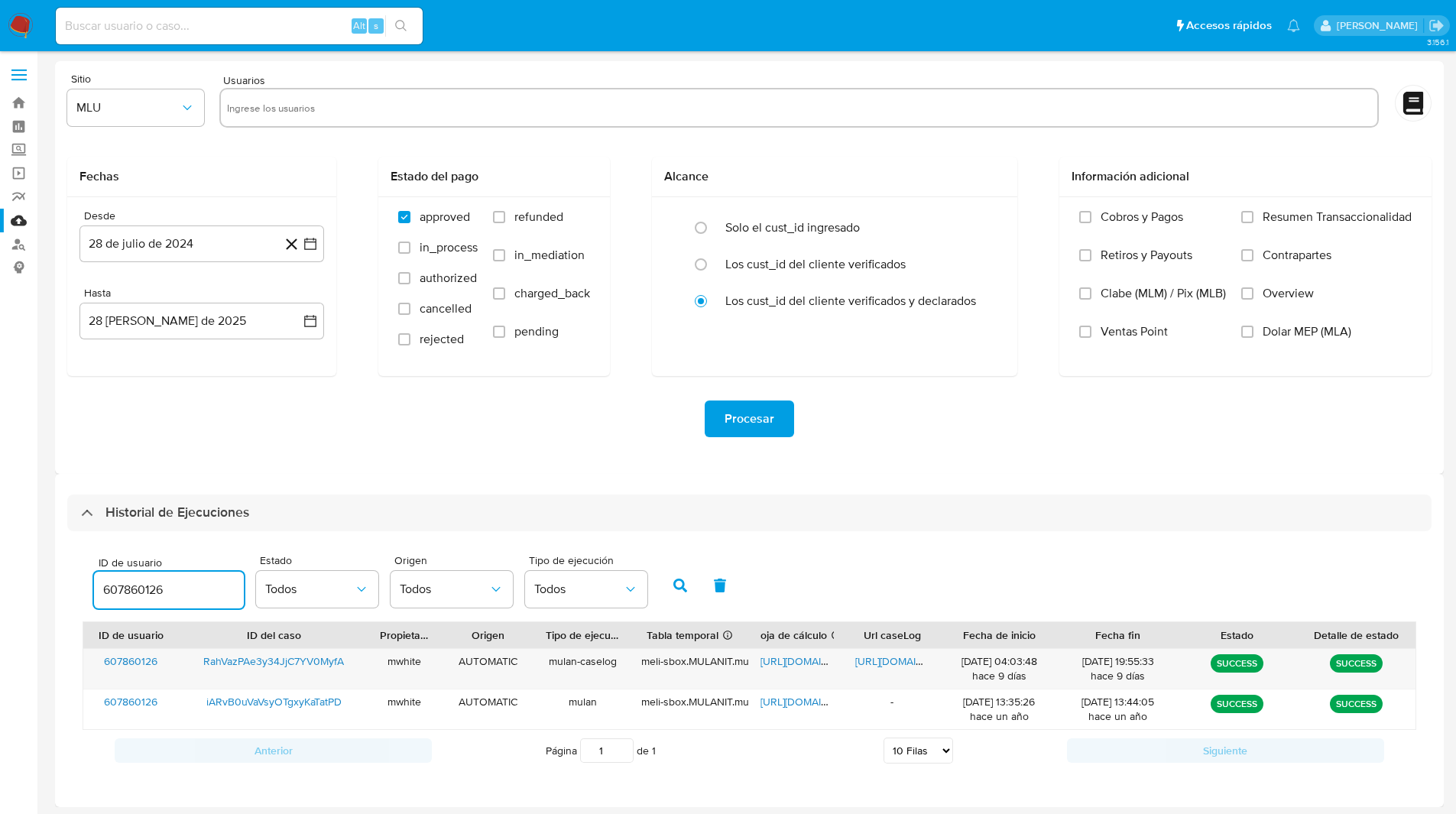
click at [138, 590] on input "607860126" at bounding box center [169, 589] width 149 height 20
click at [683, 589] on icon "button" at bounding box center [680, 586] width 14 height 14
click at [901, 587] on div "ID de usuario 607860126 Estado Todos Origen Todos Tipo de ejecución Todos" at bounding box center [749, 584] width 1334 height 75
drag, startPoint x: 679, startPoint y: 586, endPoint x: 689, endPoint y: 583, distance: 10.4
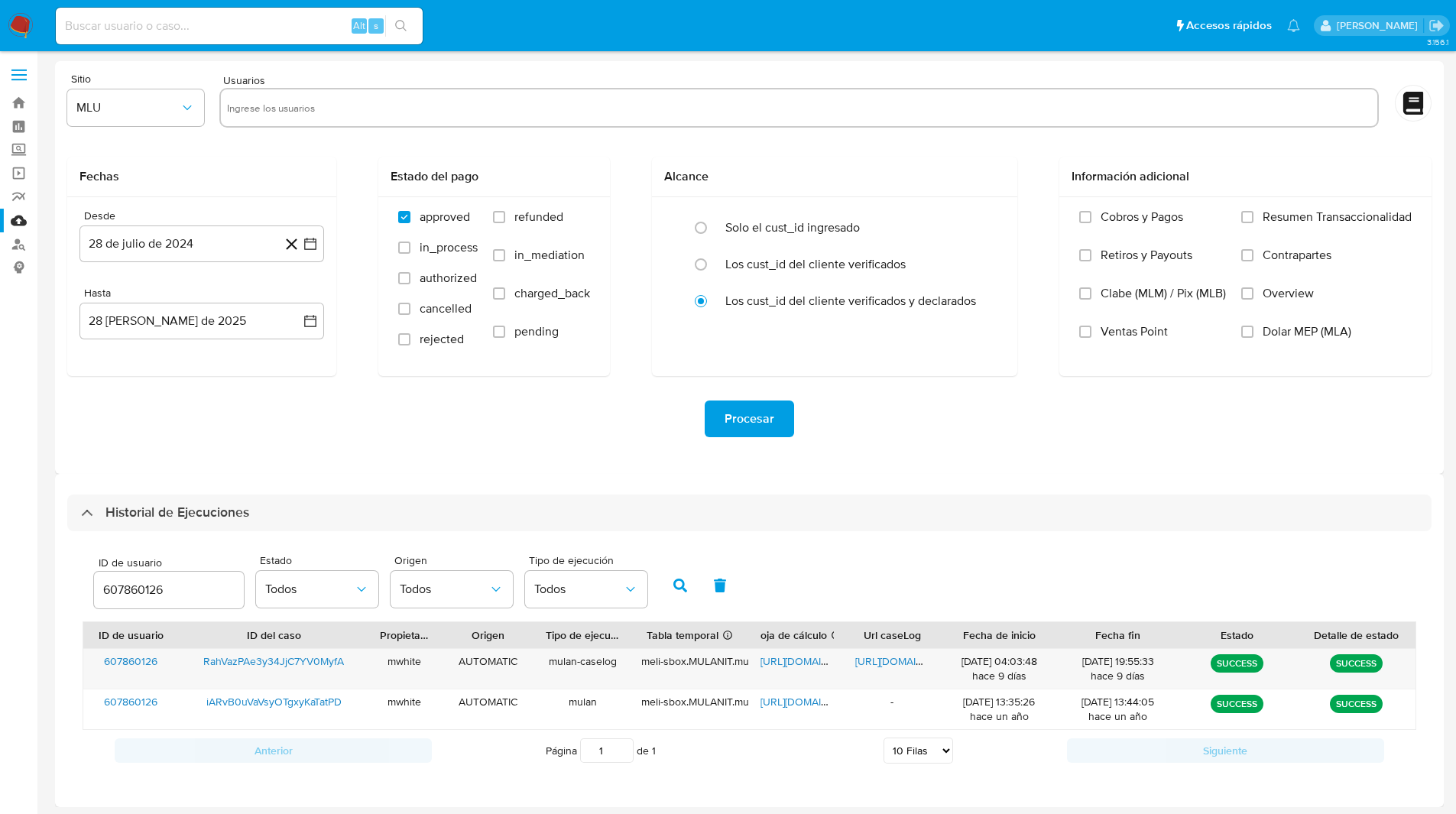
click at [689, 583] on button "button" at bounding box center [680, 585] width 40 height 36
drag, startPoint x: 680, startPoint y: 588, endPoint x: 897, endPoint y: 566, distance: 218.1
click at [897, 566] on div "ID de usuario 607860126 Estado Todos Origen Todos Tipo de ejecución Todos" at bounding box center [749, 584] width 1334 height 75
click at [832, 579] on div "ID de usuario 607860126 Estado Todos Origen Todos Tipo de ejecución Todos" at bounding box center [749, 584] width 1334 height 75
click at [801, 661] on span "https://docs.google.com/spreadsheets/d/1L-b39kVSktSJFcL-P7eDqTnEFdLG_mNq8QnLNrn…" at bounding box center [813, 661] width 105 height 15
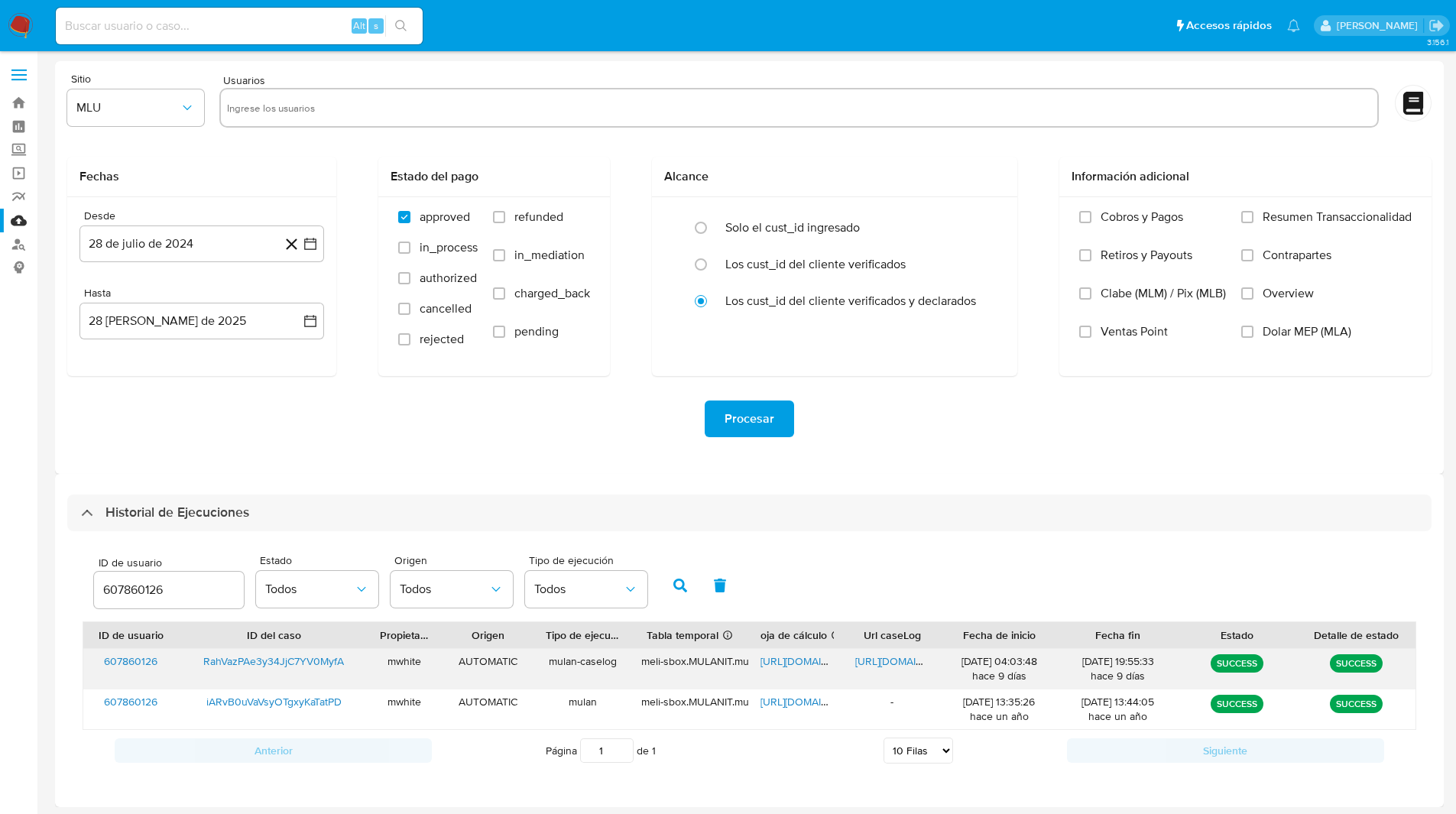
click at [888, 662] on span "https://docs.google.com/document/d/1rGm_0yHK3Zb_0qt14p5c3ljYk-VvMEbfeYbmKn_PqQE…" at bounding box center [908, 661] width 105 height 15
click at [526, 76] on div "Usuarios" at bounding box center [799, 102] width 1160 height 58
click at [506, 63] on div "Sitio MLU Usuarios Fechas Desde 28 de julio de 2024 28-07-2024 Hasta 28 de agos…" at bounding box center [750, 267] width 1389 height 413
click at [144, 584] on input "607860126" at bounding box center [169, 589] width 149 height 20
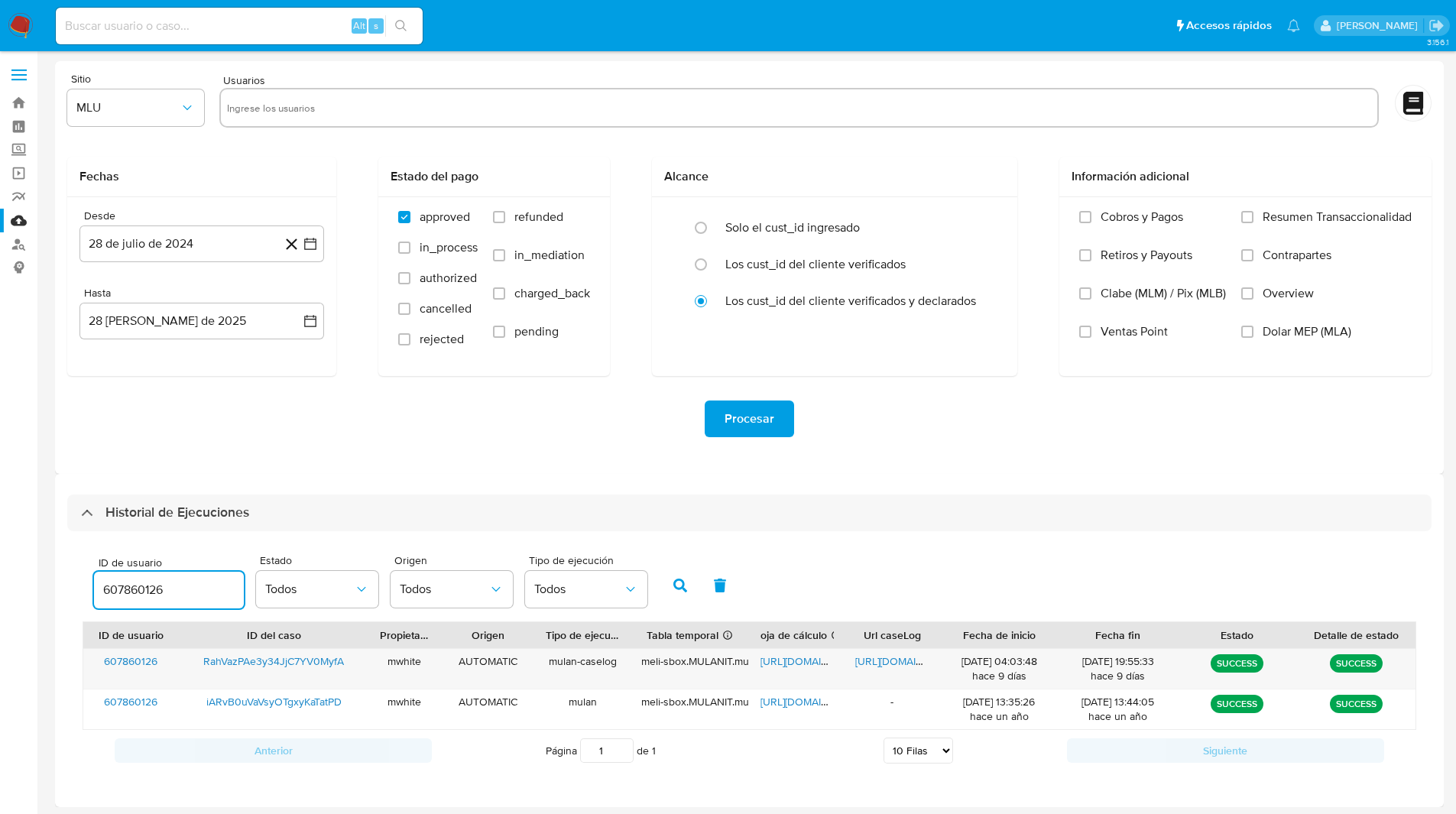
paste input "39951368"
type input "399513686"
click at [673, 586] on icon "button" at bounding box center [680, 586] width 14 height 14
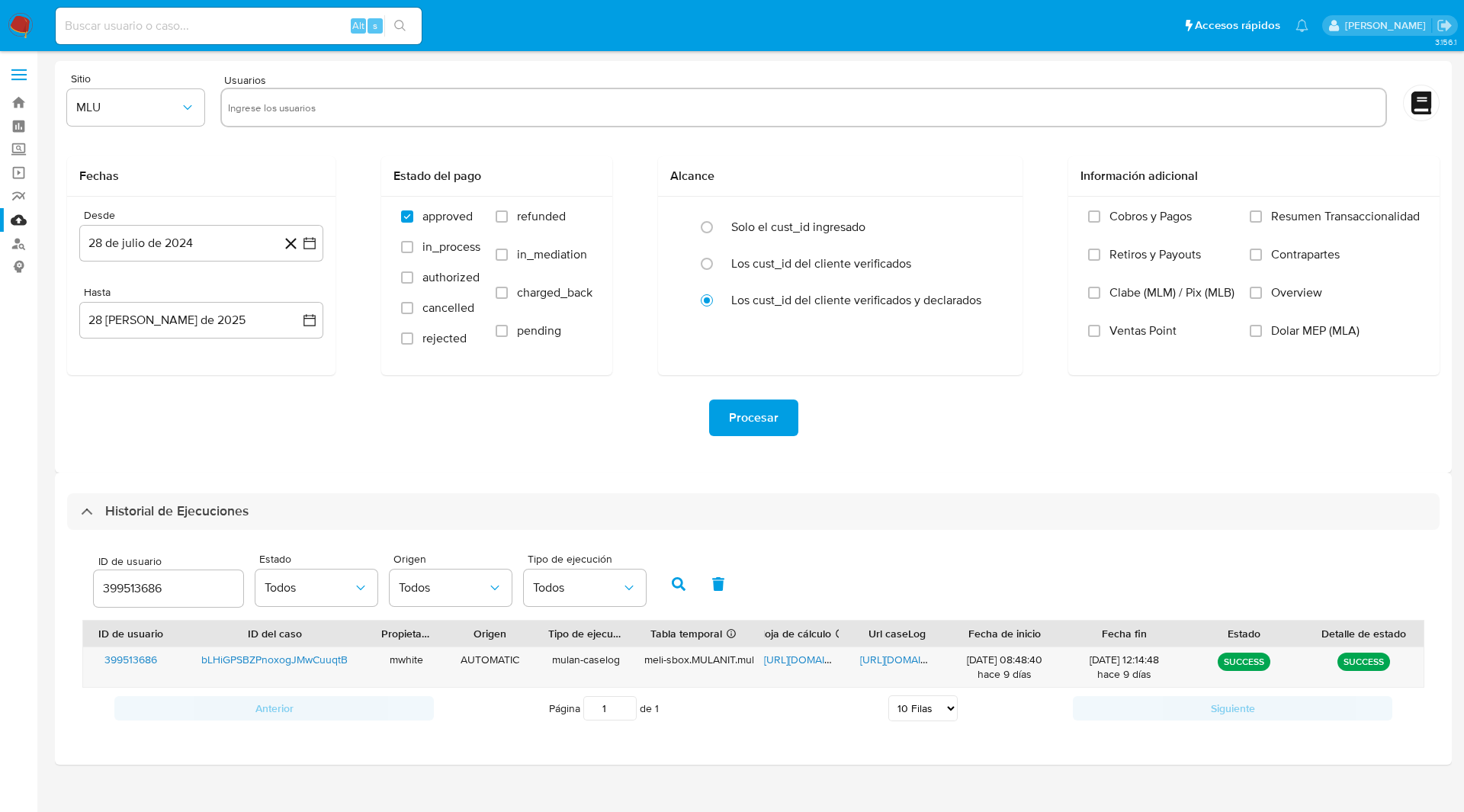
click at [947, 62] on div "Sitio MLU Usuarios Fechas Desde 28 de julio de 2024 28-07-2024 Hasta 28 de agos…" at bounding box center [753, 267] width 1396 height 412
click at [149, 587] on input "399513686" at bounding box center [168, 588] width 149 height 19
click at [885, 558] on div "ID de usuario 399513686 Estado Todos Origen Todos Tipo de ejecución Todos" at bounding box center [753, 583] width 1342 height 75
click at [807, 662] on span "https://docs.google.com/spreadsheets/d/1gsEbULOe5KNUmrWdt97FsjzRxUMw6th8FKXMYK1…" at bounding box center [816, 660] width 105 height 15
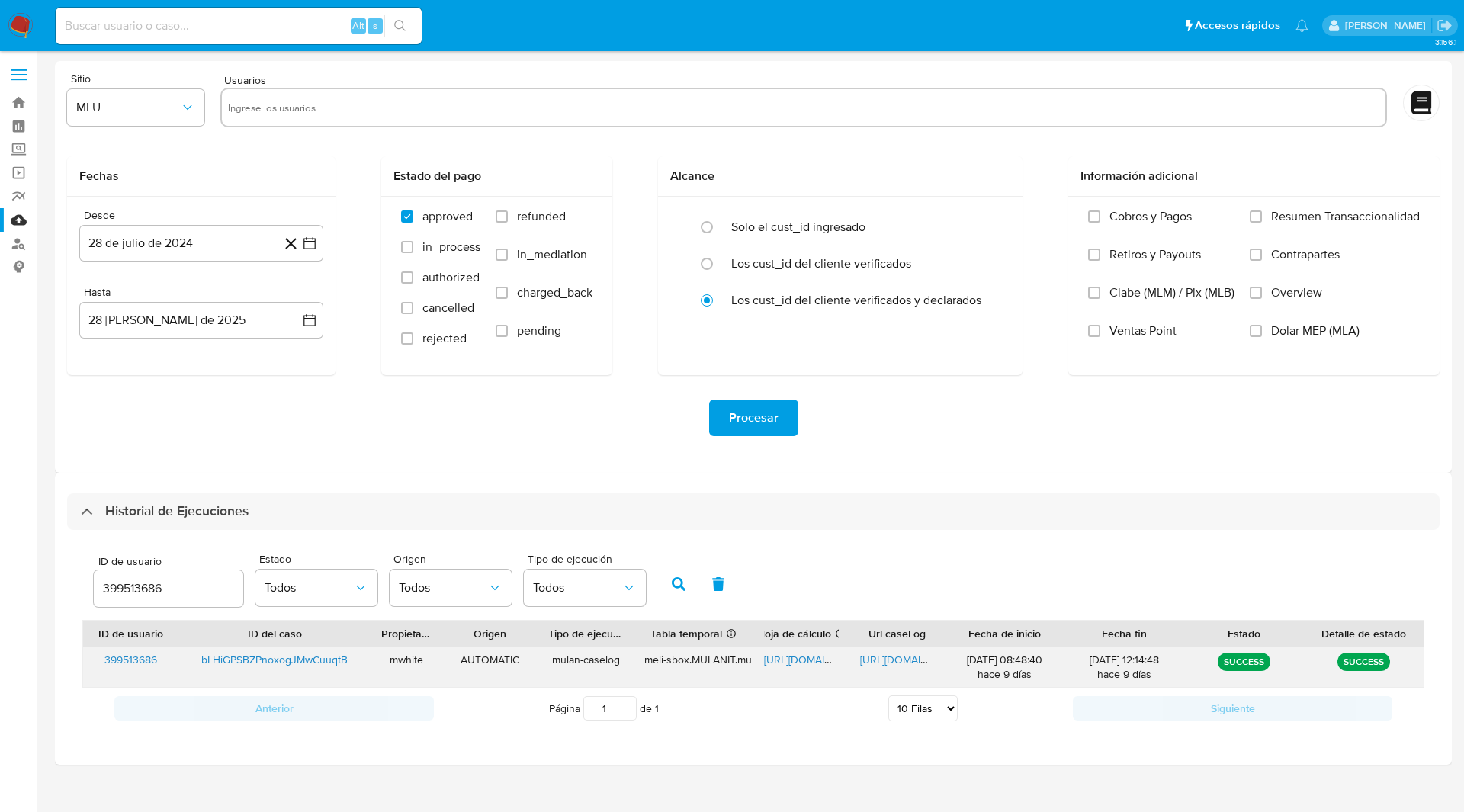
click at [913, 662] on span "https://docs.google.com/document/d/1PcpHQHMS0lQwSWD0GKER1f8_7nAb_7V8jle-pSDOPMw…" at bounding box center [913, 660] width 105 height 15
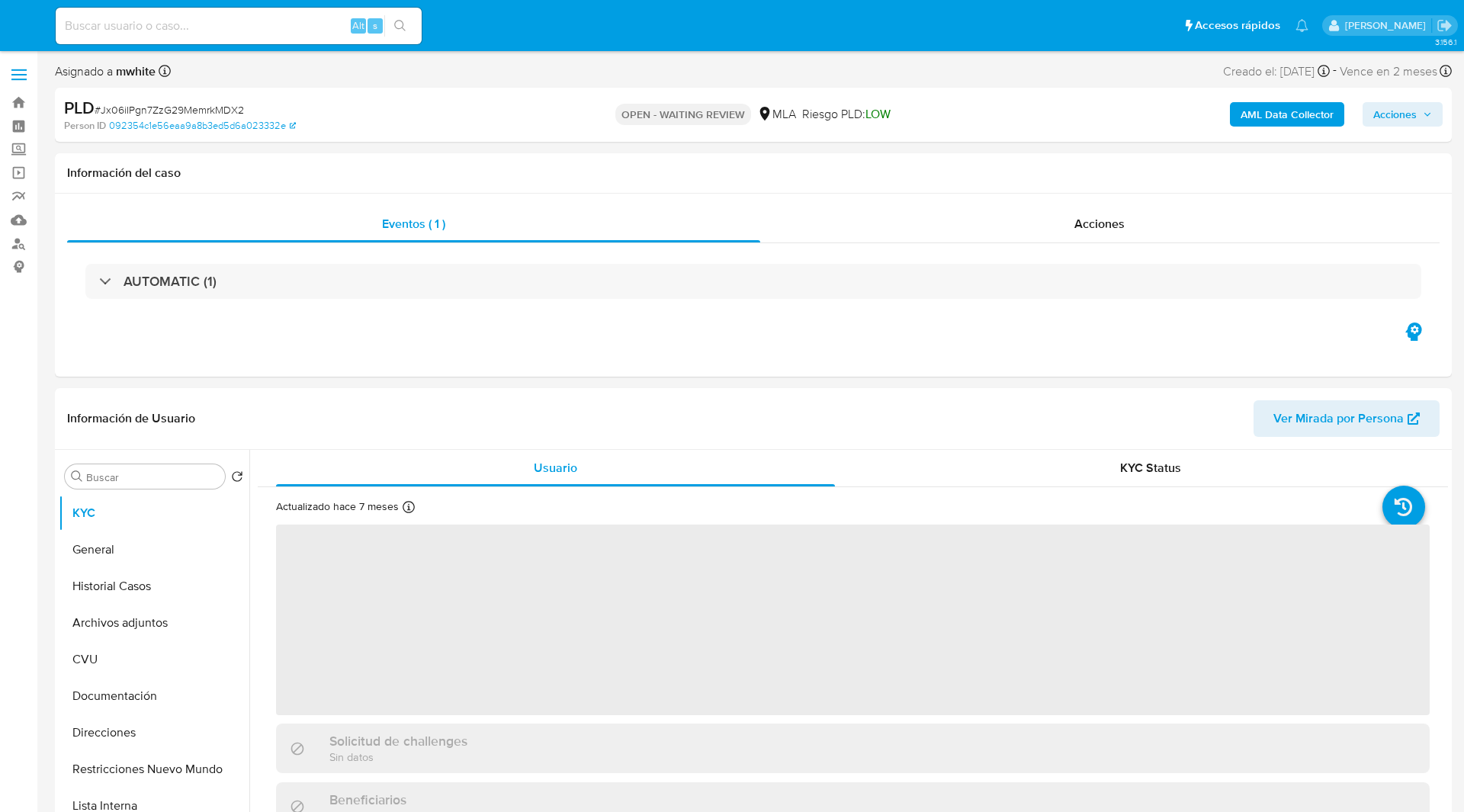
select select "10"
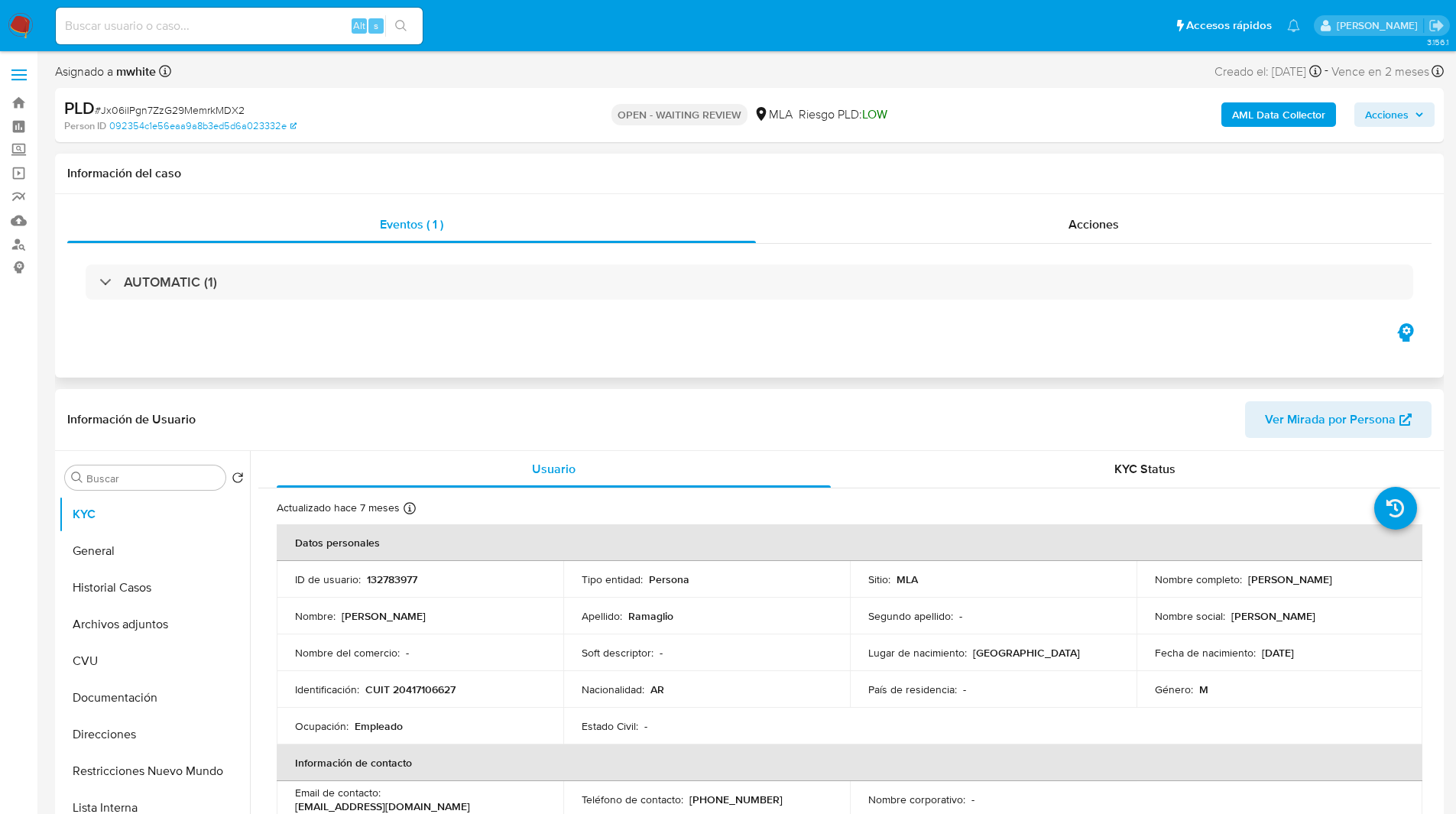
click at [857, 332] on div "Eventos ( 1 ) Acciones AUTOMATIC (1)" at bounding box center [750, 286] width 1389 height 183
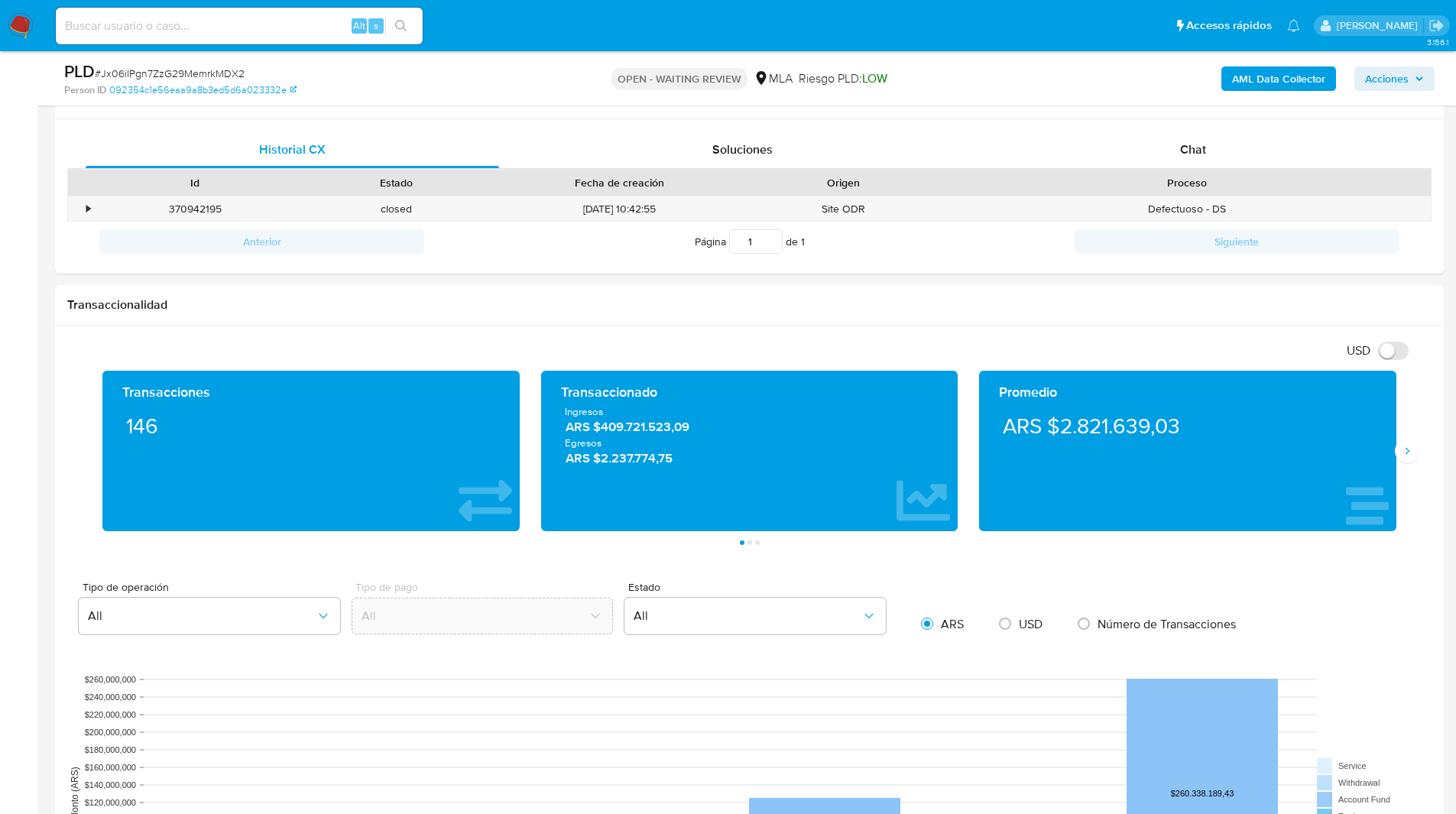
scroll to position [716, 0]
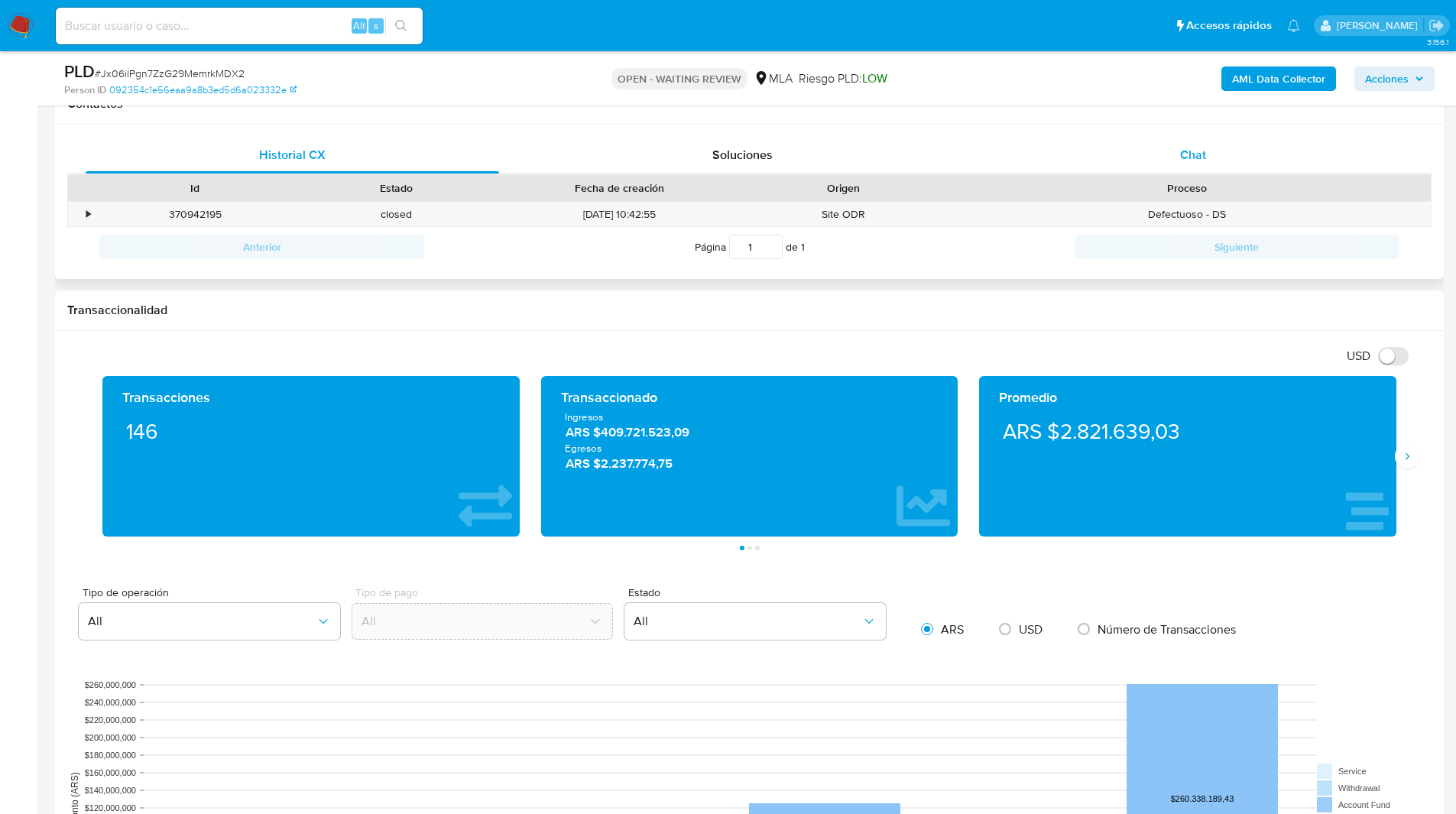
click at [1180, 154] on span "Chat" at bounding box center [1193, 154] width 26 height 18
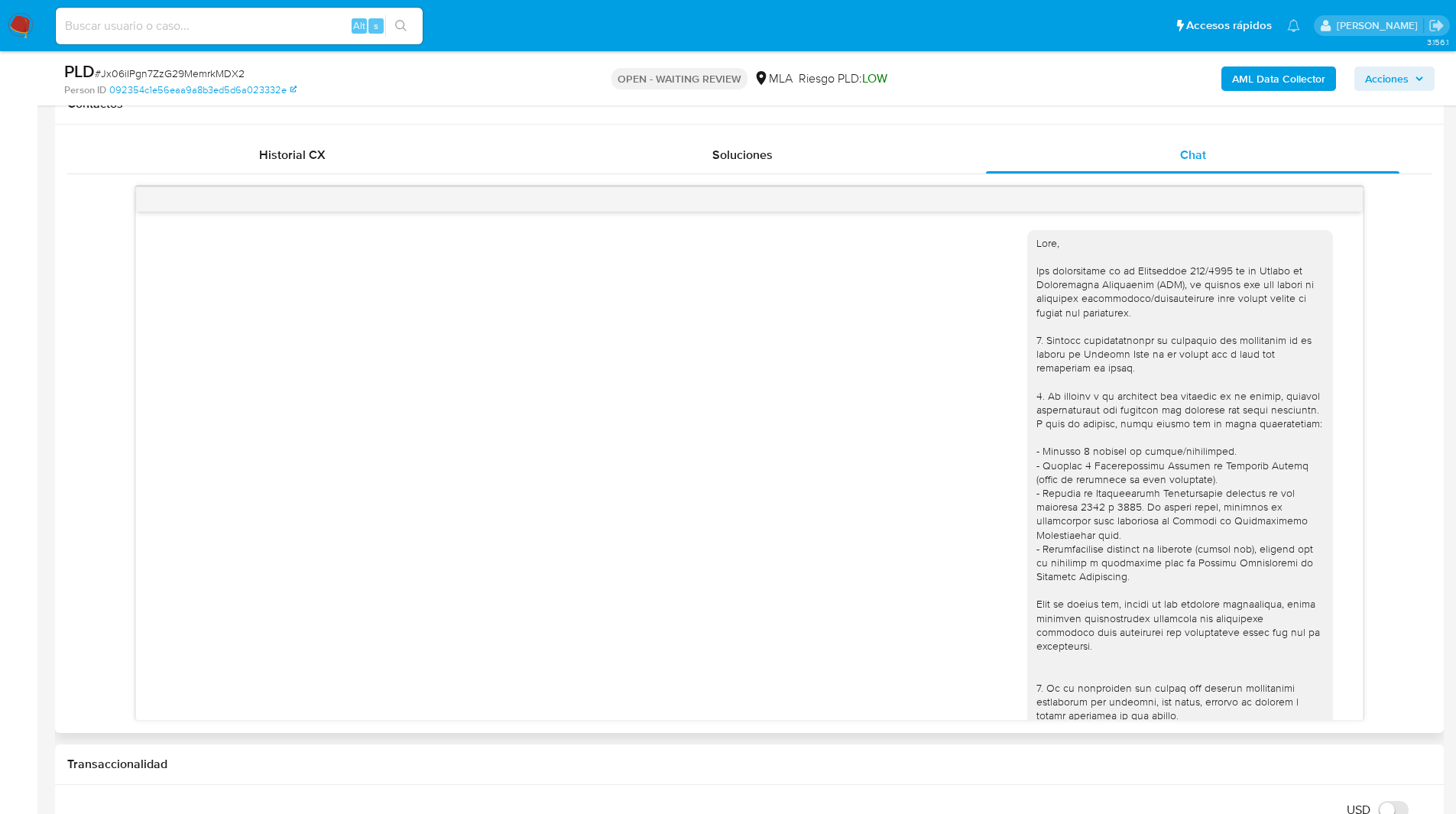
scroll to position [471, 0]
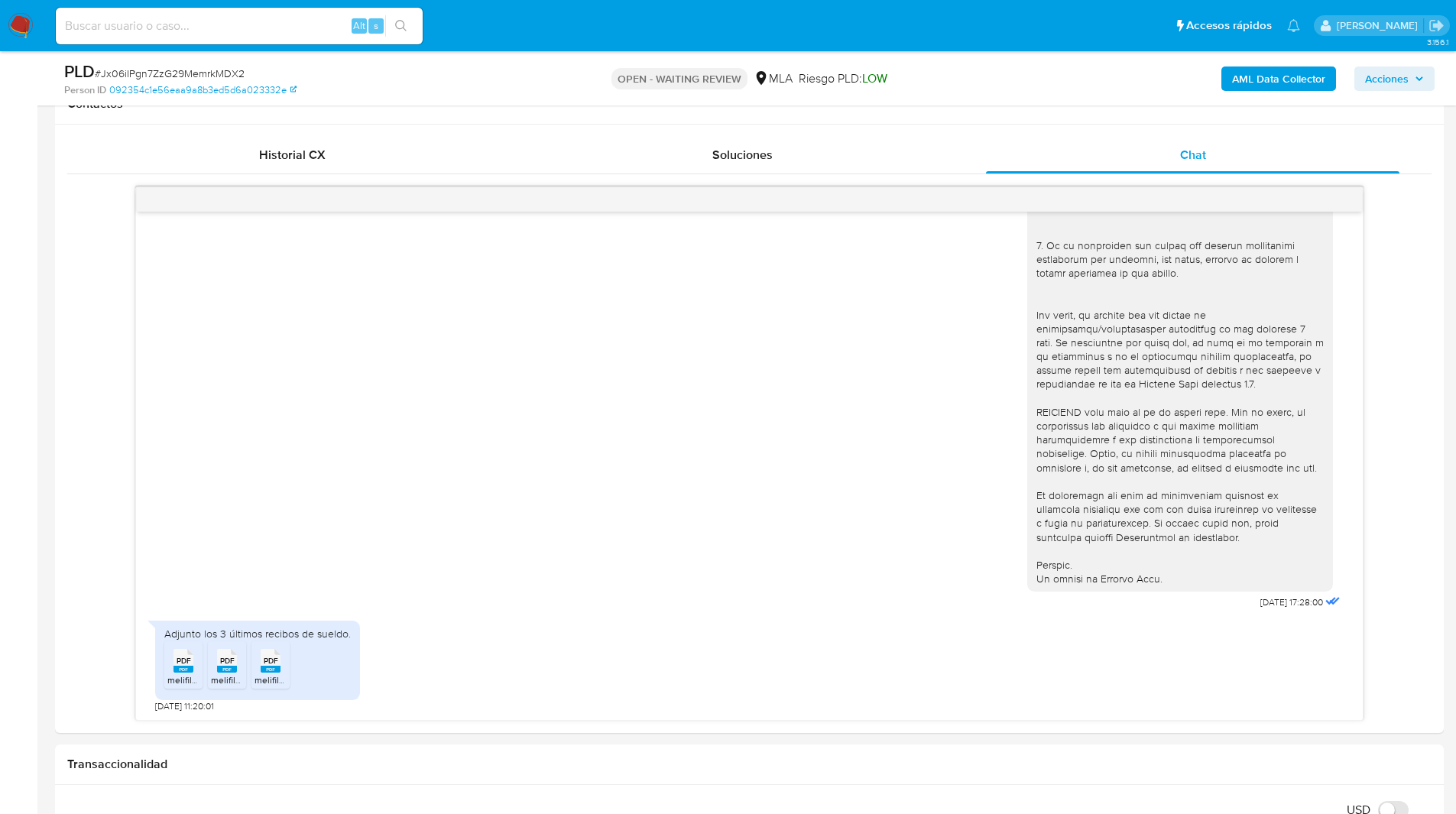
click at [936, 36] on ul "Pausado Ver notificaciones Alt s Accesos rápidos Presiona las siguientes teclas…" at bounding box center [678, 25] width 1260 height 38
click at [165, 70] on span "# Jx06iIPgn7ZzG29MemrkMDX2" at bounding box center [170, 73] width 149 height 15
copy span "Jx06iIPgn7ZzG29MemrkMDX2"
click at [16, 26] on img at bounding box center [20, 25] width 26 height 26
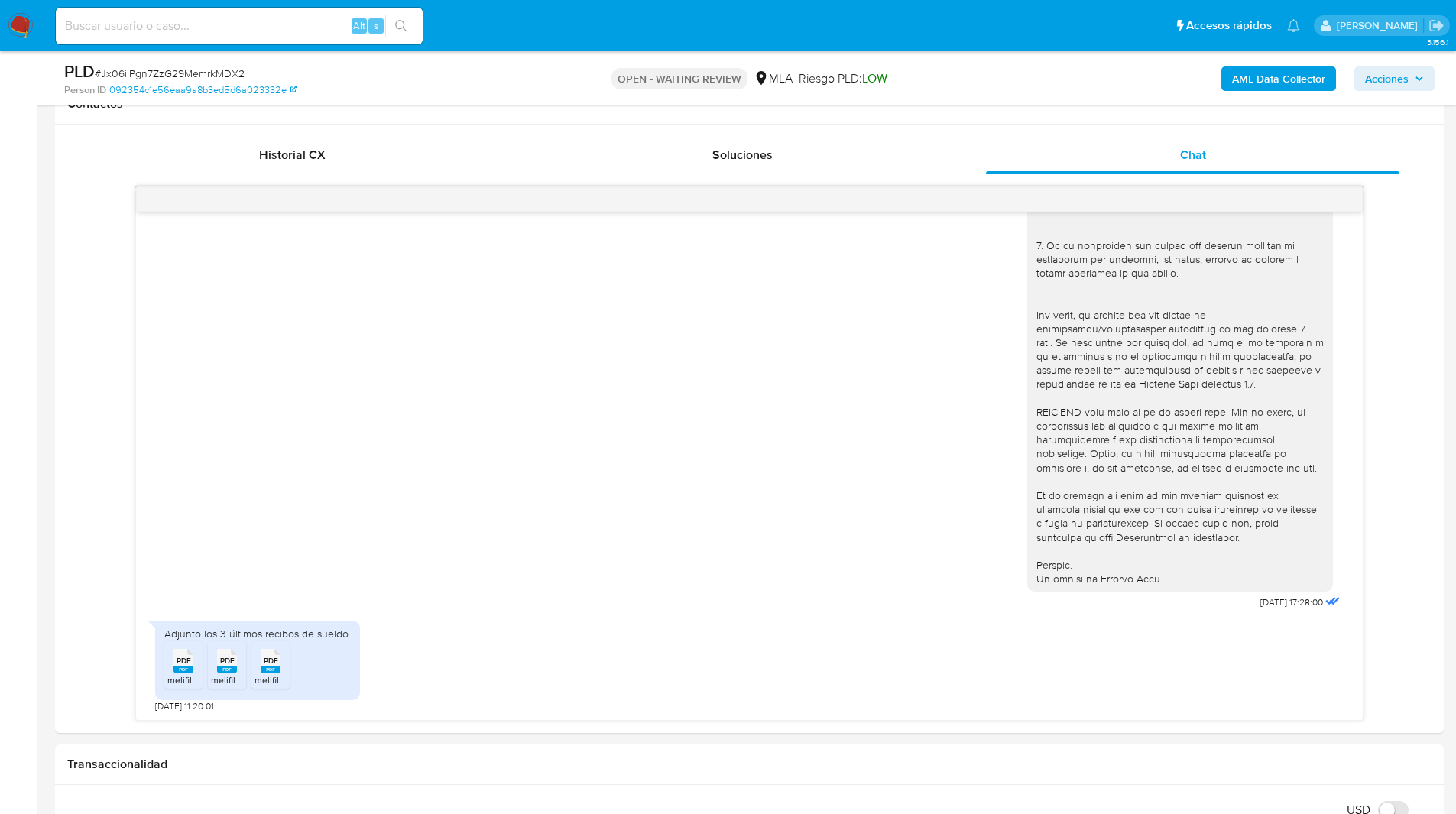
click at [773, 0] on nav "Pausado Ver notificaciones Alt s Accesos rápidos Presiona las siguientes teclas…" at bounding box center [728, 25] width 1456 height 51
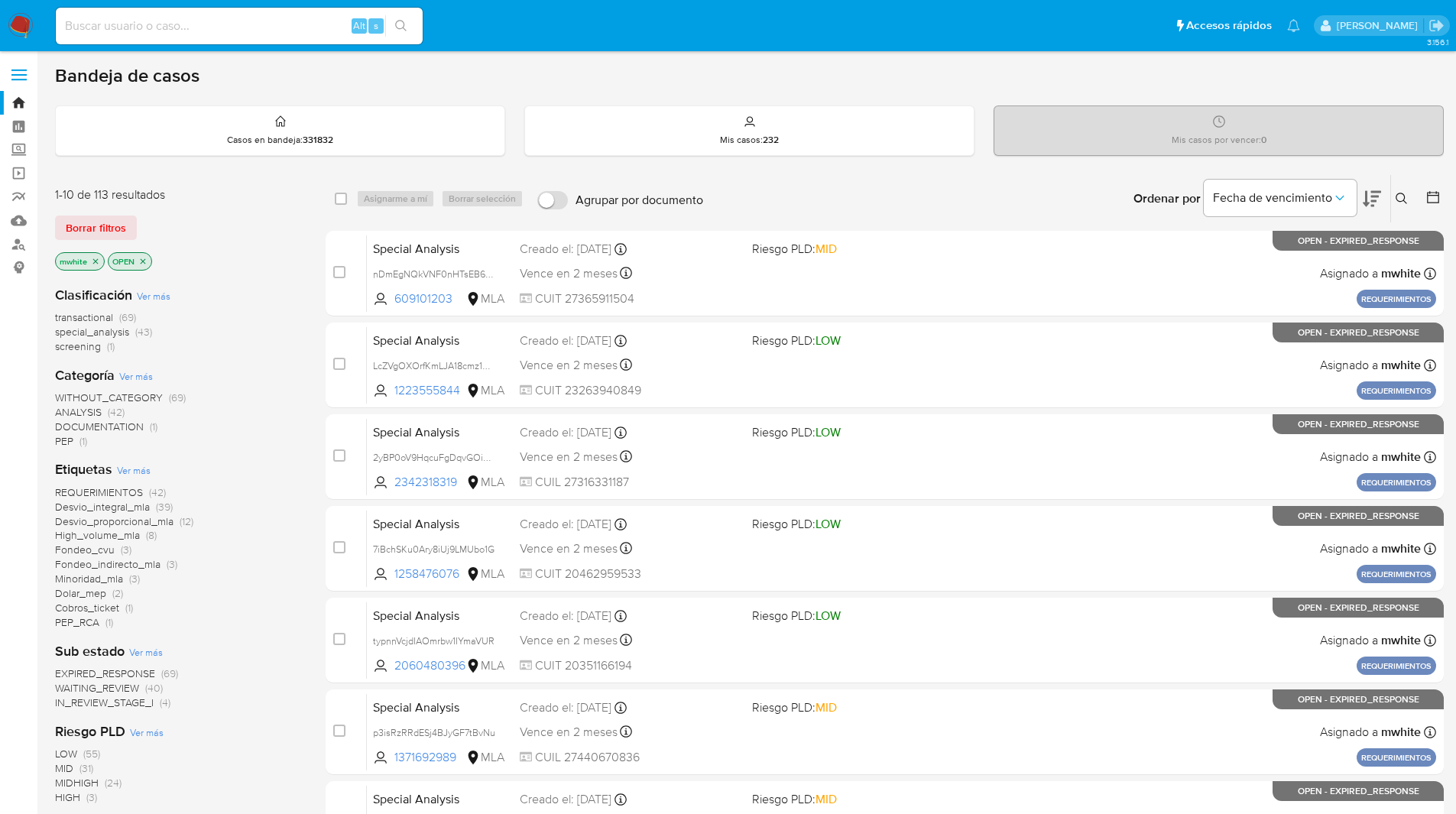
click at [1397, 192] on button at bounding box center [1404, 199] width 25 height 19
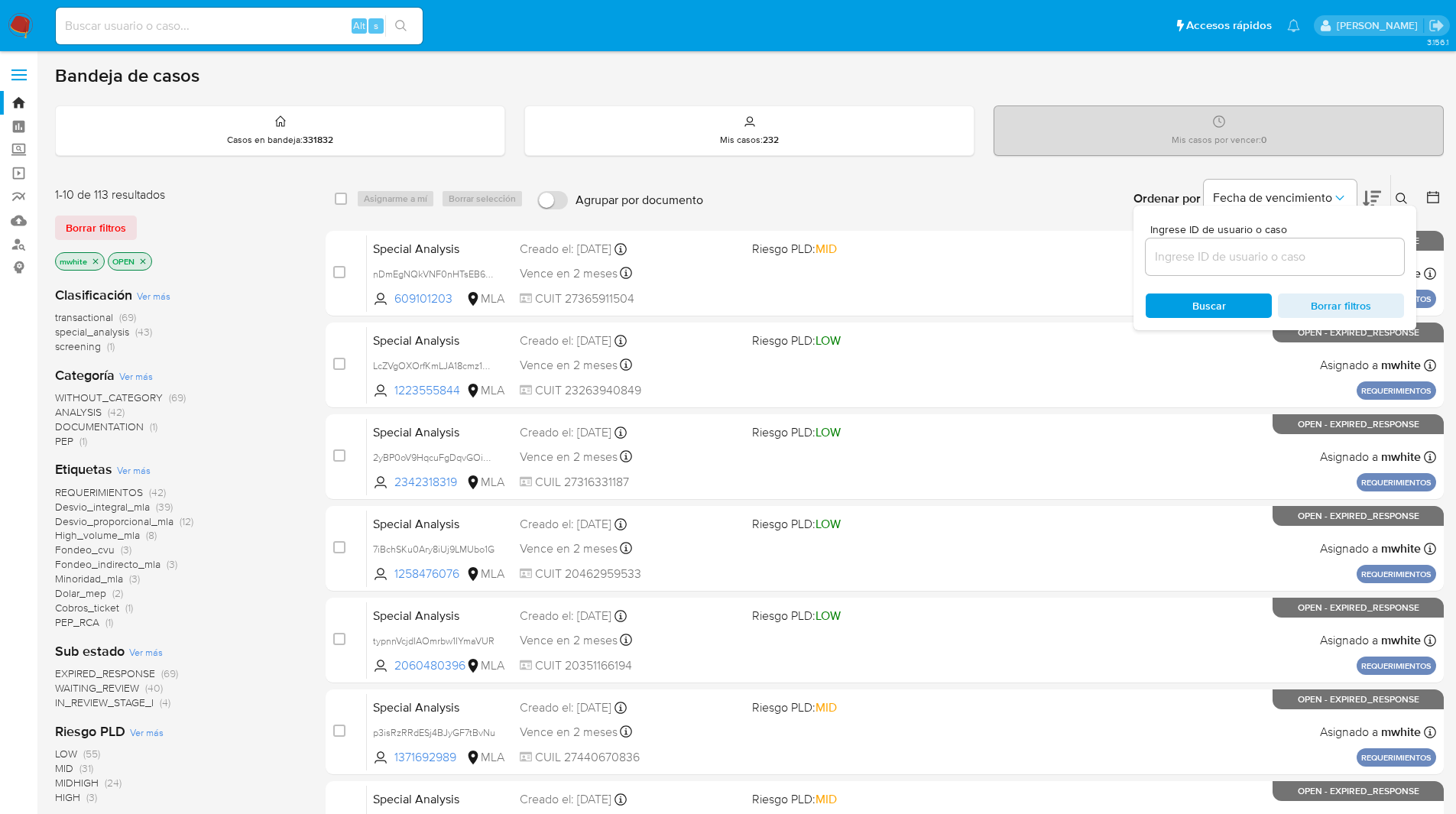
click at [1268, 246] on div at bounding box center [1275, 256] width 258 height 36
click at [1212, 254] on input at bounding box center [1275, 256] width 258 height 20
paste input "Jx06iIPgn7ZzG29MemrkMDX2"
type input "Jx06iIPgn7ZzG29MemrkMDX2"
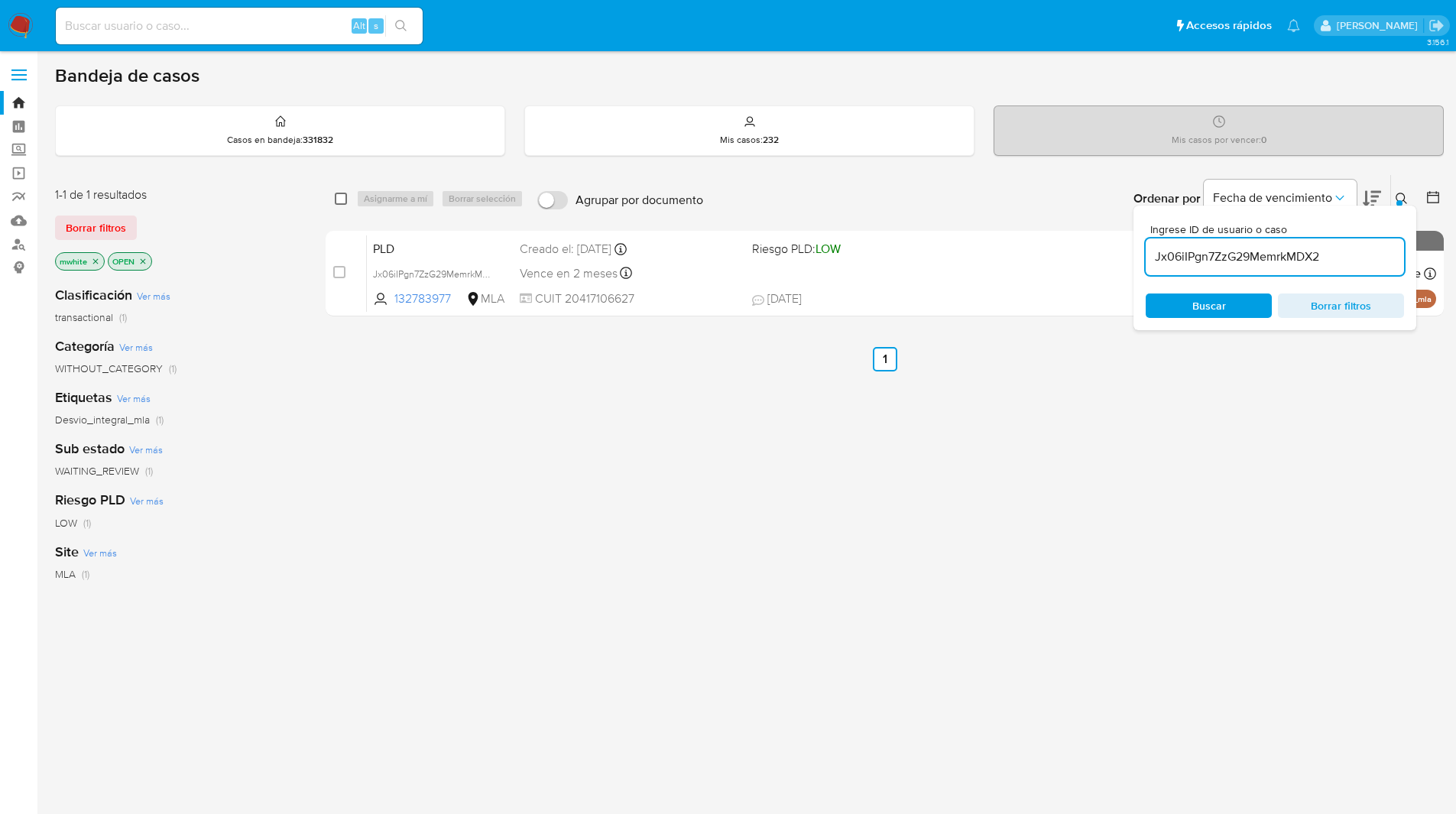
click at [341, 197] on input "checkbox" at bounding box center [340, 199] width 12 height 12
checkbox input "true"
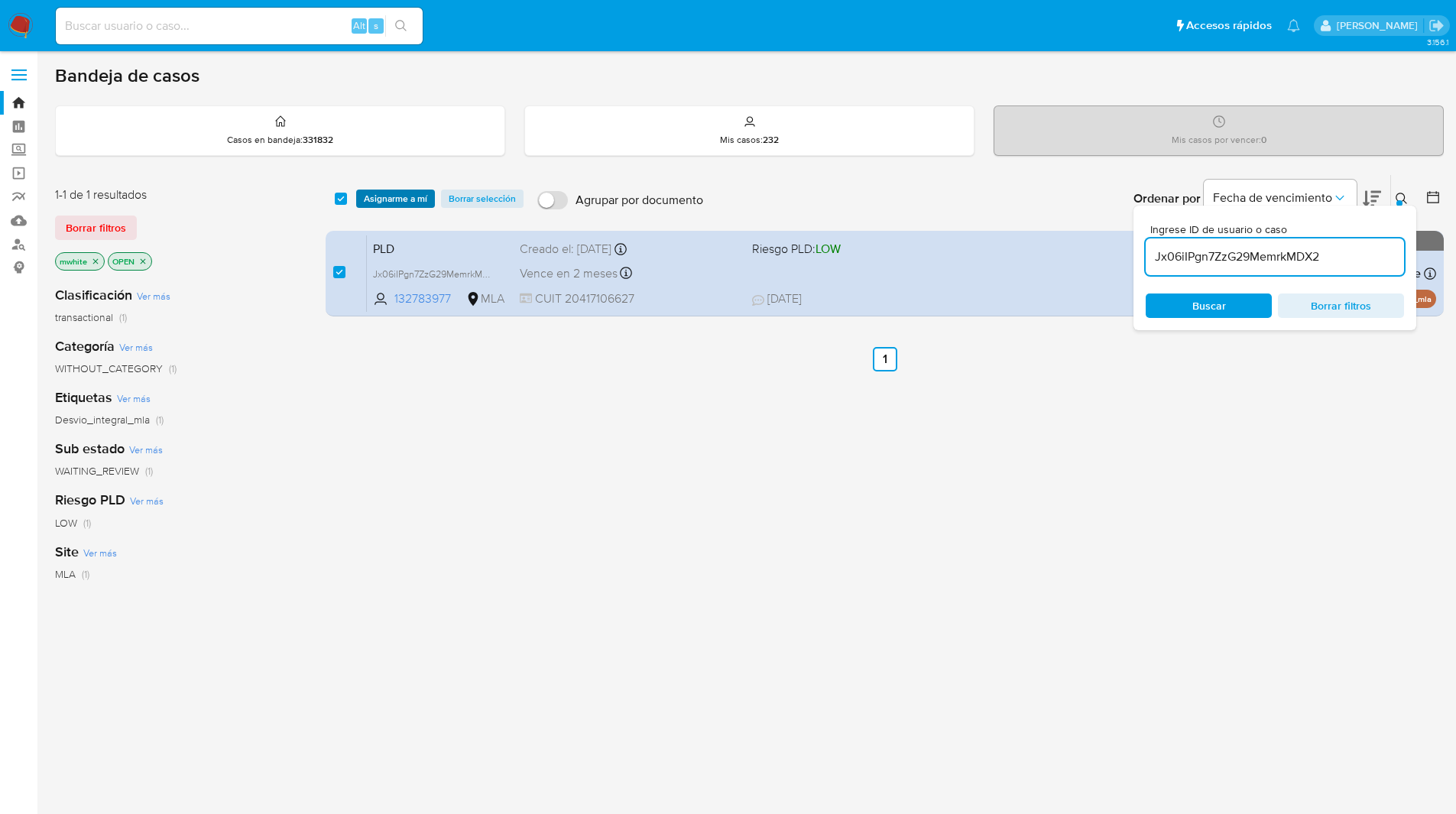
click at [390, 194] on span "Asignarme a mí" at bounding box center [396, 199] width 64 height 15
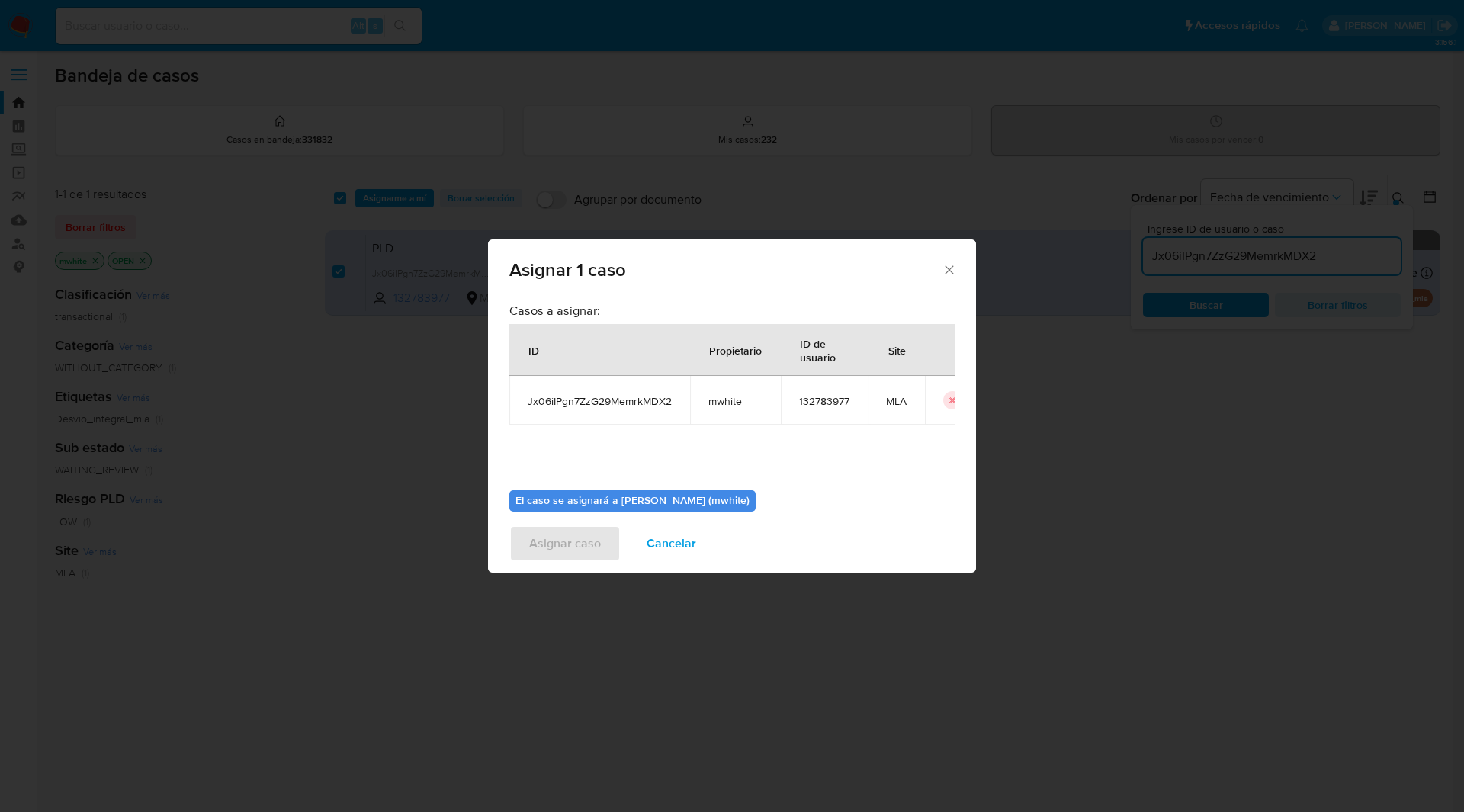
click at [727, 407] on span "mwhite" at bounding box center [735, 400] width 54 height 14
drag, startPoint x: 727, startPoint y: 407, endPoint x: 715, endPoint y: 406, distance: 12.0
click at [715, 406] on span "mwhite" at bounding box center [735, 400] width 54 height 14
copy span "mwhite"
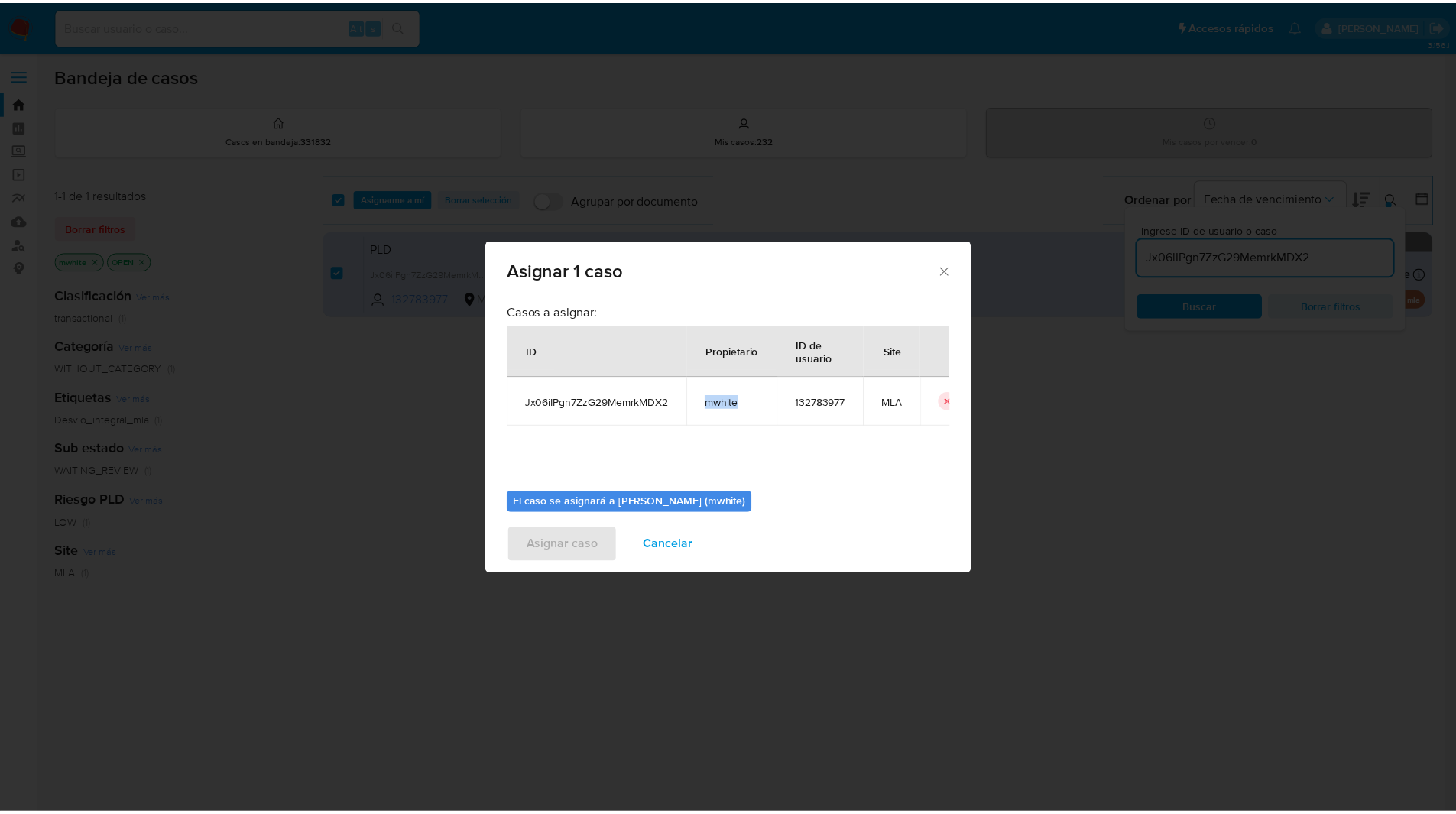
scroll to position [80, 0]
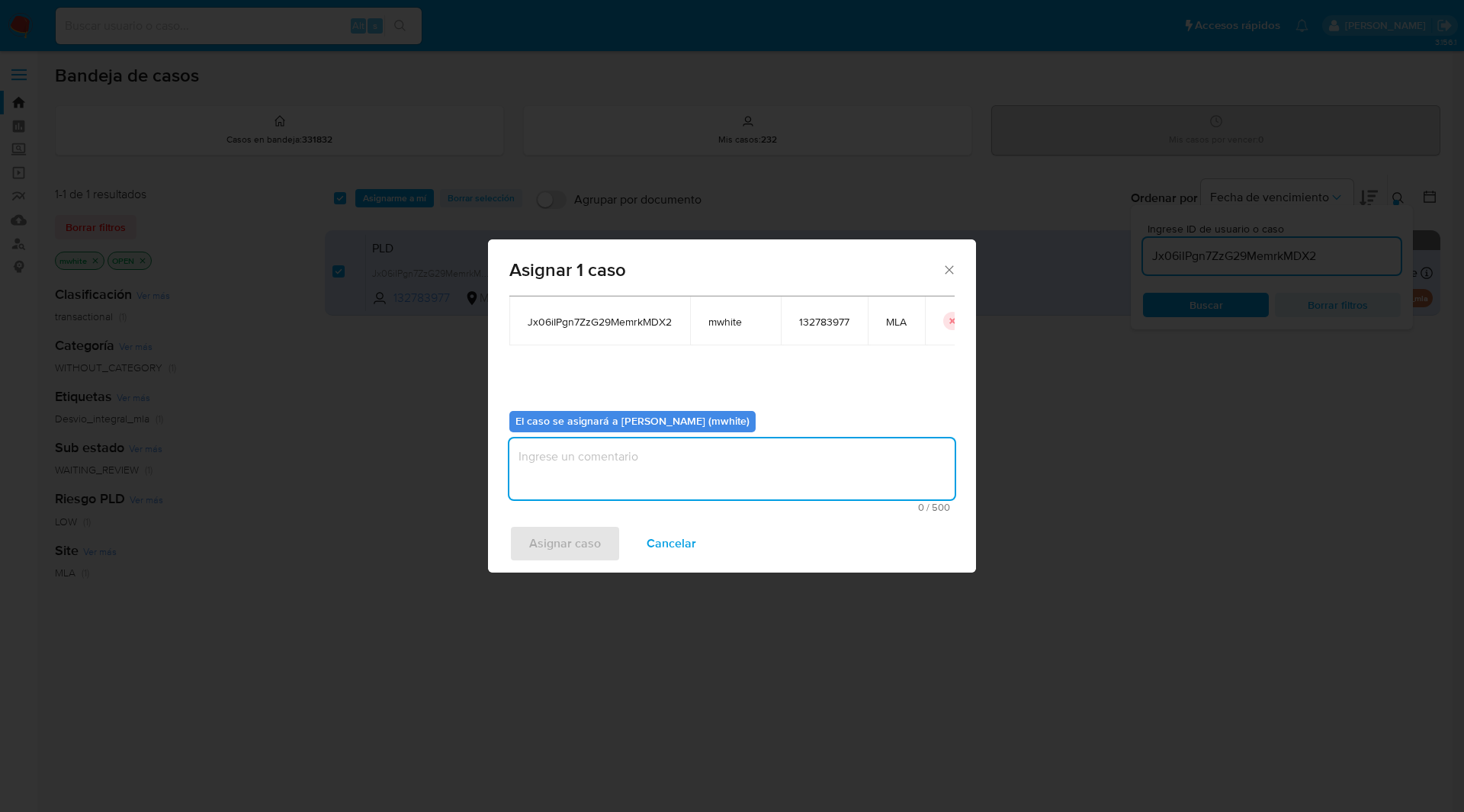
click at [560, 470] on textarea "assign-modal" at bounding box center [732, 469] width 445 height 61
paste textarea "mwhite"
type textarea "mwhite"
click at [558, 532] on span "Asignar caso" at bounding box center [565, 544] width 72 height 34
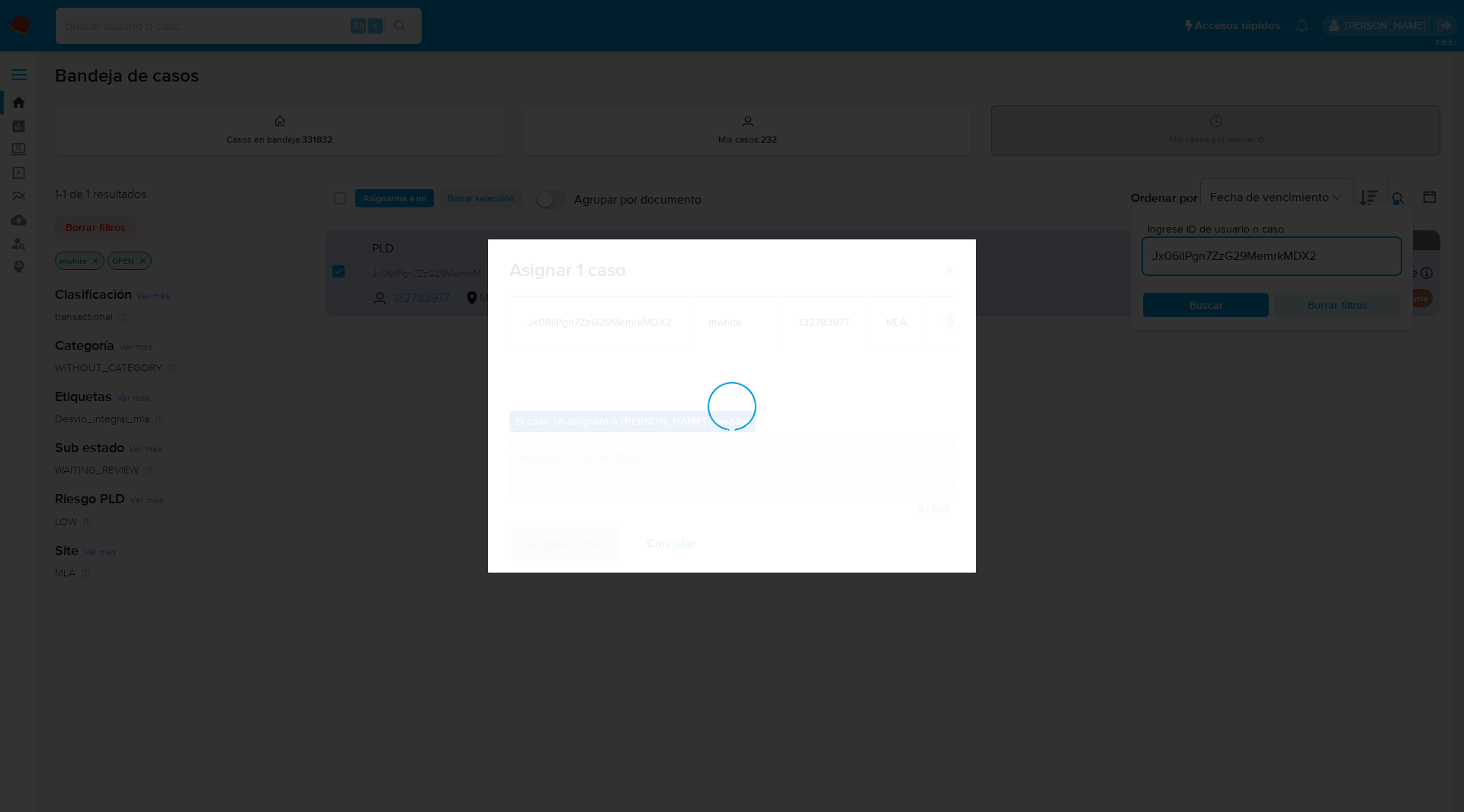
checkbox input "false"
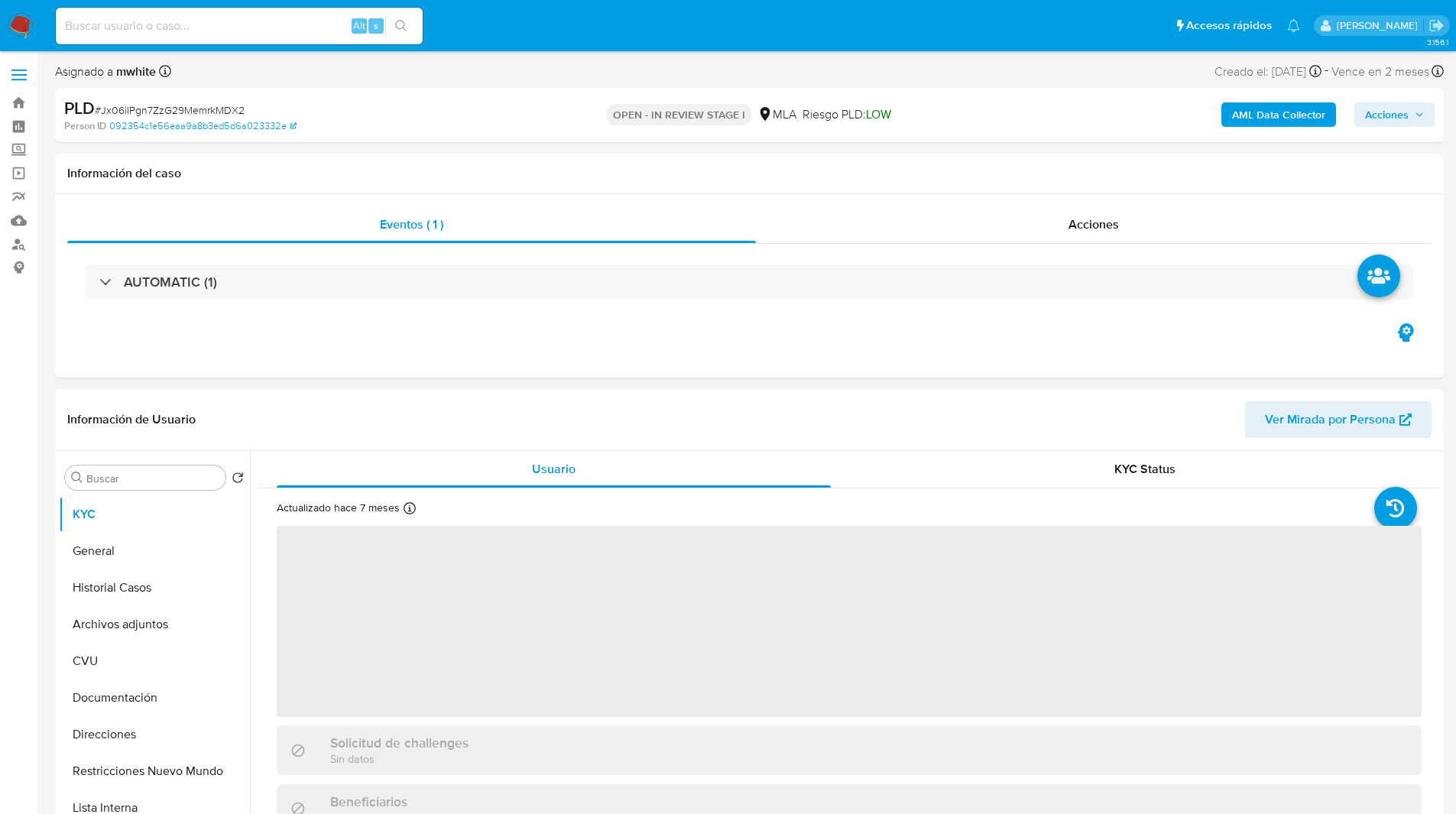
click at [572, 36] on ul "Pausado Ver notificaciones Alt s Accesos rápidos Presiona las siguientes teclas…" at bounding box center [678, 25] width 1260 height 38
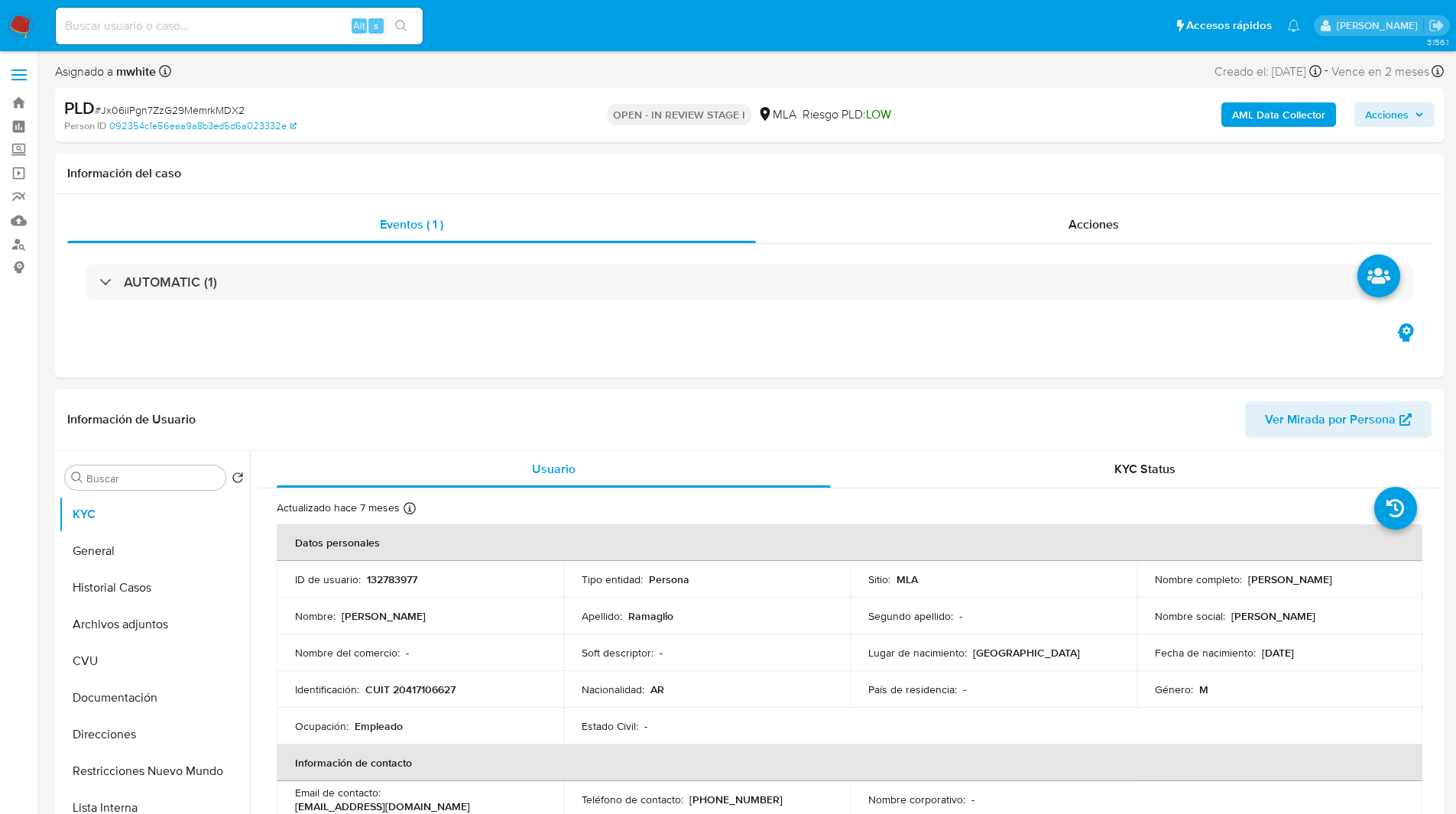
select select "10"
click at [118, 620] on button "Archivos adjuntos" at bounding box center [148, 624] width 179 height 36
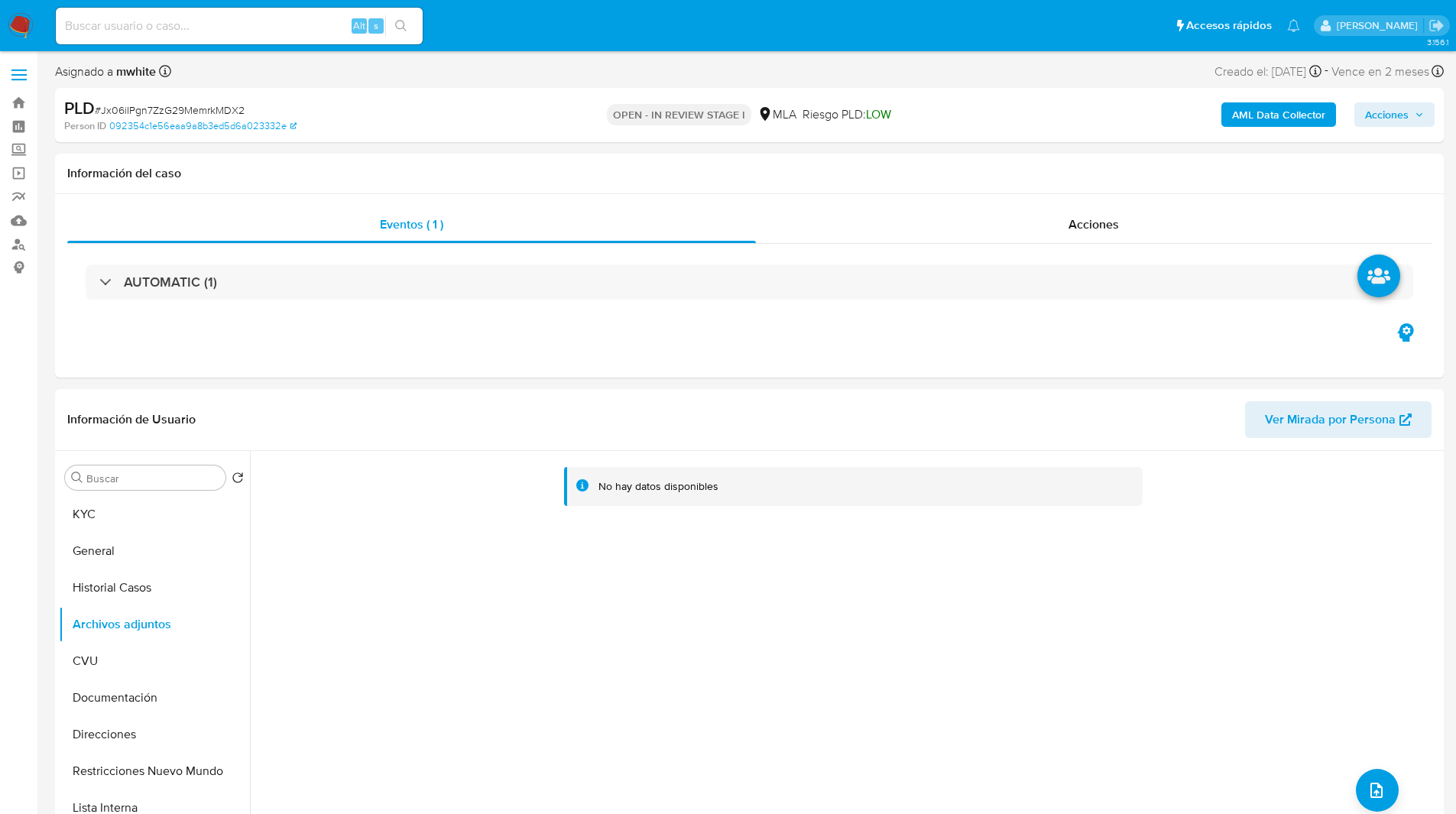
click at [1251, 116] on b "AML Data Collector" at bounding box center [1279, 115] width 93 height 25
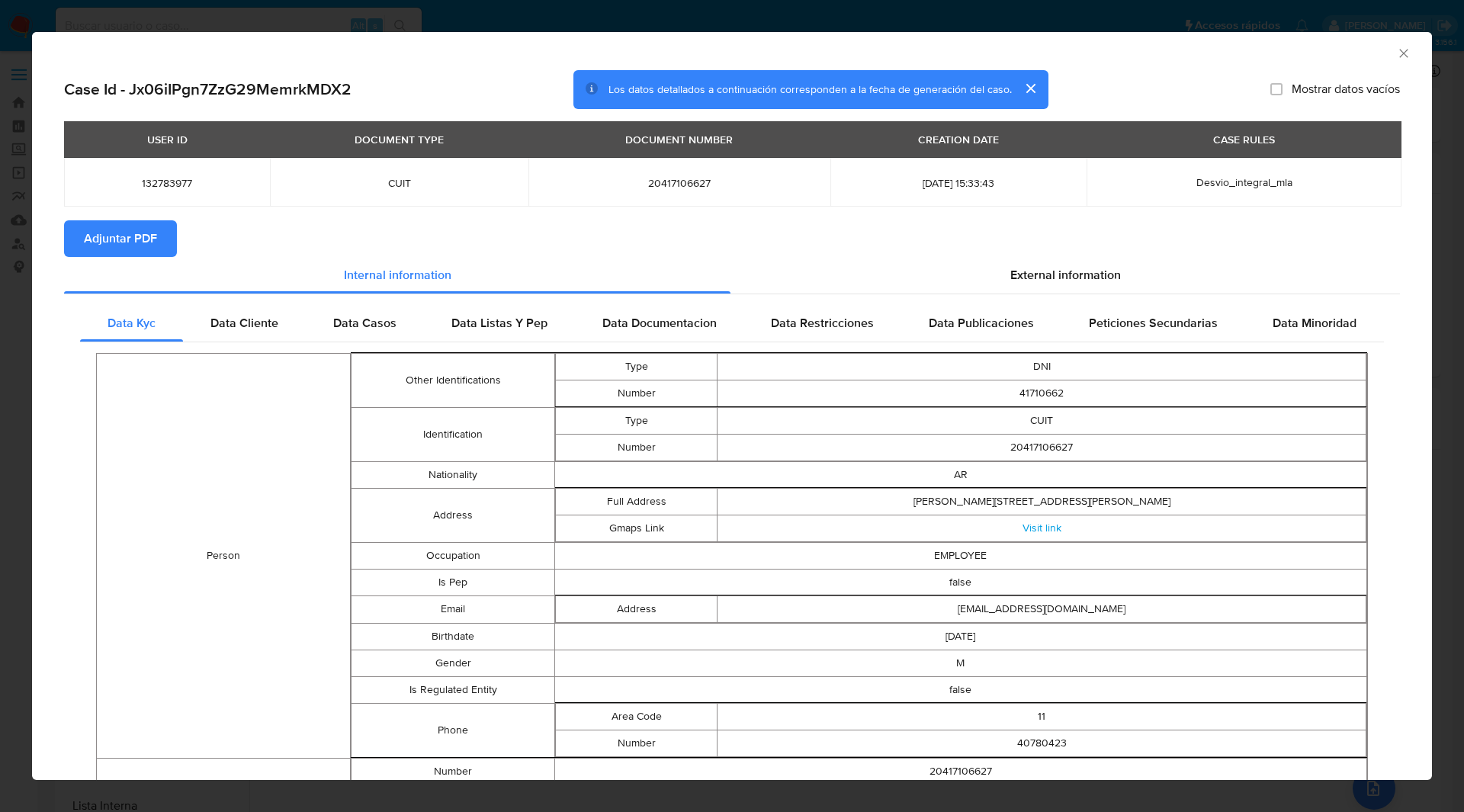
click at [157, 245] on span "Adjuntar PDF" at bounding box center [120, 239] width 73 height 34
click at [458, 229] on section "Adjuntar PDF Creando" at bounding box center [732, 240] width 1335 height 40
click at [1396, 56] on icon "Cerrar ventana" at bounding box center [1404, 53] width 15 height 15
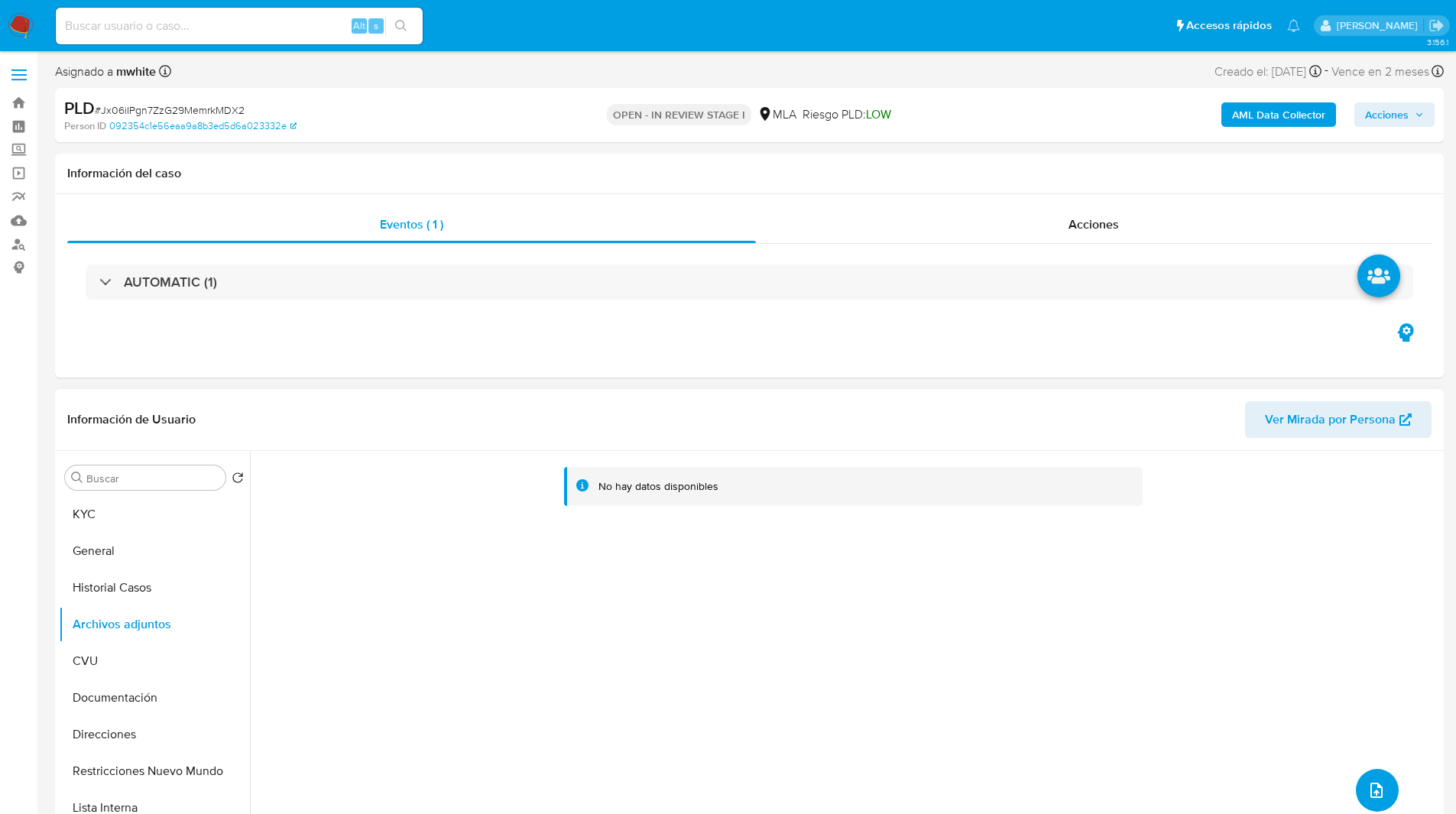
click at [1375, 794] on icon "upload-file" at bounding box center [1377, 790] width 19 height 19
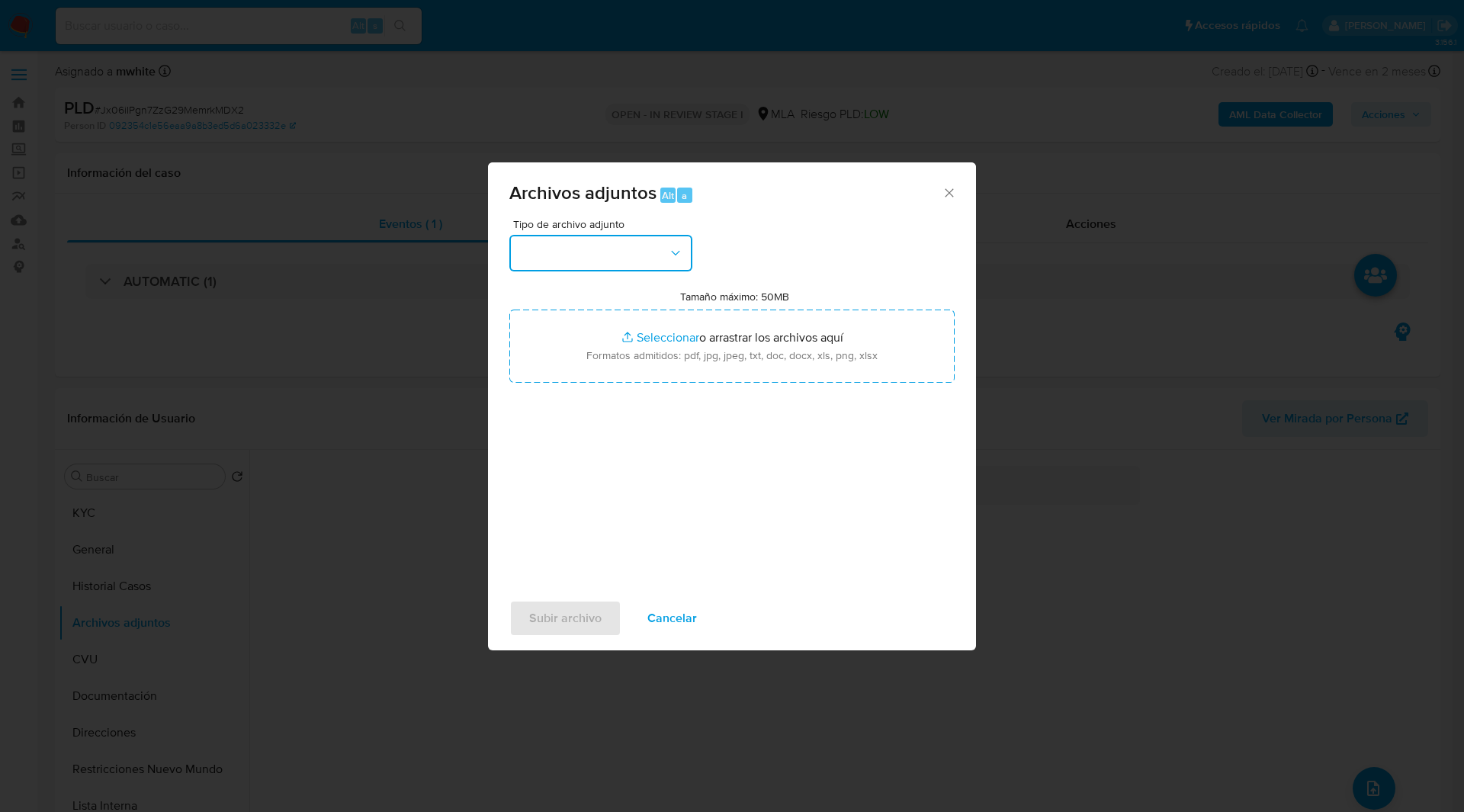
click at [598, 256] on button "button" at bounding box center [600, 252] width 183 height 36
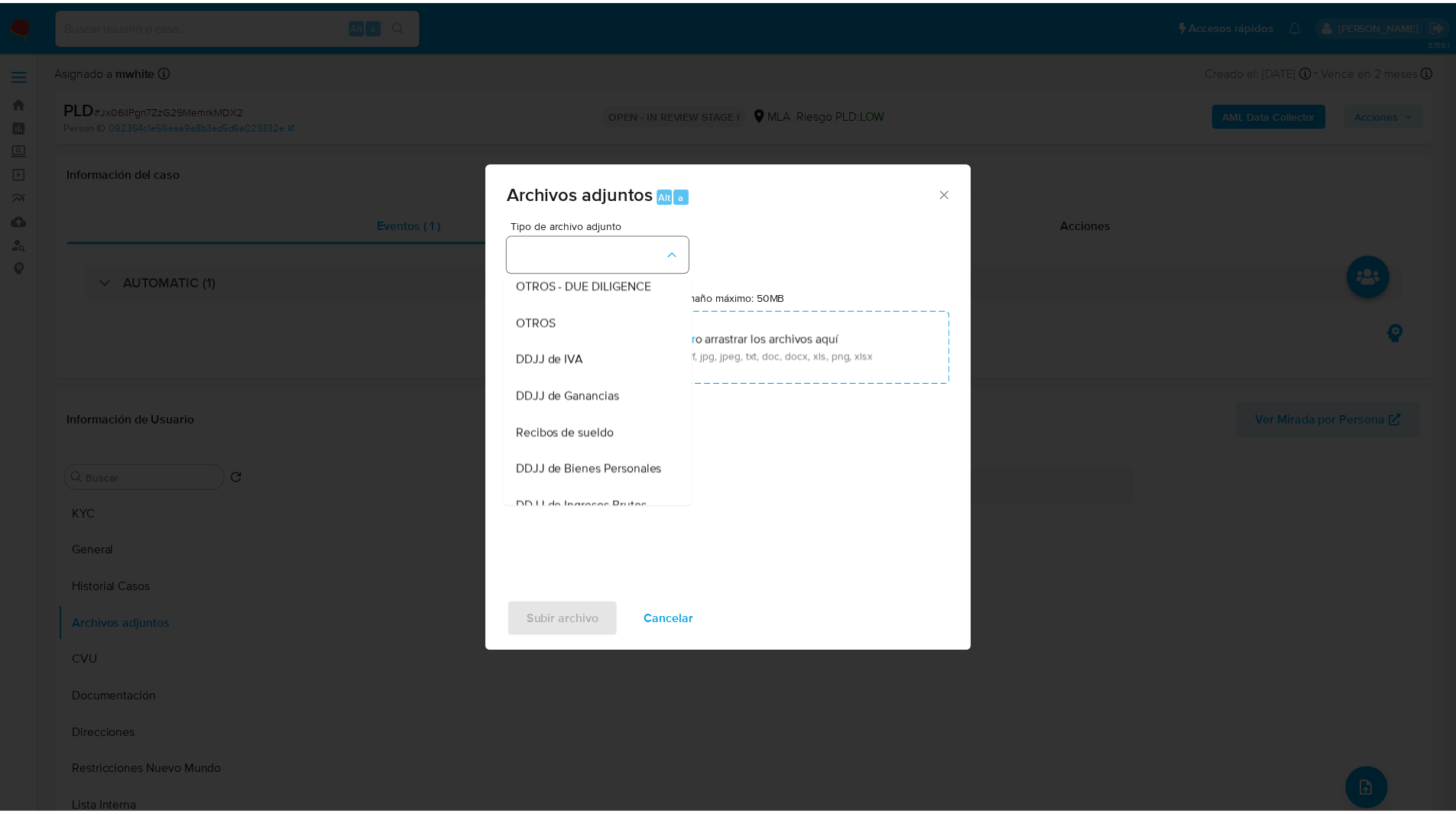
scroll to position [265, 0]
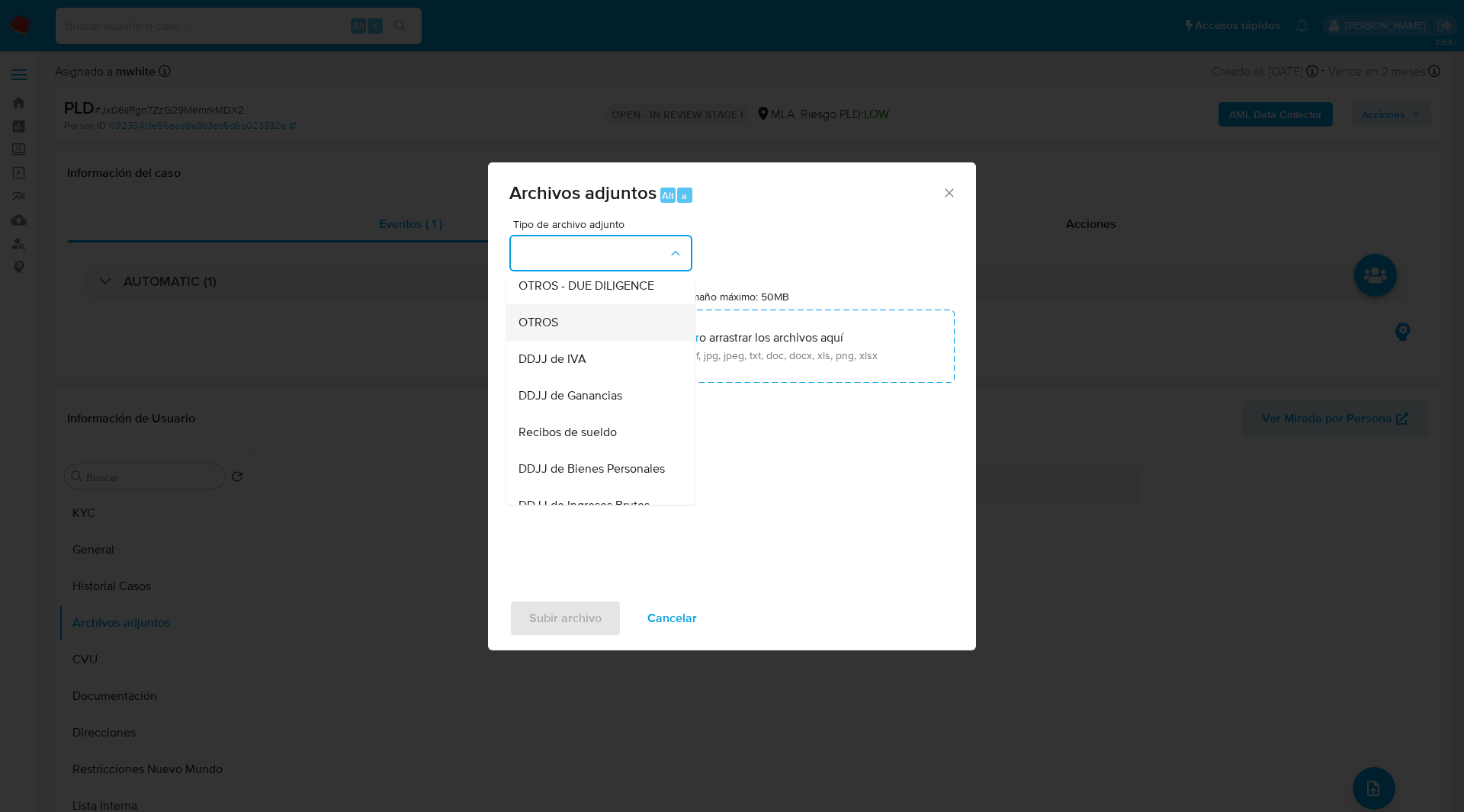
click at [555, 330] on span "OTROS" at bounding box center [538, 323] width 40 height 15
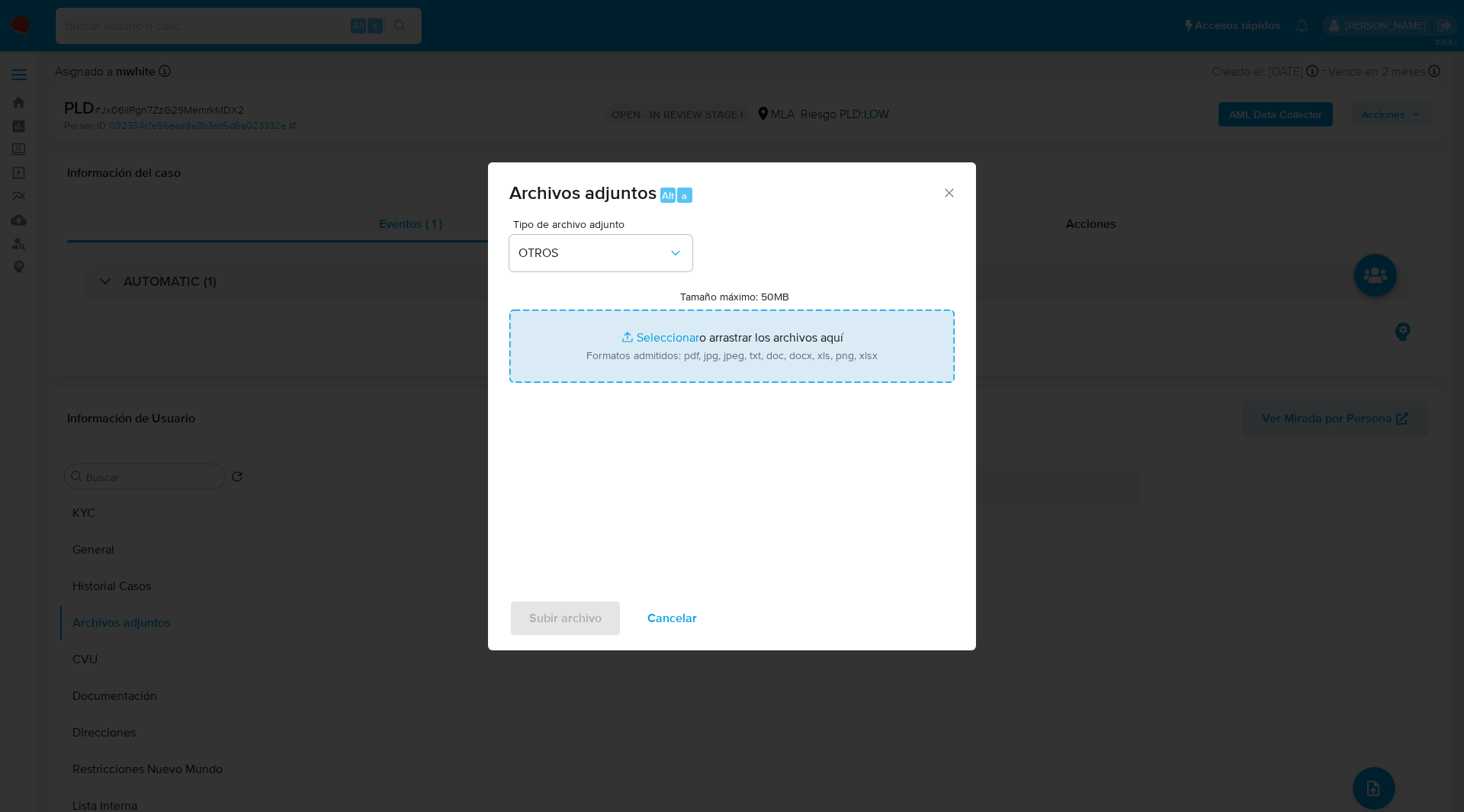
type input "C:\fakepath\Movimientos-132783977.xlsx"
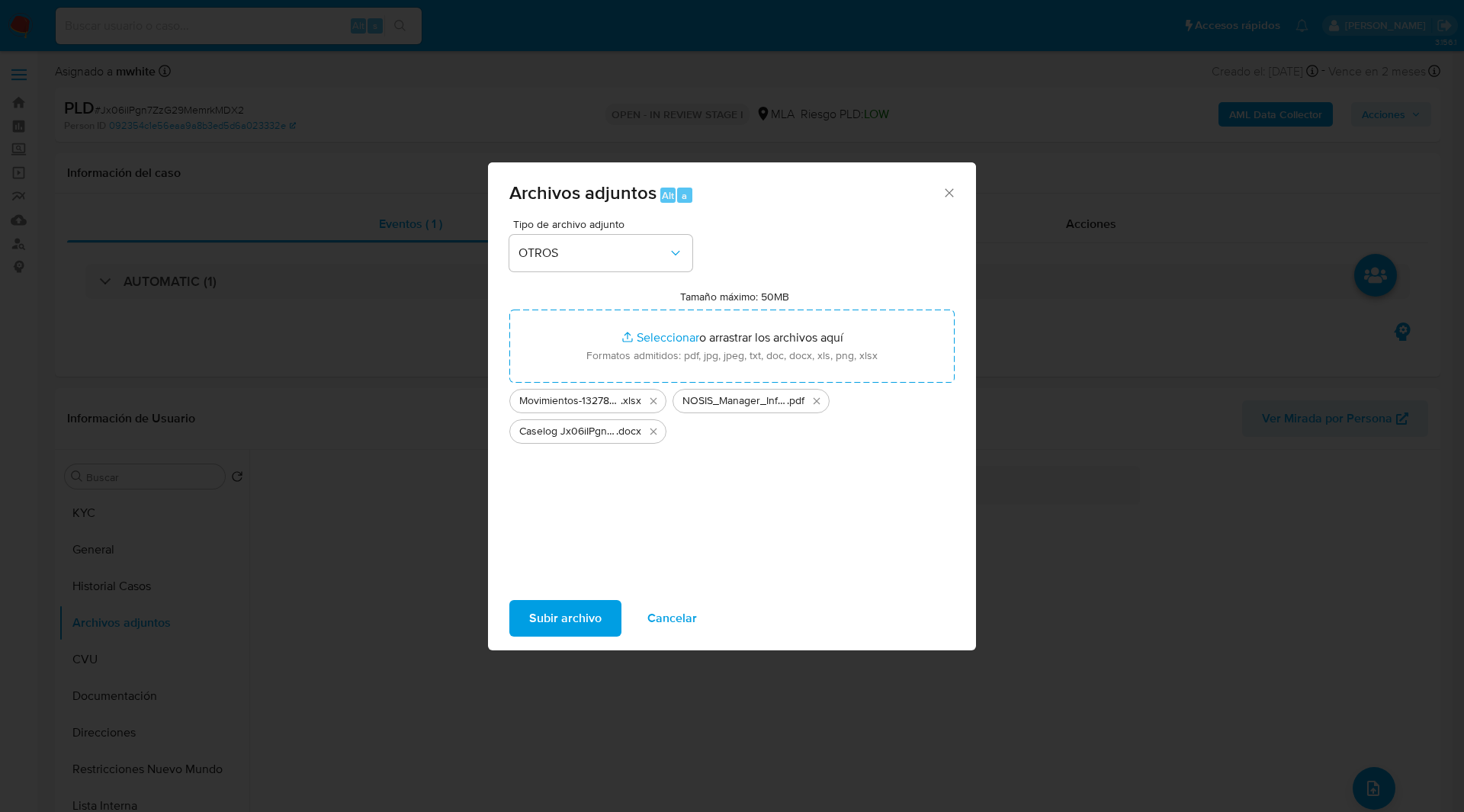
click at [581, 612] on span "Subir archivo" at bounding box center [566, 618] width 73 height 34
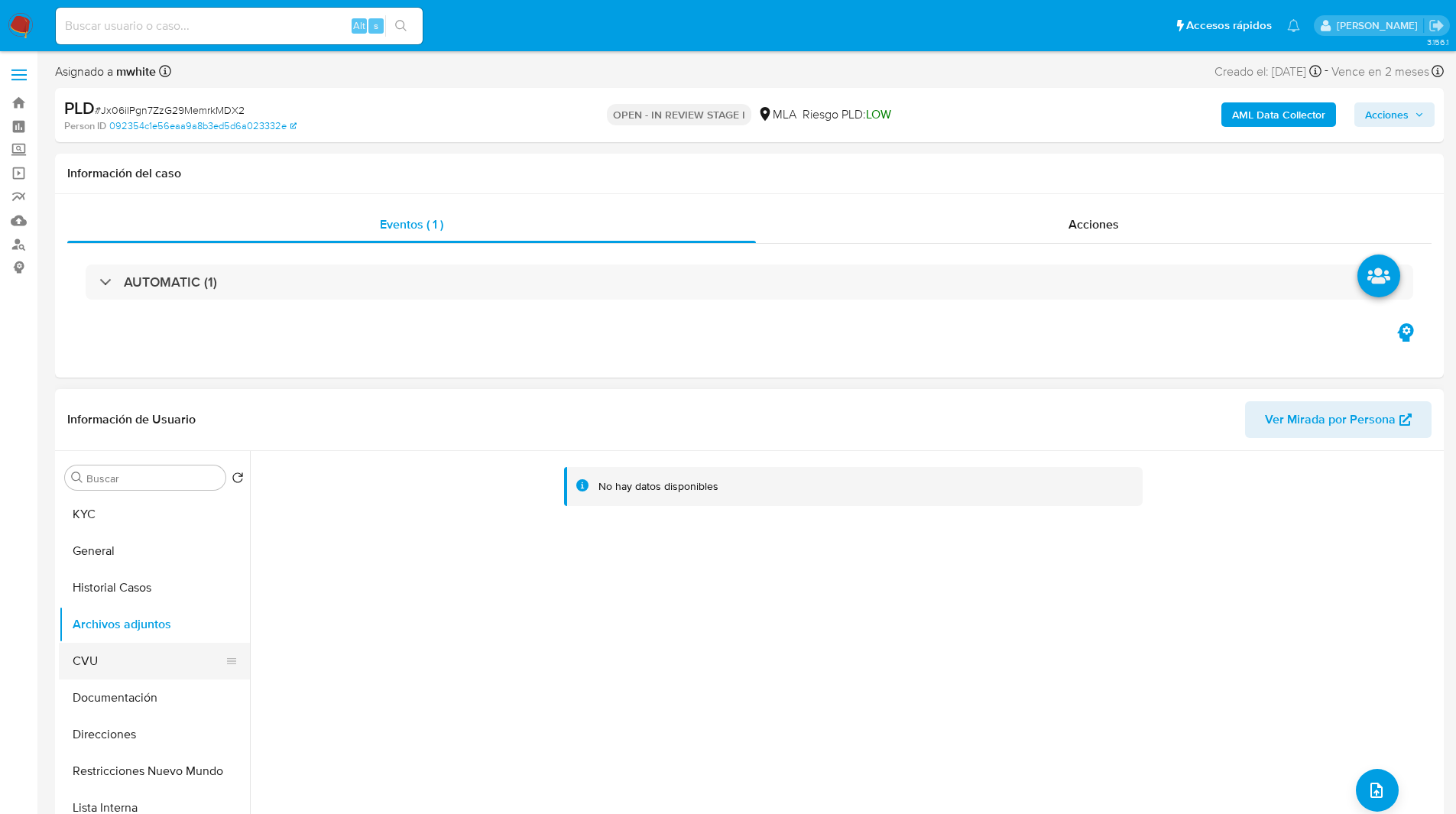
click at [119, 654] on button "CVU" at bounding box center [148, 660] width 179 height 36
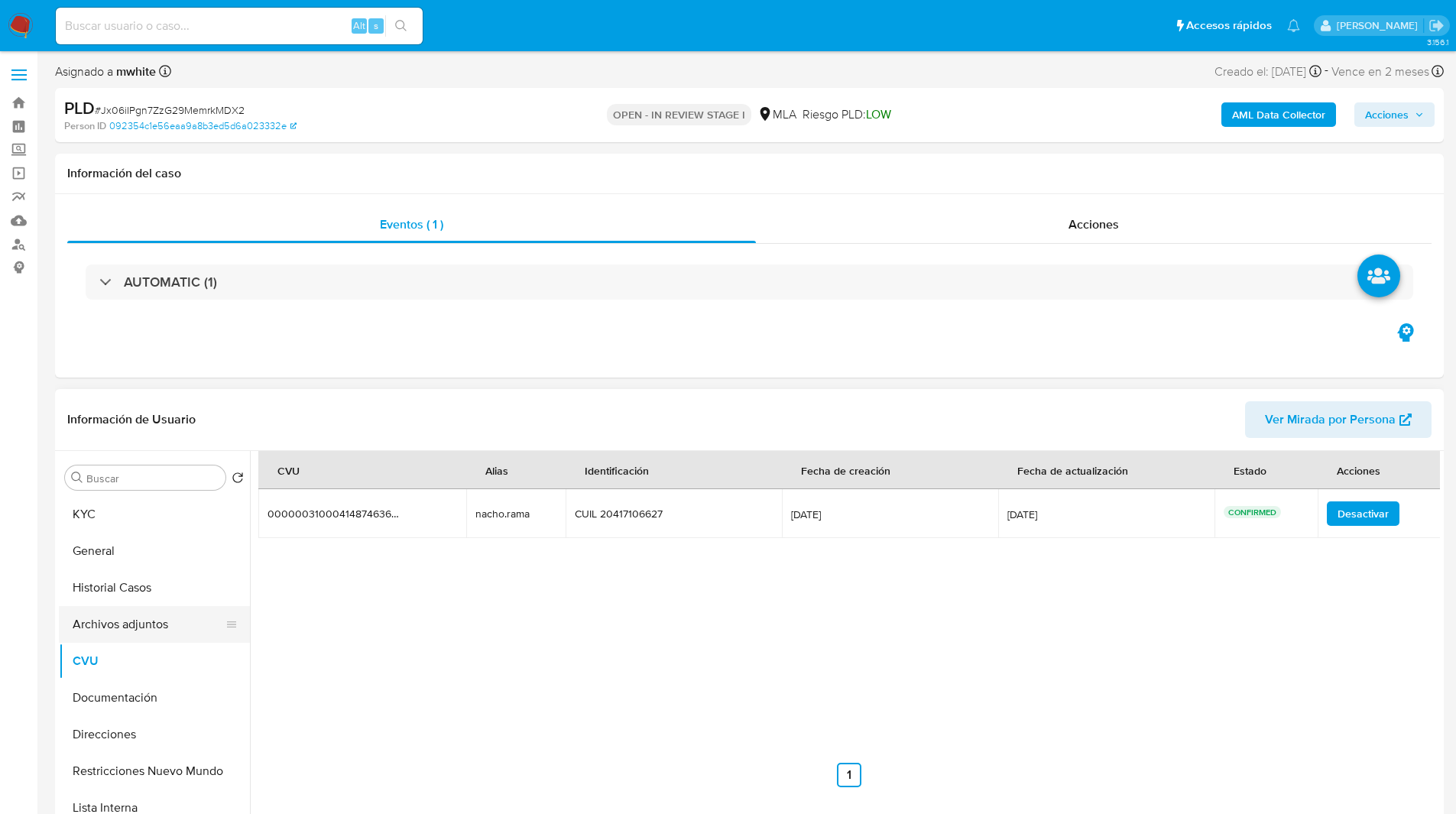
click at [149, 621] on button "Archivos adjuntos" at bounding box center [148, 624] width 179 height 36
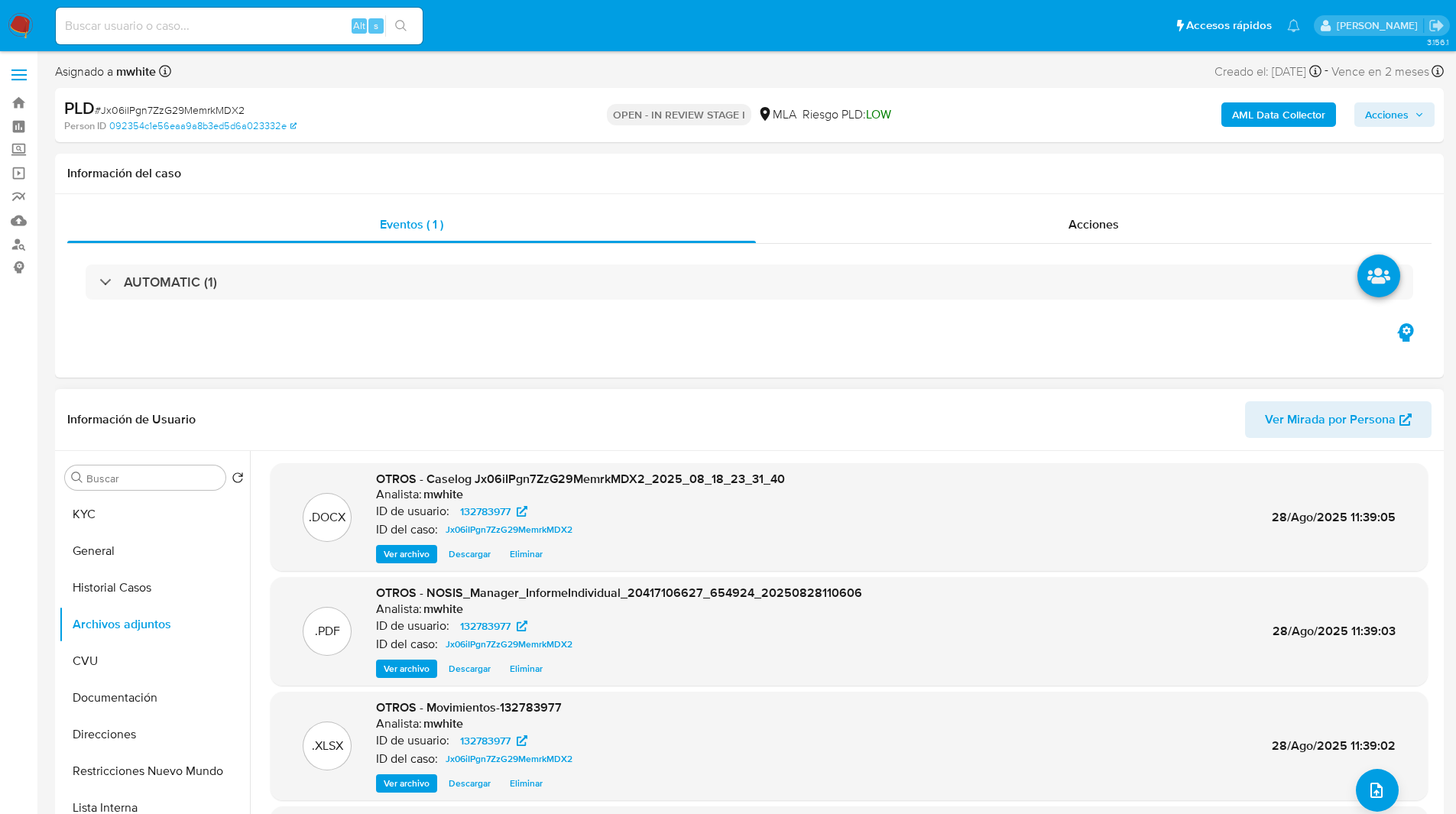
click at [588, 411] on header "Información de Usuario Ver Mirada por Persona" at bounding box center [749, 419] width 1364 height 36
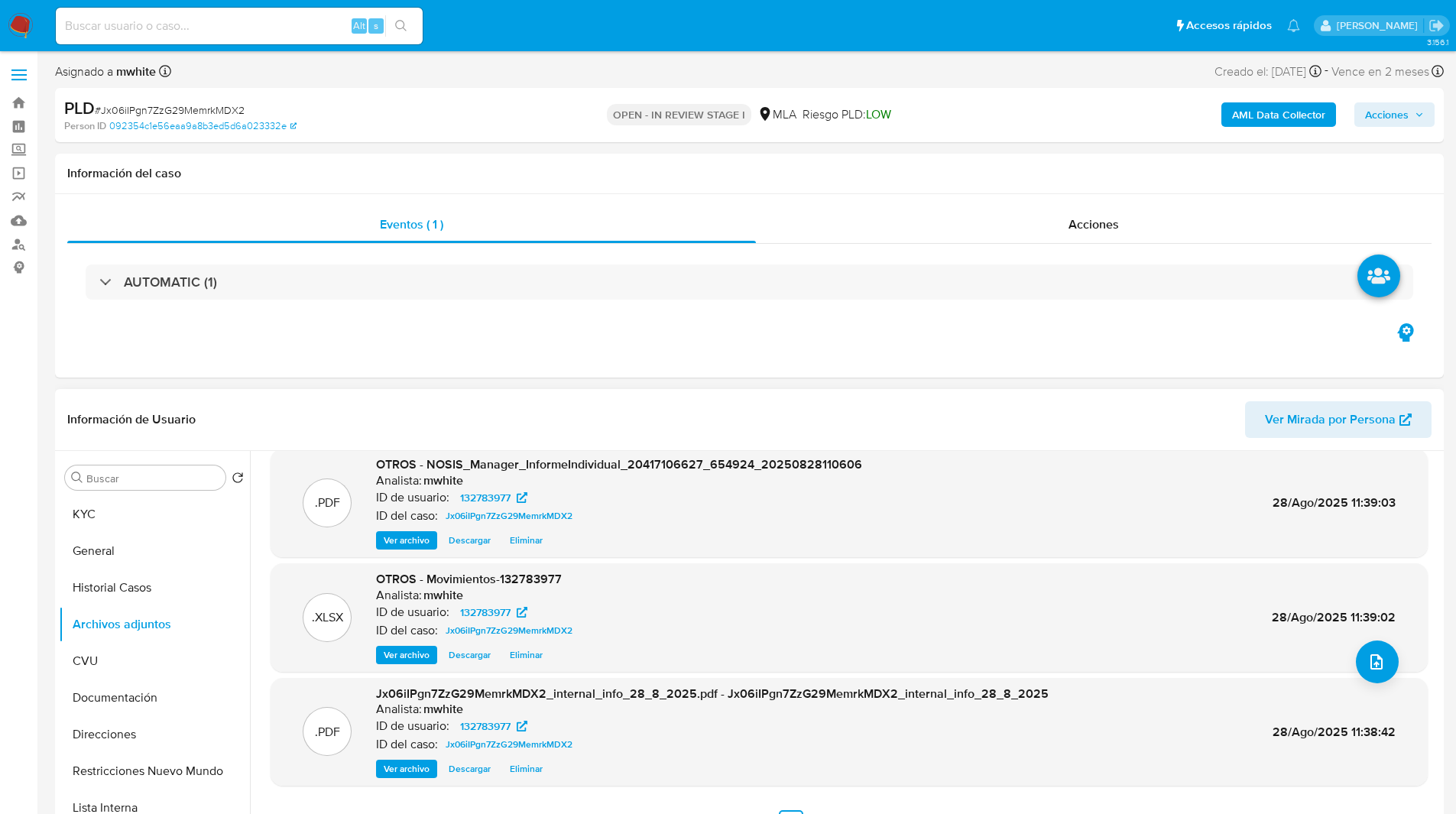
scroll to position [99, 0]
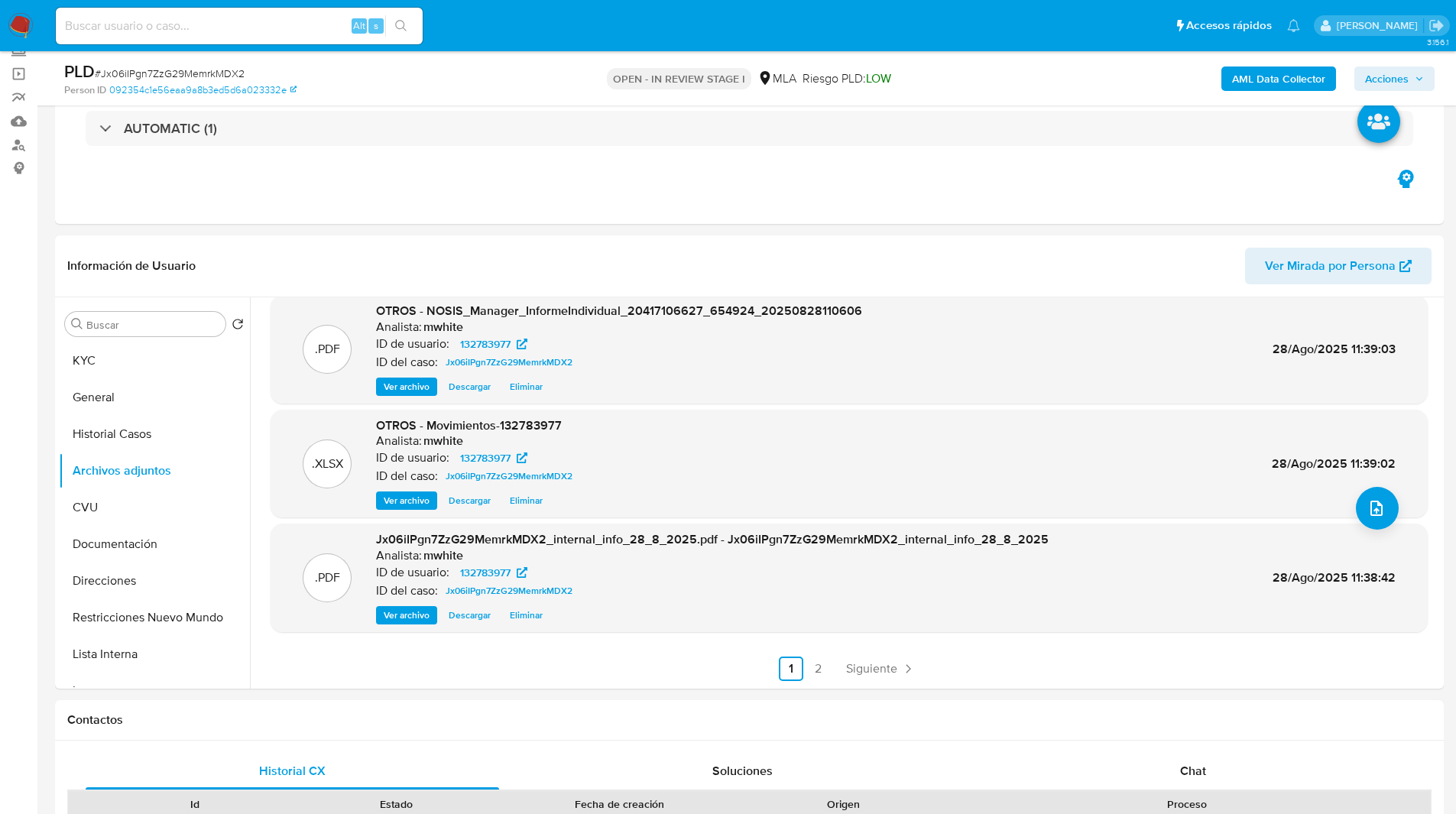
click at [1395, 81] on span "Acciones" at bounding box center [1386, 78] width 43 height 25
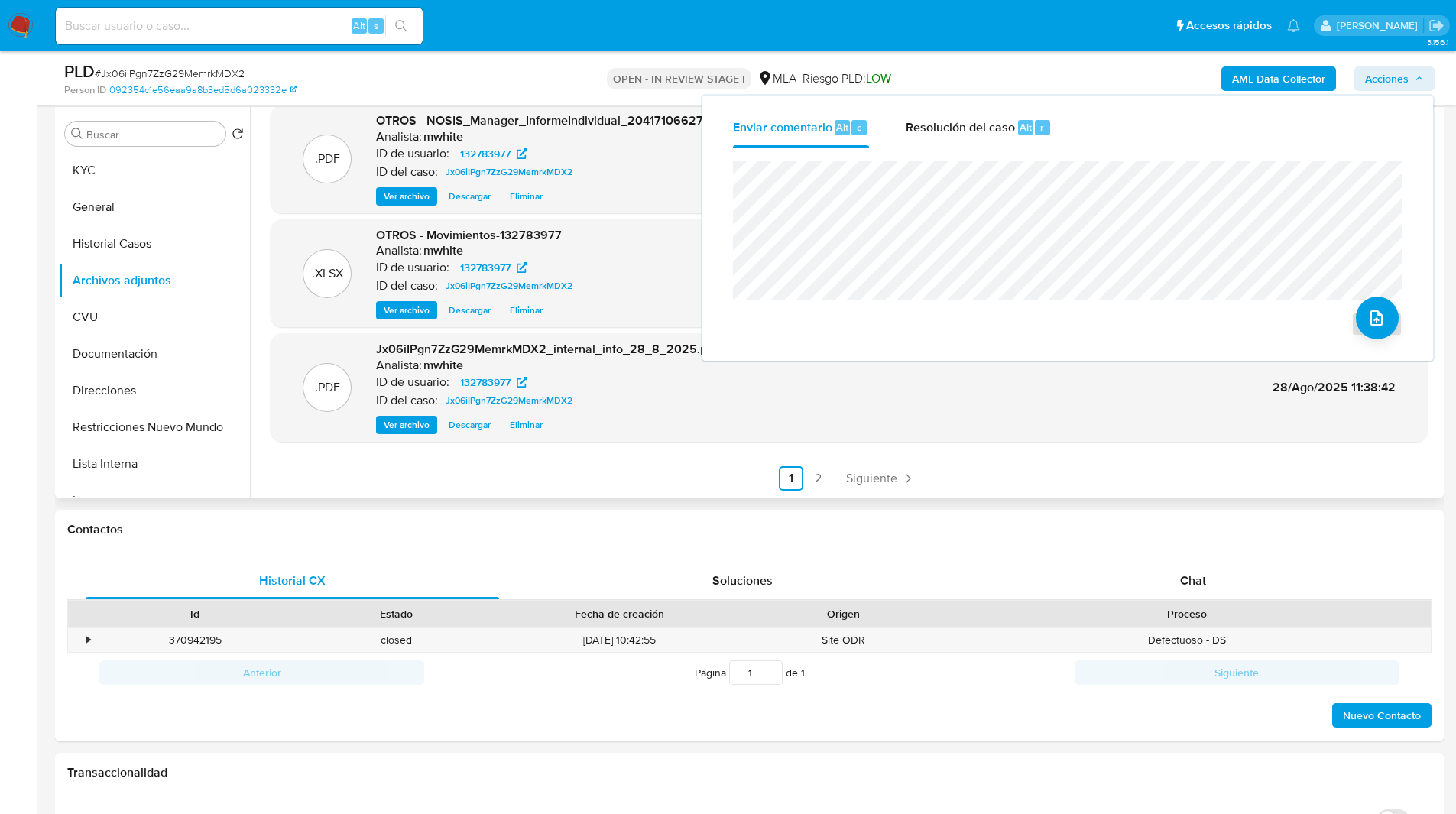
scroll to position [290, 0]
click at [1200, 575] on span "Chat" at bounding box center [1193, 580] width 26 height 18
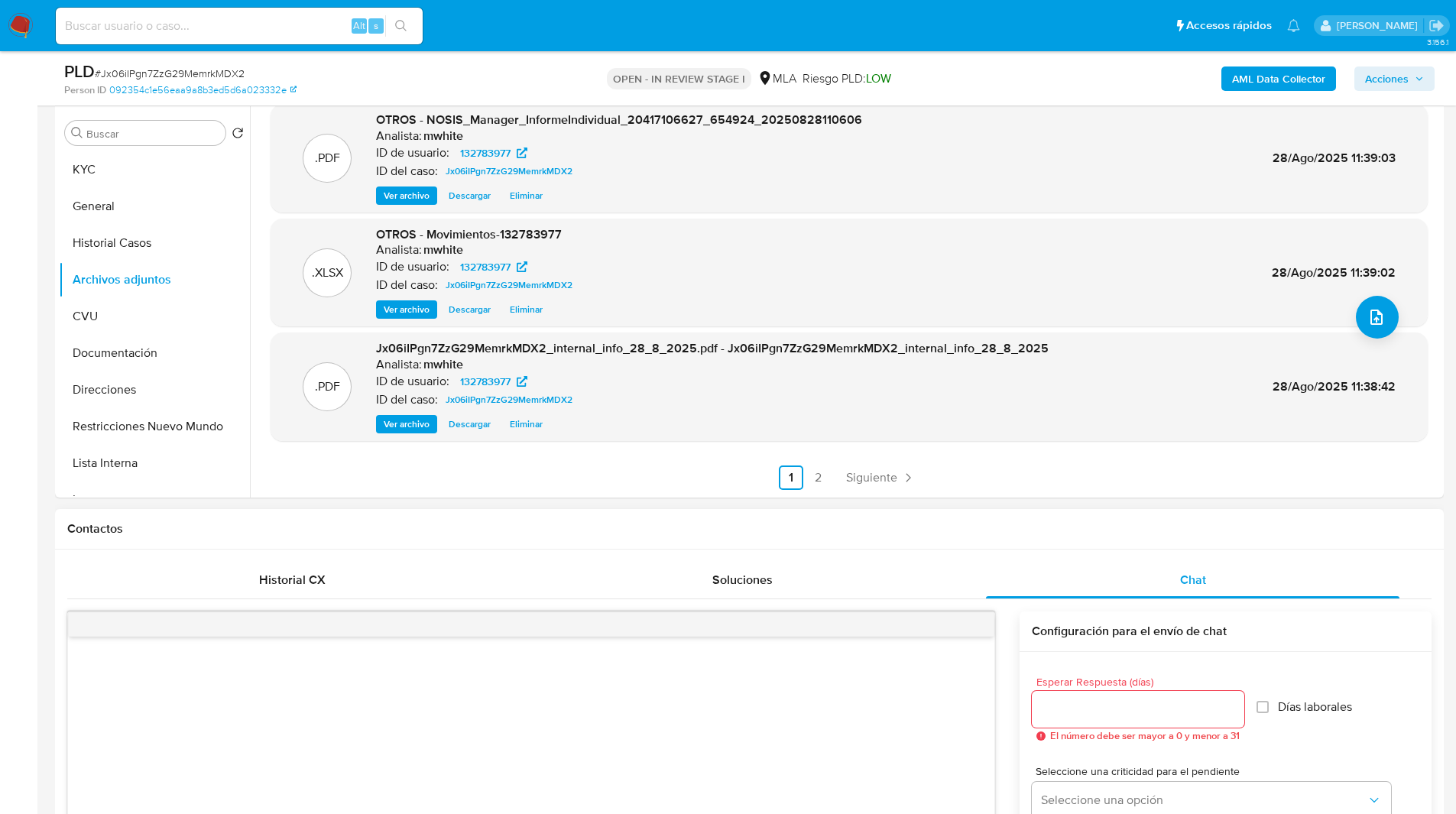
click at [1036, 536] on h1 "Contactos" at bounding box center [749, 529] width 1364 height 15
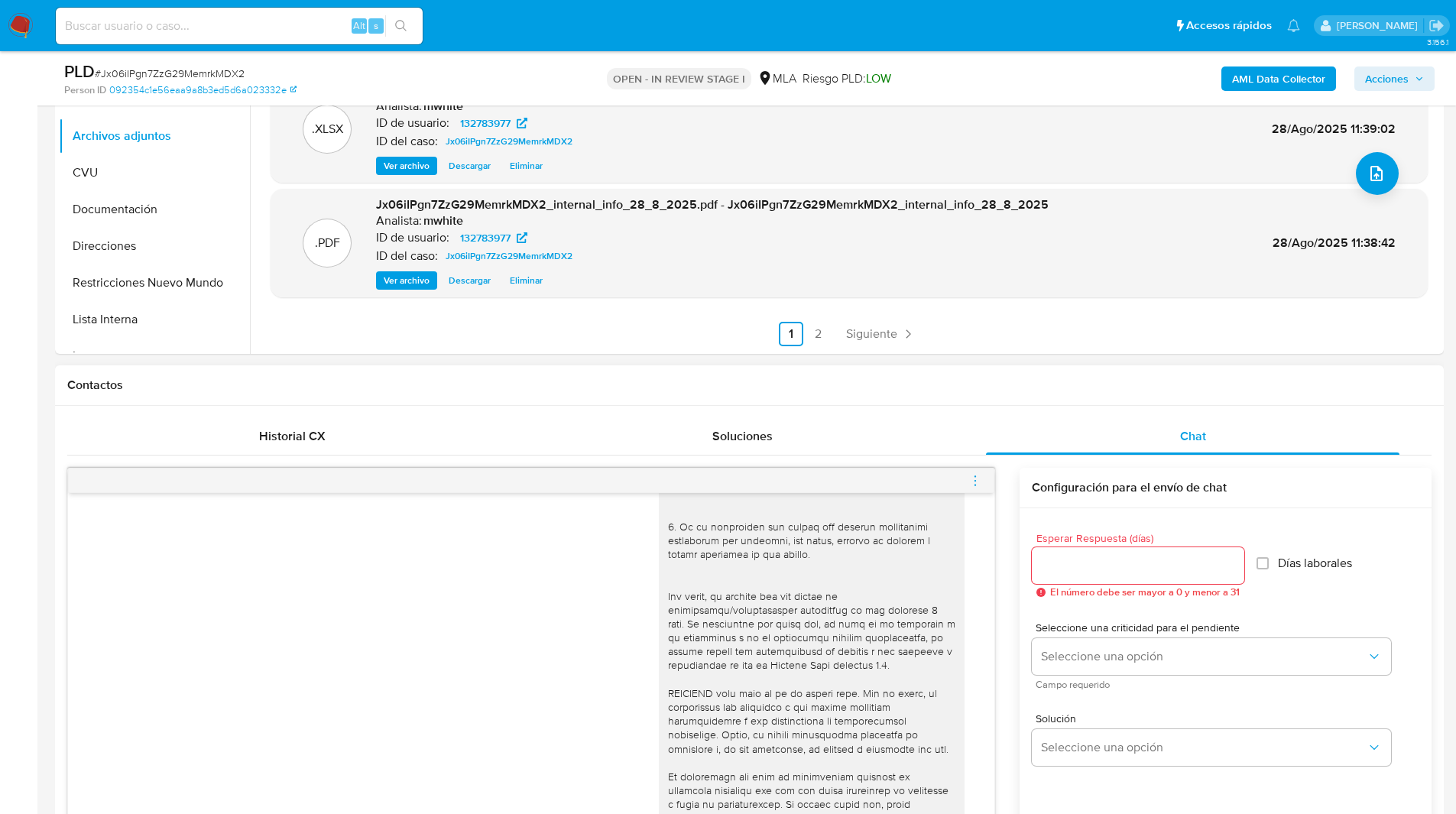
scroll to position [436, 0]
click at [973, 475] on icon "menu-action" at bounding box center [975, 479] width 14 height 14
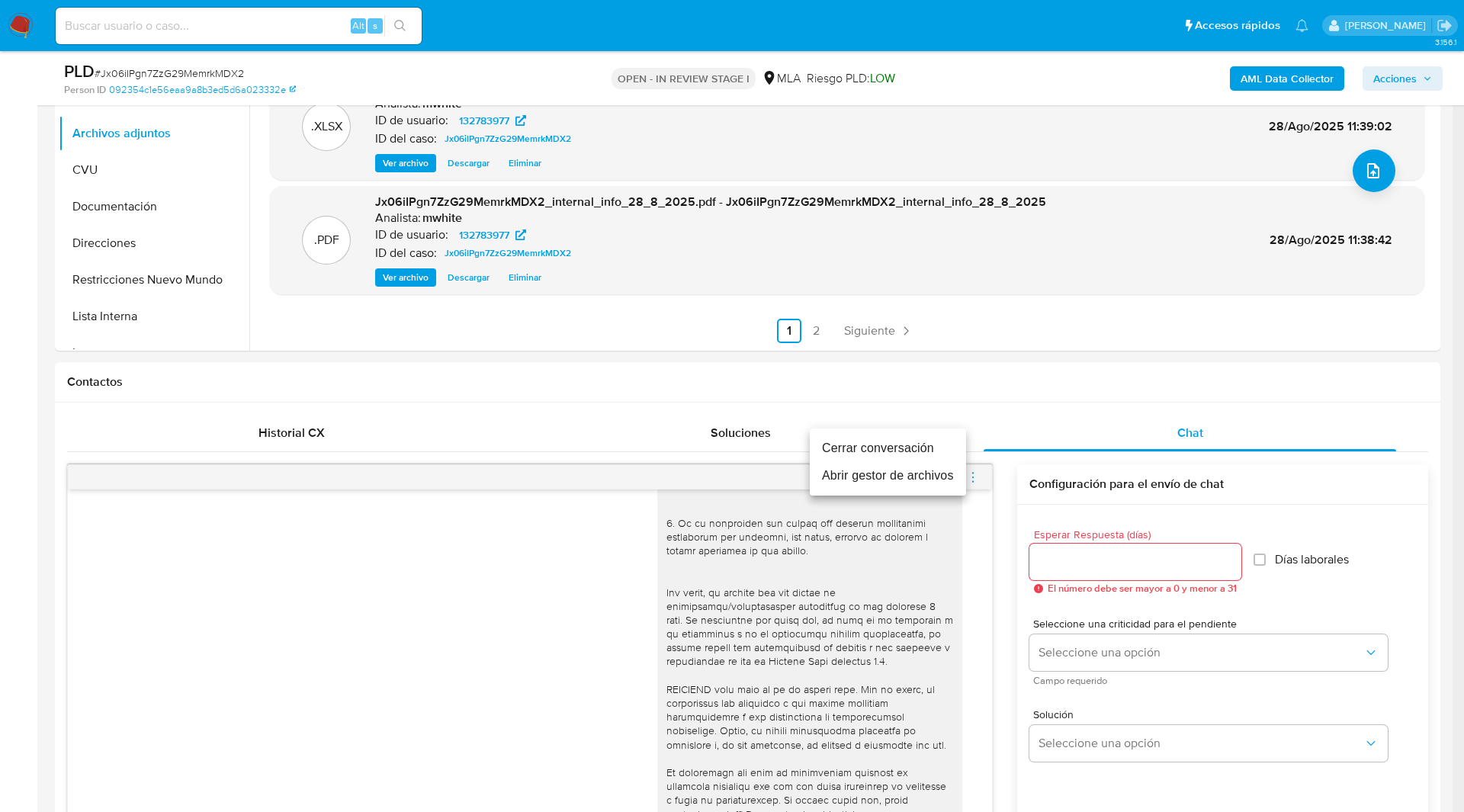
click at [898, 449] on li "Cerrar conversación" at bounding box center [887, 448] width 157 height 27
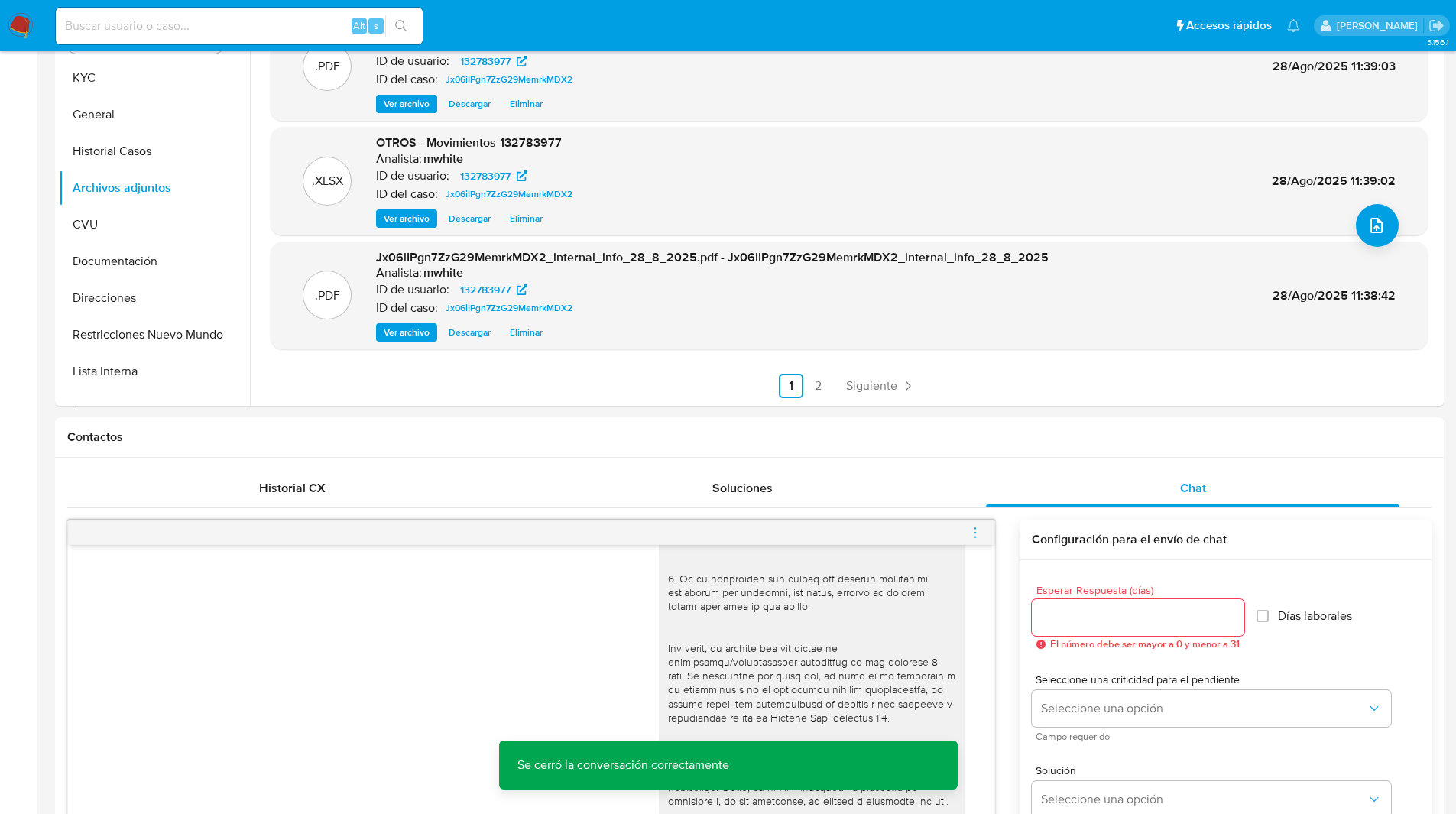
scroll to position [0, 0]
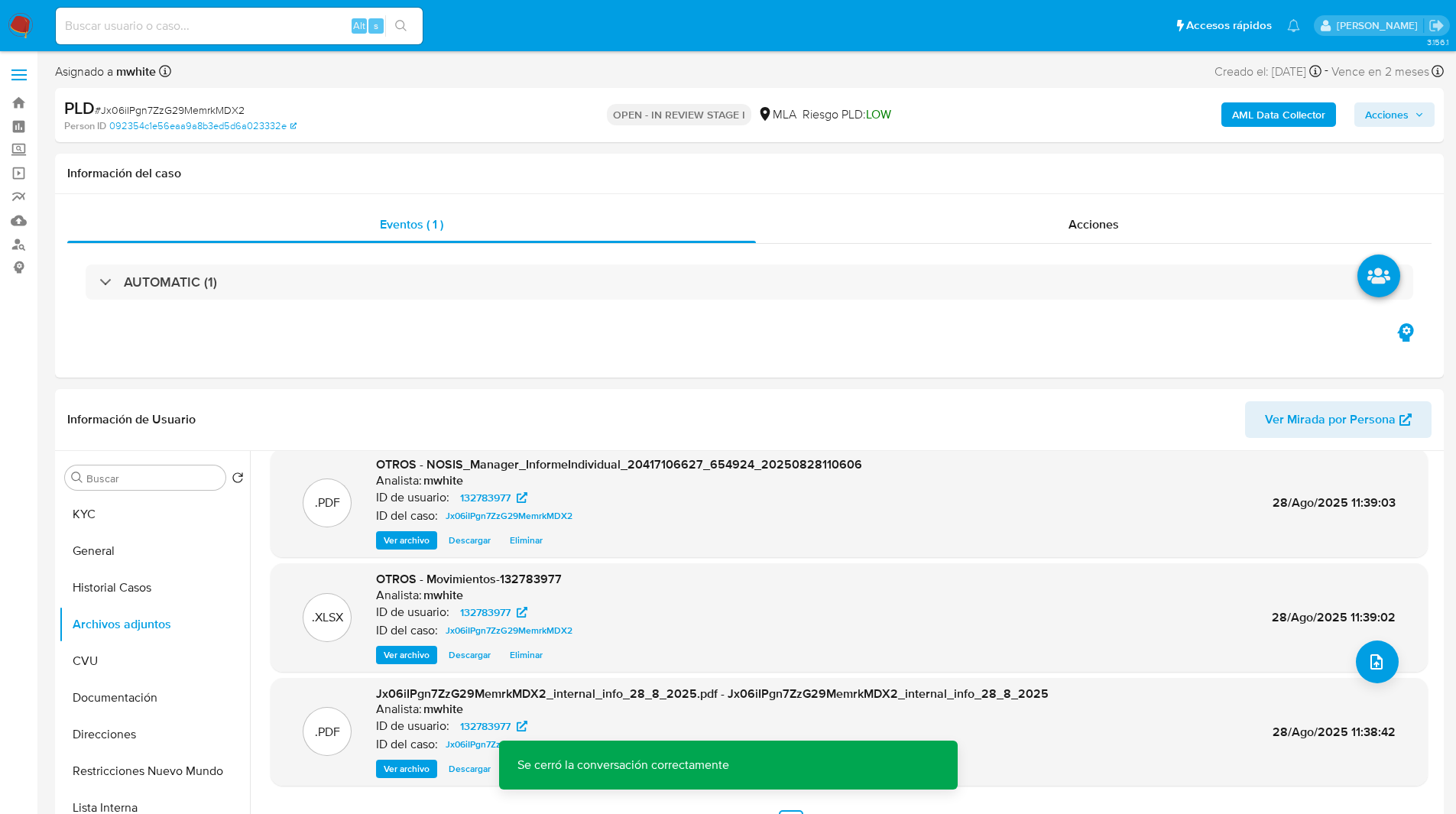
click at [1391, 122] on span "Acciones" at bounding box center [1386, 115] width 43 height 25
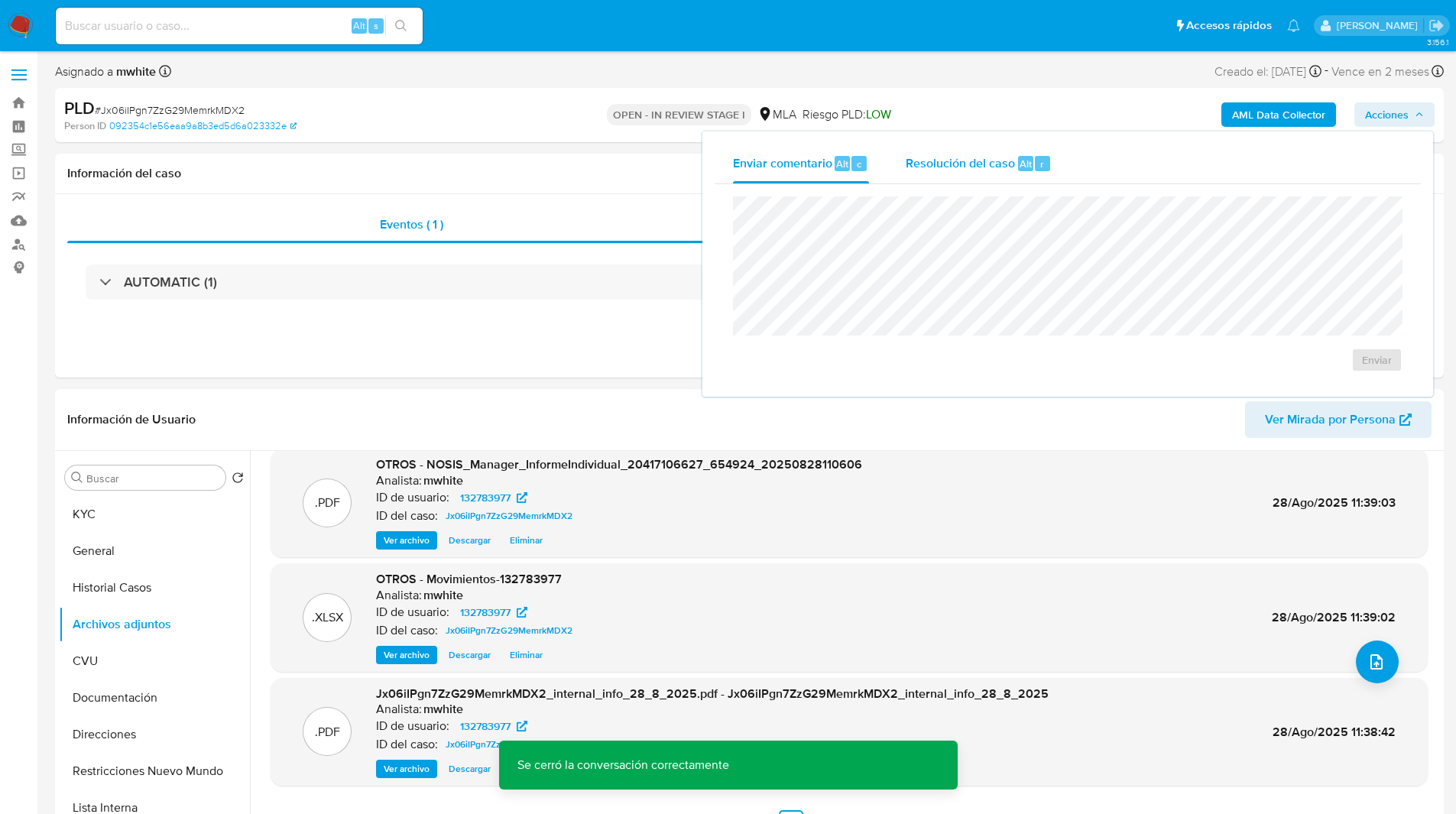
click at [1024, 162] on span "Alt" at bounding box center [1026, 164] width 12 height 14
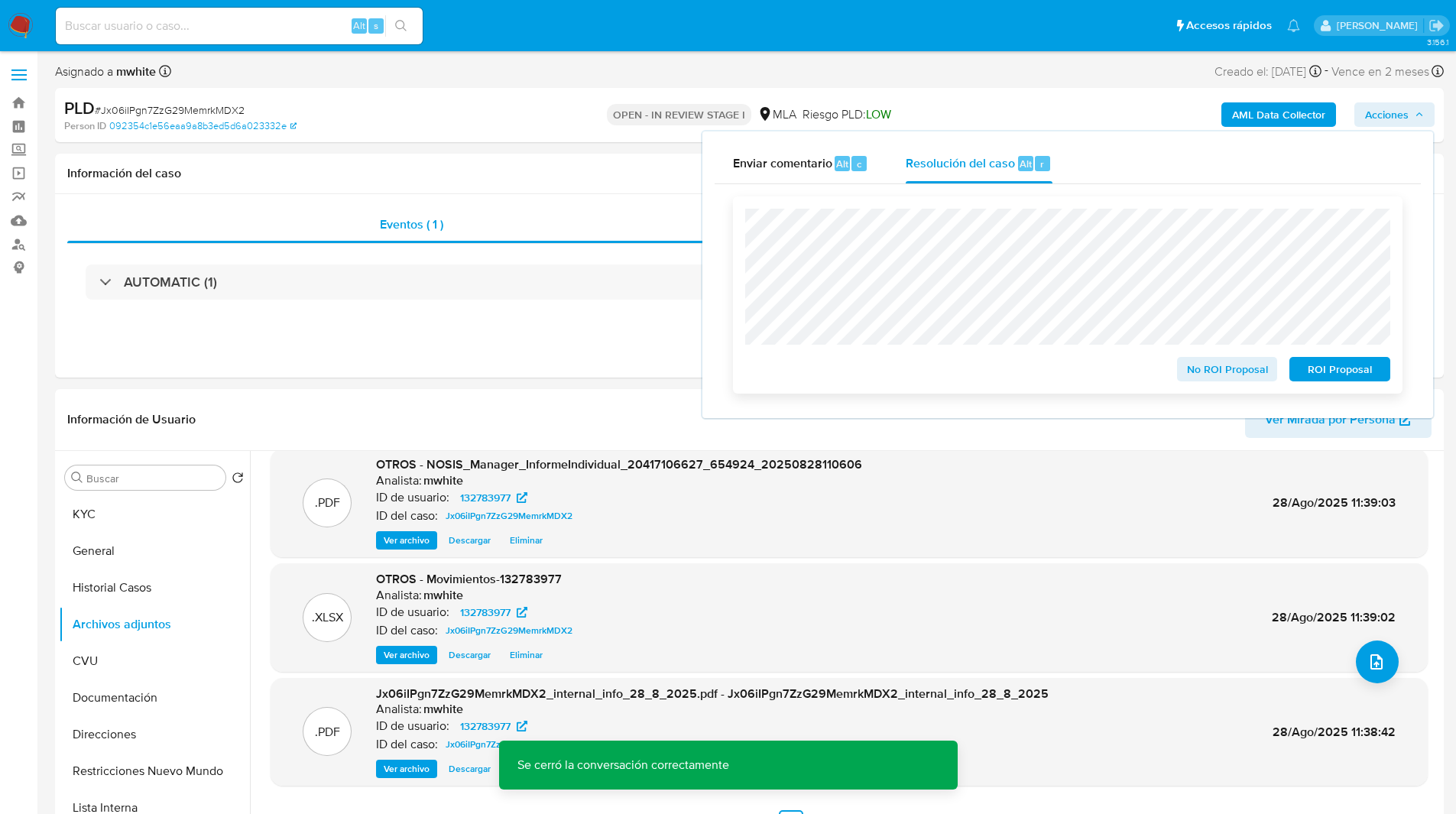
click at [1223, 369] on span "No ROI Proposal" at bounding box center [1228, 368] width 80 height 21
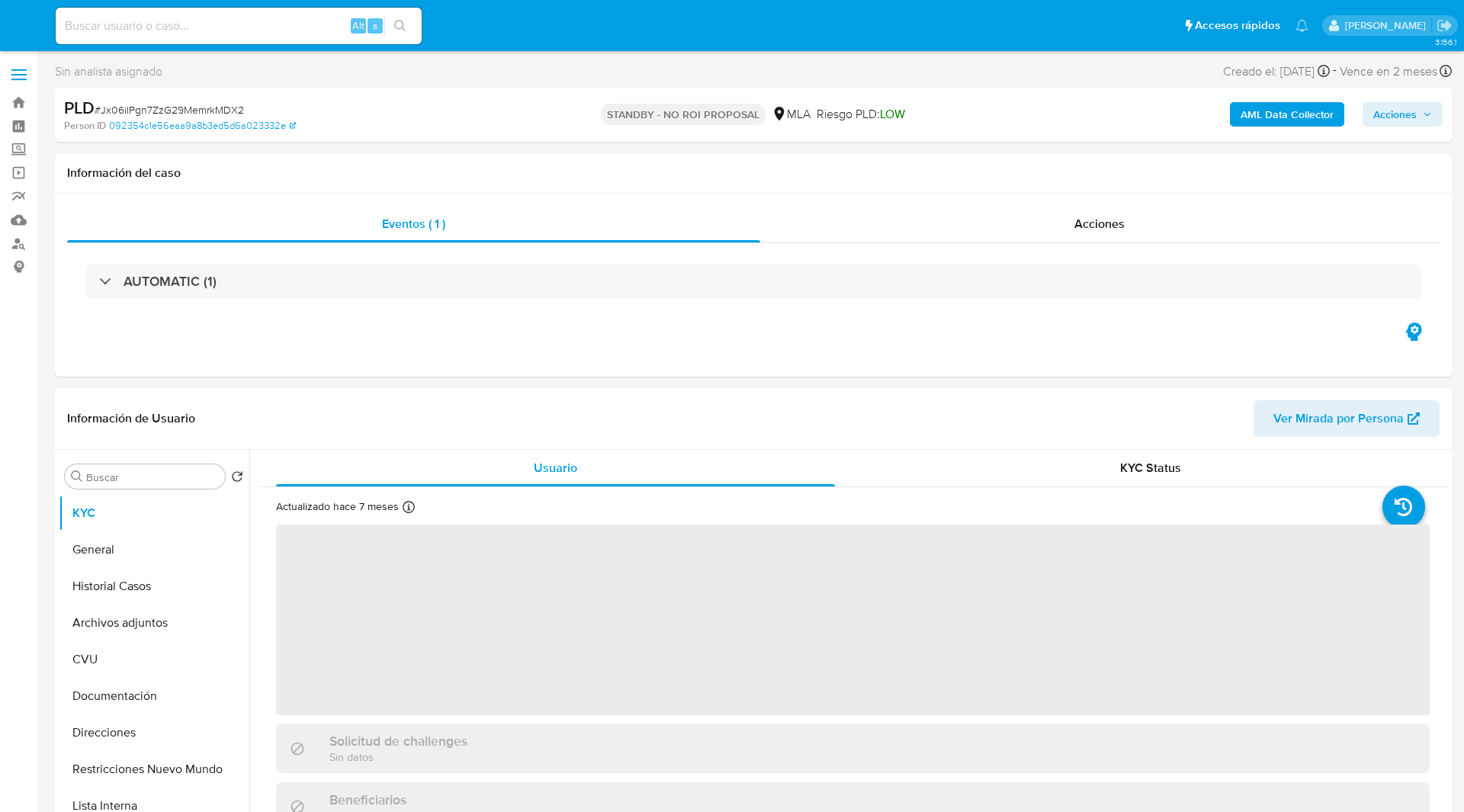
select select "10"
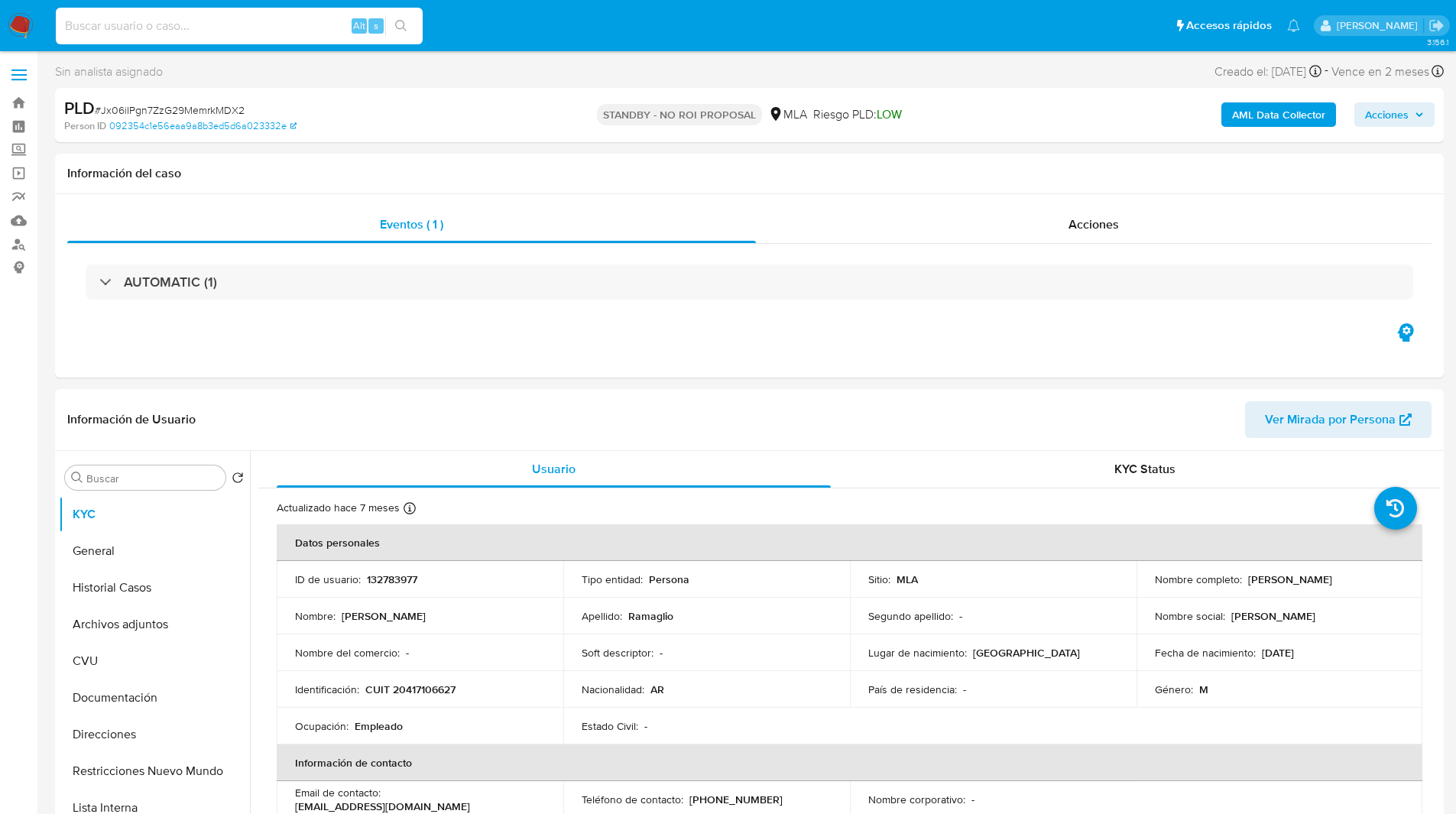
click at [203, 25] on input at bounding box center [239, 25] width 367 height 20
paste input "spPiluNsUVJJHO3IEppX0xob"
type input "spPiluNsUVJJHO3IEppX0xob"
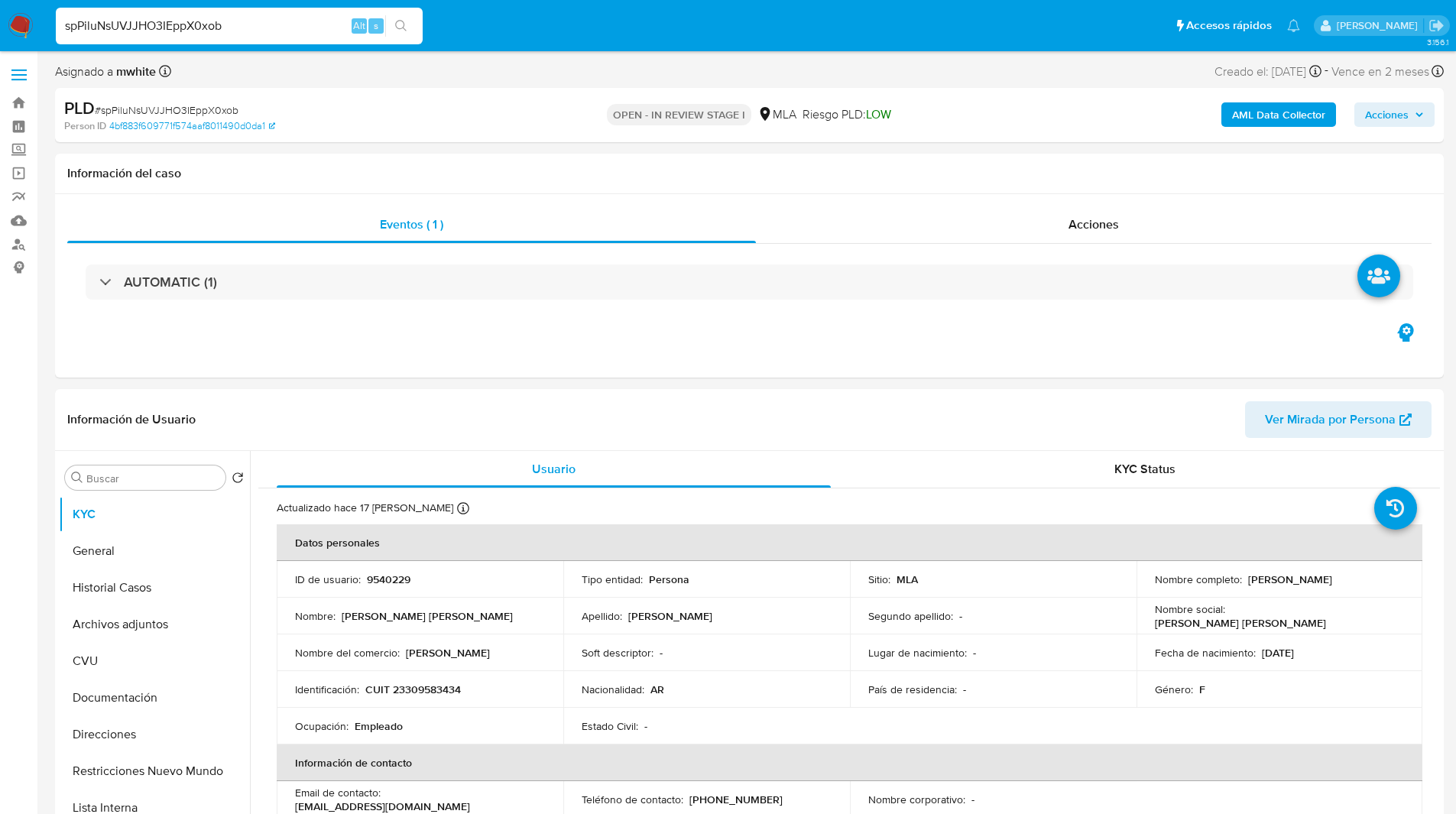
select select "10"
click at [390, 579] on p "9540229" at bounding box center [388, 579] width 43 height 14
copy p "9540229"
click at [119, 631] on button "Archivos adjuntos" at bounding box center [148, 624] width 179 height 36
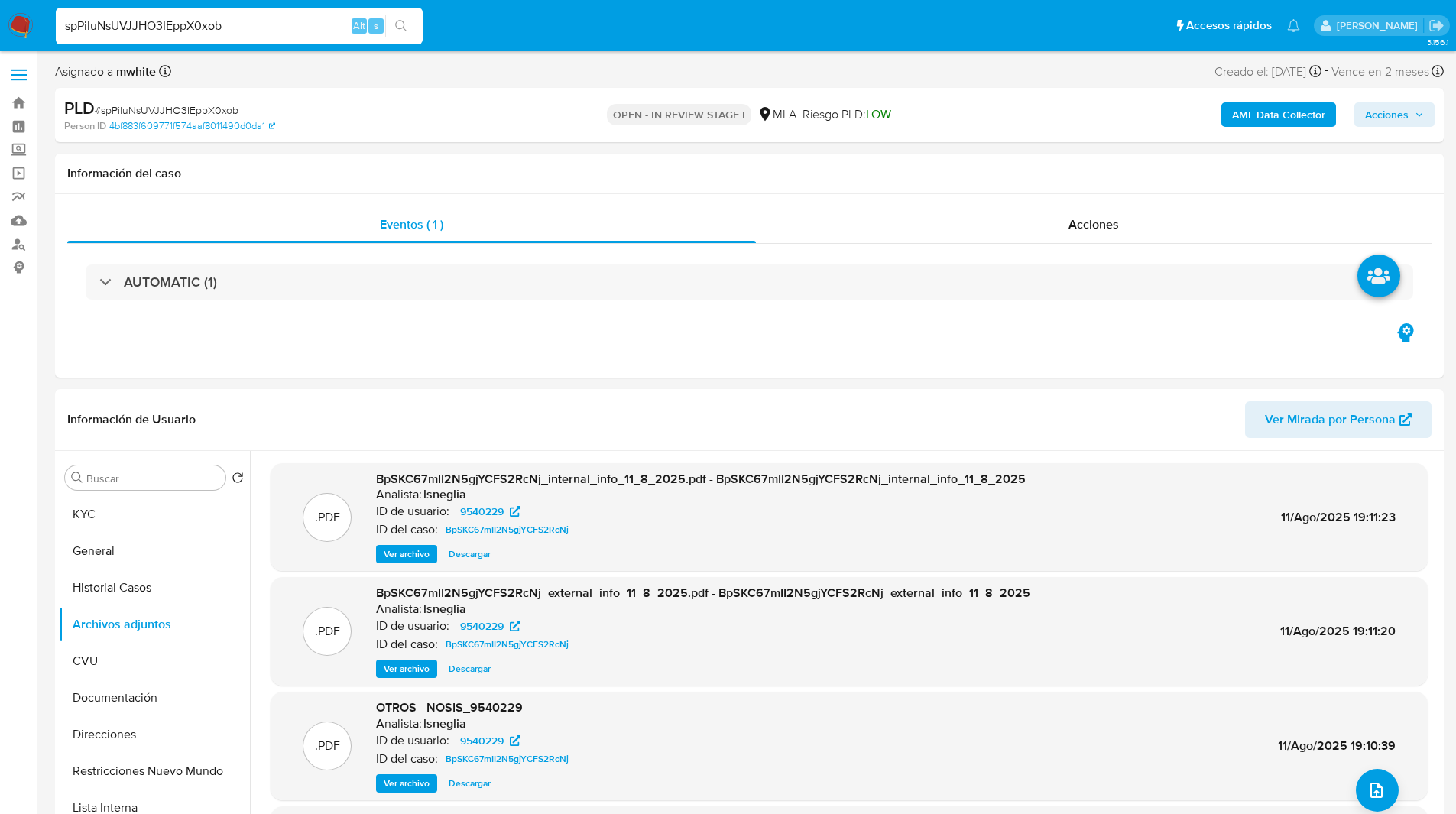
click at [1258, 120] on b "AML Data Collector" at bounding box center [1279, 115] width 93 height 25
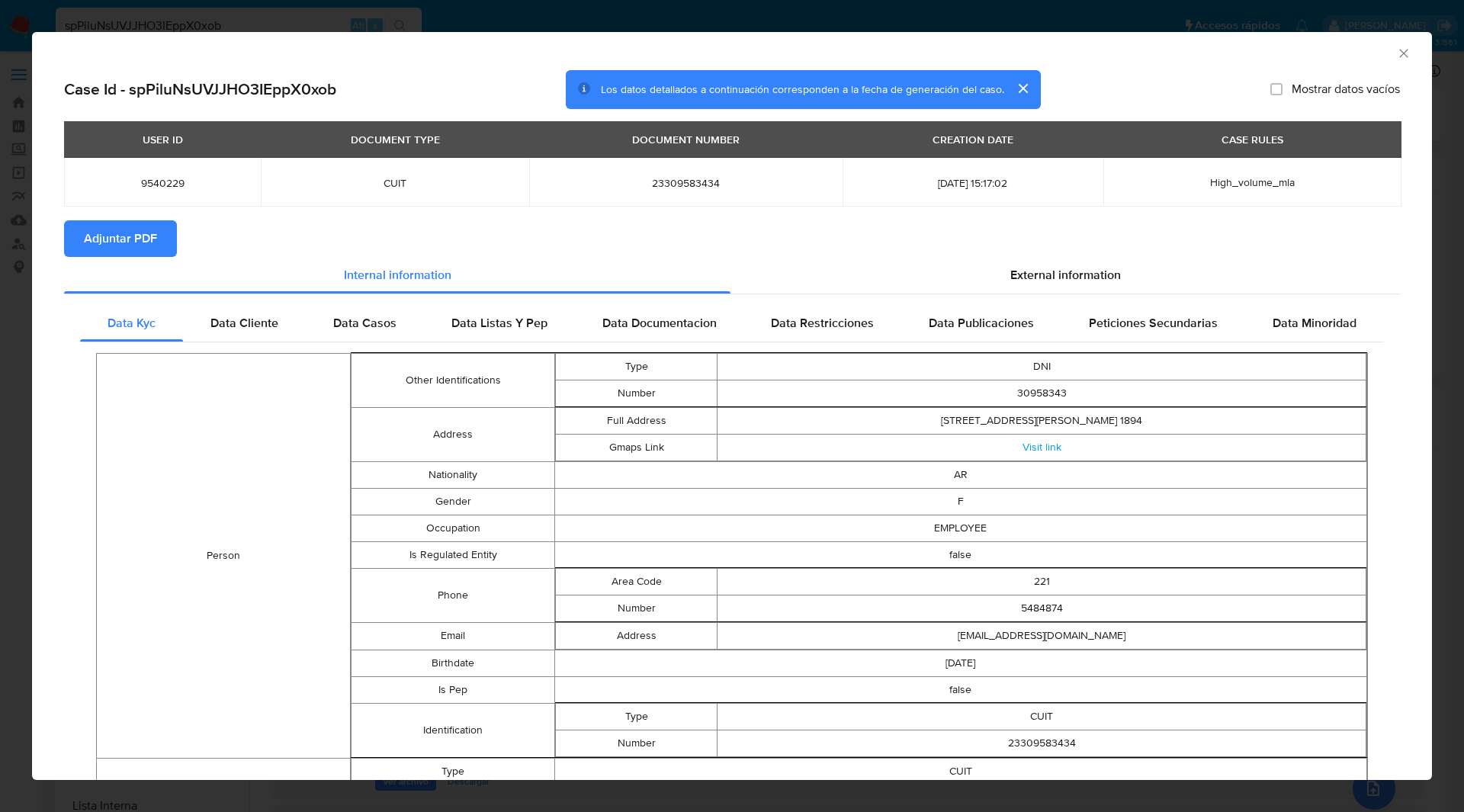
click at [157, 240] on span "Adjuntar PDF" at bounding box center [120, 239] width 73 height 34
click at [295, 240] on div "Creando" at bounding box center [248, 240] width 112 height 40
click at [380, 233] on section "Adjuntar PDF Creando" at bounding box center [732, 240] width 1335 height 40
click at [413, 233] on section "Adjuntar PDF Creando" at bounding box center [732, 240] width 1335 height 40
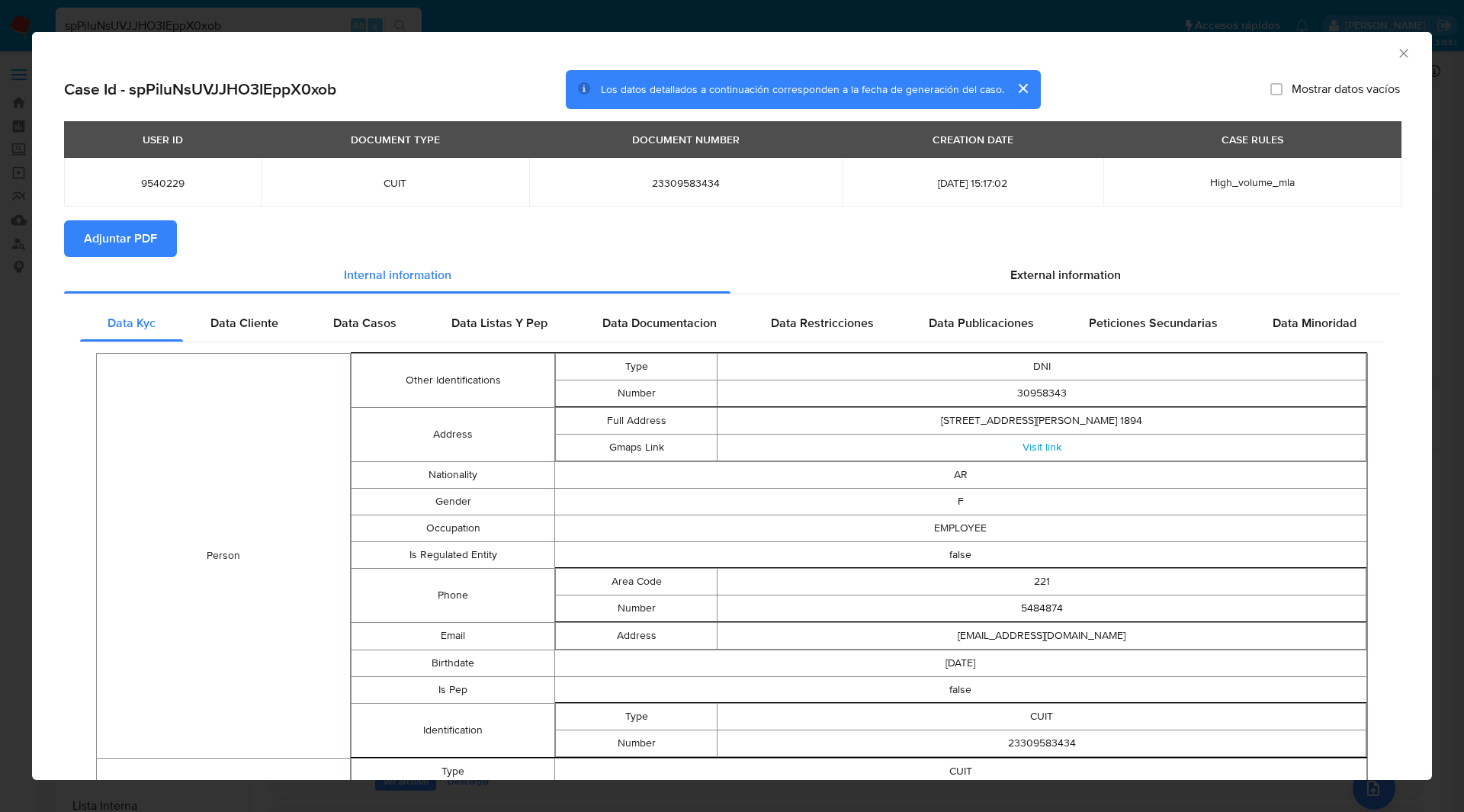
click at [943, 43] on div "AML Data Collector" at bounding box center [719, 51] width 1353 height 17
click at [1399, 51] on icon "Cerrar ventana" at bounding box center [1403, 53] width 8 height 8
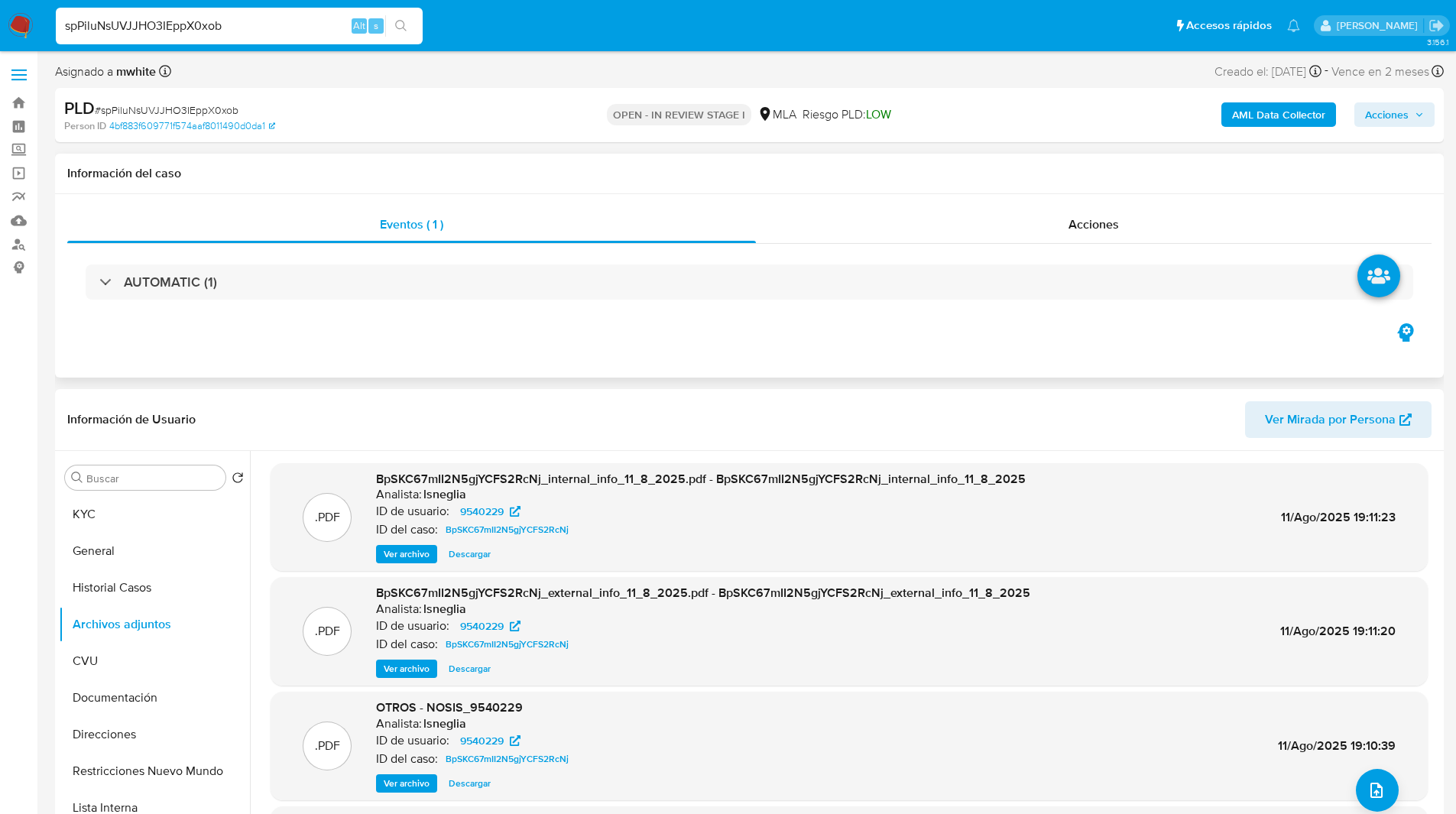
click at [779, 325] on div "Eventos ( 1 ) Acciones AUTOMATIC (1)" at bounding box center [750, 286] width 1389 height 183
click at [833, 334] on div "Eventos ( 1 ) Acciones AUTOMATIC (1)" at bounding box center [750, 286] width 1389 height 183
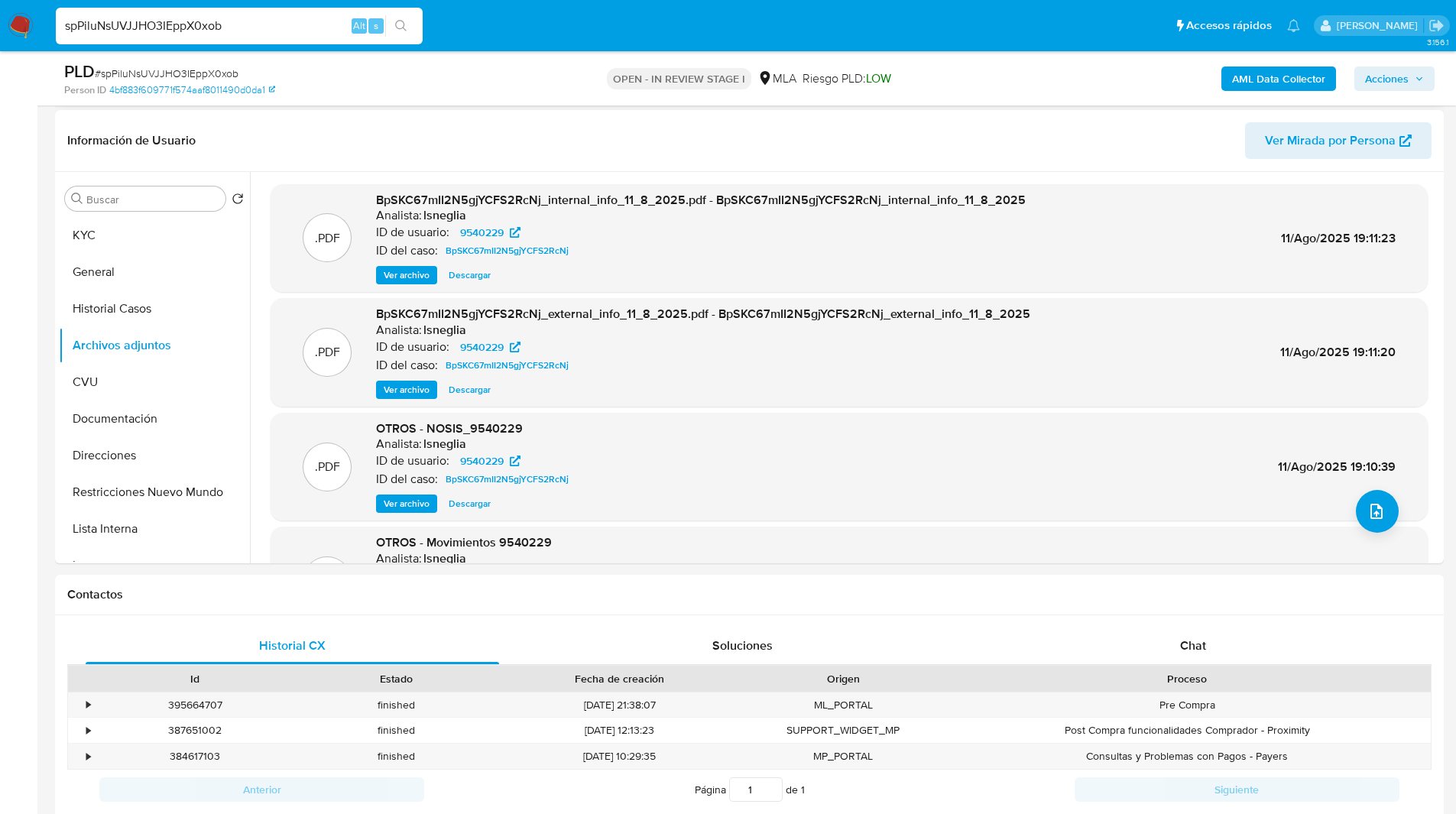
scroll to position [229, 0]
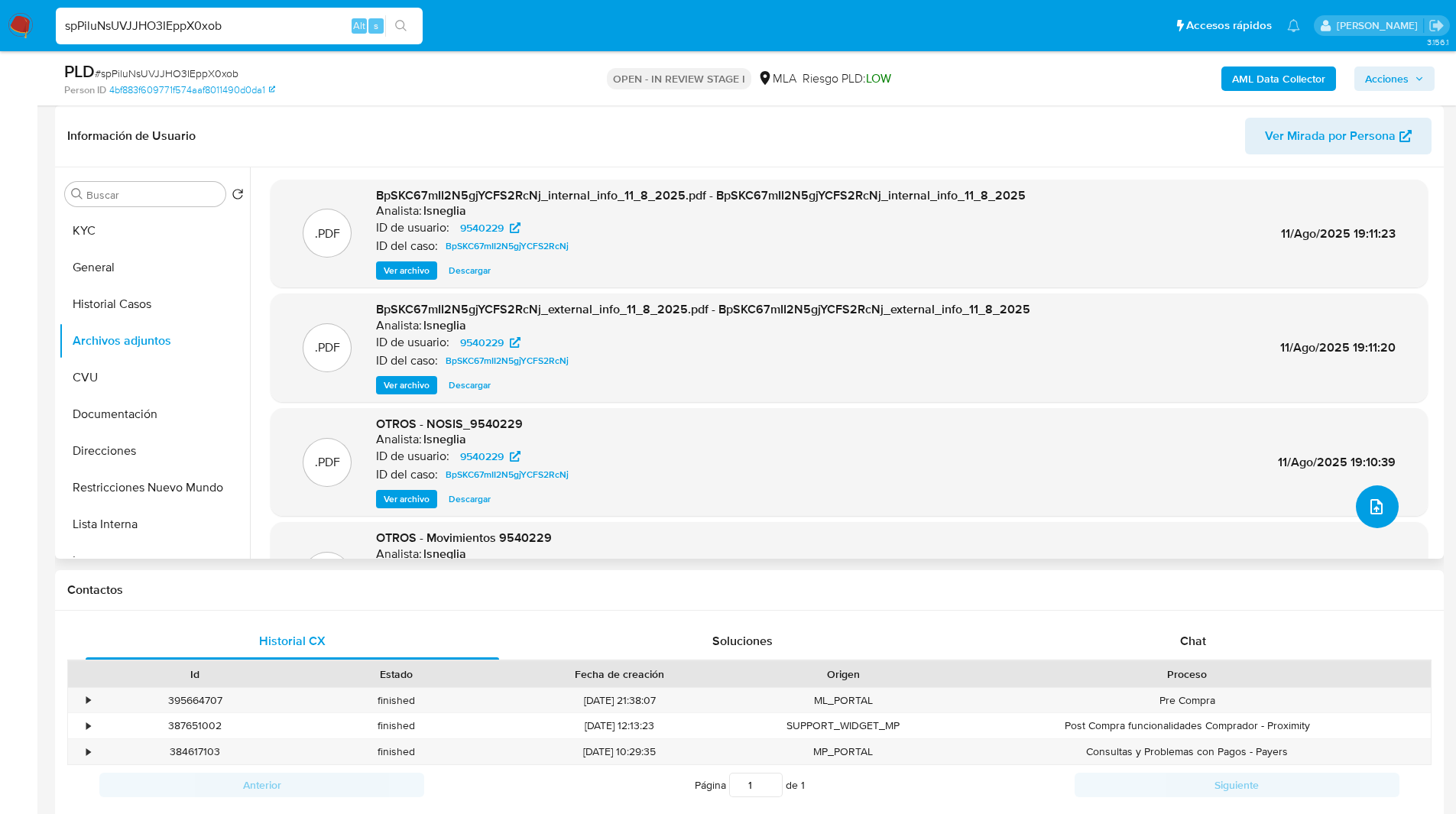
click at [1364, 516] on button "upload-file" at bounding box center [1377, 507] width 42 height 42
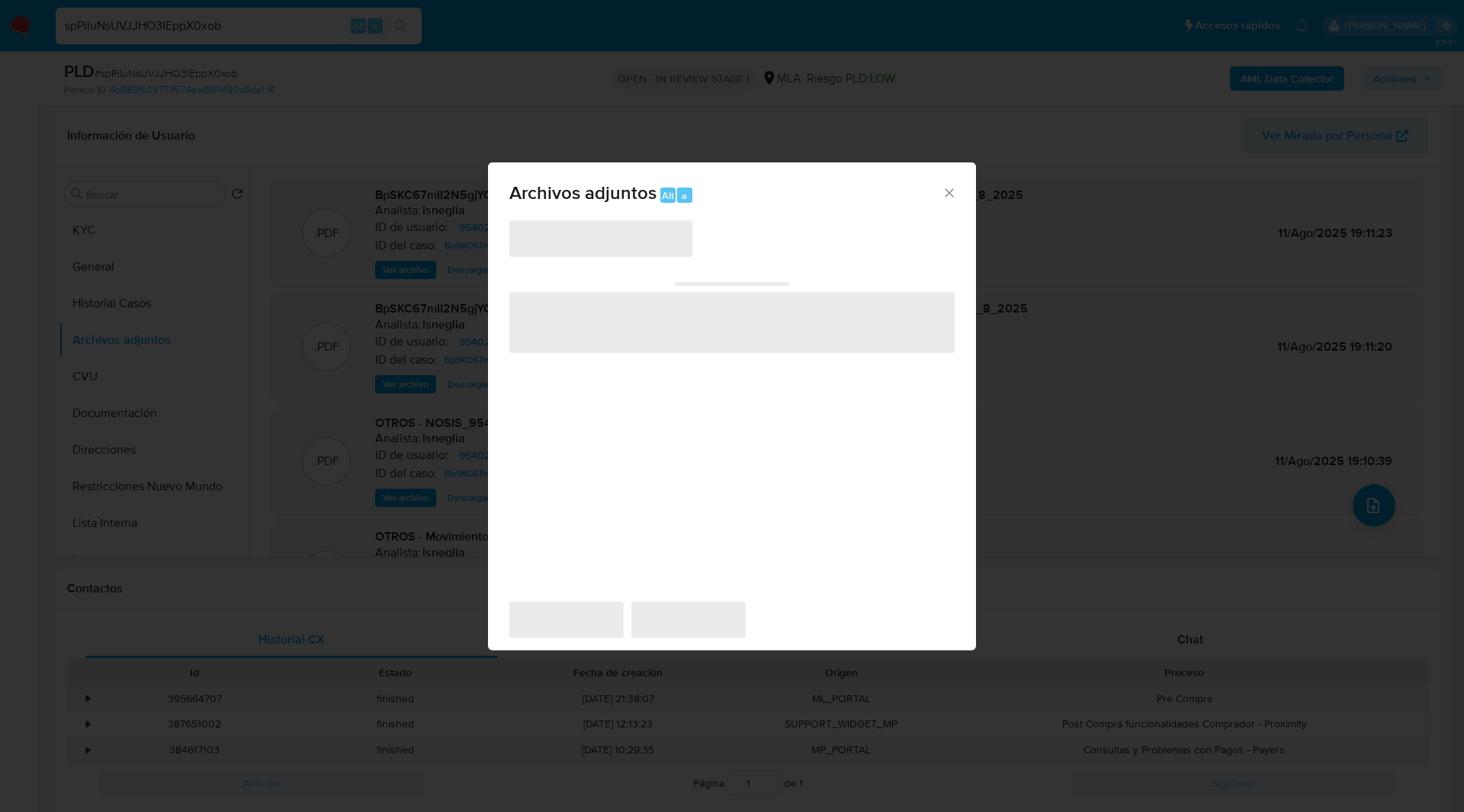
click at [1224, 577] on div "Archivos adjuntos Alt a ‌ ‌ ‌ ‌ ‌" at bounding box center [732, 406] width 1464 height 812
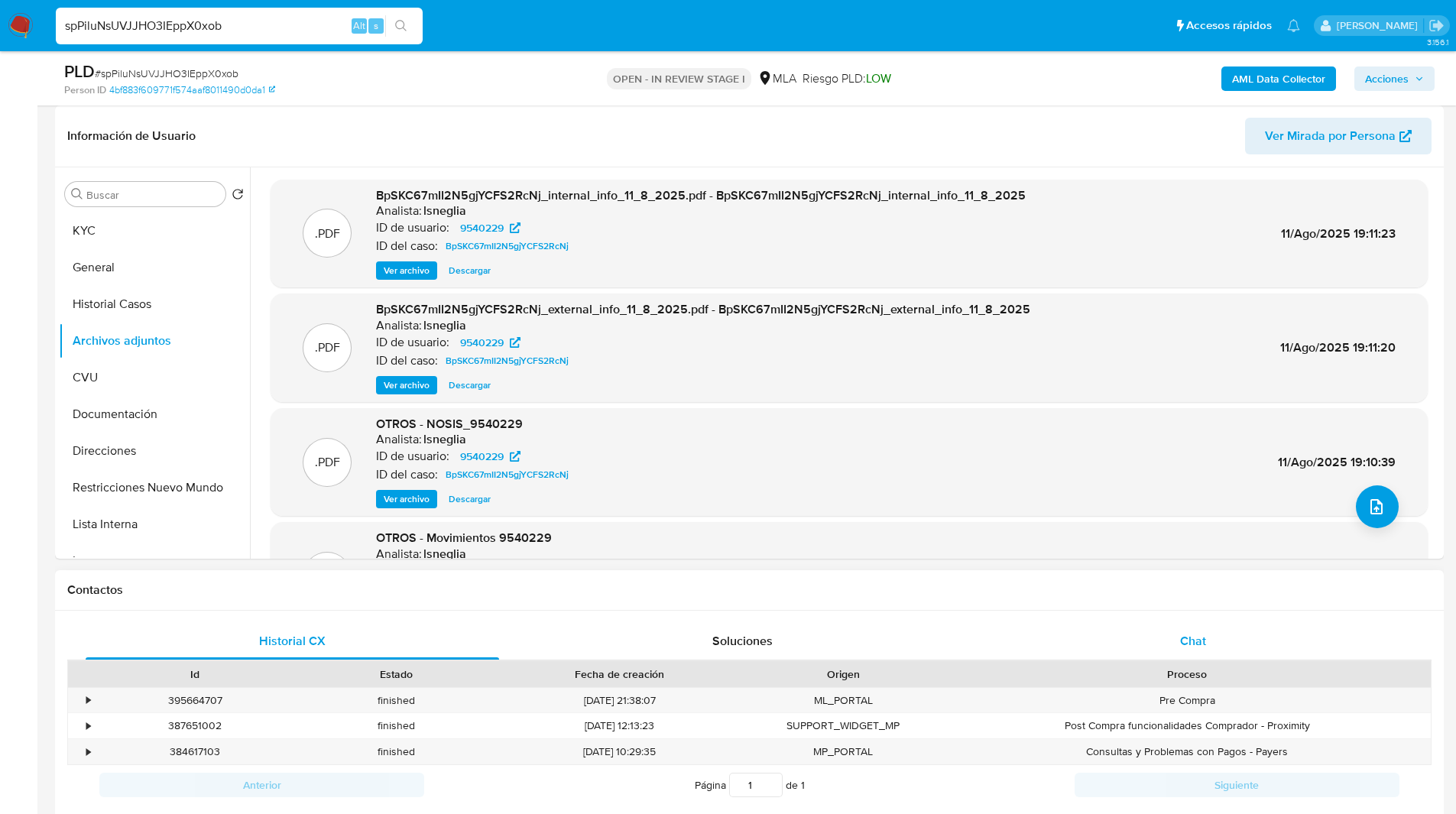
click at [1155, 654] on div "Chat" at bounding box center [1192, 641] width 413 height 36
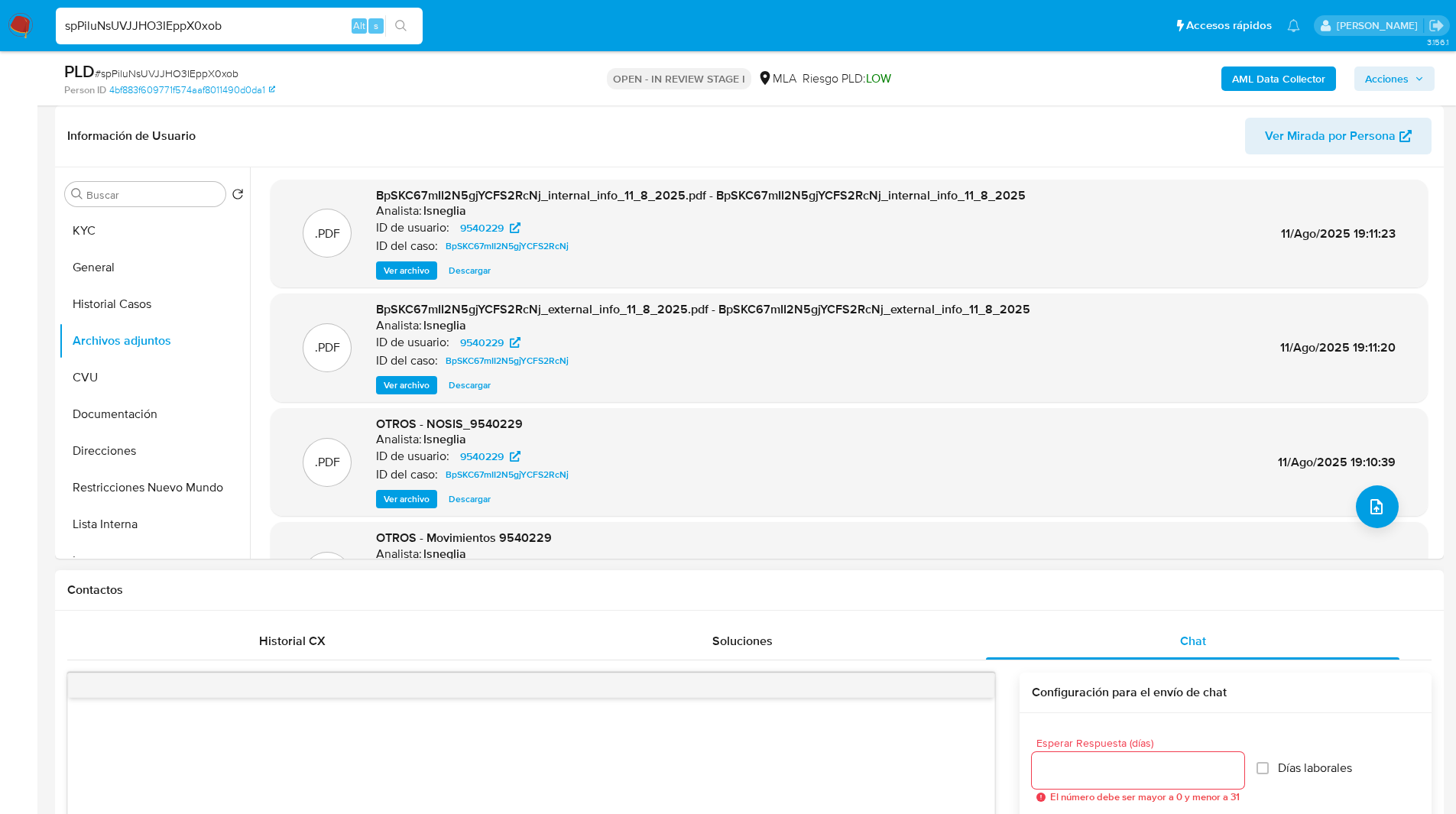
click at [1121, 587] on h1 "Contactos" at bounding box center [749, 590] width 1364 height 15
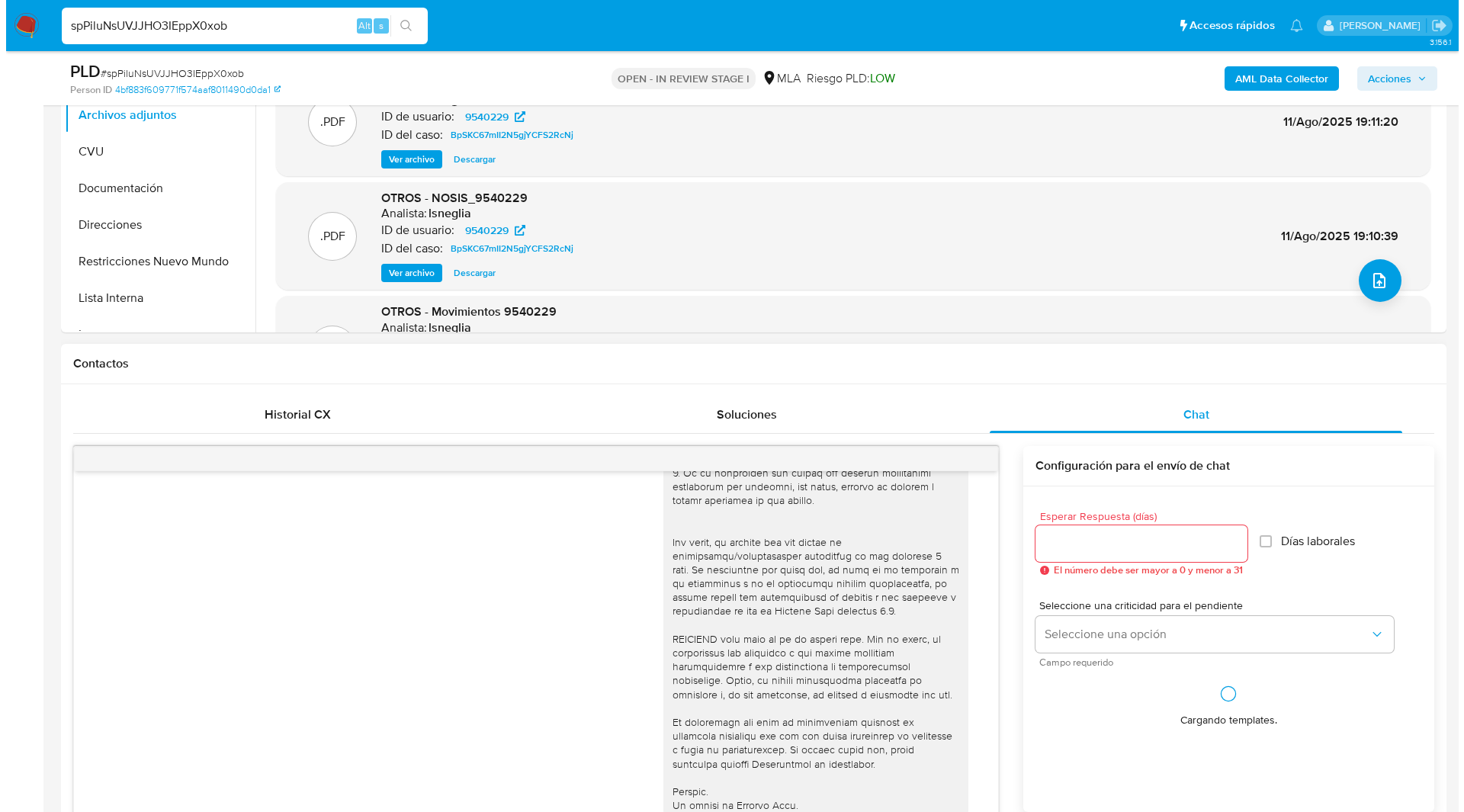
scroll to position [456, 0]
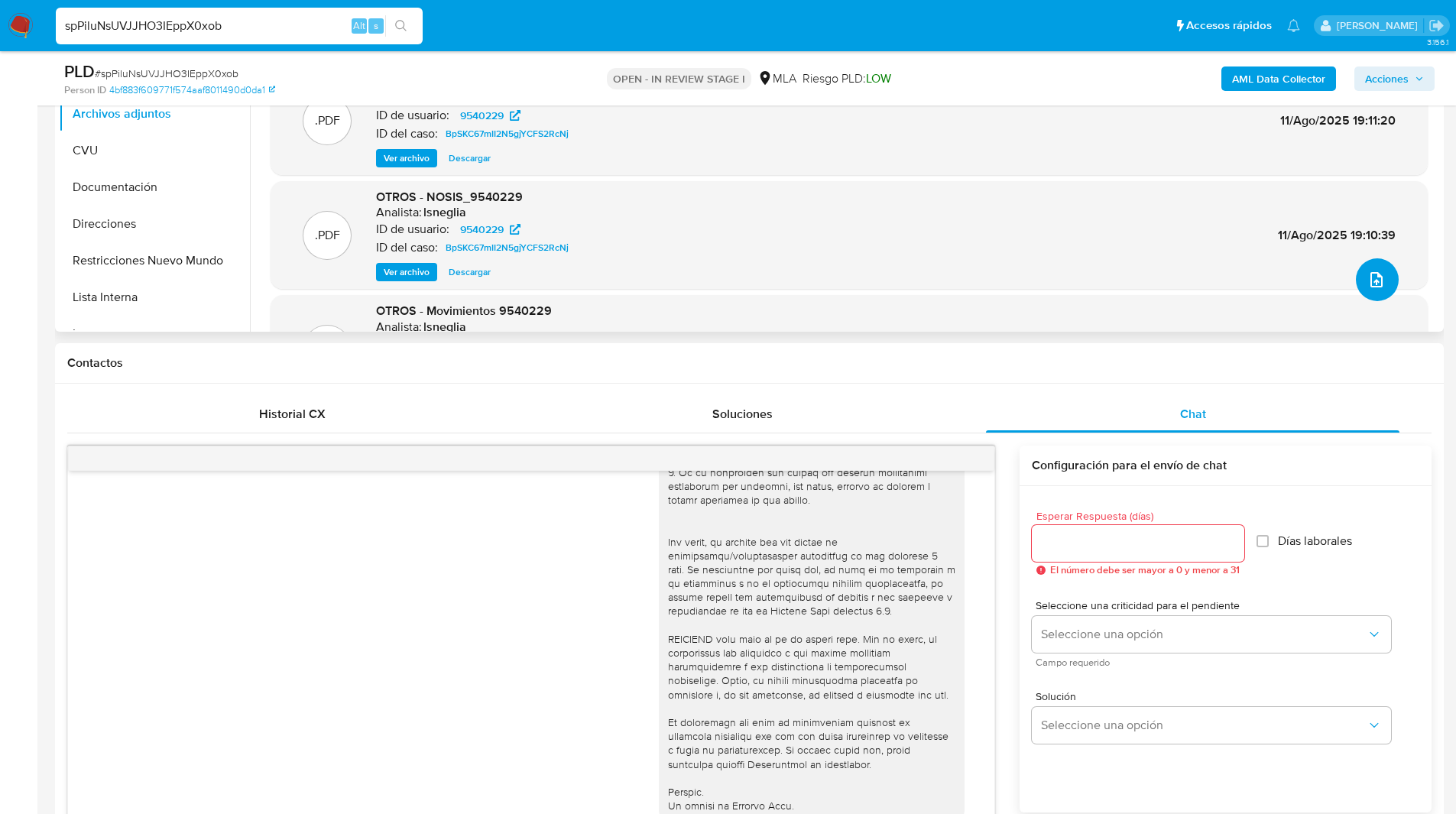
click at [1377, 275] on icon "upload-file" at bounding box center [1377, 280] width 19 height 19
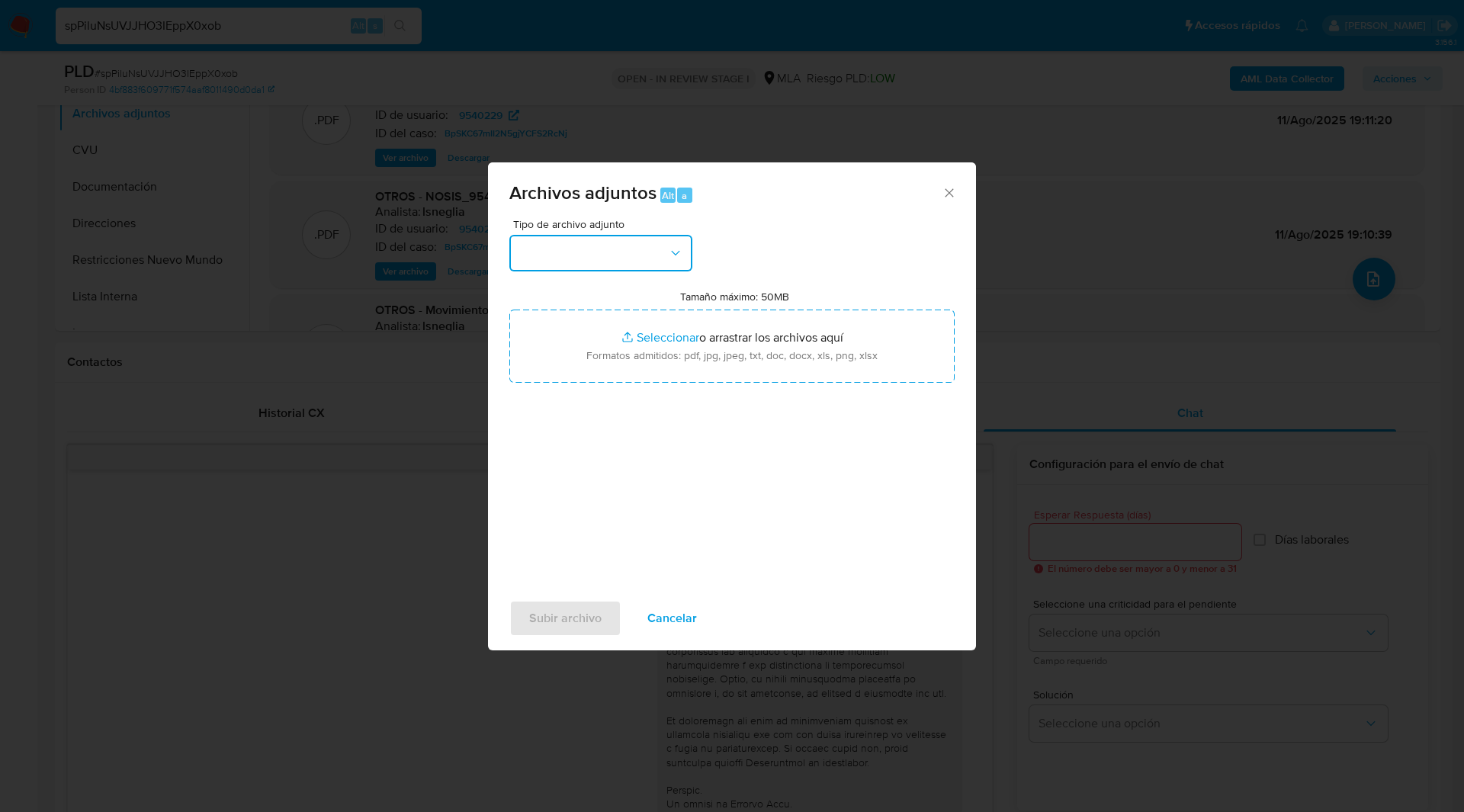
click at [603, 251] on button "button" at bounding box center [600, 252] width 183 height 36
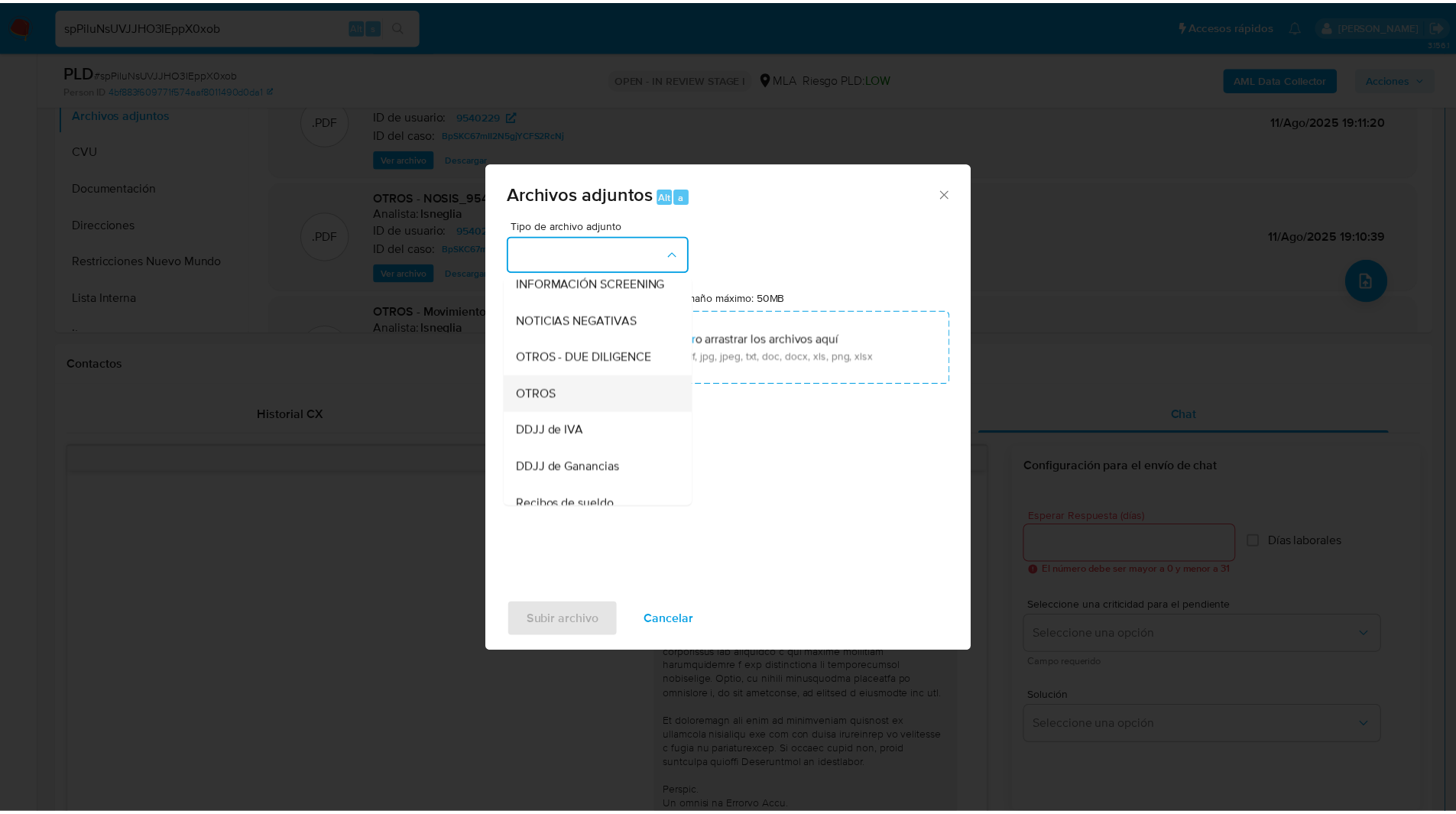
scroll to position [195, 0]
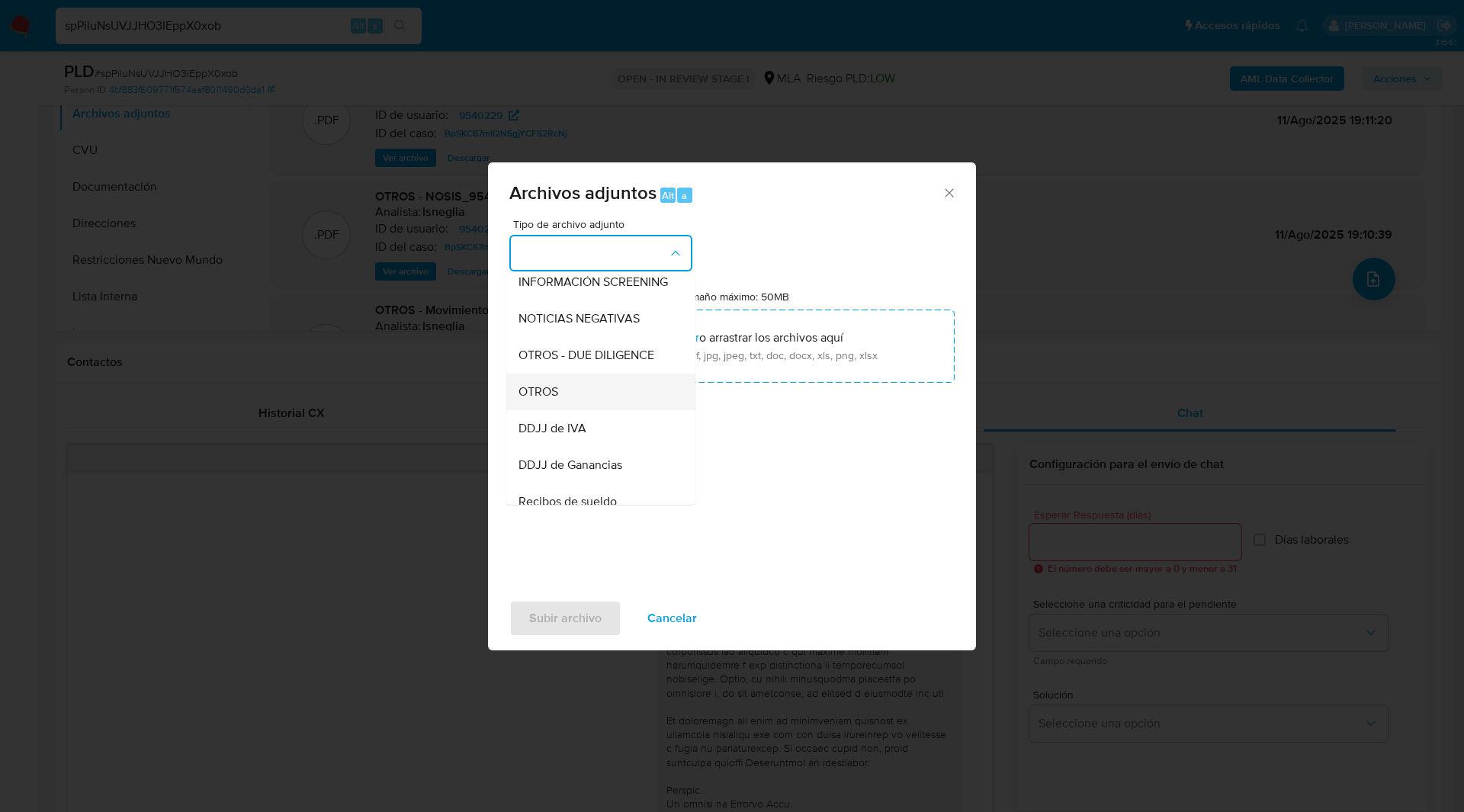
click at [554, 400] on span "OTROS" at bounding box center [538, 392] width 40 height 15
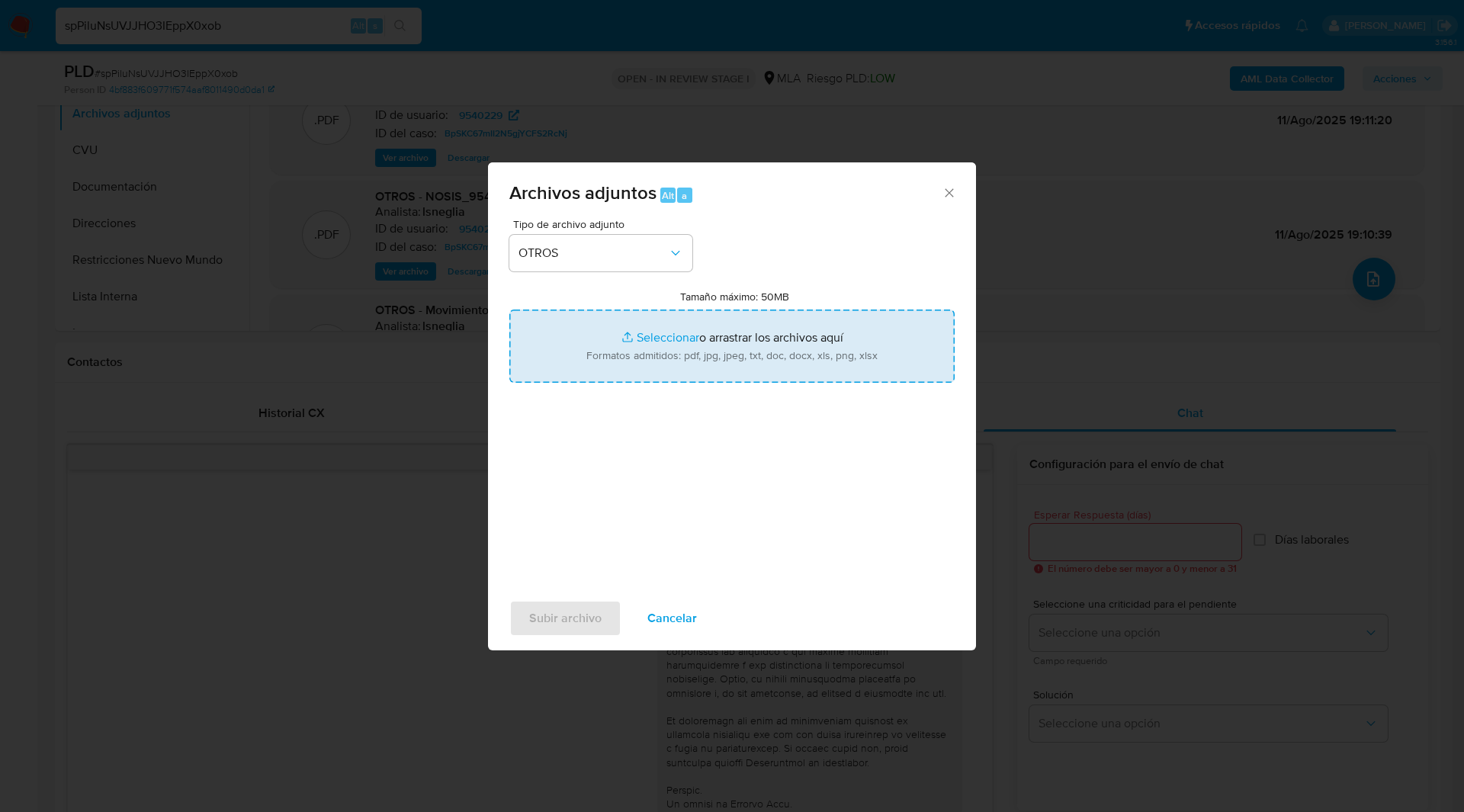
type input "C:\fakepath\Caselog spPiluNsUVJJHO3IEppX0xob_2025_08_28_10_16_29.docx"
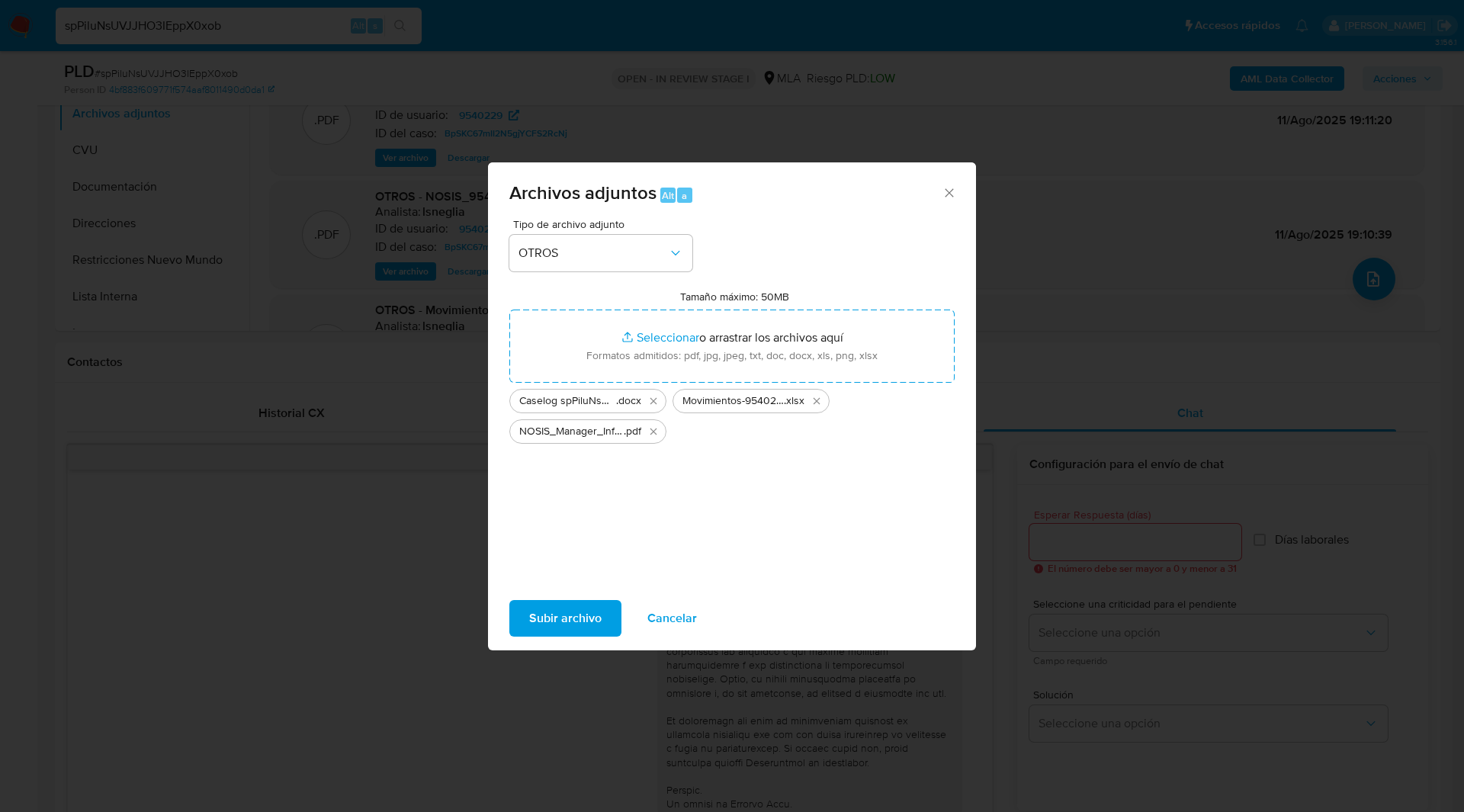
click at [594, 609] on span "Subir archivo" at bounding box center [566, 618] width 73 height 34
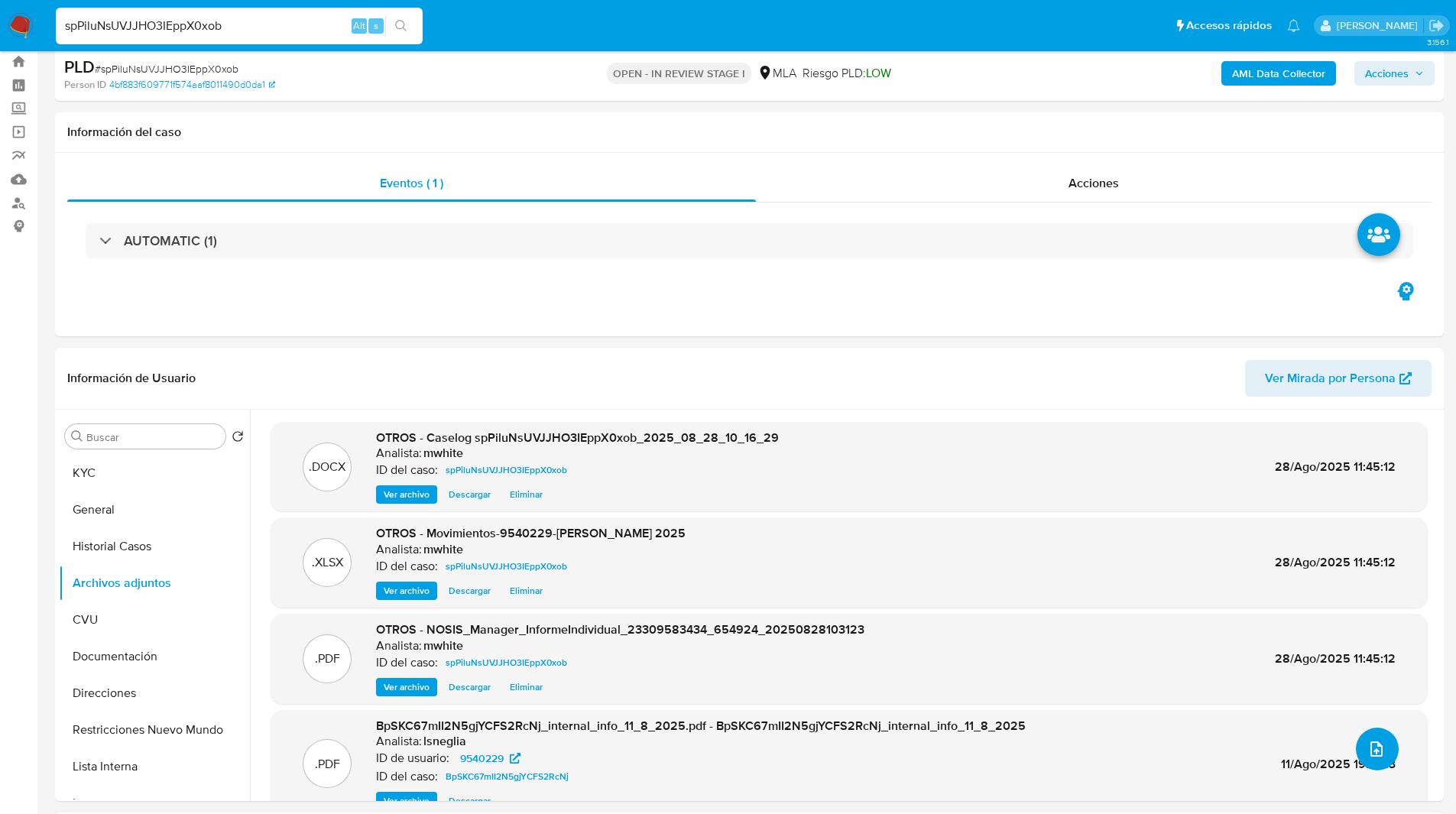
scroll to position [0, 0]
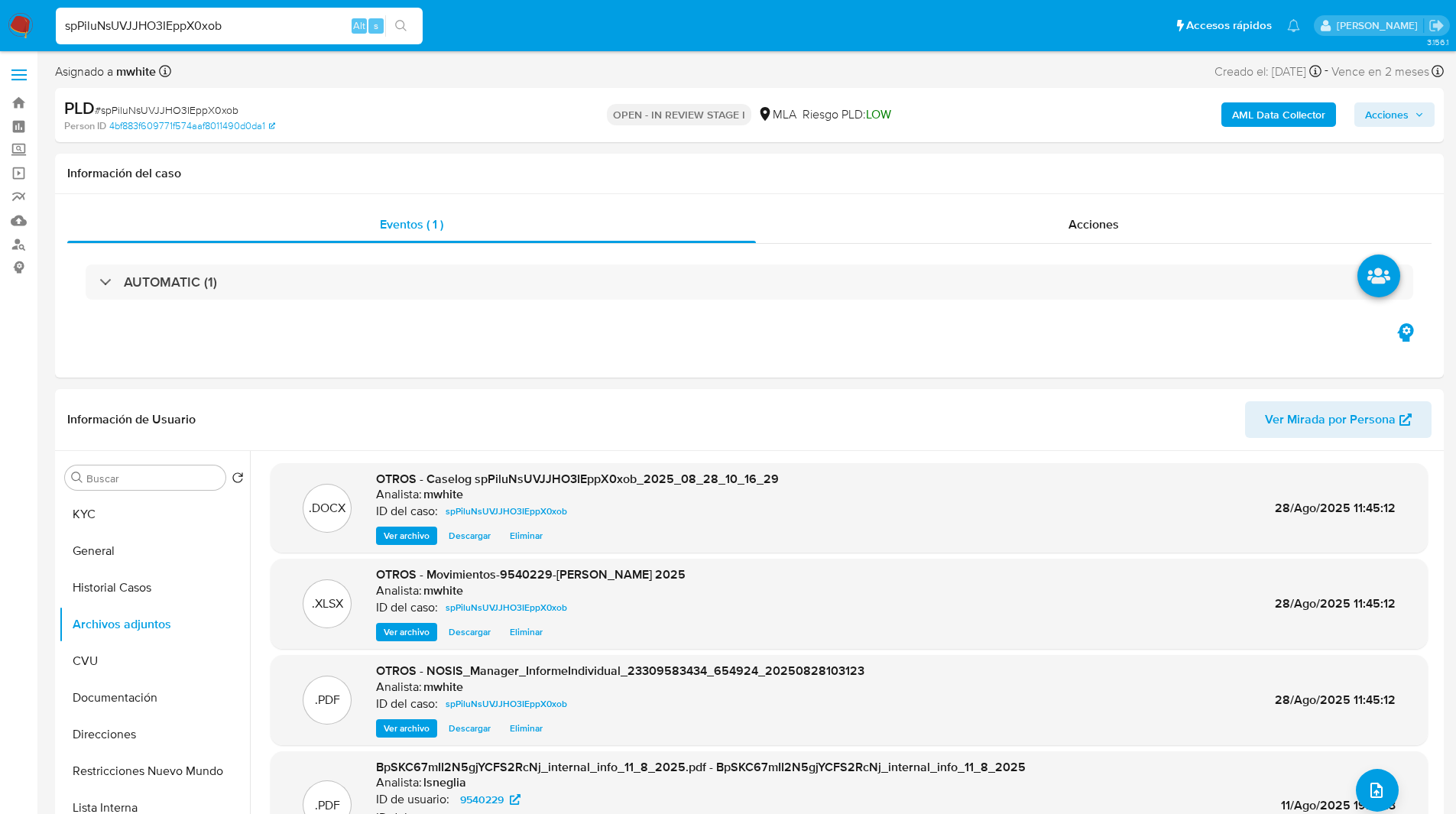
click at [1376, 121] on span "Acciones" at bounding box center [1386, 115] width 43 height 25
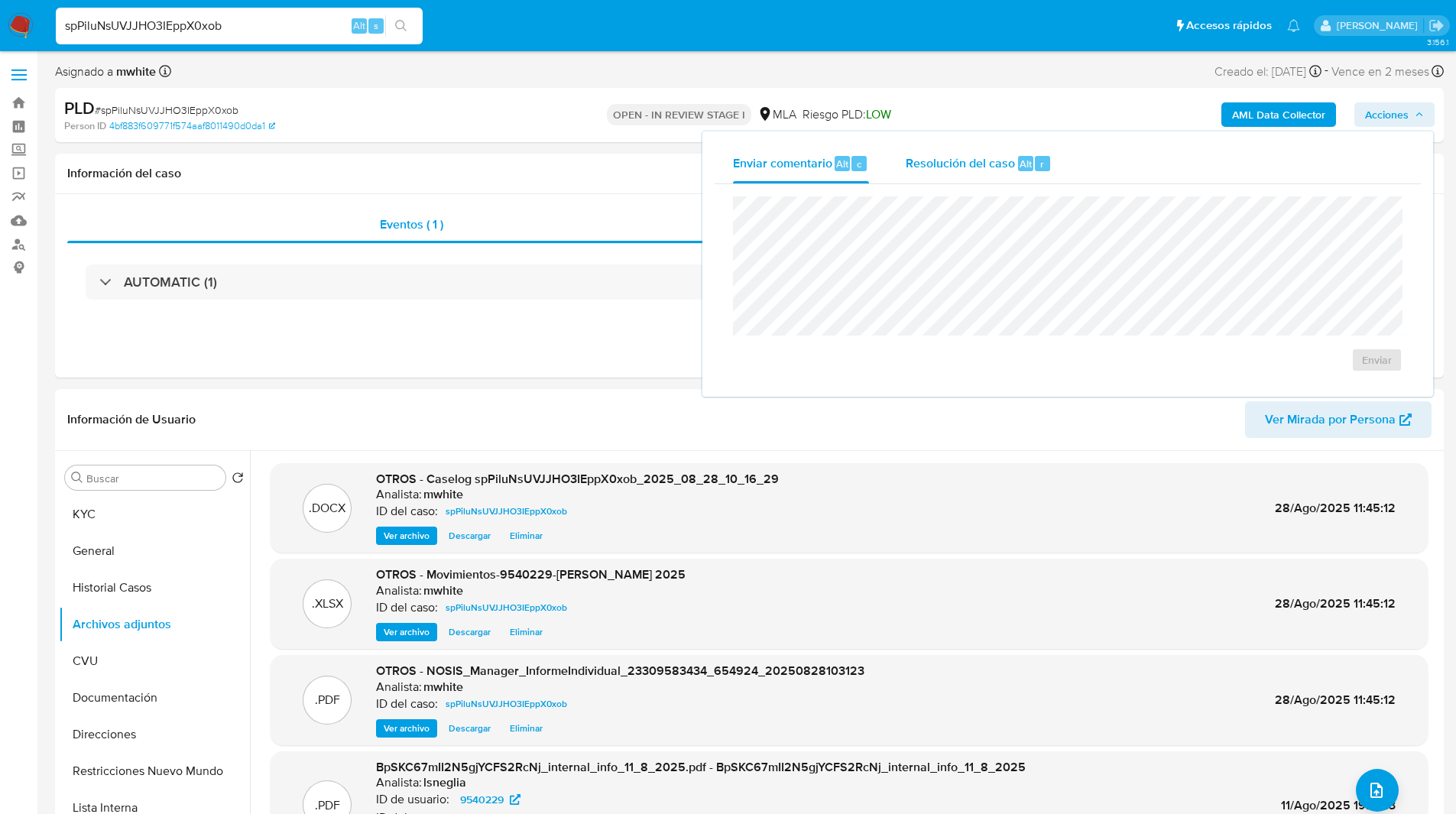
click at [902, 172] on button "Resolución del caso Alt r" at bounding box center [978, 163] width 183 height 40
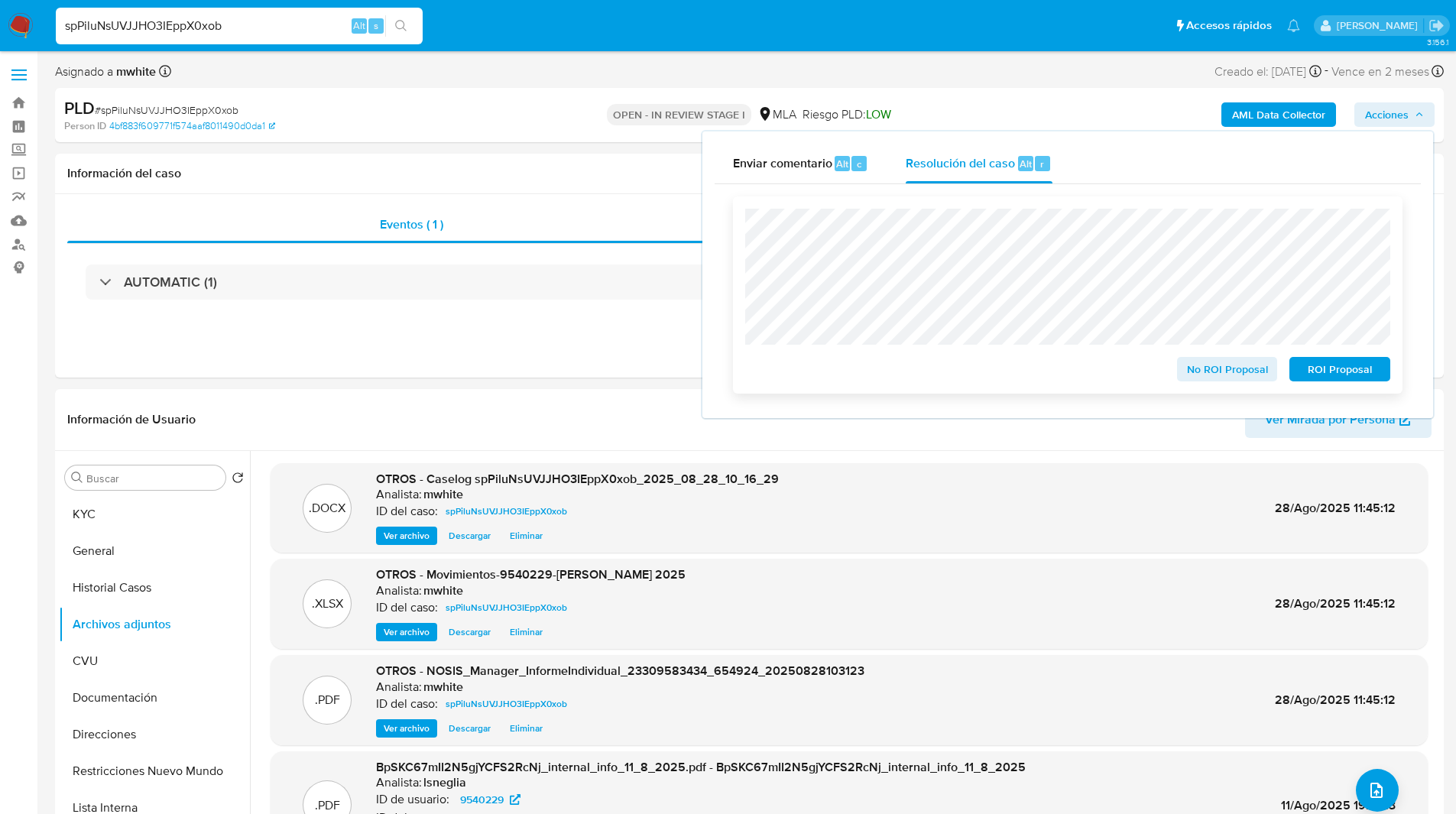
click at [1228, 376] on span "No ROI Proposal" at bounding box center [1228, 368] width 80 height 21
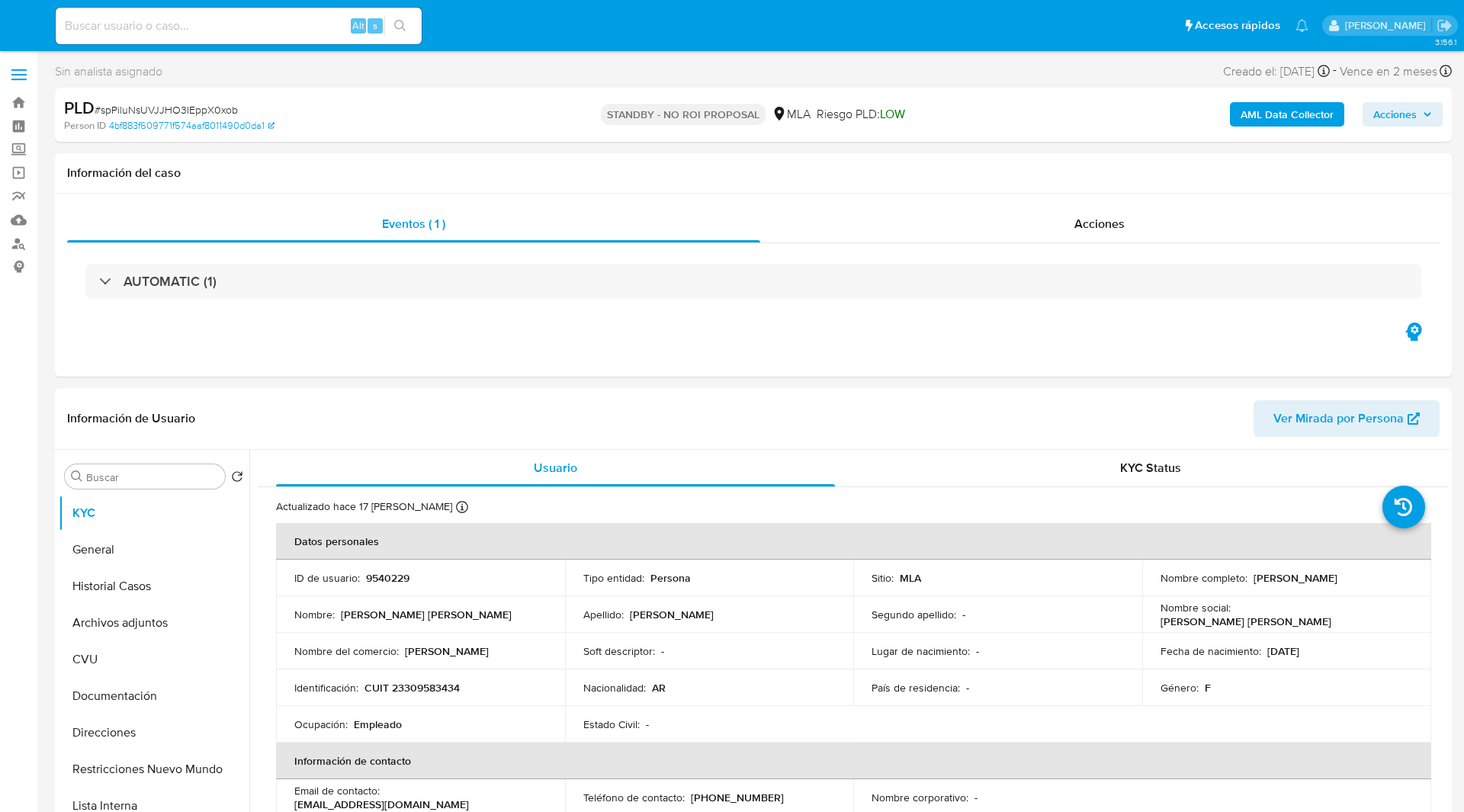
select select "10"
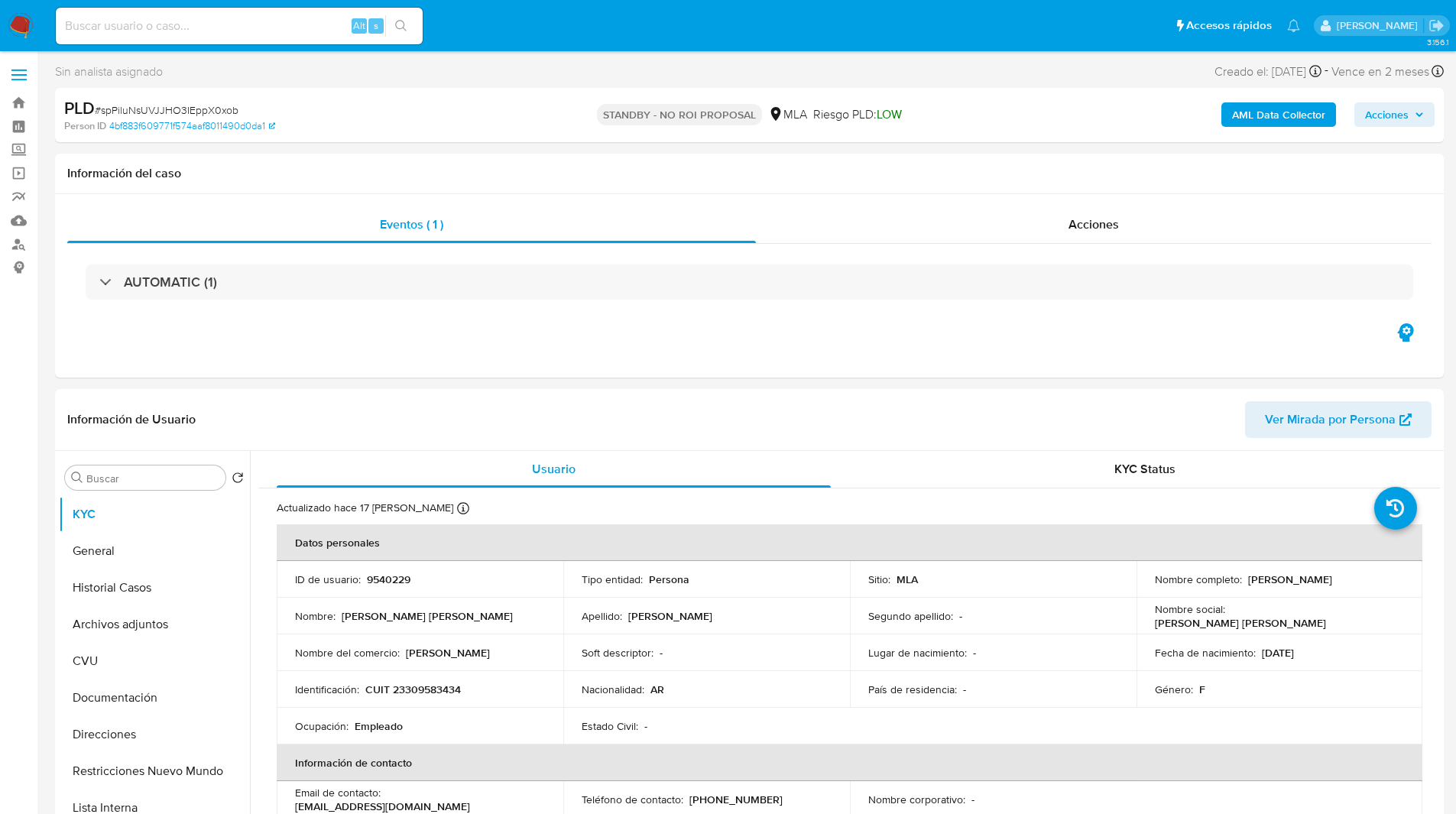
click at [295, 8] on div "Alt s" at bounding box center [239, 25] width 367 height 36
click at [294, 23] on input at bounding box center [239, 25] width 367 height 20
paste input "RahVazPAe3y34JjC7YV0MyfA"
type input "RahVazPAe3y34JjC7YV0MyfA"
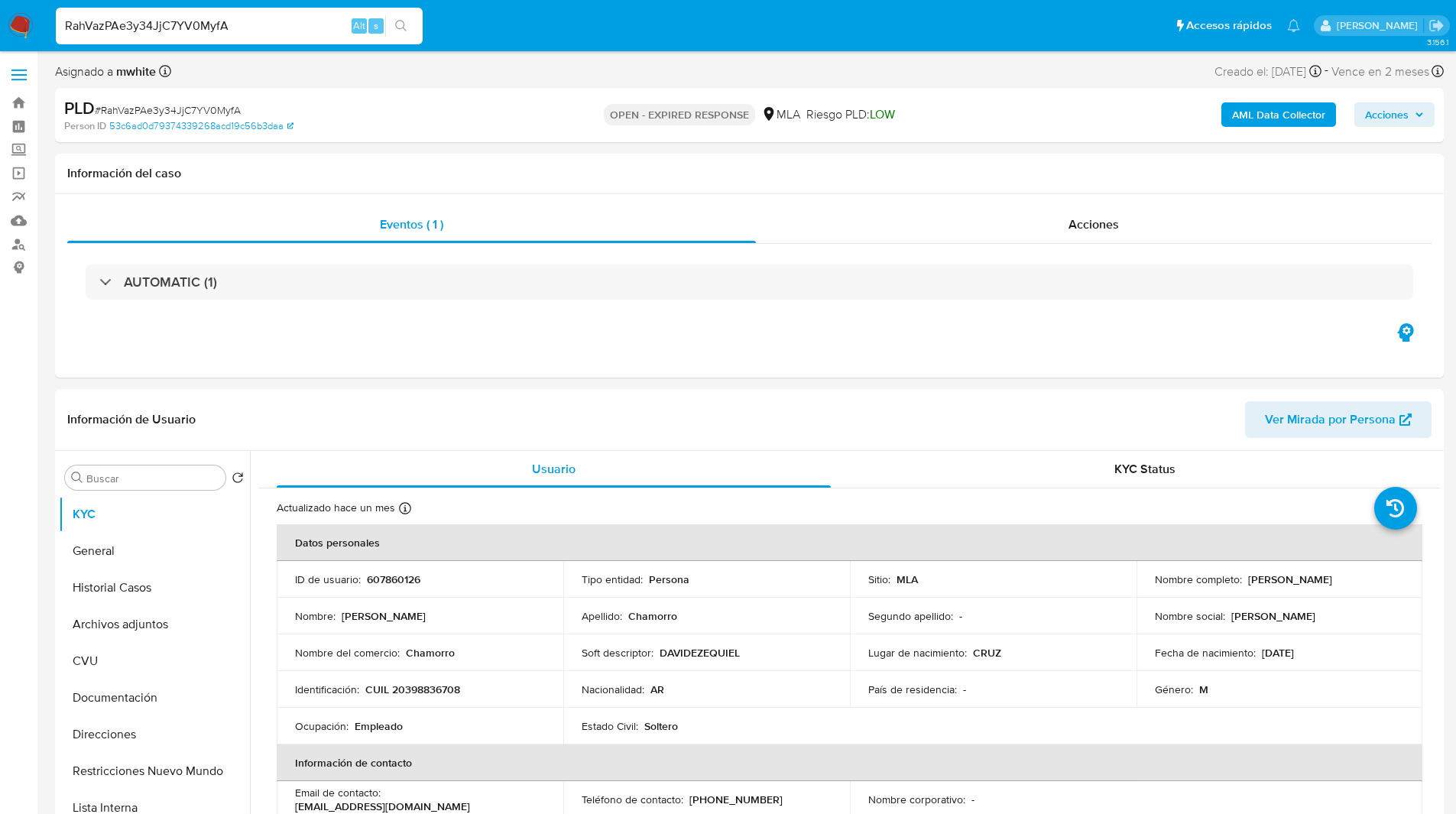
select select "10"
click at [411, 584] on p "607860126" at bounding box center [393, 579] width 53 height 14
copy p "607860126"
click at [428, 688] on p "CUIL 20398836708" at bounding box center [413, 689] width 95 height 14
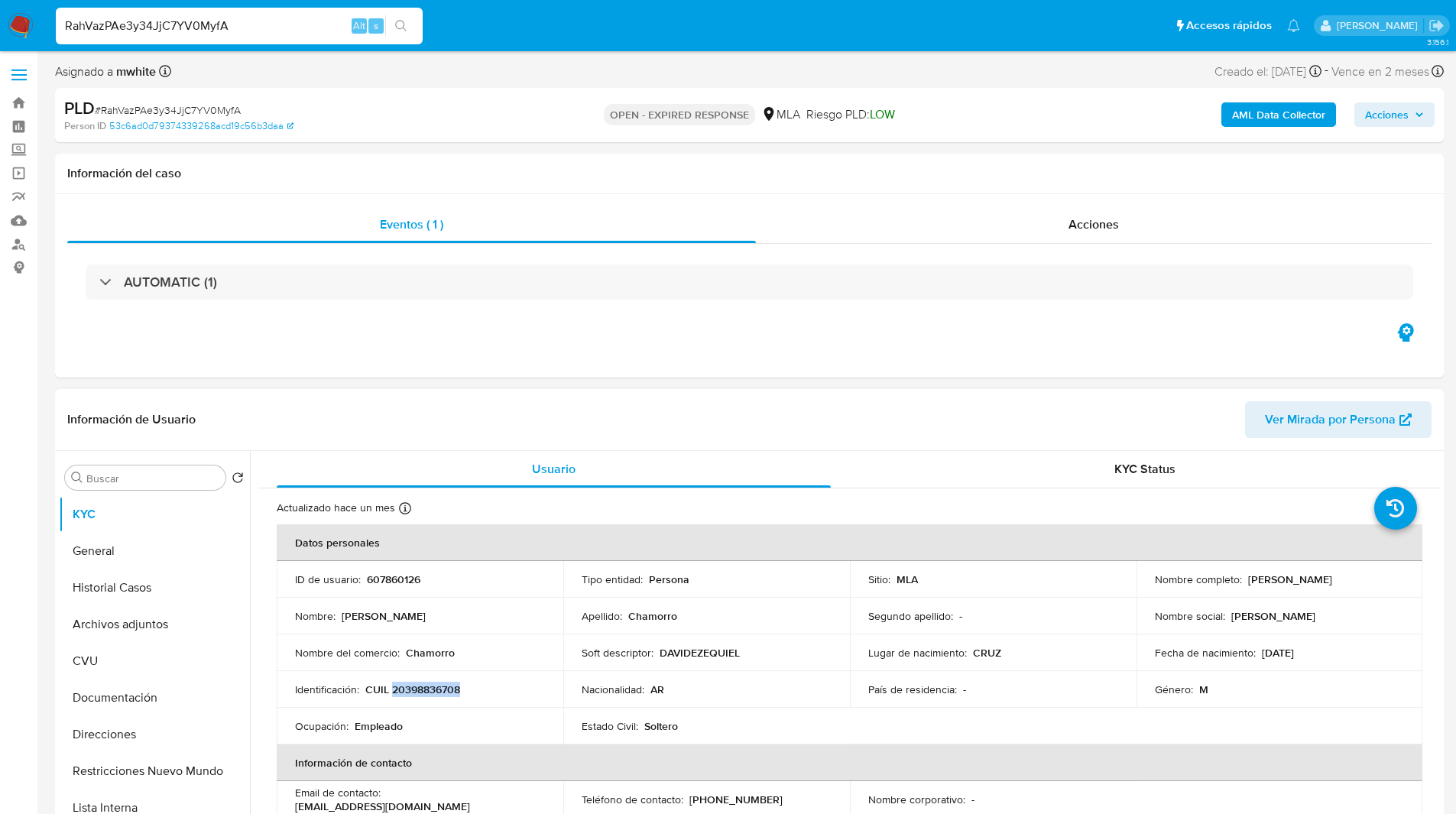
click at [428, 688] on p "CUIL 20398836708" at bounding box center [413, 689] width 95 height 14
copy p "20398836708"
click at [519, 86] on div "Asignado a mwhite Asignado el: 18/08/2025 14:13:40 Creado el: 12/08/2025 Creado…" at bounding box center [750, 75] width 1389 height 27
click at [938, 188] on div "Información del caso" at bounding box center [750, 174] width 1389 height 41
click at [532, 13] on ul "Pausado Ver notificaciones RahVazPAe3y34JjC7YV0MyfA Alt s Accesos rápidos Presi…" at bounding box center [678, 25] width 1260 height 38
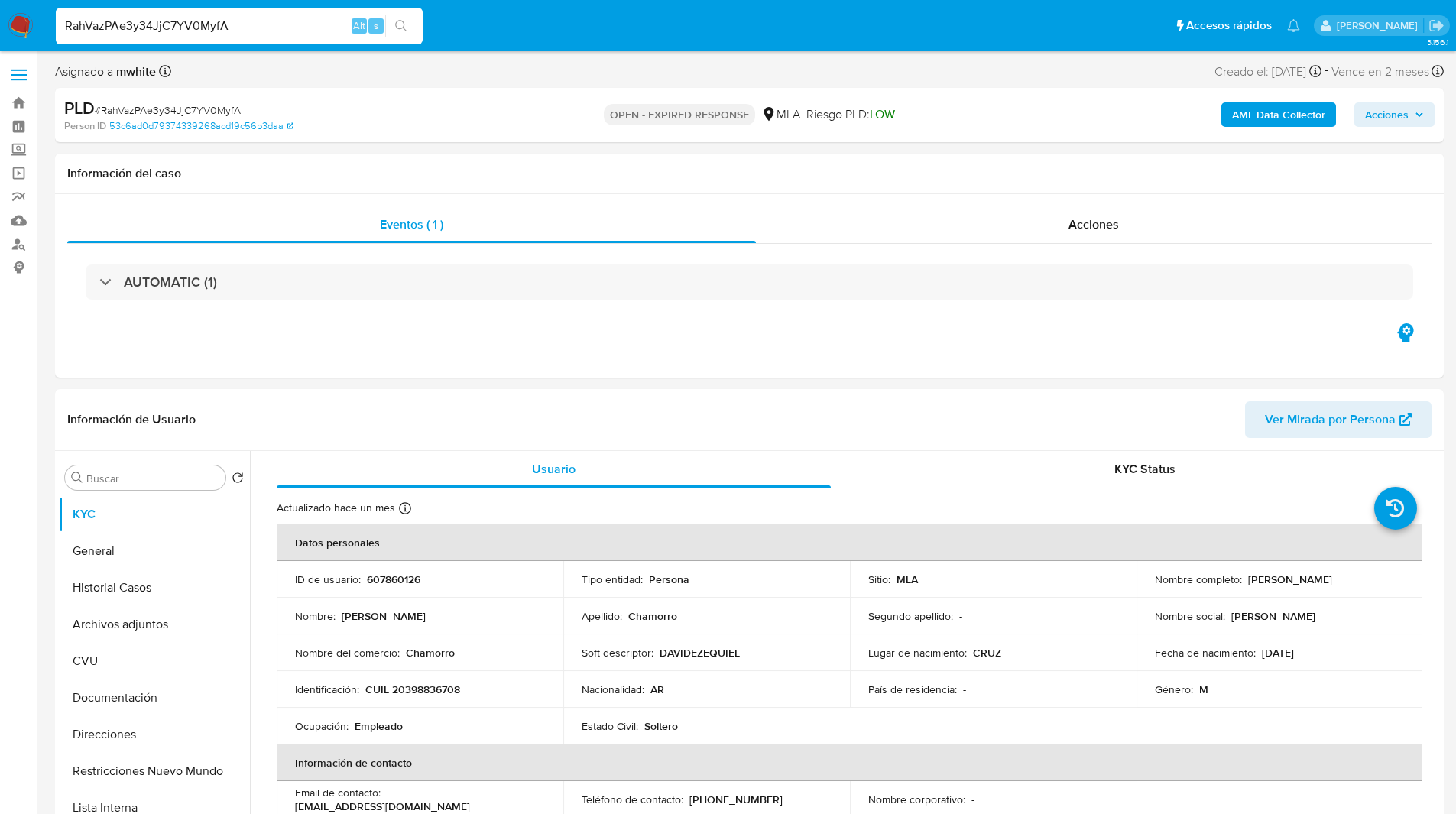
click at [522, 20] on ul "Pausado Ver notificaciones RahVazPAe3y34JjC7YV0MyfA Alt s Accesos rápidos Presi…" at bounding box center [678, 25] width 1260 height 38
click at [576, 72] on div "Asignado a mwhite Asignado el: 18/08/2025 14:13:40 Creado el: 12/08/2025 Creado…" at bounding box center [750, 75] width 1389 height 27
click at [515, 32] on ul "Pausado Ver notificaciones RahVazPAe3y34JjC7YV0MyfA Alt s Accesos rápidos Presi…" at bounding box center [678, 25] width 1260 height 38
click at [784, 12] on ul "Pausado Ver notificaciones RahVazPAe3y34JjC7YV0MyfA Alt s Accesos rápidos Presi…" at bounding box center [678, 25] width 1260 height 38
click at [937, 86] on div "Asignado a mwhite Asignado el: 18/08/2025 14:13:40 Creado el: 12/08/2025 Creado…" at bounding box center [750, 75] width 1389 height 27
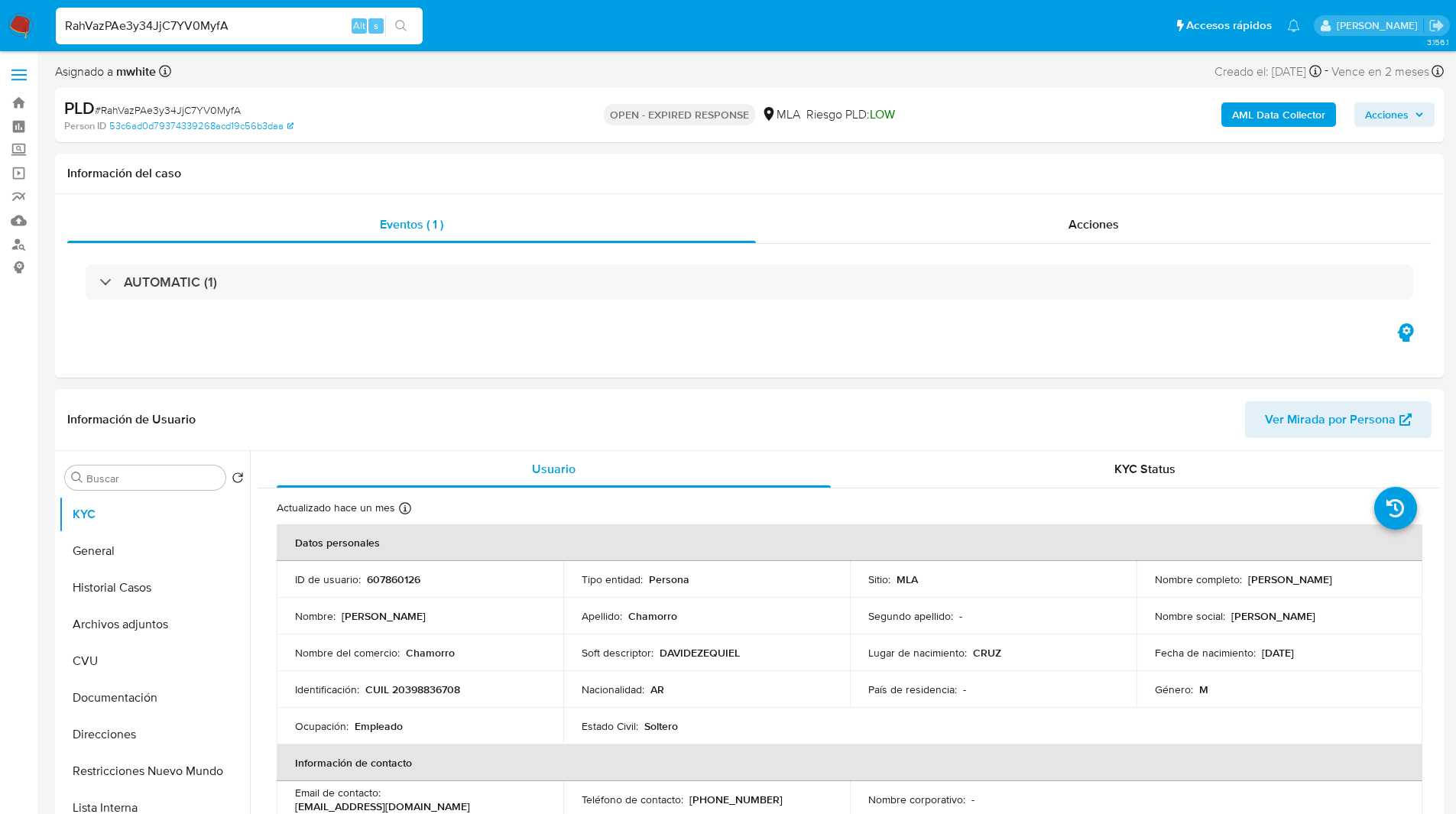
click at [252, 29] on input "RahVazPAe3y34JjC7YV0MyfA" at bounding box center [239, 25] width 367 height 20
paste input "bLHiGPSBZPnoxogJMwCuuqtB"
type input "bLHiGPSBZPnoxogJMwCuuqtB"
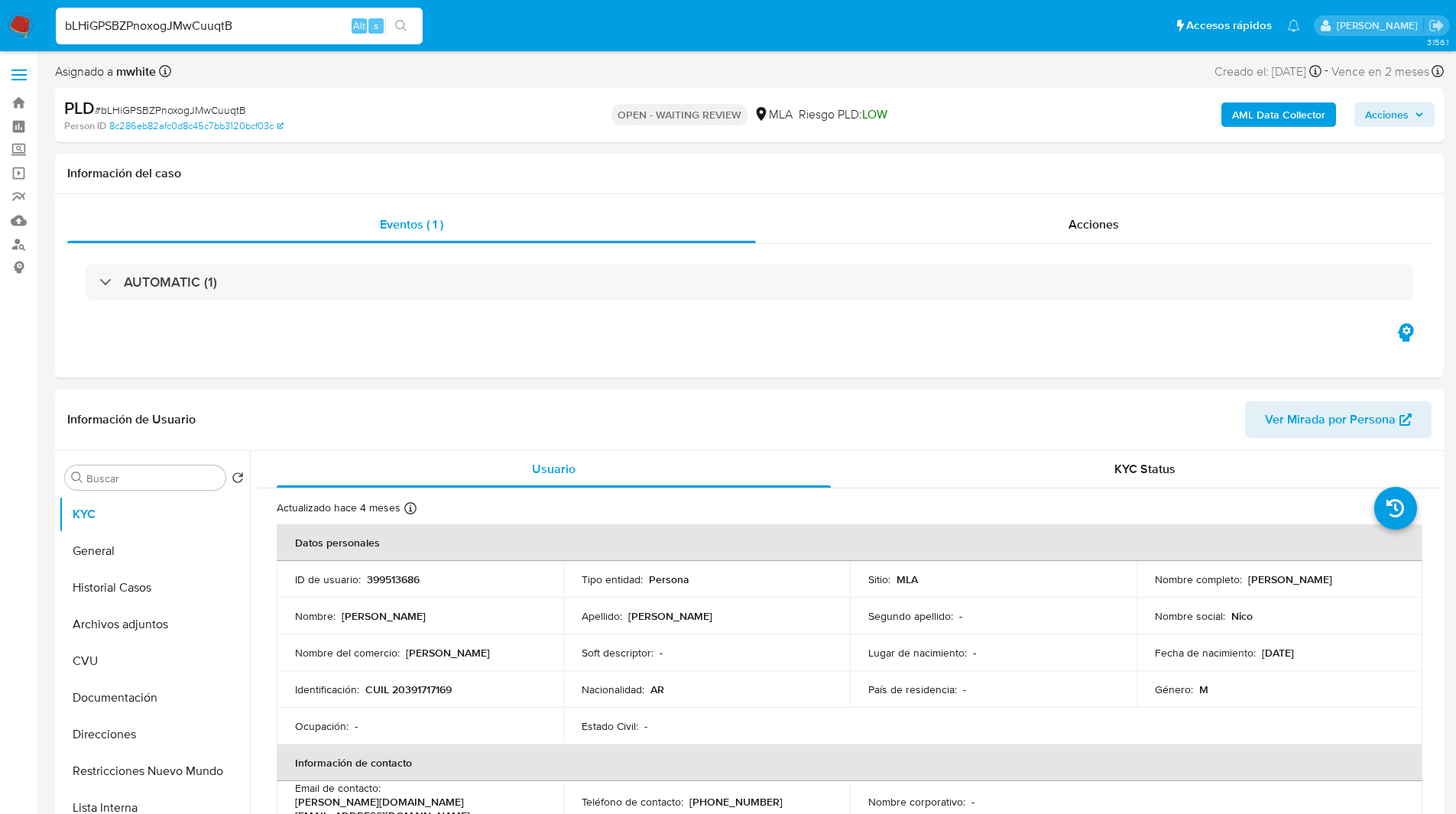
select select "10"
click at [383, 571] on td "ID de usuario : 399513686" at bounding box center [420, 579] width 287 height 36
click at [391, 577] on p "399513686" at bounding box center [393, 579] width 53 height 14
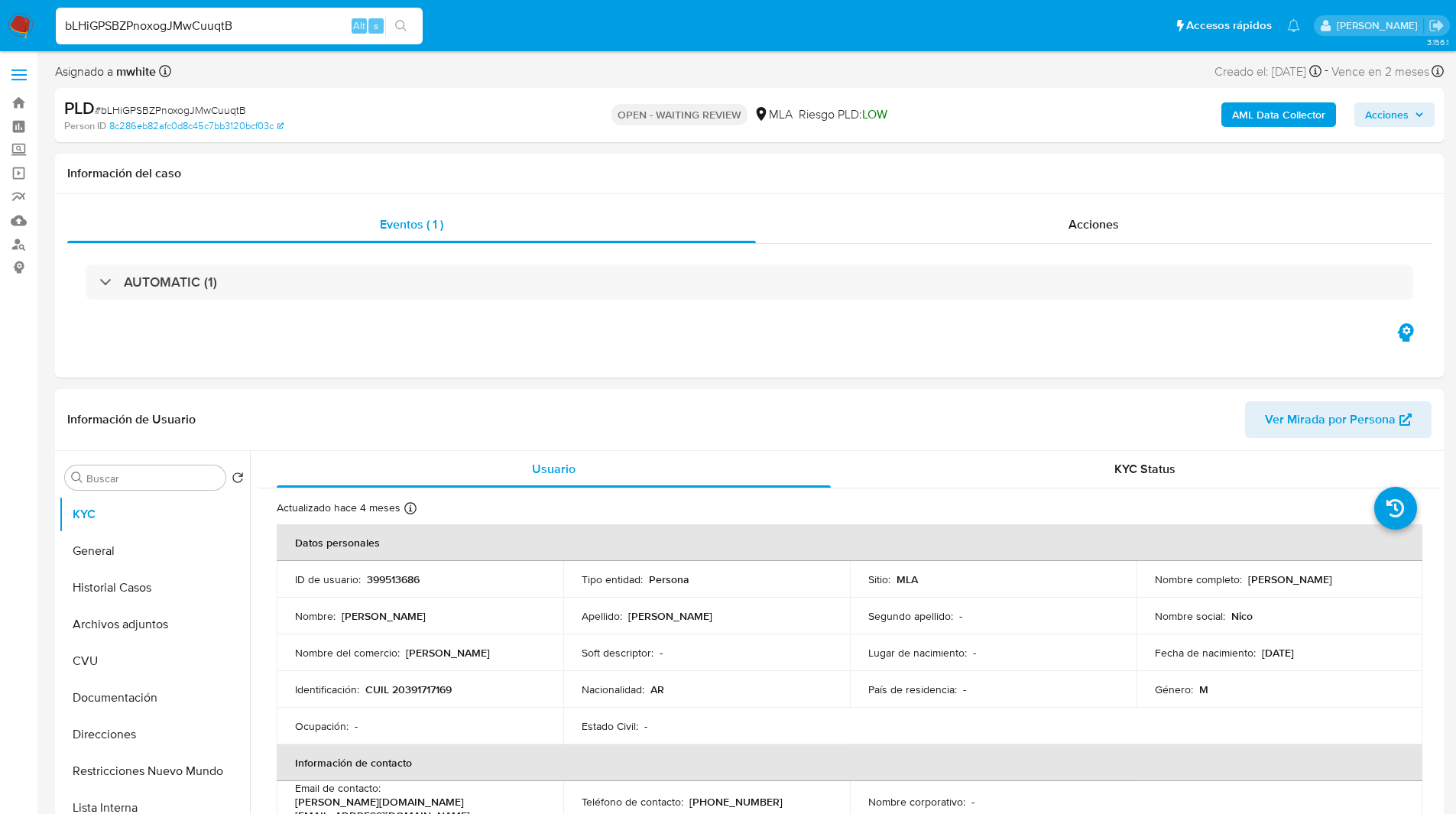
click at [522, 48] on nav "Pausado Ver notificaciones bLHiGPSBZPnoxogJMwCuuqtB Alt s Accesos rápidos Presi…" at bounding box center [728, 25] width 1456 height 51
click at [404, 579] on p "399513686" at bounding box center [393, 579] width 53 height 14
copy p "399513686"
click at [413, 688] on p "CUIL 20391717169" at bounding box center [408, 689] width 87 height 14
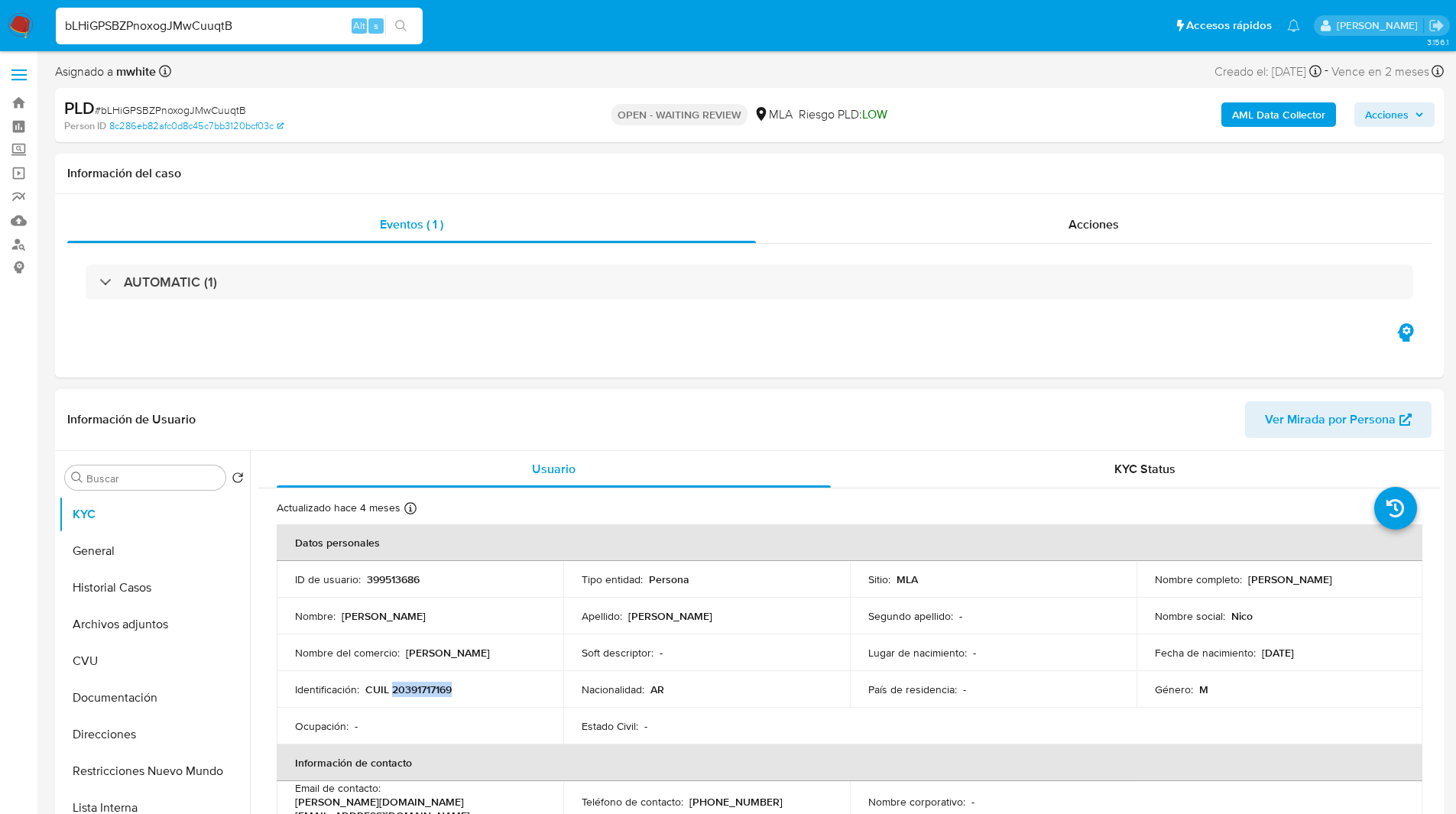
click at [413, 688] on p "CUIL 20391717169" at bounding box center [408, 689] width 87 height 14
copy p "20391717169"
click at [836, 25] on ul "Pausado Ver notificaciones bLHiGPSBZPnoxogJMwCuuqtB Alt s Accesos rápidos Presi…" at bounding box center [678, 25] width 1260 height 38
click at [548, 42] on ul "Pausado Ver notificaciones bLHiGPSBZPnoxogJMwCuuqtB Alt s Accesos rápidos Presi…" at bounding box center [678, 25] width 1260 height 38
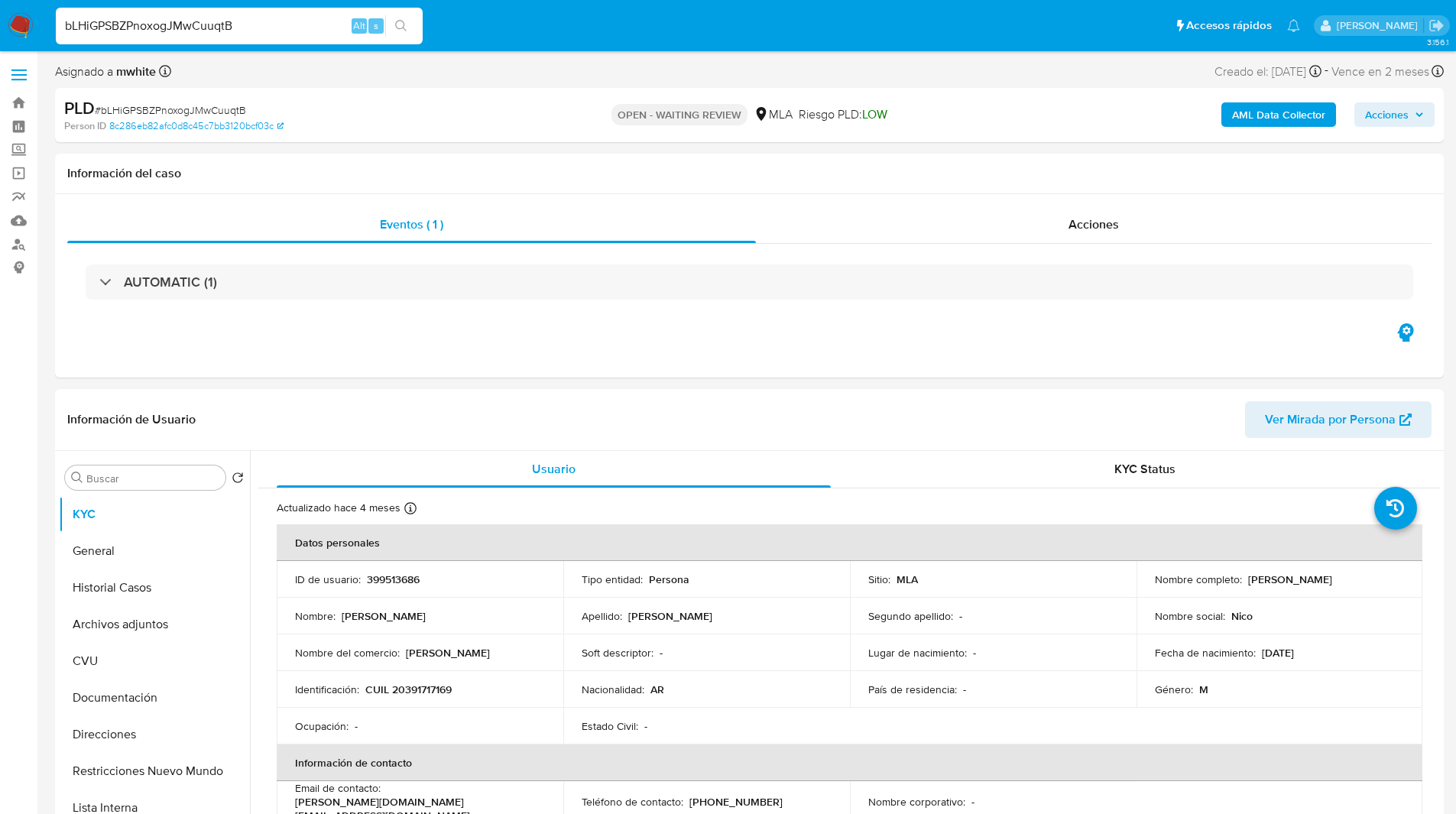
click at [512, 34] on ul "Pausado Ver notificaciones bLHiGPSBZPnoxogJMwCuuqtB Alt s Accesos rápidos Presi…" at bounding box center [678, 25] width 1260 height 38
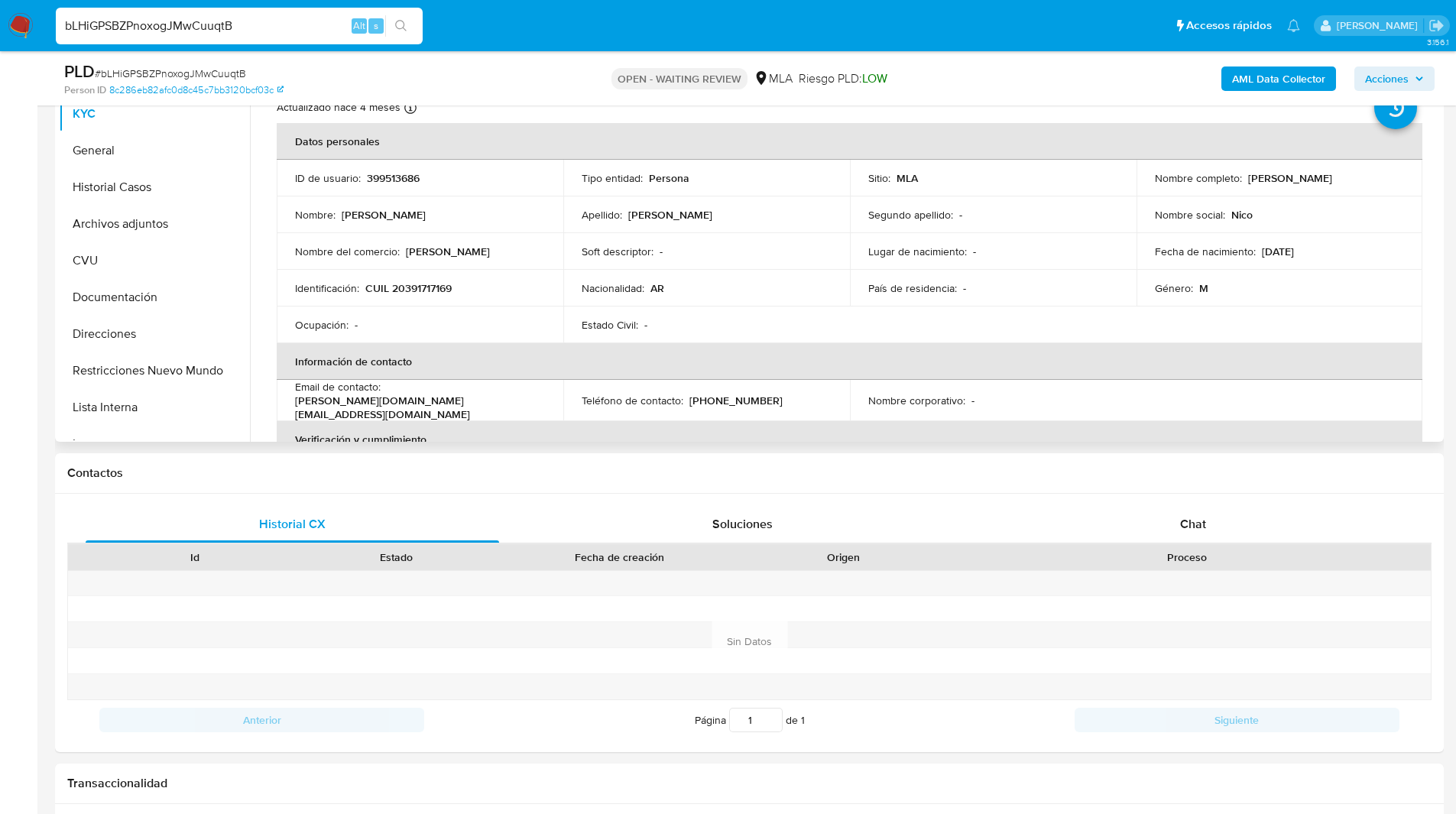
scroll to position [350, 0]
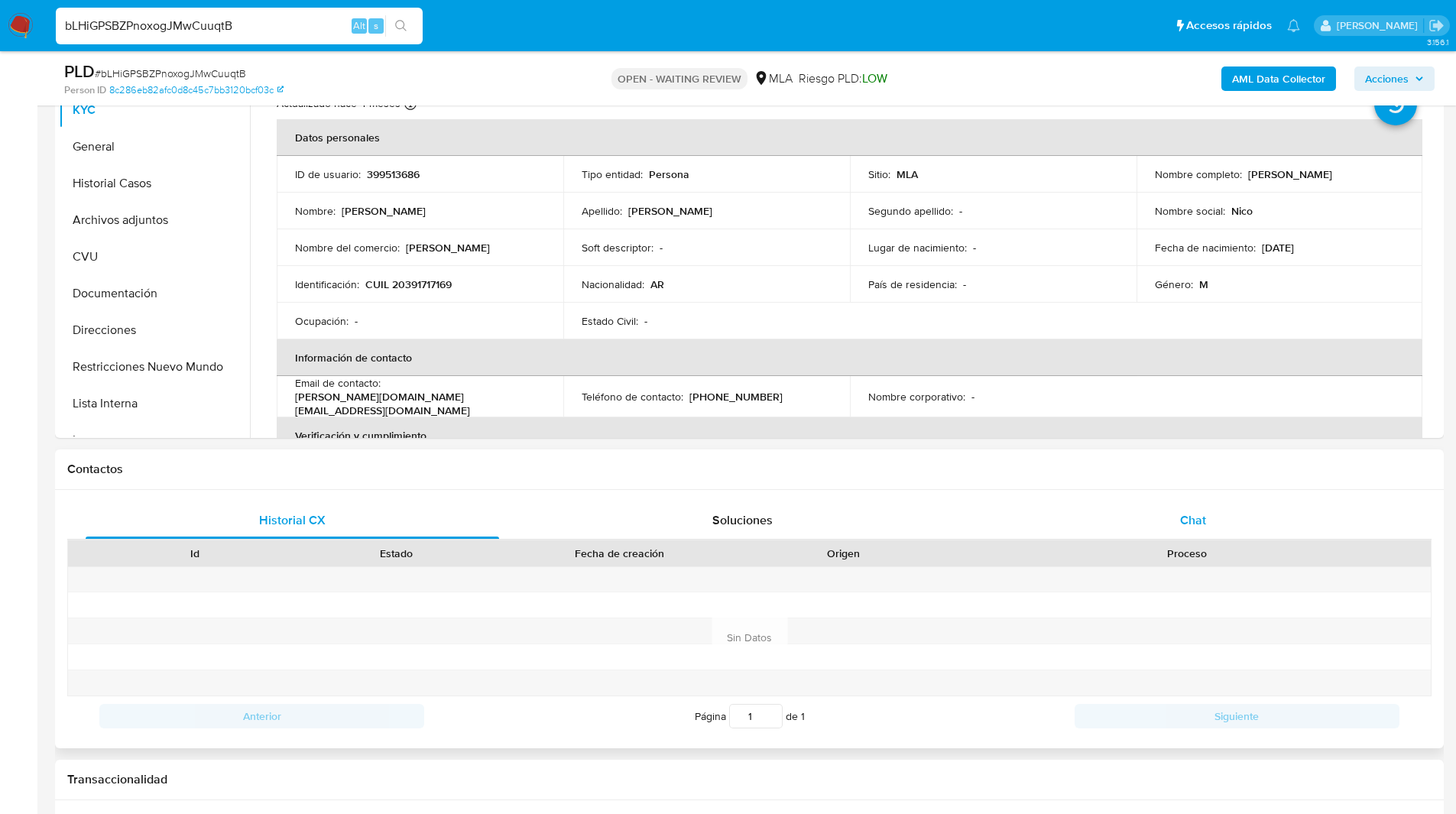
click at [1198, 524] on span "Chat" at bounding box center [1193, 519] width 26 height 18
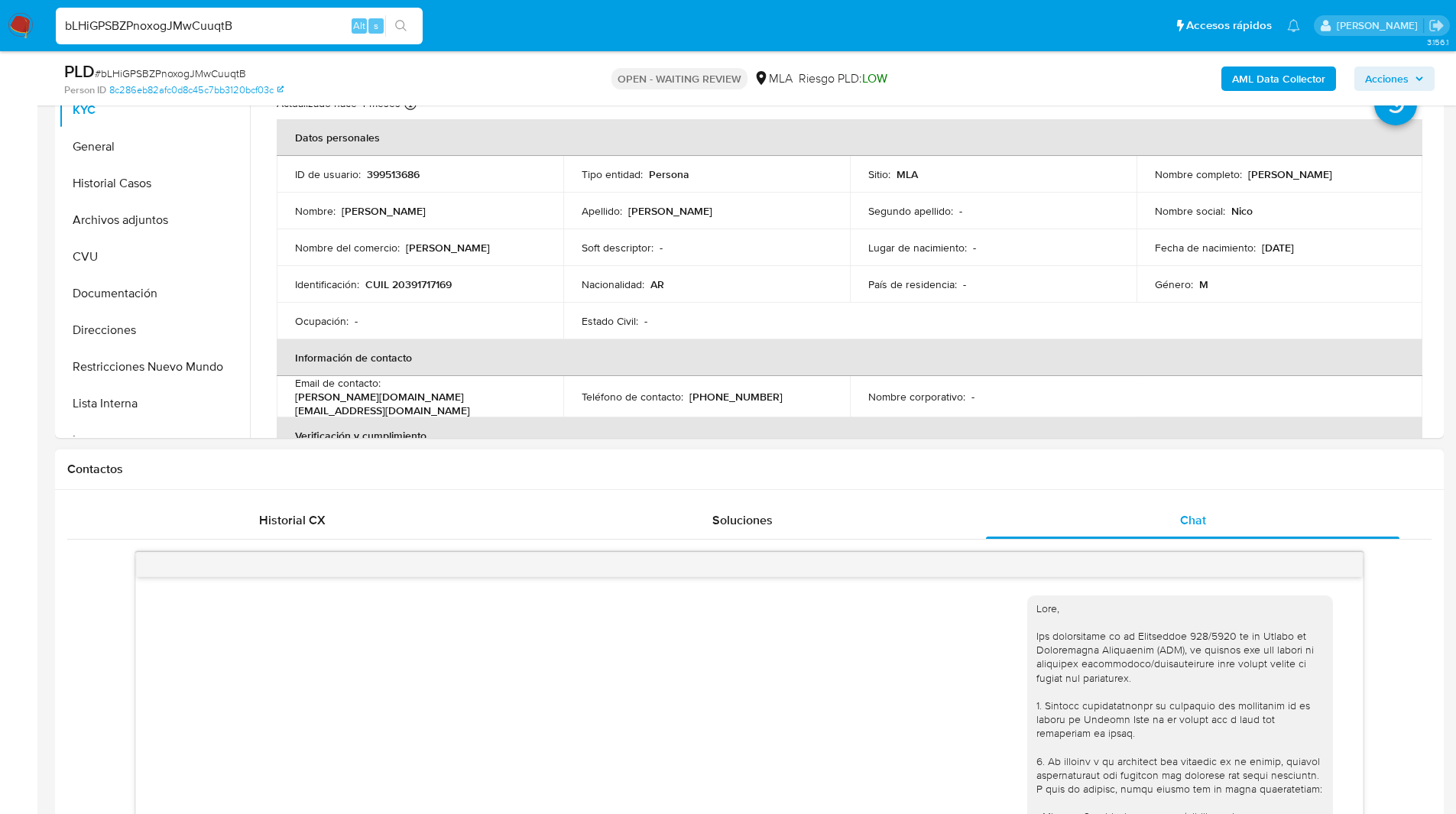
scroll to position [642, 0]
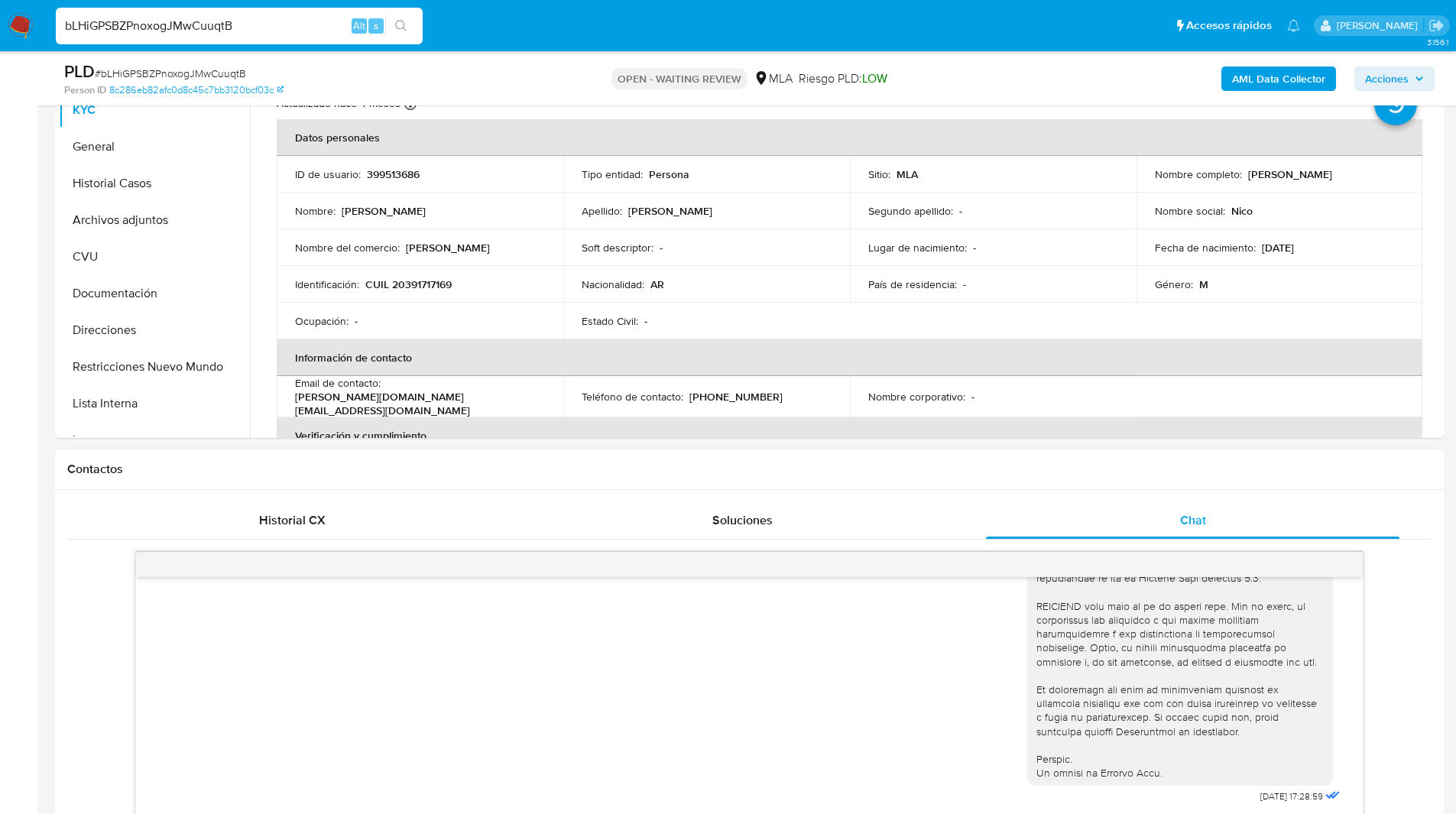
click at [998, 471] on h1 "Contactos" at bounding box center [749, 469] width 1364 height 15
click at [969, 472] on h1 "Contactos" at bounding box center [749, 469] width 1364 height 15
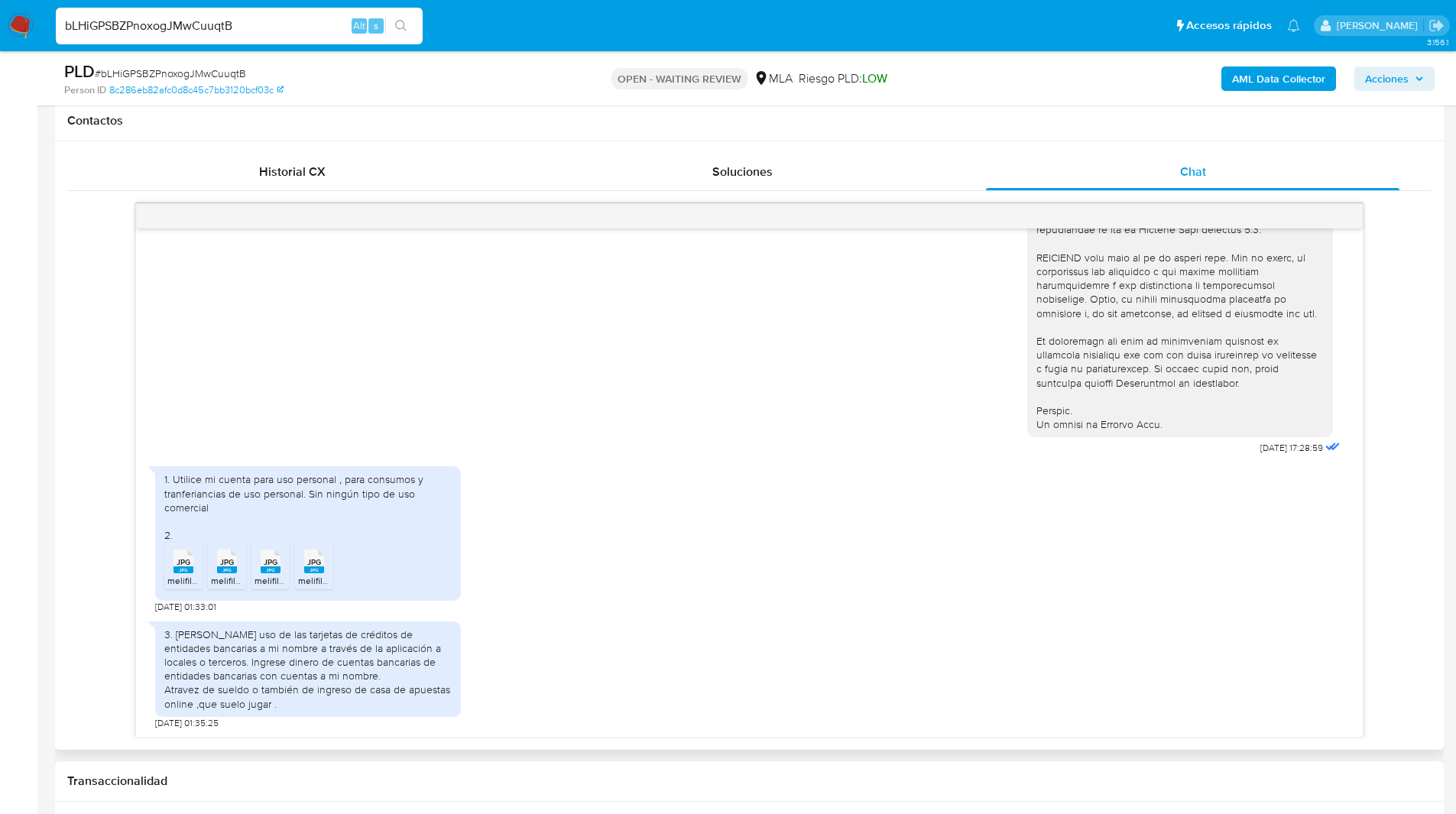
scroll to position [760, 0]
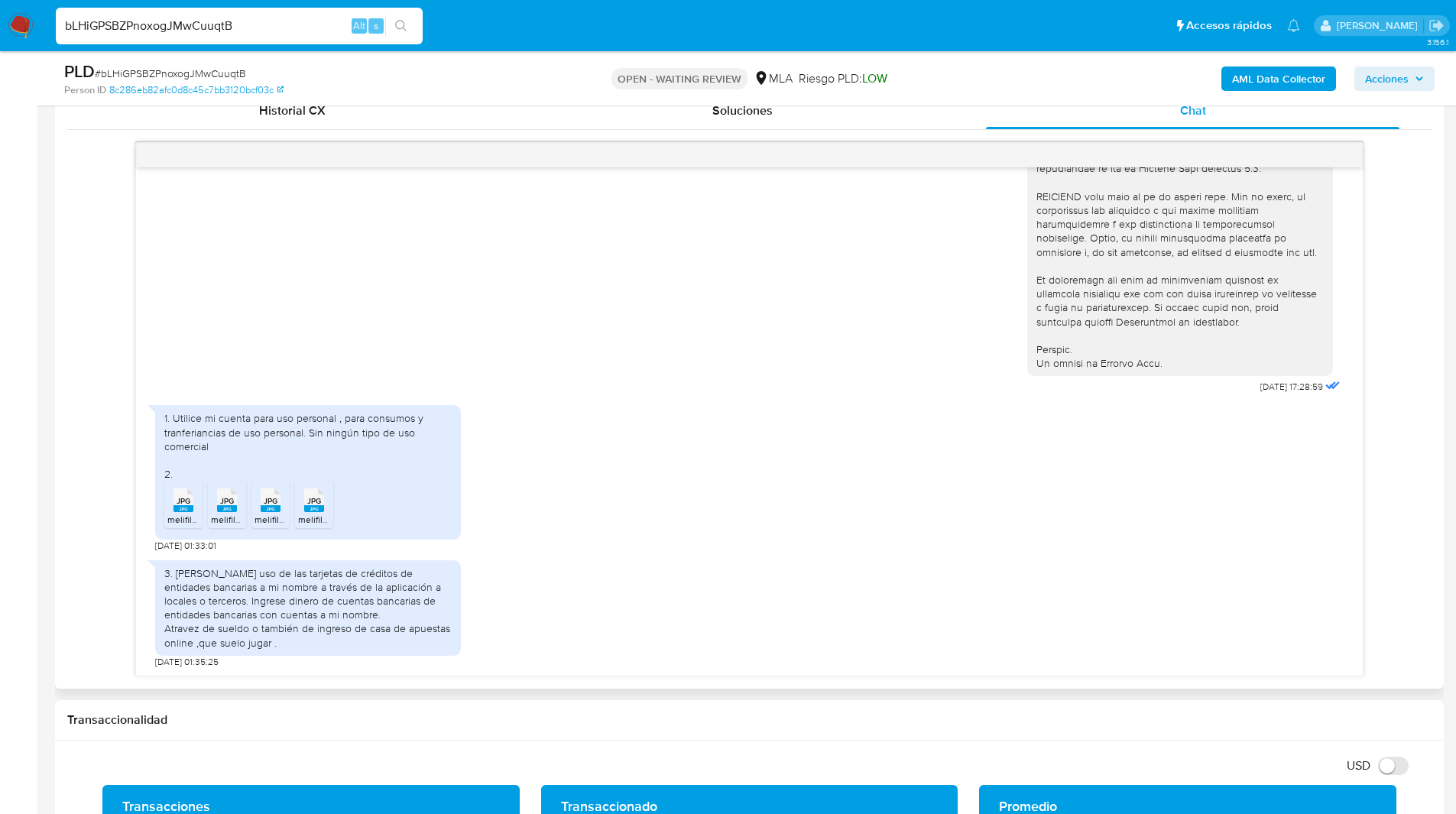
click at [170, 504] on div "JPG JPG" at bounding box center [183, 498] width 32 height 30
click at [221, 507] on rect at bounding box center [227, 508] width 20 height 7
click at [273, 514] on icon "JPG" at bounding box center [270, 501] width 20 height 27
click at [309, 521] on span "melifile3187794318177377320.jpg" at bounding box center [365, 519] width 135 height 13
drag, startPoint x: 212, startPoint y: 486, endPoint x: 275, endPoint y: 462, distance: 67.4
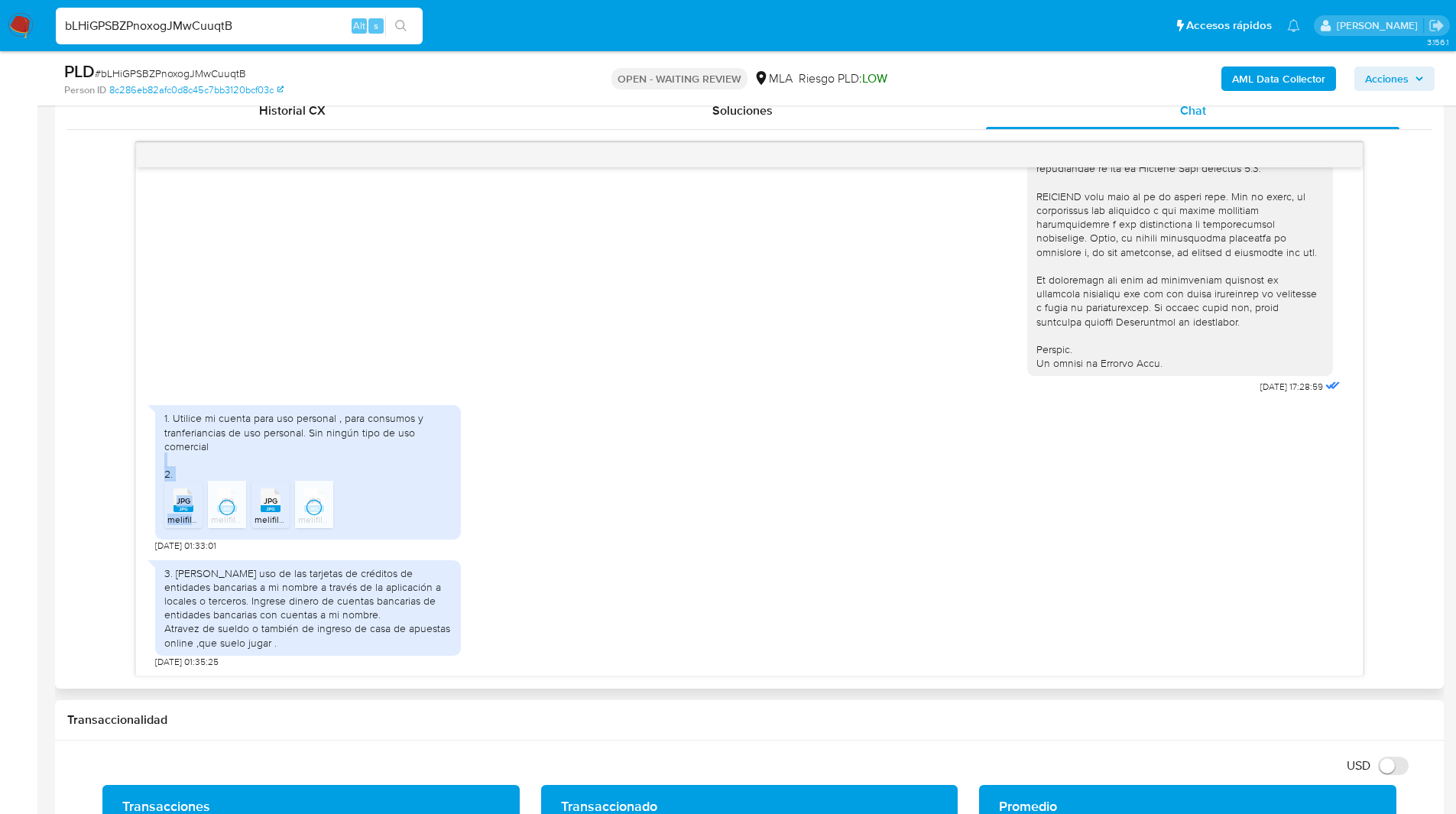
click at [250, 458] on div "1. Utilice mi cuenta para uso personal , para consumos y tranferiancias de uso …" at bounding box center [308, 446] width 288 height 70
click at [73, 425] on div "18/08/2025 17:28:59 1. Utilice mi cuenta para uso personal , para consumos y tr…" at bounding box center [749, 408] width 1364 height 534
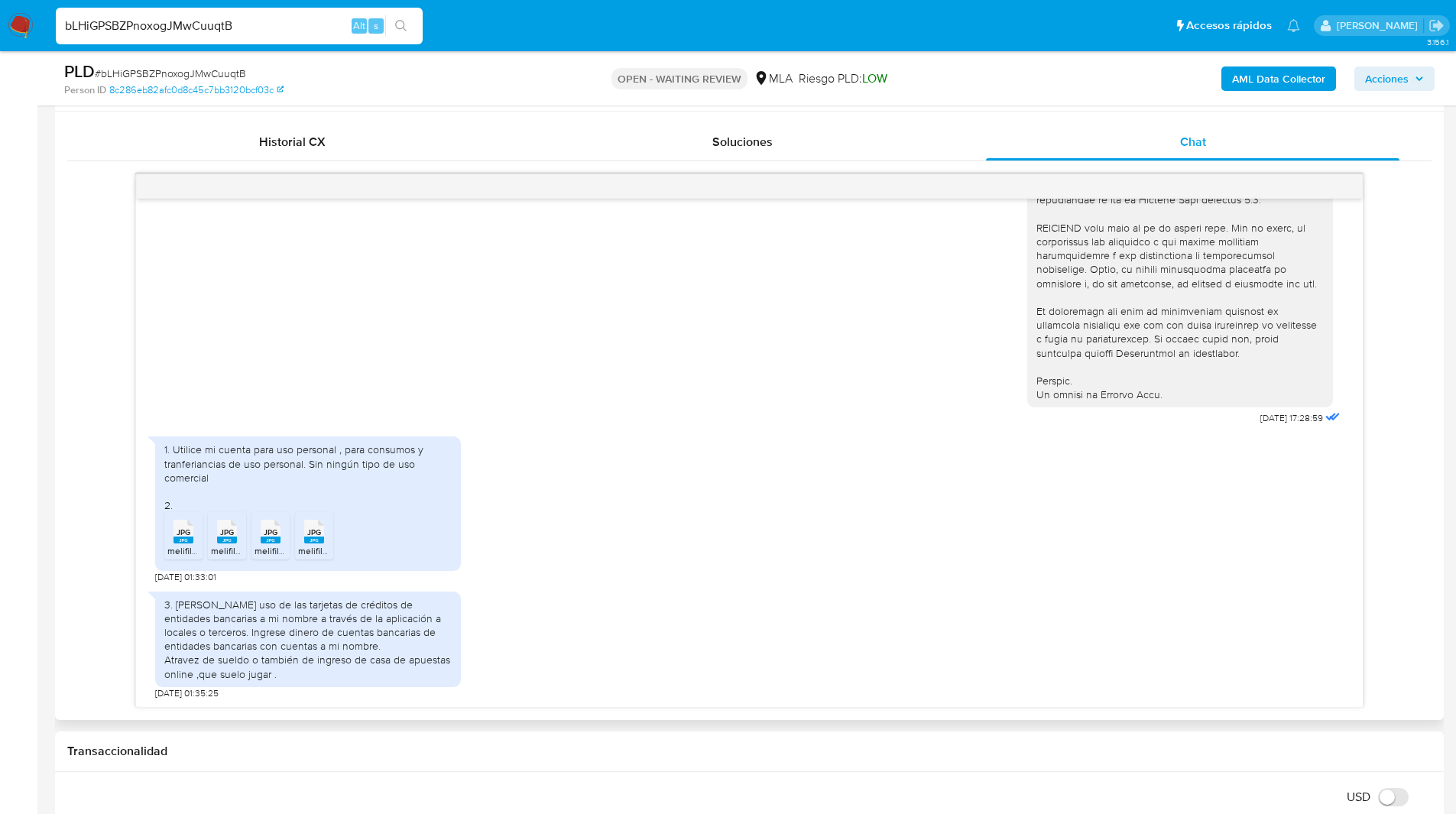
scroll to position [727, 0]
click at [194, 457] on div "1. Utilice mi cuenta para uso personal , para consumos y tranferiancias de uso …" at bounding box center [308, 478] width 288 height 70
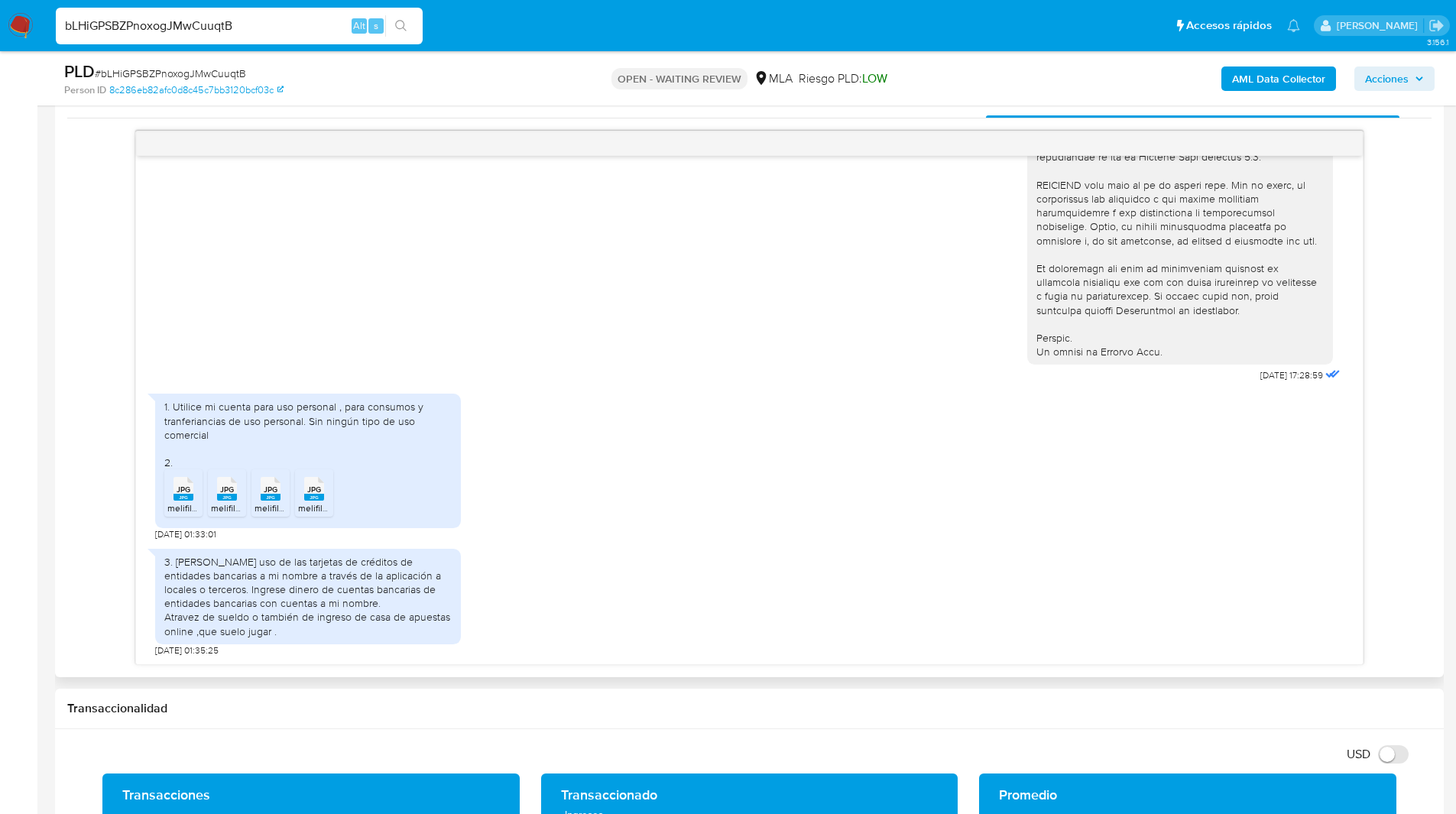
scroll to position [772, 0]
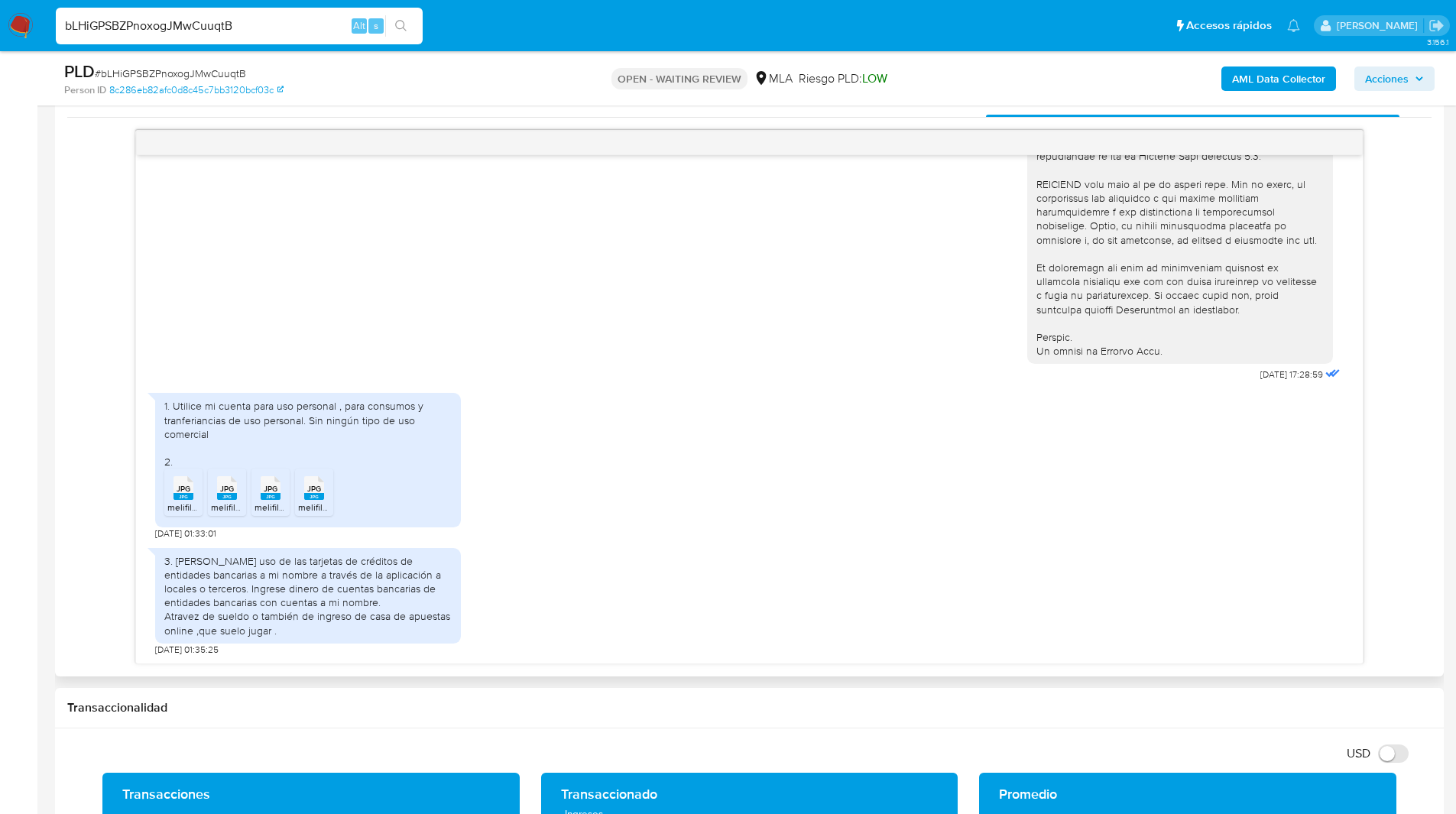
click at [92, 429] on div "18/08/2025 17:28:59 1. Utilice mi cuenta para uso personal , para consumos y tr…" at bounding box center [749, 396] width 1364 height 534
click at [105, 490] on div "18/08/2025 17:28:59 1. Utilice mi cuenta para uso personal , para consumos y tr…" at bounding box center [749, 396] width 1364 height 534
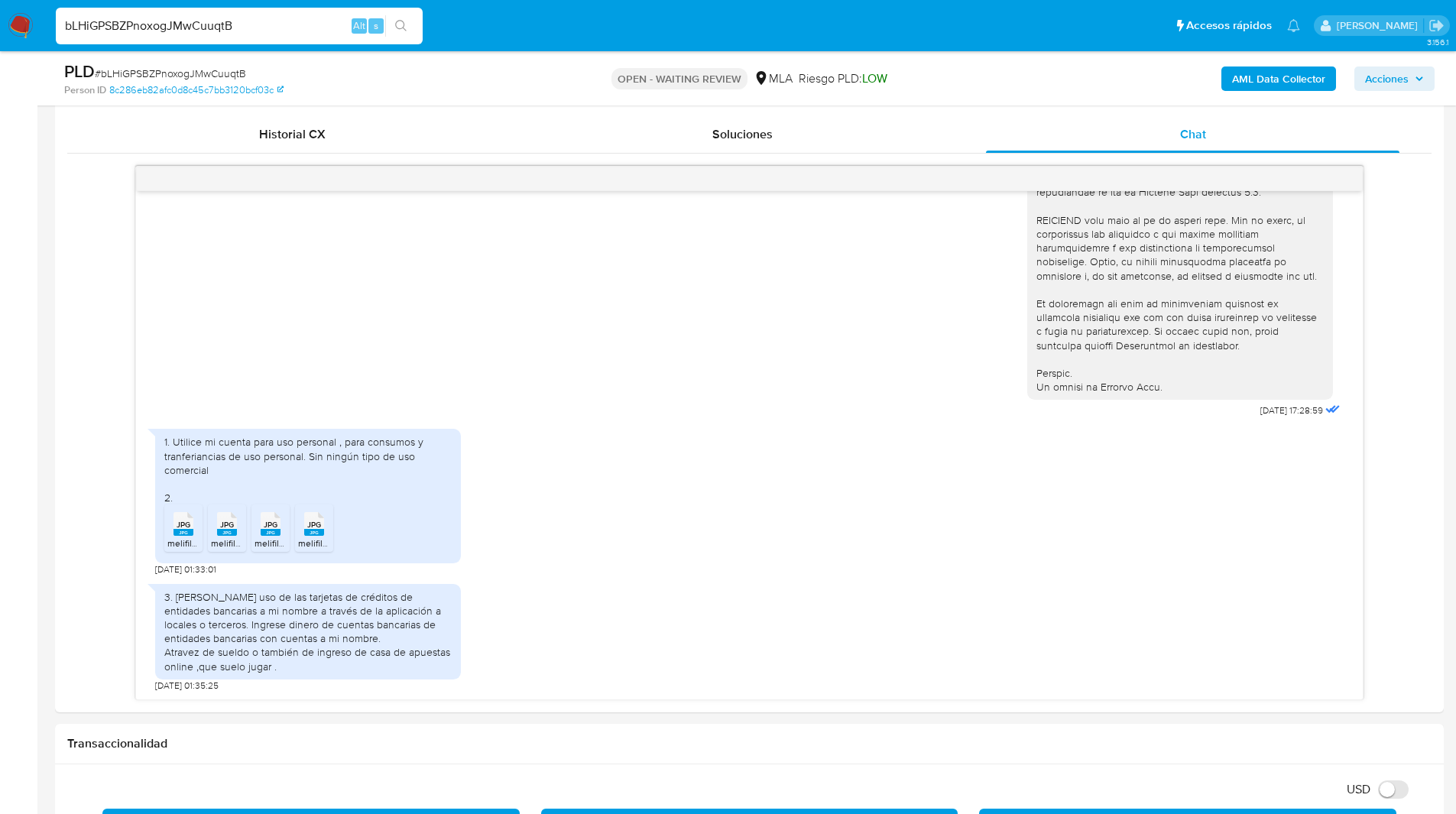
click at [633, 35] on ul "Pausado Ver notificaciones bLHiGPSBZPnoxogJMwCuuqtB Alt s Accesos rápidos Presi…" at bounding box center [678, 25] width 1260 height 38
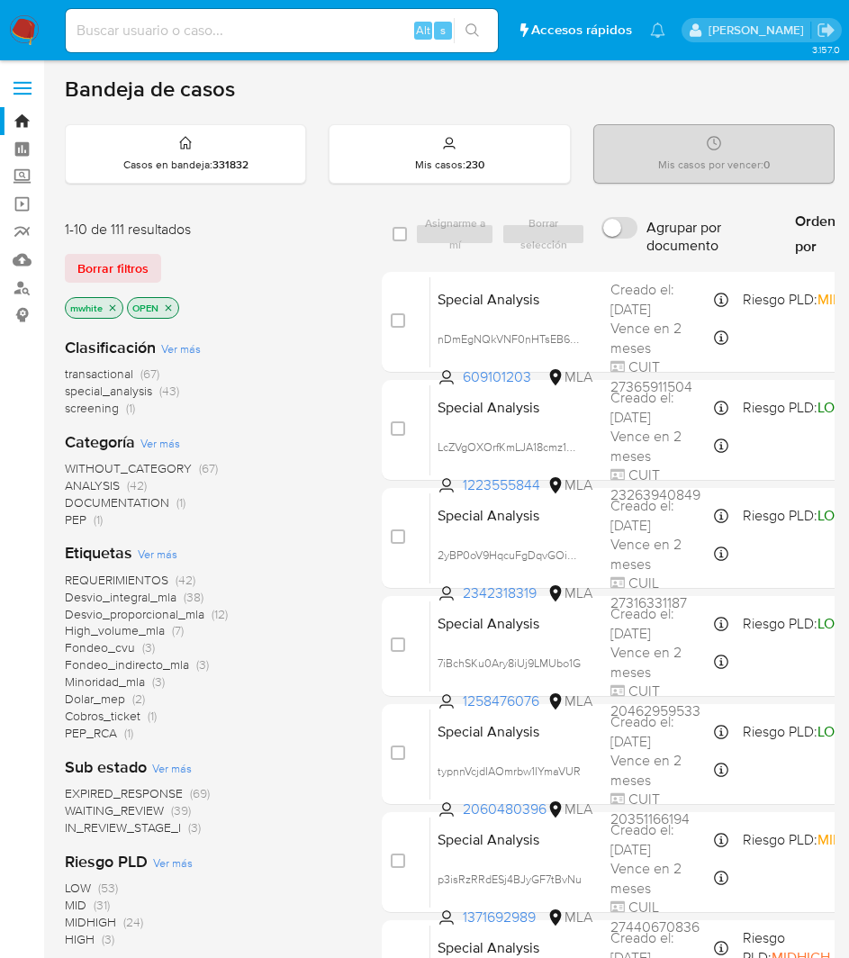
click at [173, 36] on input at bounding box center [282, 30] width 432 height 23
paste input "WAu6VQfOiys5HwbUhWpeoyxG"
type input "WAu6VQfOiys5HwbUhWpeoyxG"
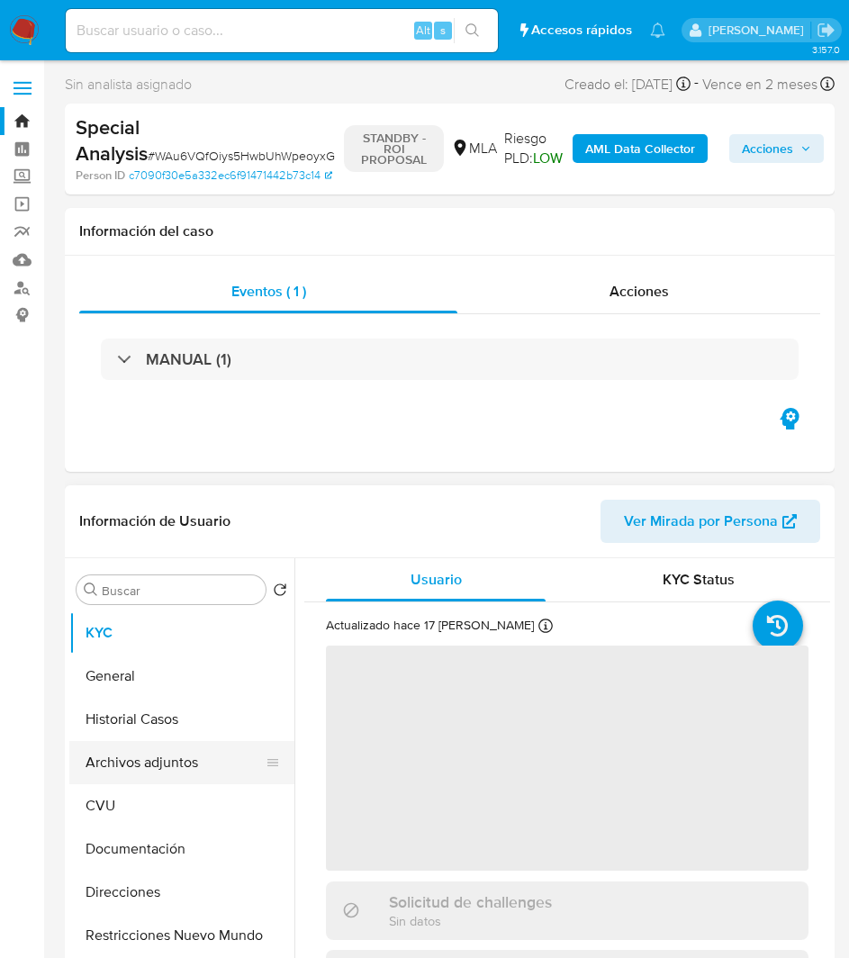
click at [135, 765] on button "Archivos adjuntos" at bounding box center [174, 762] width 211 height 43
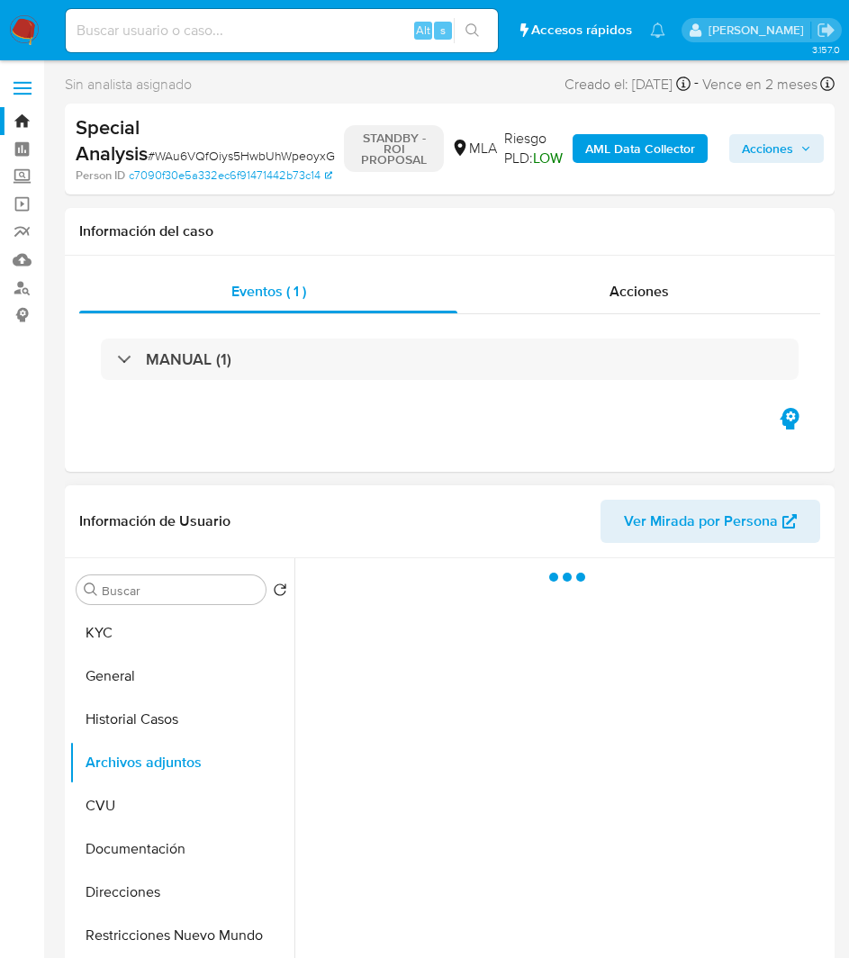
select select "10"
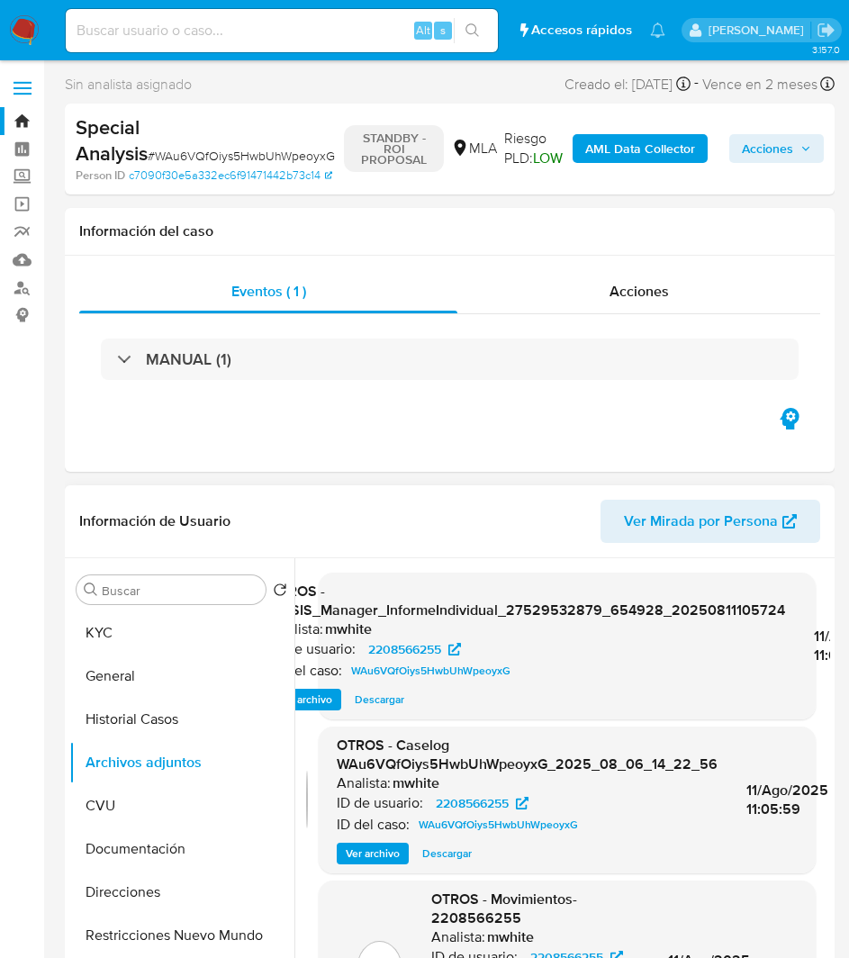
click at [449, 854] on span "Descargar" at bounding box center [447, 854] width 50 height 18
click at [151, 37] on input at bounding box center [282, 30] width 432 height 23
paste input "cduEbTU7oP7DNwWrCYciioET"
type input "cduEbTU7oP7DNwWrCYciioET"
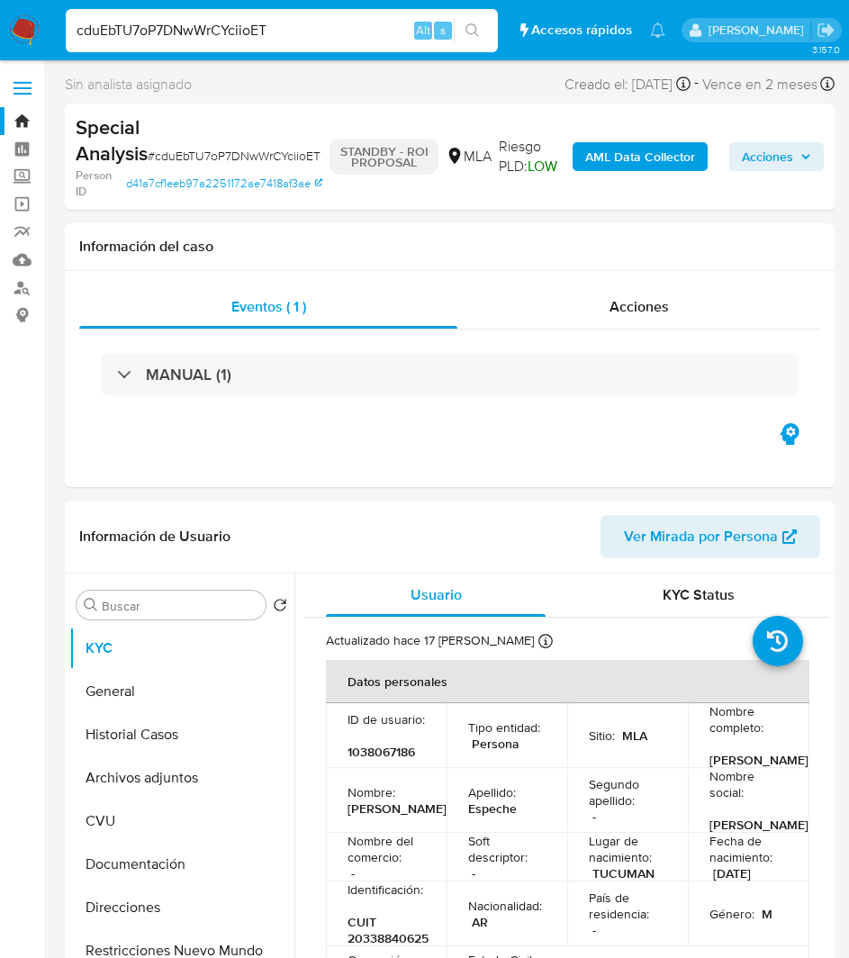
select select "10"
click at [155, 779] on button "Archivos adjuntos" at bounding box center [174, 777] width 211 height 43
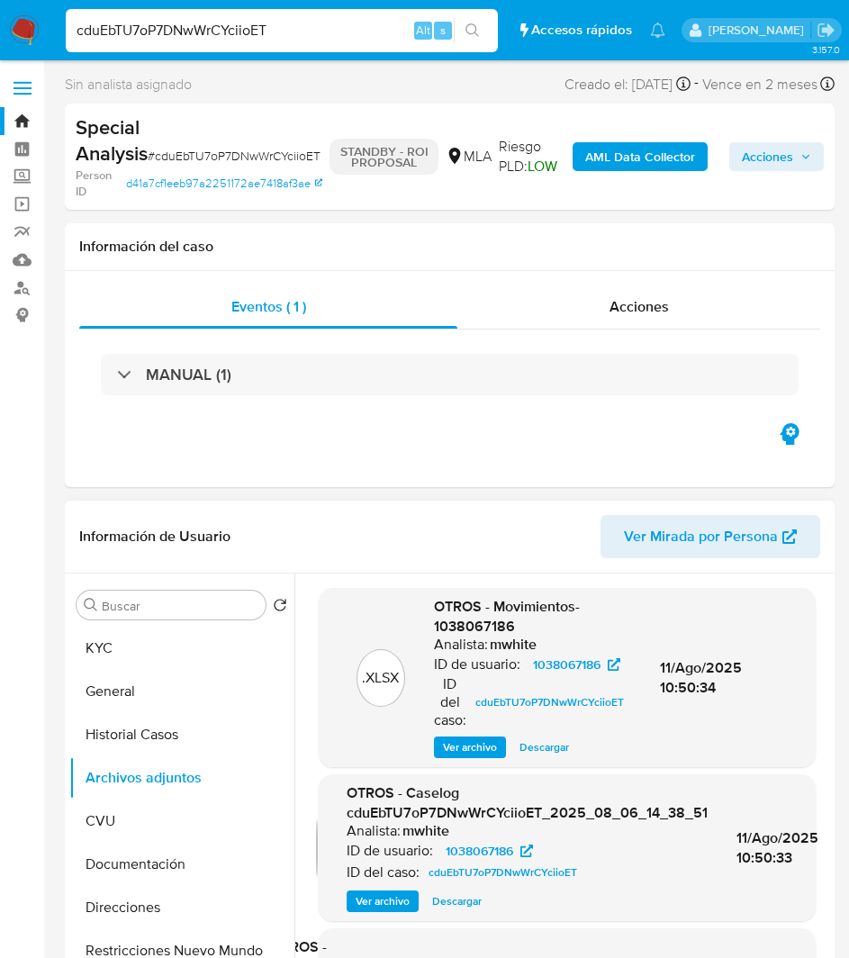
click at [457, 910] on span "Descargar" at bounding box center [457, 901] width 50 height 18
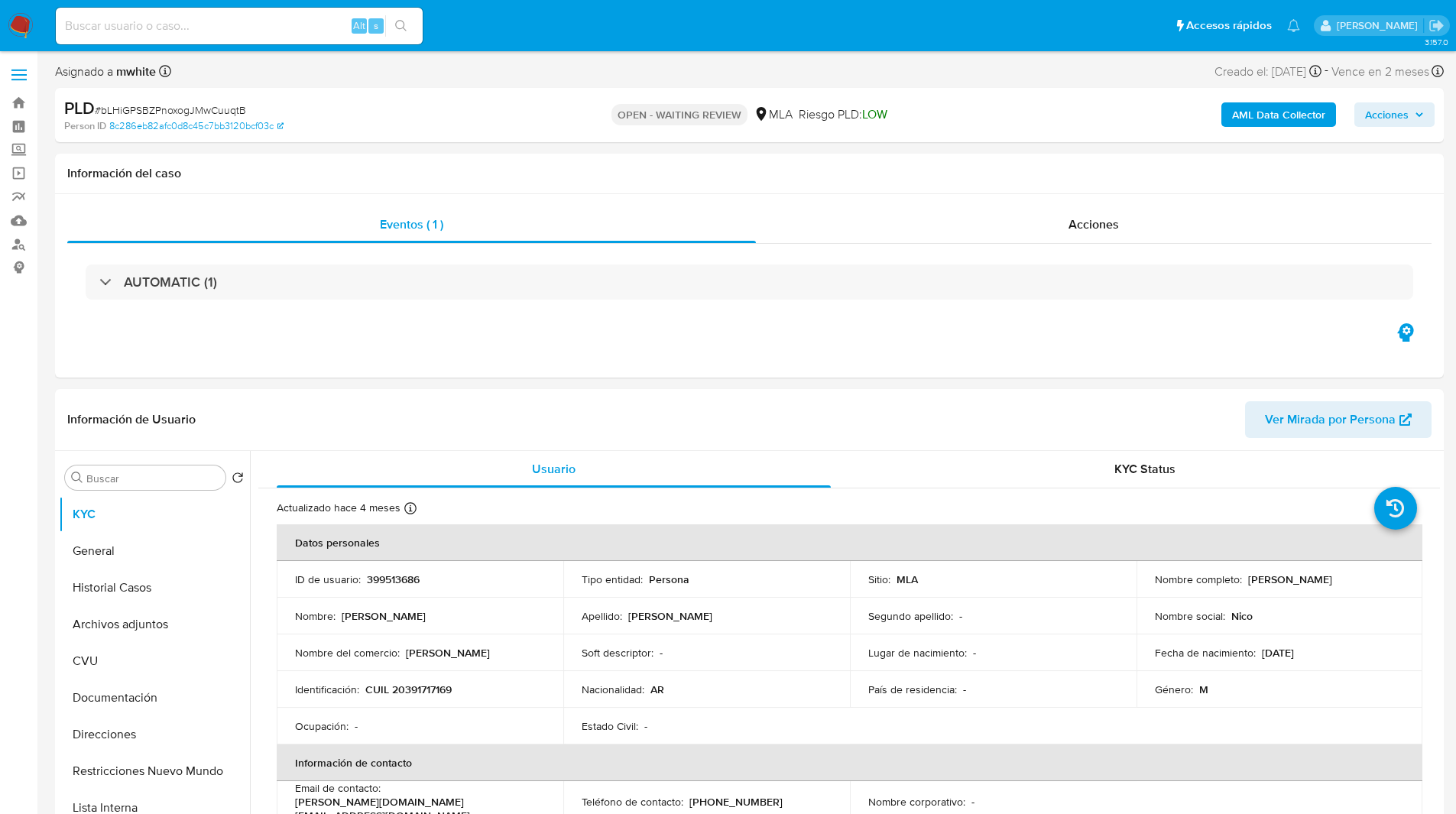
select select "10"
